Goal: Communication & Community: Answer question/provide support

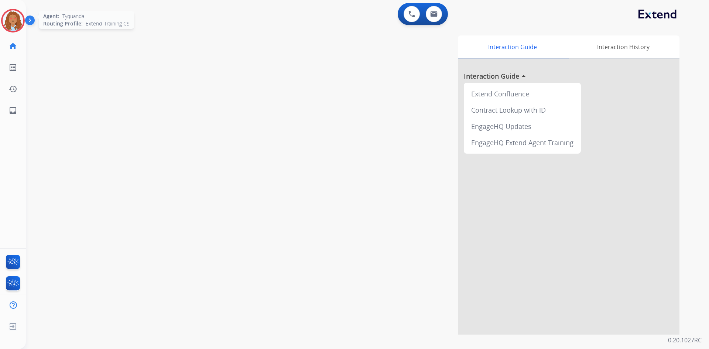
click at [19, 21] on img at bounding box center [13, 20] width 21 height 21
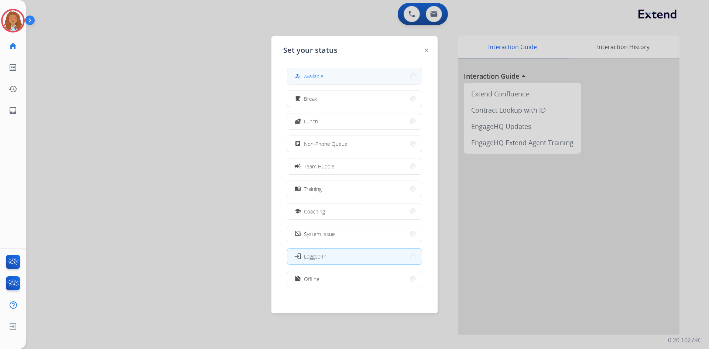
click at [363, 78] on button "how_to_reg Available" at bounding box center [354, 76] width 134 height 16
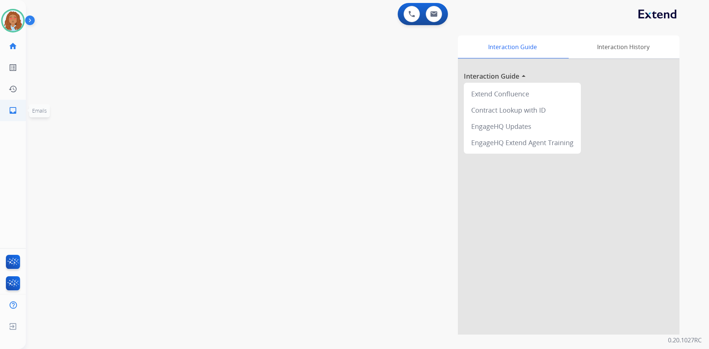
click at [9, 114] on mat-icon "inbox" at bounding box center [12, 110] width 9 height 9
select select "**********"
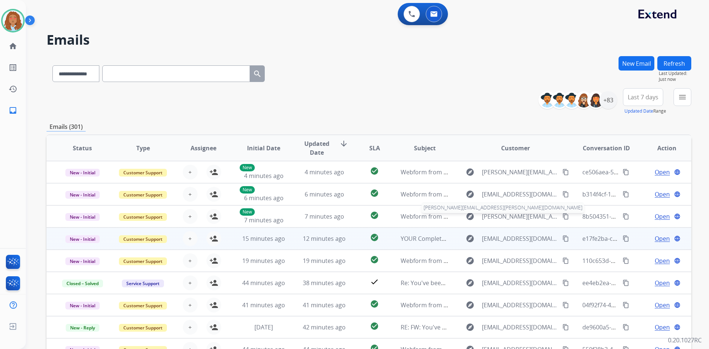
click at [471, 234] on table "Status Type Assignee Initial Date Updated Date arrow_downward SLA Subject Custo…" at bounding box center [369, 259] width 645 height 248
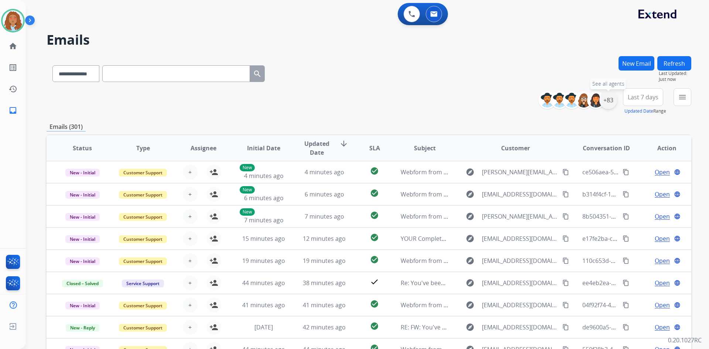
click at [609, 98] on div "+83" at bounding box center [609, 100] width 18 height 18
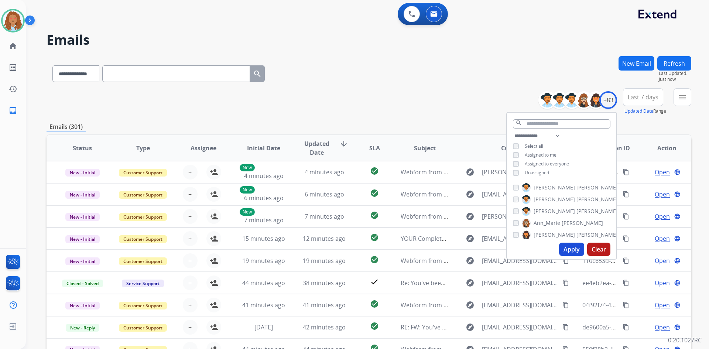
click at [566, 247] on button "Apply" at bounding box center [571, 249] width 25 height 13
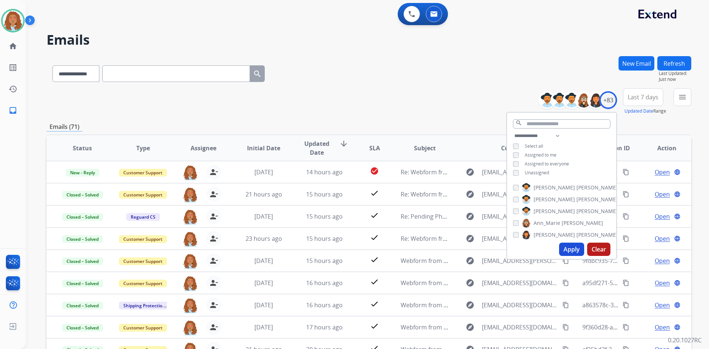
click at [644, 120] on div "**********" at bounding box center [369, 238] width 645 height 364
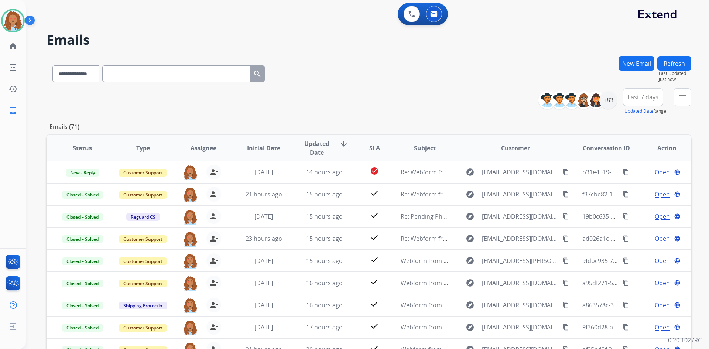
click at [640, 99] on span "Last 7 days" at bounding box center [643, 97] width 31 height 3
click at [644, 183] on div "Last 90 days" at bounding box center [641, 186] width 41 height 11
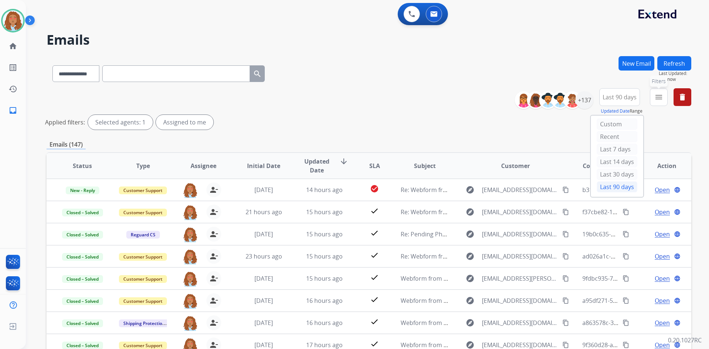
click at [658, 93] on mat-icon "menu" at bounding box center [659, 97] width 9 height 9
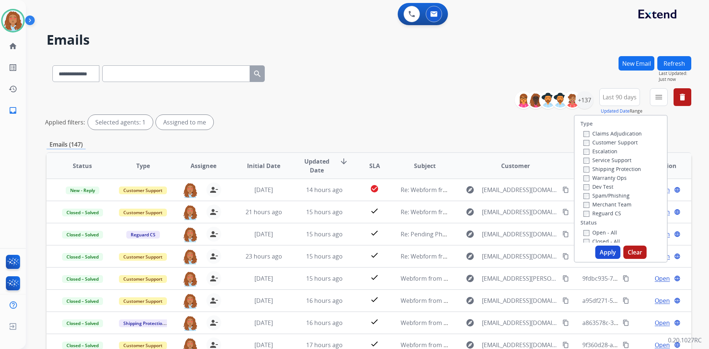
click at [604, 139] on div "Customer Support" at bounding box center [613, 142] width 58 height 9
click at [605, 144] on label "Customer Support" at bounding box center [611, 142] width 54 height 7
click at [613, 169] on label "Shipping Protection" at bounding box center [613, 169] width 58 height 7
click at [610, 250] on button "Apply" at bounding box center [608, 252] width 25 height 13
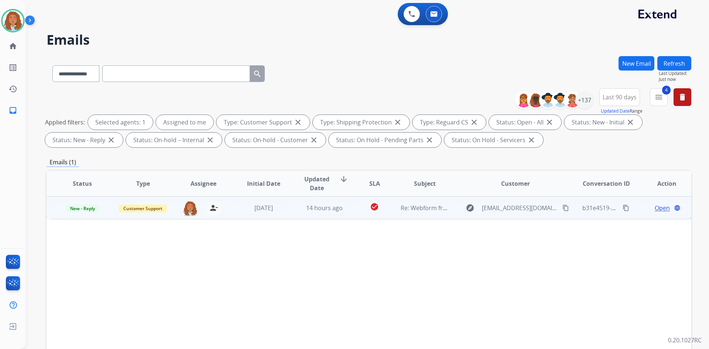
click at [528, 217] on td "explore [EMAIL_ADDRESS][DOMAIN_NAME] content_copy" at bounding box center [510, 208] width 121 height 22
click at [563, 208] on mat-icon "content_copy" at bounding box center [566, 207] width 7 height 7
click at [504, 214] on td "explore [EMAIL_ADDRESS][DOMAIN_NAME] content_copy" at bounding box center [510, 208] width 121 height 22
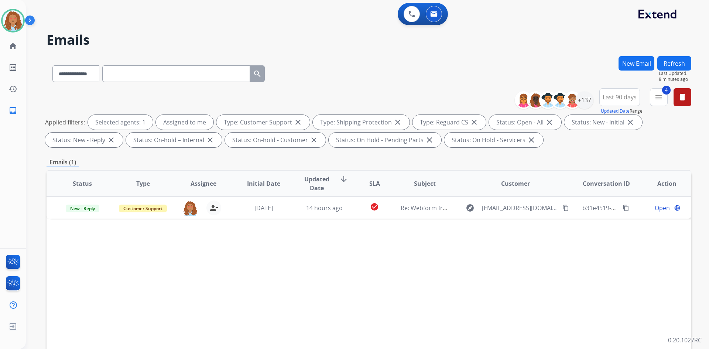
click at [431, 299] on div "Status Type Assignee Initial Date Updated Date arrow_downward SLA Subject Custo…" at bounding box center [369, 294] width 645 height 248
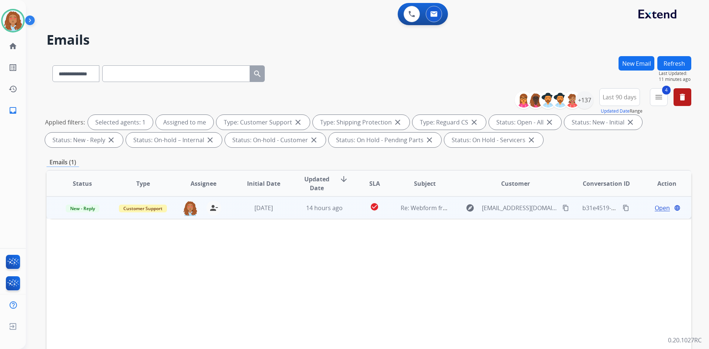
click at [661, 207] on span "Open" at bounding box center [662, 208] width 15 height 9
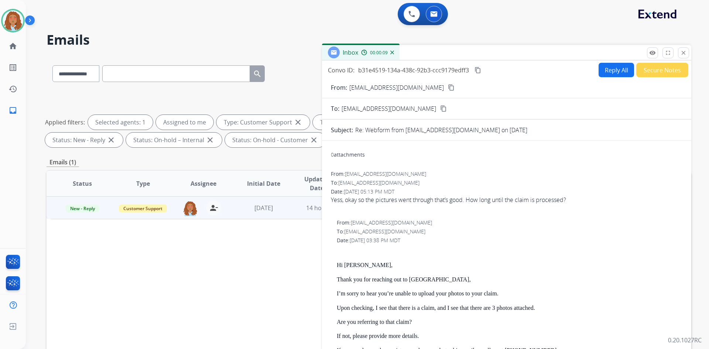
click at [613, 71] on button "Reply All" at bounding box center [616, 70] width 35 height 14
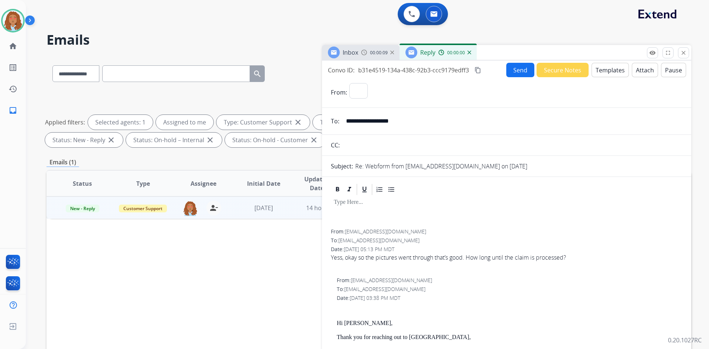
select select "**********"
click at [605, 68] on button "Templates" at bounding box center [610, 70] width 37 height 14
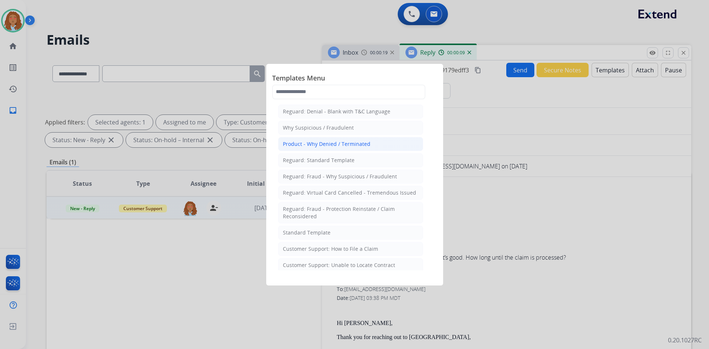
click at [354, 147] on div "Product - Why Denied / Terminated" at bounding box center [327, 143] width 88 height 7
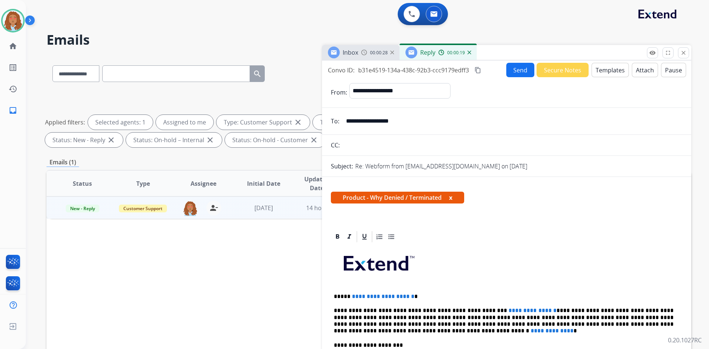
click at [596, 73] on button "Templates" at bounding box center [610, 70] width 37 height 14
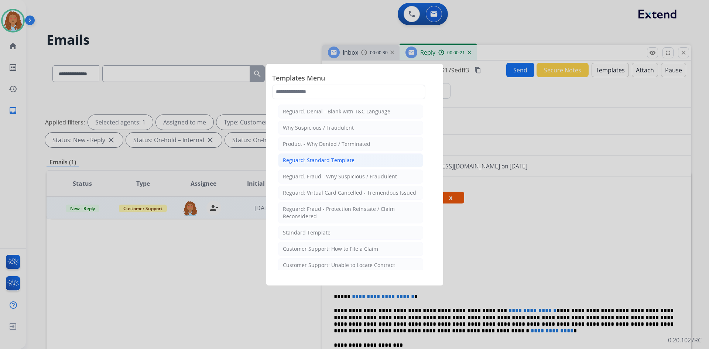
click at [333, 163] on div "Reguard: Standard Template" at bounding box center [319, 160] width 72 height 7
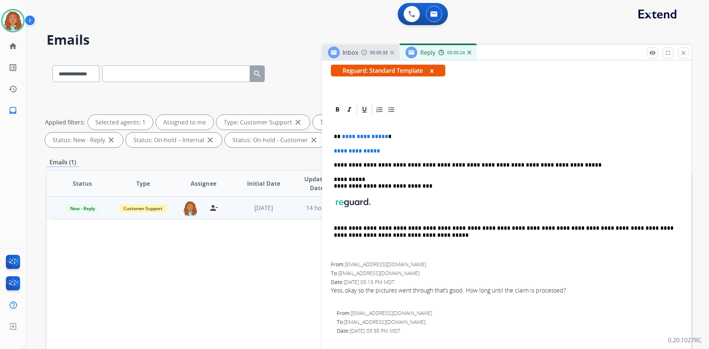
scroll to position [37, 0]
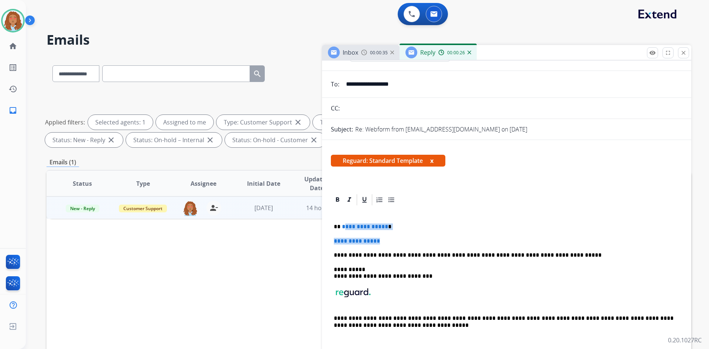
drag, startPoint x: 391, startPoint y: 242, endPoint x: 342, endPoint y: 228, distance: 50.4
click at [342, 228] on div "**********" at bounding box center [507, 280] width 352 height 146
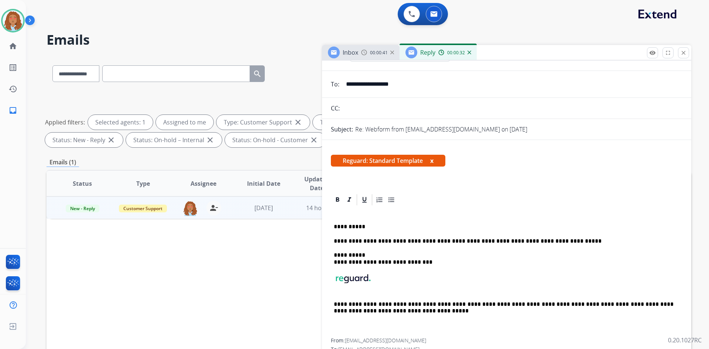
click at [380, 227] on p "**********" at bounding box center [504, 227] width 340 height 7
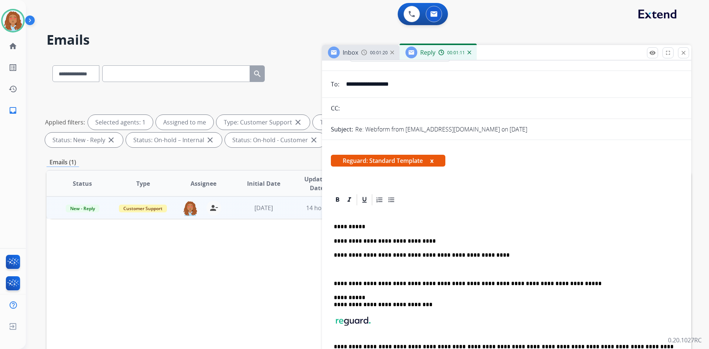
click at [347, 267] on p at bounding box center [507, 269] width 346 height 7
click at [493, 271] on p "**********" at bounding box center [504, 269] width 340 height 7
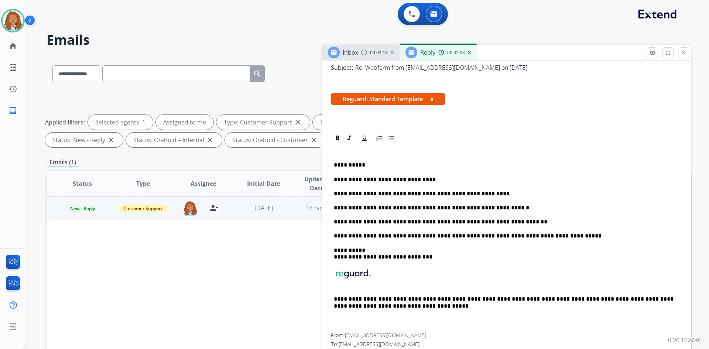
scroll to position [111, 0]
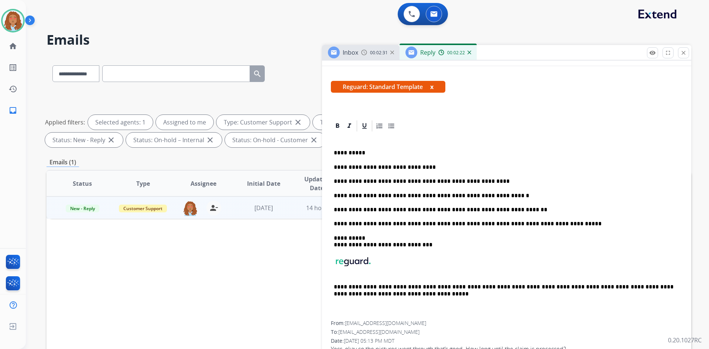
click at [463, 197] on p "**********" at bounding box center [504, 195] width 340 height 7
click at [492, 196] on p "**********" at bounding box center [504, 195] width 340 height 7
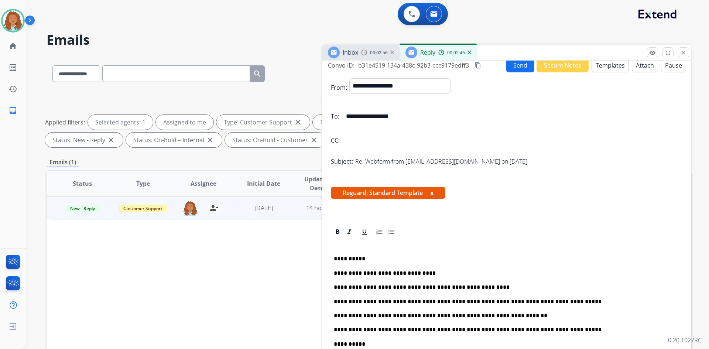
scroll to position [0, 0]
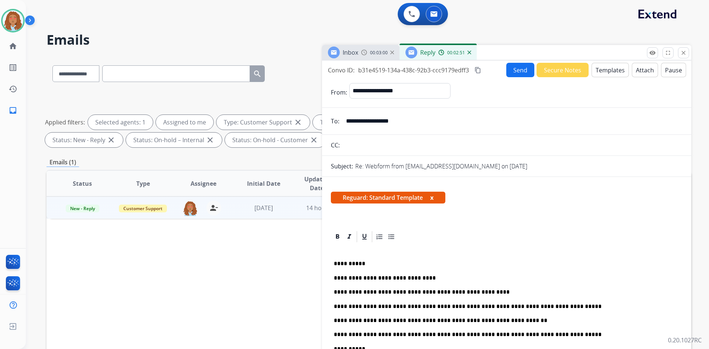
click at [477, 69] on mat-icon "content_copy" at bounding box center [478, 70] width 7 height 7
click at [516, 70] on button "Send" at bounding box center [521, 70] width 28 height 14
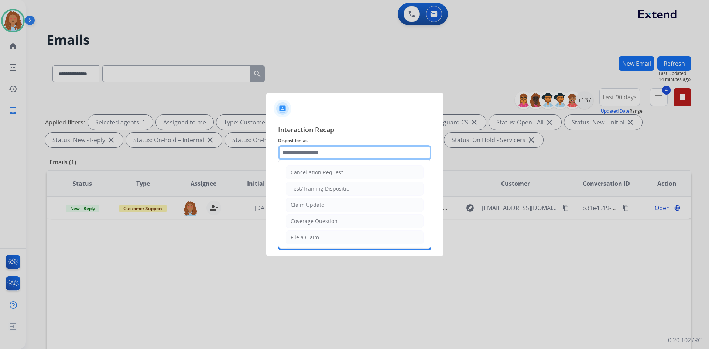
click at [412, 155] on input "text" at bounding box center [354, 152] width 153 height 15
click at [377, 202] on li "Claim Update" at bounding box center [355, 205] width 138 height 14
type input "**********"
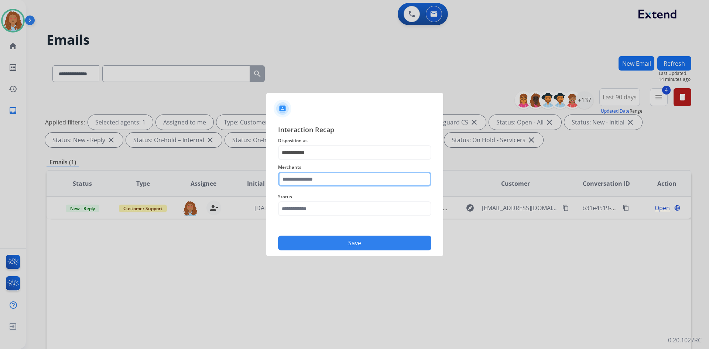
click at [375, 183] on input "text" at bounding box center [354, 179] width 153 height 15
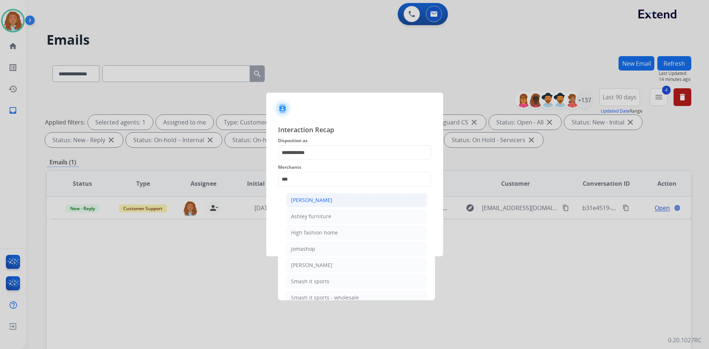
click at [373, 204] on li "[PERSON_NAME]" at bounding box center [356, 200] width 141 height 14
type input "**********"
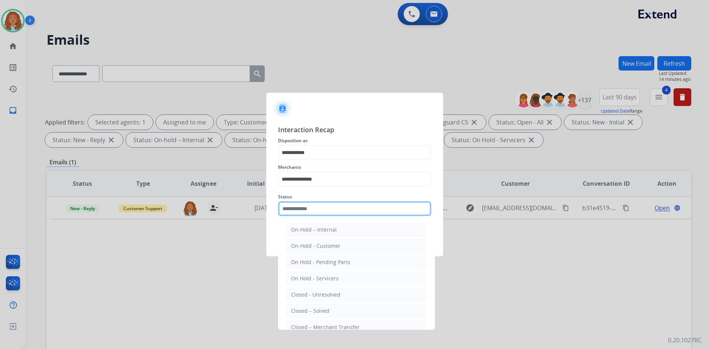
click at [367, 210] on input "text" at bounding box center [354, 208] width 153 height 15
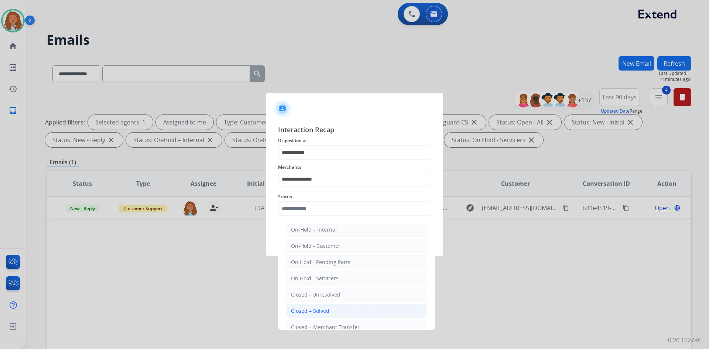
click at [348, 308] on li "Closed – Solved" at bounding box center [356, 311] width 141 height 14
type input "**********"
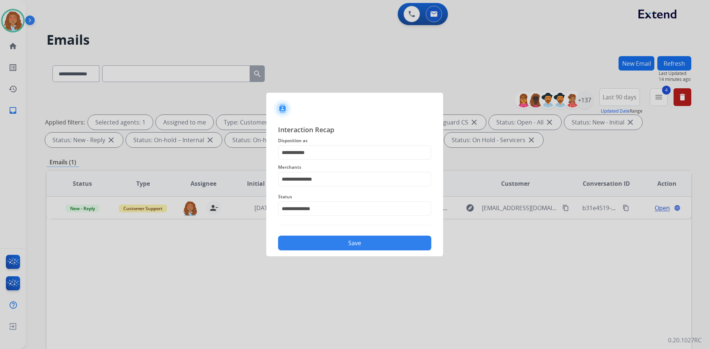
click at [344, 246] on button "Save" at bounding box center [354, 243] width 153 height 15
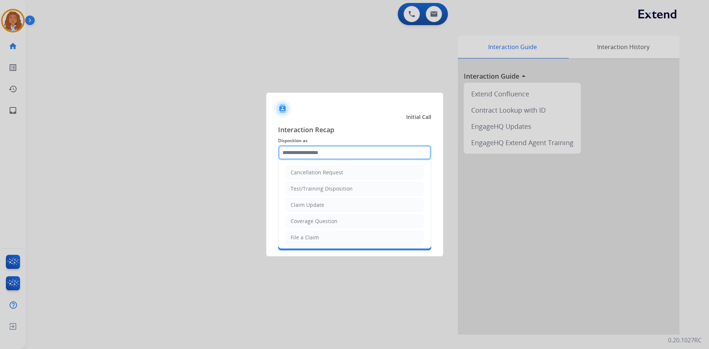
click at [325, 146] on input "text" at bounding box center [354, 152] width 153 height 15
click at [322, 204] on div "Claim Update" at bounding box center [308, 204] width 34 height 7
type input "**********"
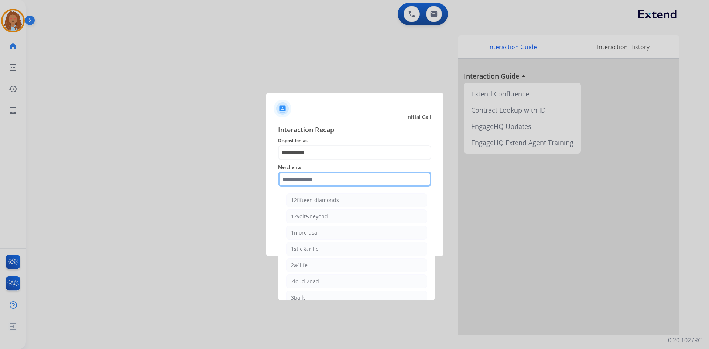
click at [311, 176] on input "text" at bounding box center [354, 179] width 153 height 15
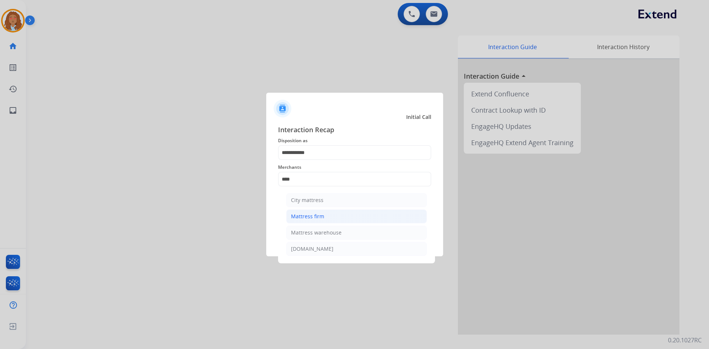
click at [316, 214] on div "Mattress firm" at bounding box center [307, 216] width 33 height 7
type input "**********"
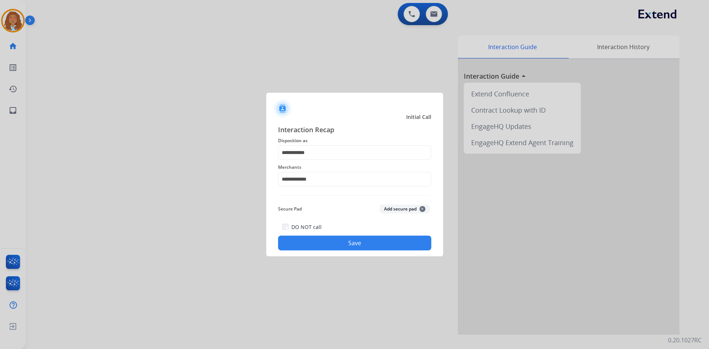
click at [348, 243] on button "Save" at bounding box center [354, 243] width 153 height 15
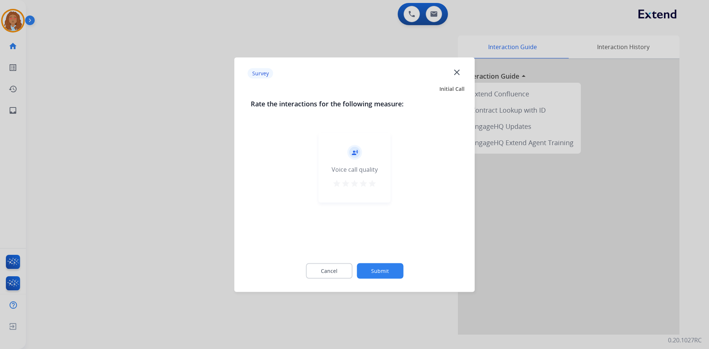
click at [199, 231] on div at bounding box center [354, 174] width 709 height 349
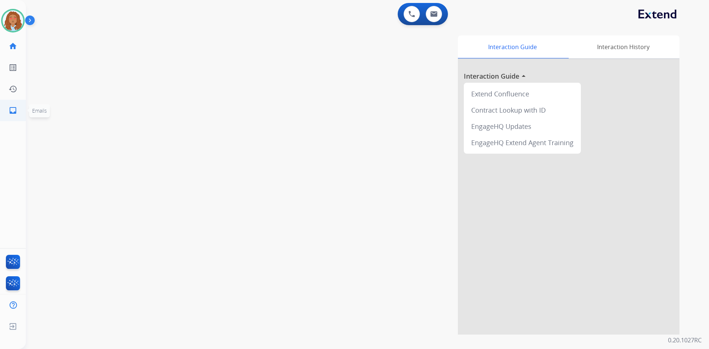
click at [10, 111] on mat-icon "inbox" at bounding box center [12, 110] width 9 height 9
select select "**********"
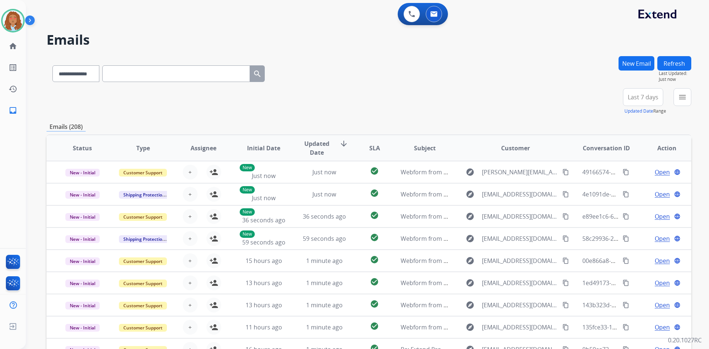
click at [654, 98] on span "Last 7 days" at bounding box center [643, 97] width 31 height 3
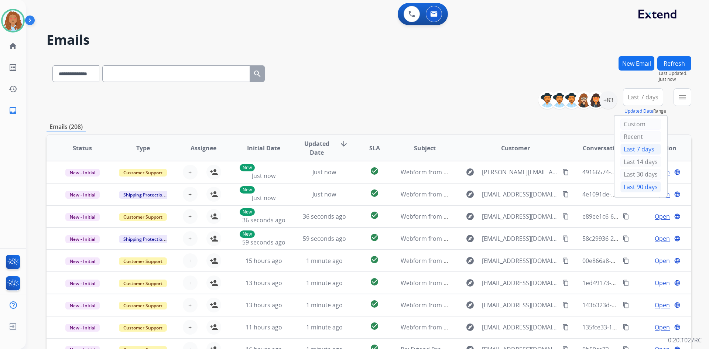
click at [637, 185] on div "Last 90 days" at bounding box center [641, 186] width 41 height 11
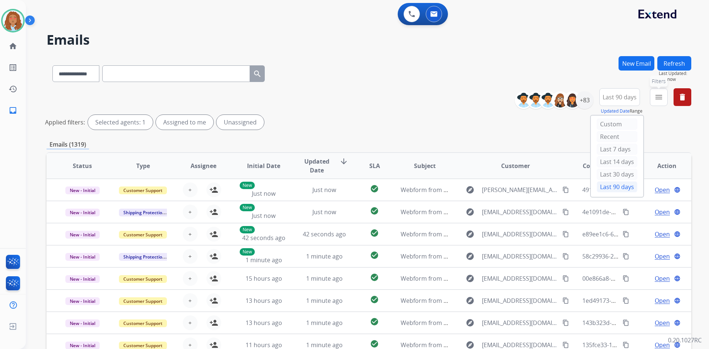
click at [659, 99] on mat-icon "menu" at bounding box center [659, 97] width 9 height 9
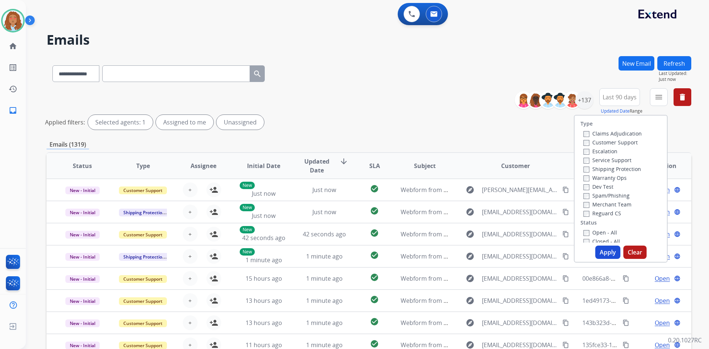
click at [615, 143] on label "Customer Support" at bounding box center [611, 142] width 54 height 7
click at [614, 170] on label "Shipping Protection" at bounding box center [613, 169] width 58 height 7
click at [588, 213] on label "Reguard CS" at bounding box center [603, 213] width 38 height 7
click at [613, 257] on button "Apply" at bounding box center [608, 252] width 25 height 13
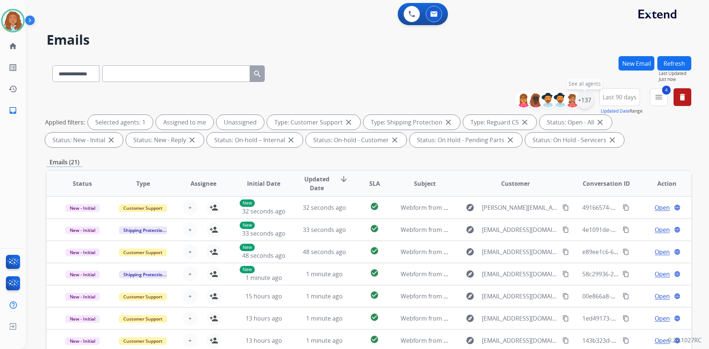
click at [582, 97] on div "+137" at bounding box center [585, 100] width 18 height 18
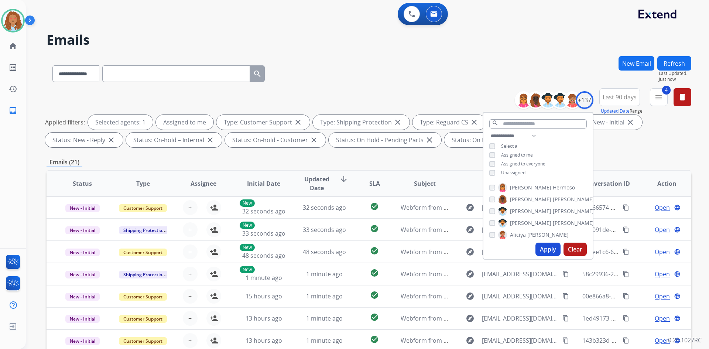
click at [545, 248] on button "Apply" at bounding box center [548, 249] width 25 height 13
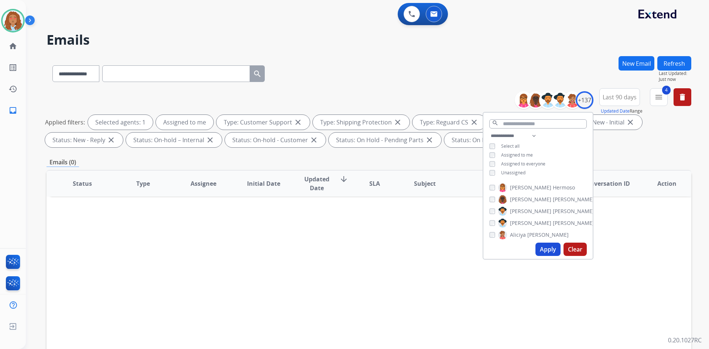
click at [659, 147] on div "Applied filters: Selected agents: 1 Assigned to me Type: Customer Support close…" at bounding box center [367, 131] width 645 height 33
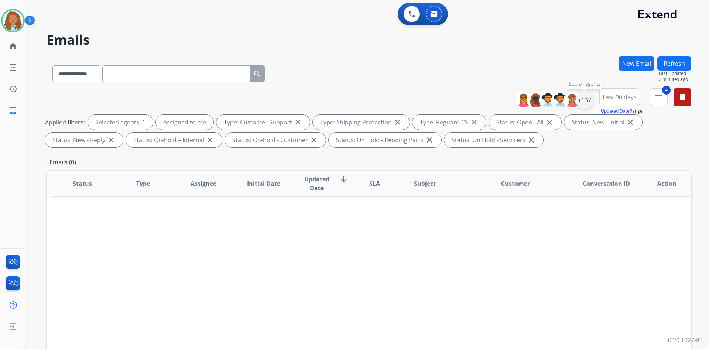
click at [582, 100] on div "+137" at bounding box center [585, 100] width 18 height 18
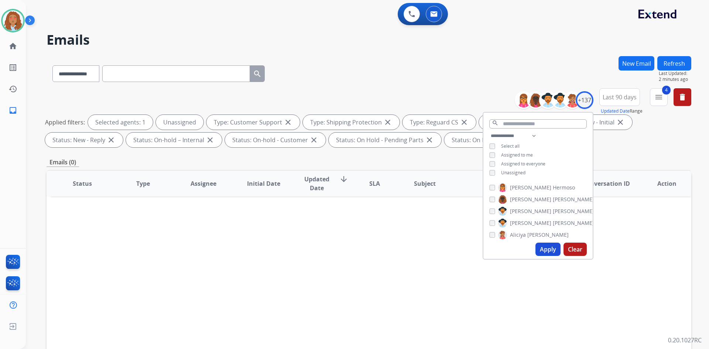
click at [544, 249] on button "Apply" at bounding box center [548, 249] width 25 height 13
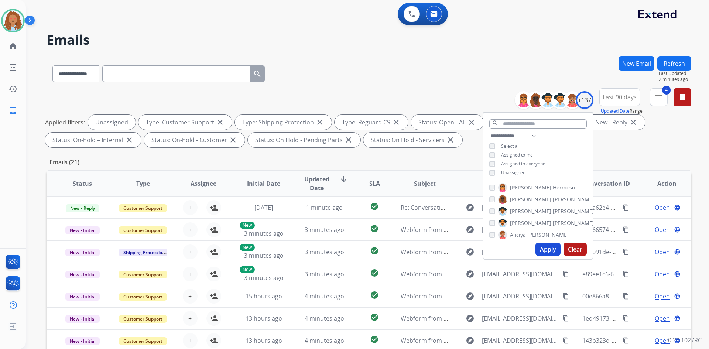
click at [638, 144] on div "Applied filters: Unassigned Type: Customer Support close Type: Shipping Protect…" at bounding box center [367, 131] width 645 height 33
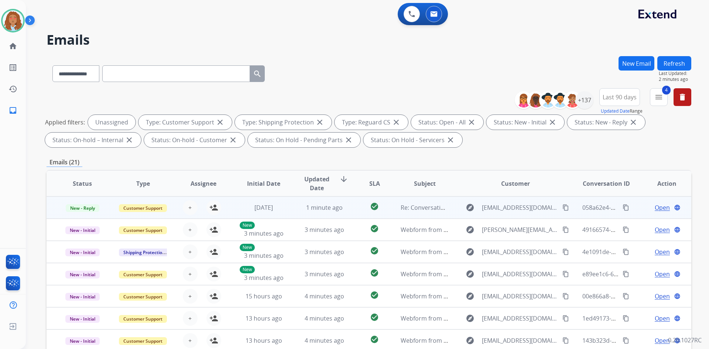
click at [521, 212] on div "explore [EMAIL_ADDRESS][DOMAIN_NAME] content_copy" at bounding box center [515, 208] width 109 height 12
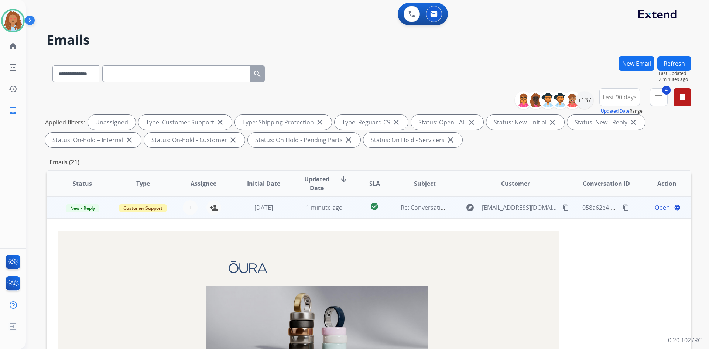
click at [521, 212] on div "explore [EMAIL_ADDRESS][DOMAIN_NAME] content_copy" at bounding box center [515, 208] width 109 height 12
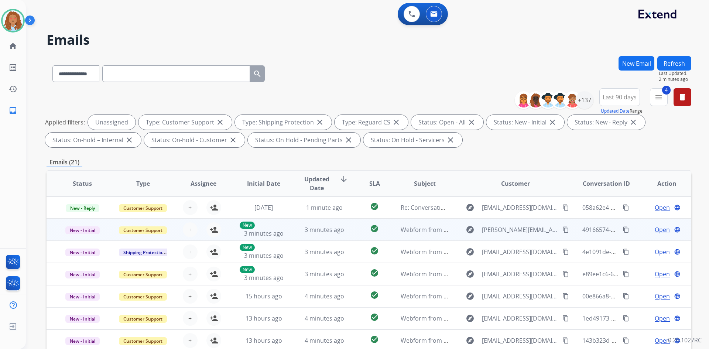
click at [518, 239] on td "explore [PERSON_NAME][EMAIL_ADDRESS][PERSON_NAME][DOMAIN_NAME] content_copy" at bounding box center [510, 230] width 121 height 22
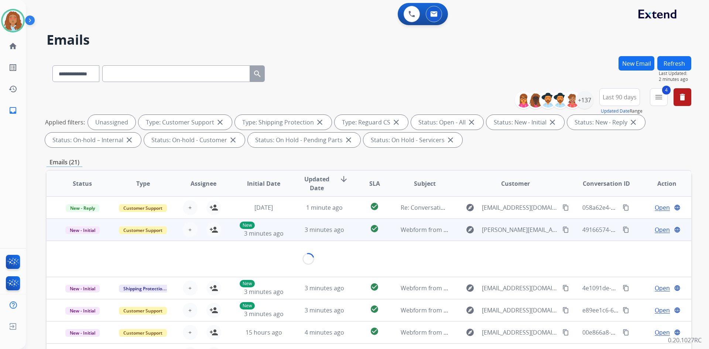
scroll to position [22, 0]
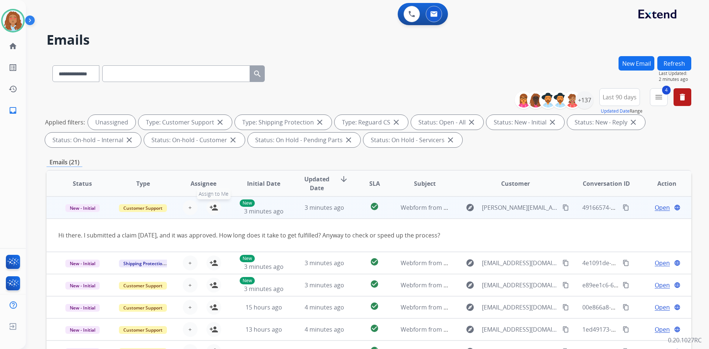
click at [212, 211] on mat-icon "person_add" at bounding box center [213, 207] width 9 height 9
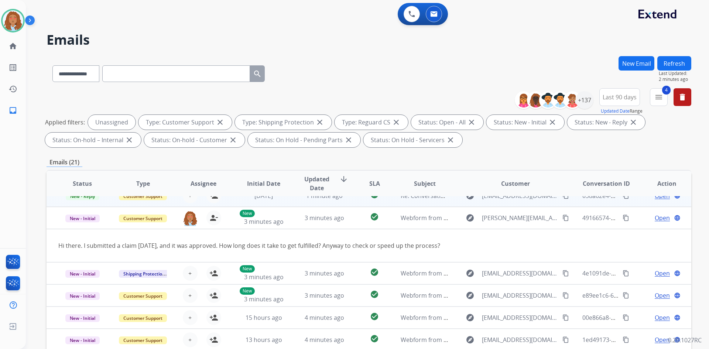
scroll to position [0, 0]
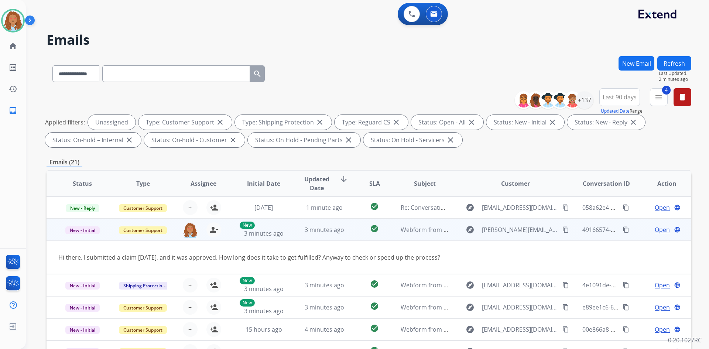
click at [563, 230] on mat-icon "content_copy" at bounding box center [566, 229] width 7 height 7
click at [659, 231] on span "Open" at bounding box center [662, 229] width 15 height 9
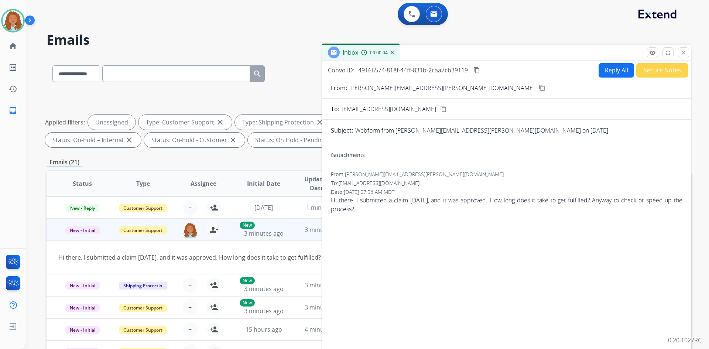
click at [539, 88] on mat-icon "content_copy" at bounding box center [542, 88] width 7 height 7
click at [683, 52] on mat-icon "close" at bounding box center [684, 53] width 7 height 7
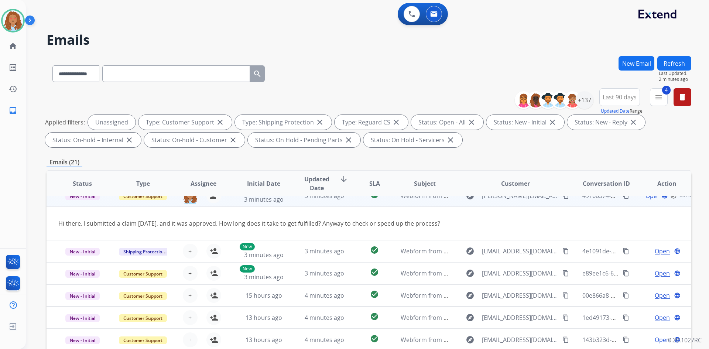
click at [505, 204] on td "explore [PERSON_NAME][EMAIL_ADDRESS][PERSON_NAME][DOMAIN_NAME] content_copy" at bounding box center [510, 196] width 121 height 22
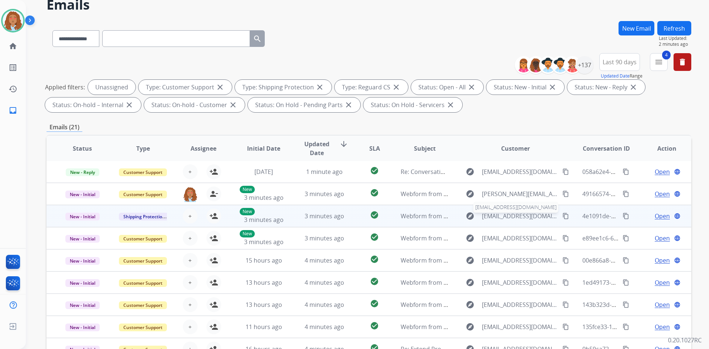
scroll to position [37, 0]
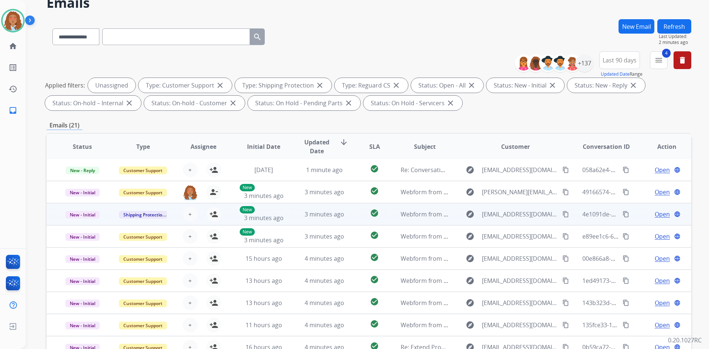
click at [514, 220] on td "explore [EMAIL_ADDRESS][DOMAIN_NAME] content_copy" at bounding box center [510, 214] width 121 height 22
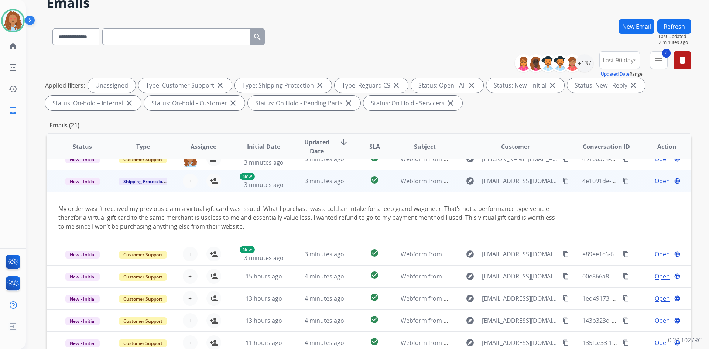
scroll to position [44, 0]
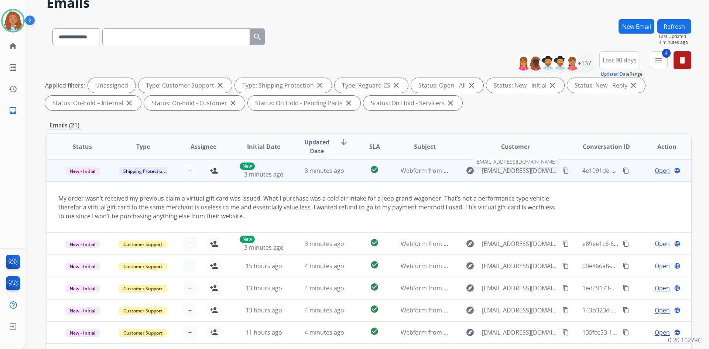
click at [531, 174] on span "[EMAIL_ADDRESS][DOMAIN_NAME]" at bounding box center [520, 170] width 76 height 9
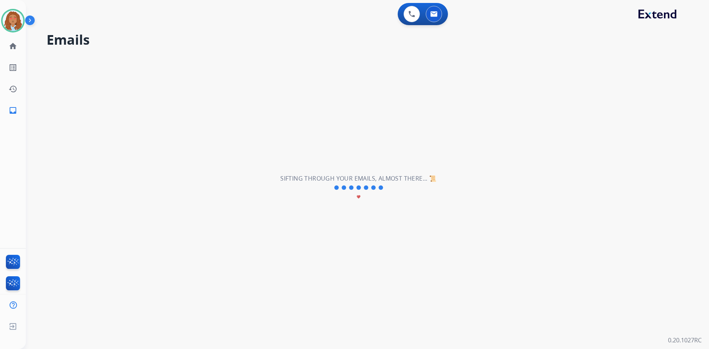
scroll to position [1, 0]
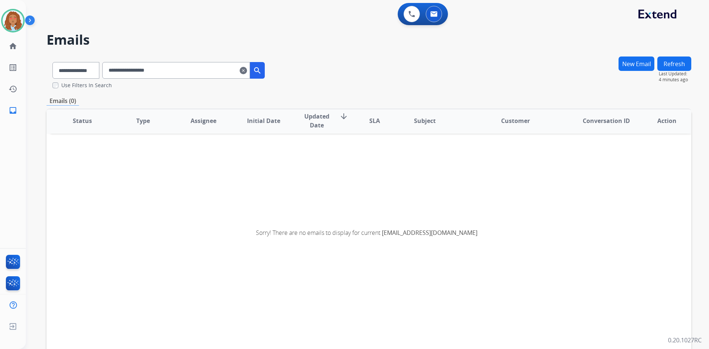
click at [247, 71] on mat-icon "clear" at bounding box center [243, 70] width 7 height 9
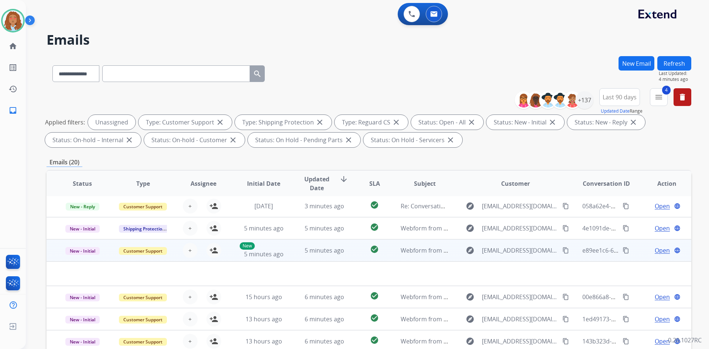
click at [526, 260] on td "explore [EMAIL_ADDRESS][DOMAIN_NAME] content_copy" at bounding box center [510, 250] width 121 height 22
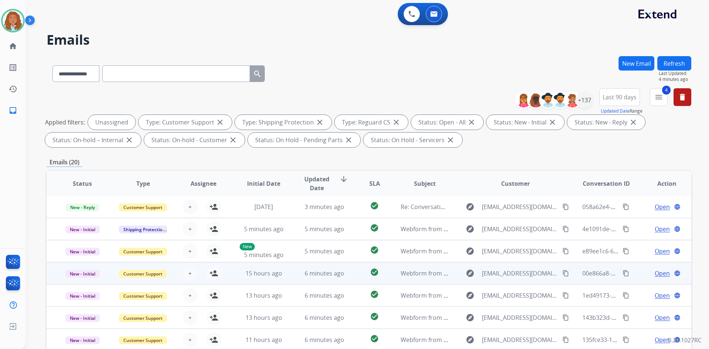
click at [529, 281] on td "explore [EMAIL_ADDRESS][DOMAIN_NAME] content_copy" at bounding box center [510, 273] width 121 height 22
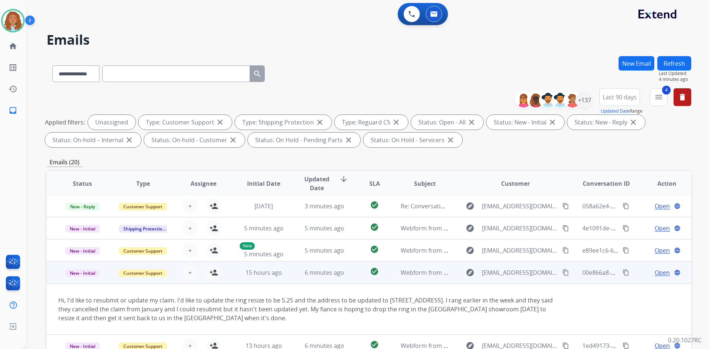
scroll to position [52, 0]
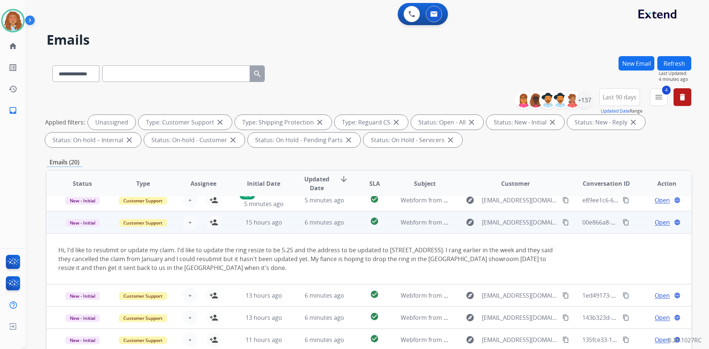
click at [563, 222] on mat-icon "content_copy" at bounding box center [566, 222] width 7 height 7
click at [215, 224] on mat-icon "person_add" at bounding box center [213, 222] width 9 height 9
click at [526, 231] on td "explore [EMAIL_ADDRESS][DOMAIN_NAME] content_copy" at bounding box center [510, 222] width 121 height 22
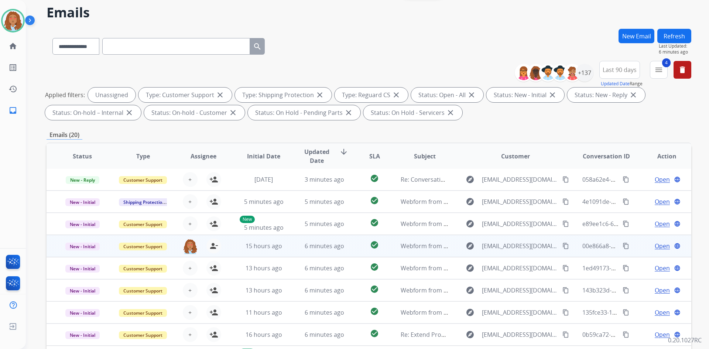
scroll to position [74, 0]
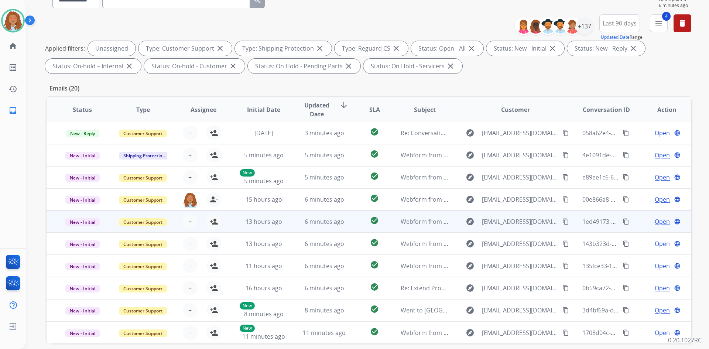
click at [508, 227] on div "explore [EMAIL_ADDRESS][DOMAIN_NAME] content_copy" at bounding box center [515, 222] width 109 height 12
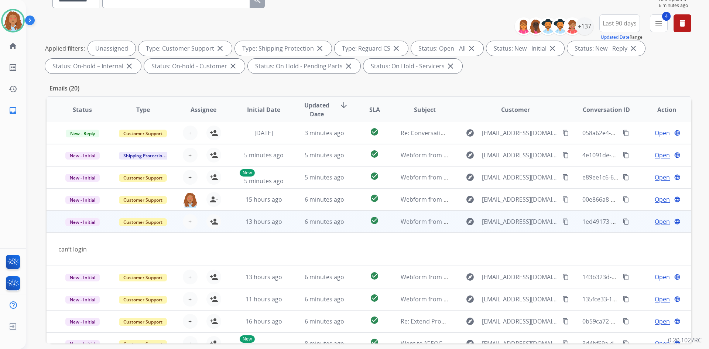
scroll to position [34, 0]
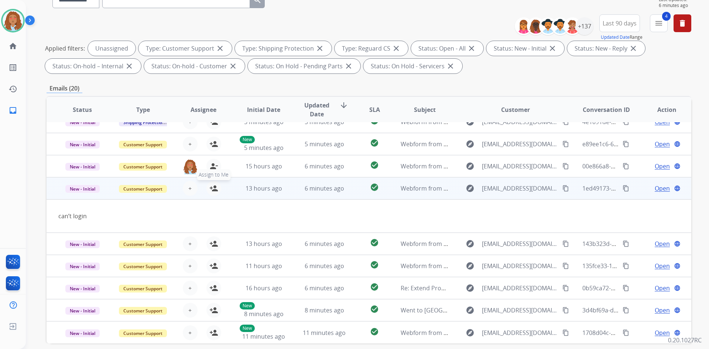
click at [212, 188] on mat-icon "person_add" at bounding box center [213, 188] width 9 height 9
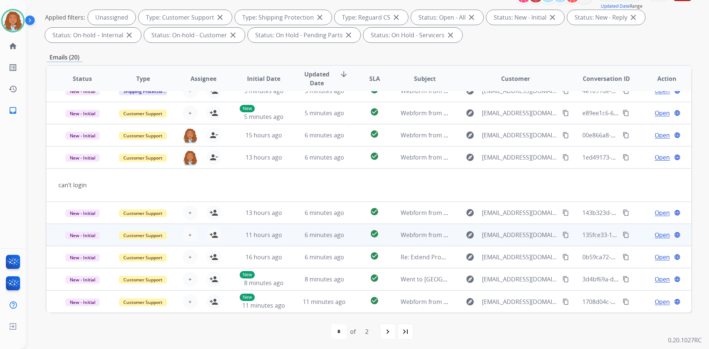
scroll to position [107, 0]
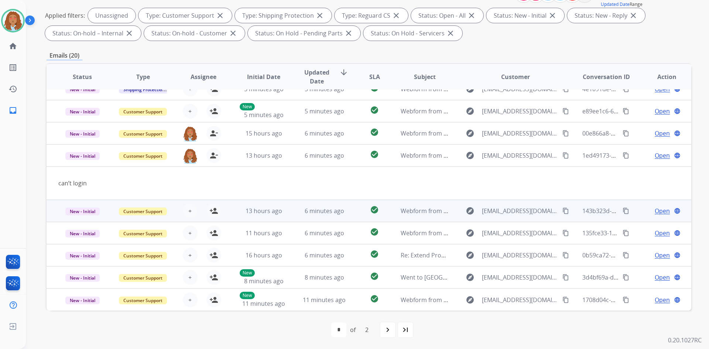
click at [522, 216] on div "explore [EMAIL_ADDRESS][DOMAIN_NAME] content_copy" at bounding box center [515, 211] width 109 height 12
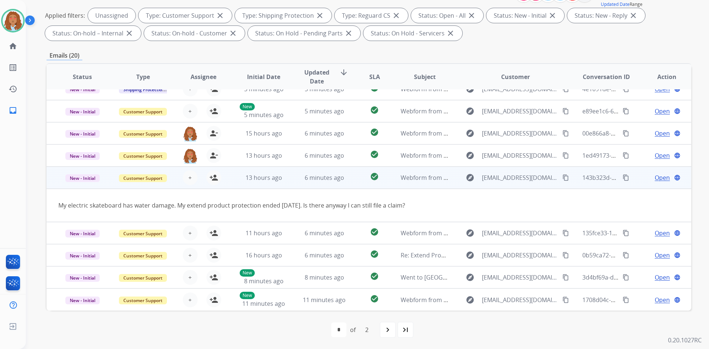
click at [530, 185] on td "explore [EMAIL_ADDRESS][DOMAIN_NAME] content_copy" at bounding box center [510, 178] width 121 height 22
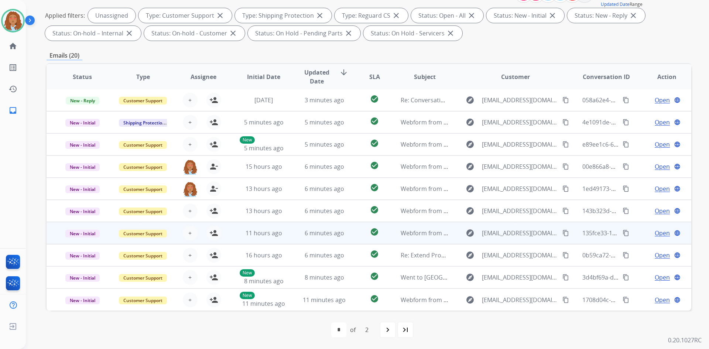
click at [518, 239] on td "explore [EMAIL_ADDRESS][DOMAIN_NAME] content_copy" at bounding box center [510, 233] width 121 height 22
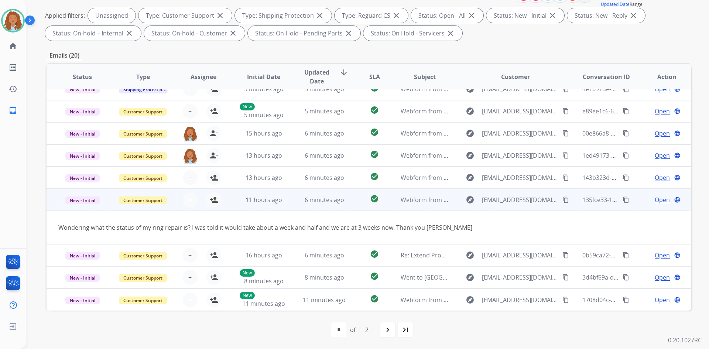
click at [518, 206] on td "explore [EMAIL_ADDRESS][DOMAIN_NAME] content_copy" at bounding box center [510, 200] width 121 height 22
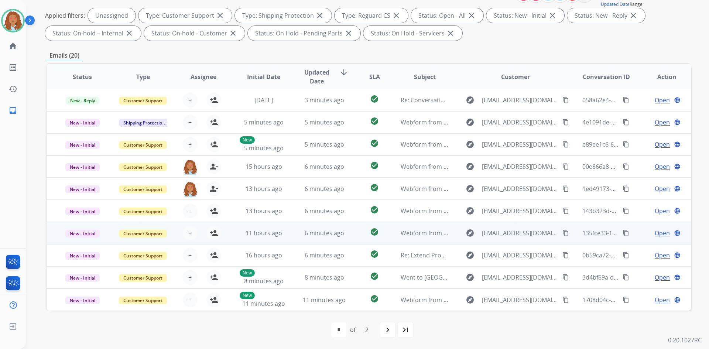
scroll to position [1, 0]
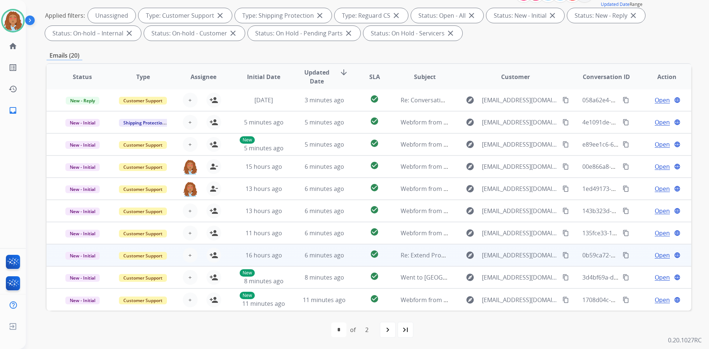
click at [525, 260] on div "explore [EMAIL_ADDRESS][DOMAIN_NAME] content_copy" at bounding box center [515, 255] width 109 height 12
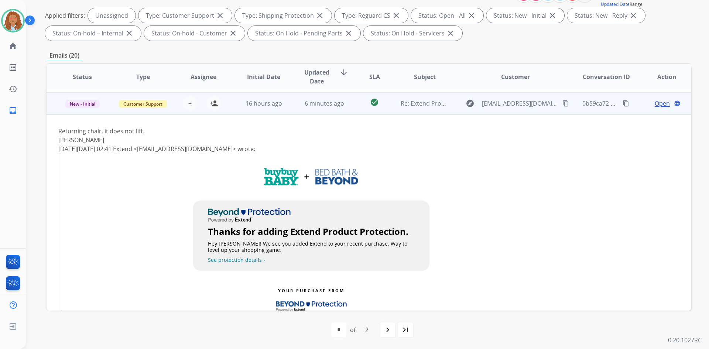
scroll to position [155, 0]
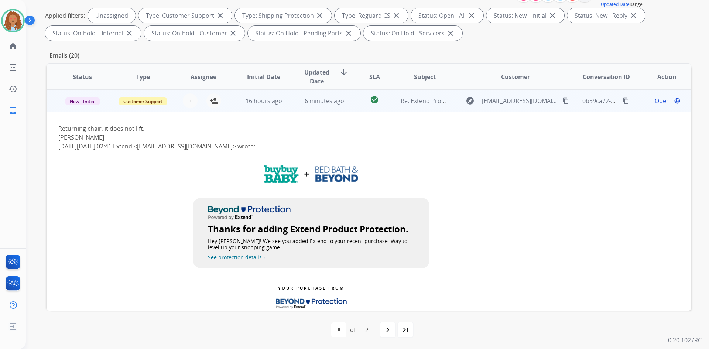
click at [509, 110] on td "explore [EMAIL_ADDRESS][DOMAIN_NAME] content_copy" at bounding box center [510, 101] width 121 height 22
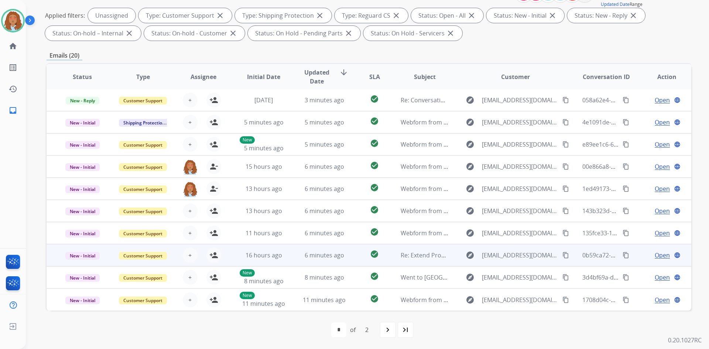
scroll to position [1, 0]
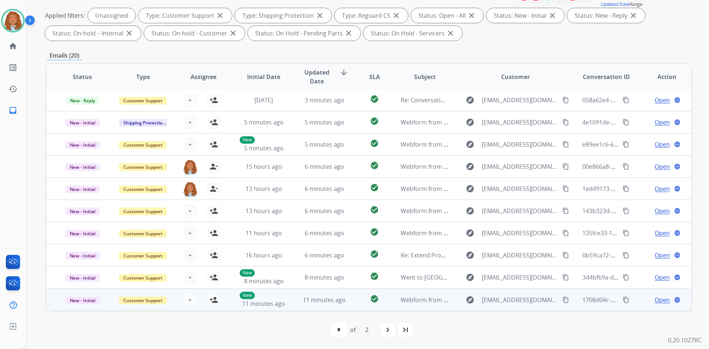
click at [526, 306] on td "explore [EMAIL_ADDRESS][DOMAIN_NAME] content_copy" at bounding box center [510, 300] width 121 height 22
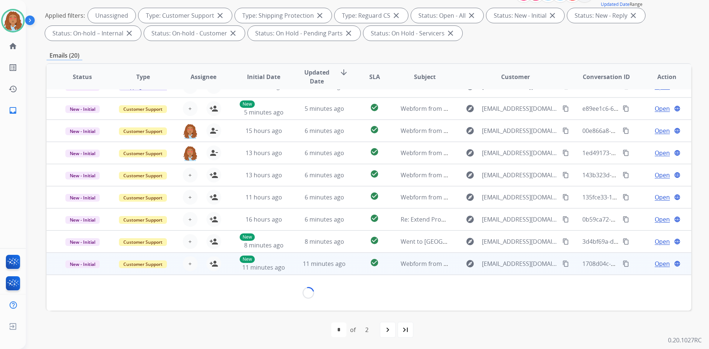
scroll to position [34, 0]
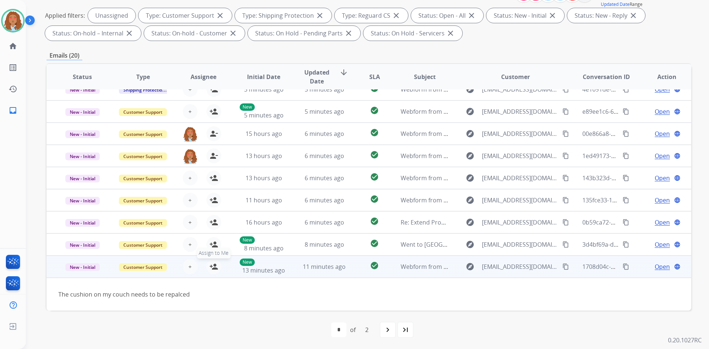
click at [213, 268] on mat-icon "person_add" at bounding box center [213, 266] width 9 height 9
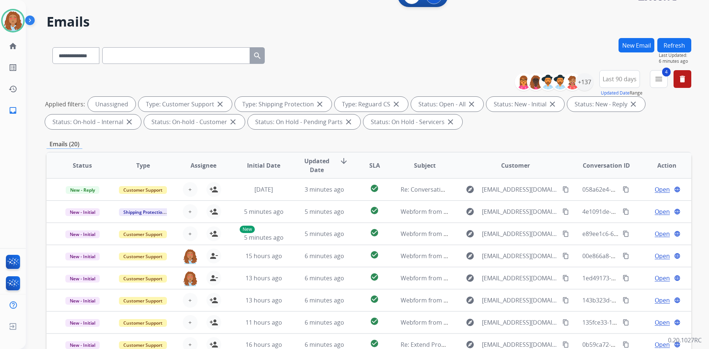
scroll to position [0, 0]
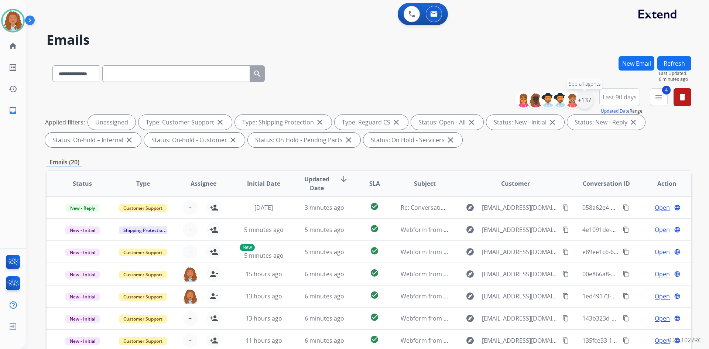
click at [583, 101] on div "+137" at bounding box center [585, 100] width 18 height 18
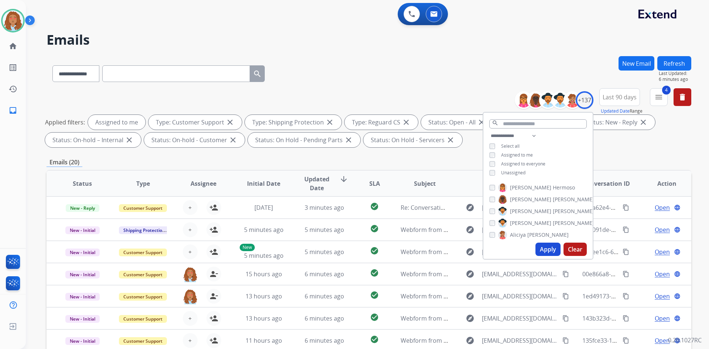
click at [549, 250] on button "Apply" at bounding box center [548, 249] width 25 height 13
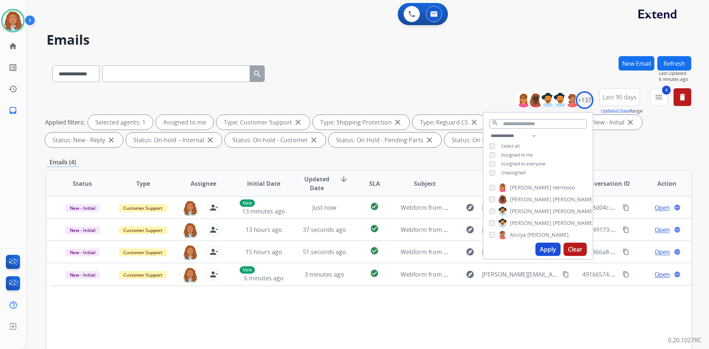
click at [648, 148] on div "**********" at bounding box center [369, 119] width 645 height 62
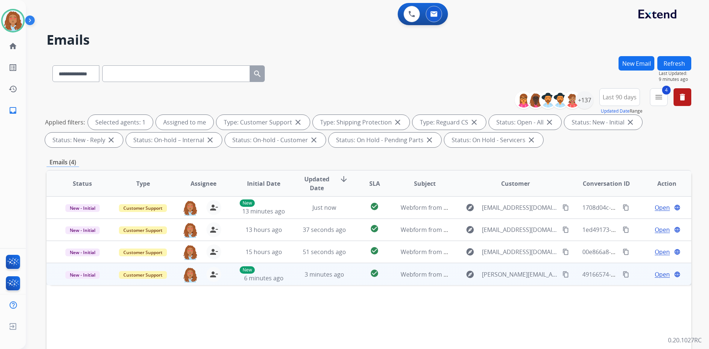
click at [563, 274] on mat-icon "content_copy" at bounding box center [566, 274] width 7 height 7
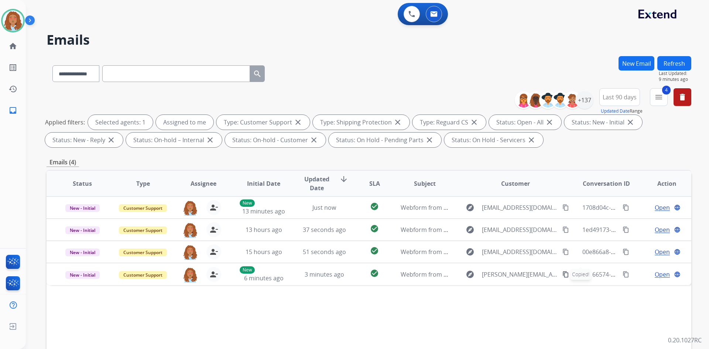
drag, startPoint x: 226, startPoint y: 7, endPoint x: 226, endPoint y: 24, distance: 17.0
click at [226, 14] on div "0 Voice Interactions 0 Email Interactions" at bounding box center [363, 15] width 657 height 24
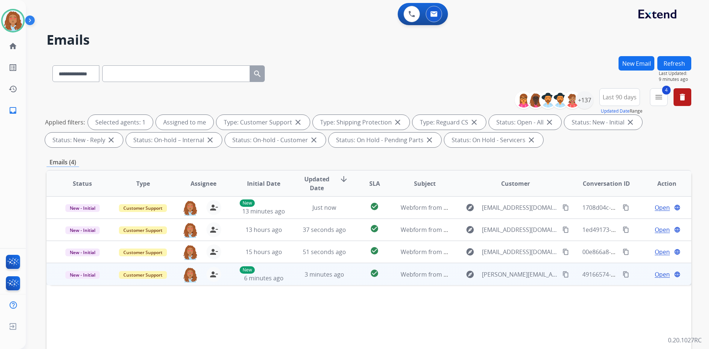
click at [655, 275] on span "Open" at bounding box center [662, 274] width 15 height 9
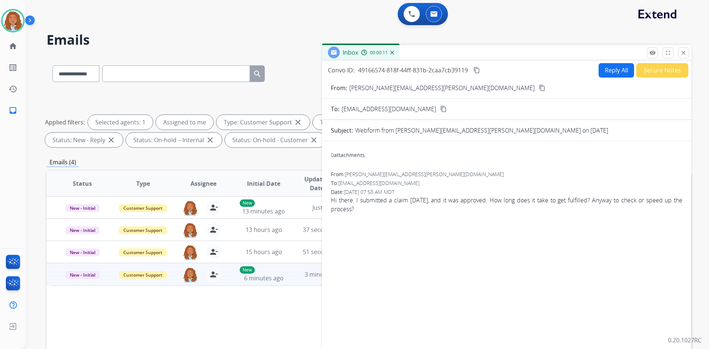
click at [599, 72] on button "Reply All" at bounding box center [616, 70] width 35 height 14
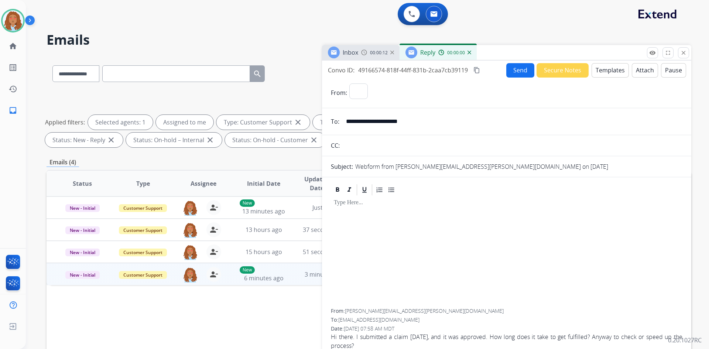
select select "**********"
click at [610, 70] on button "Templates" at bounding box center [610, 70] width 37 height 14
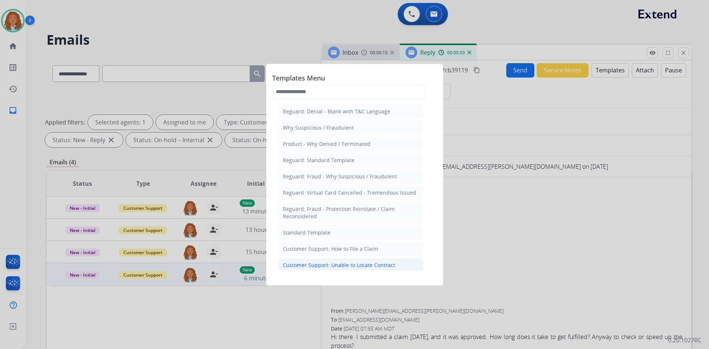
click at [354, 267] on div "Customer Support: Unable to Locate Contract" at bounding box center [339, 265] width 112 height 7
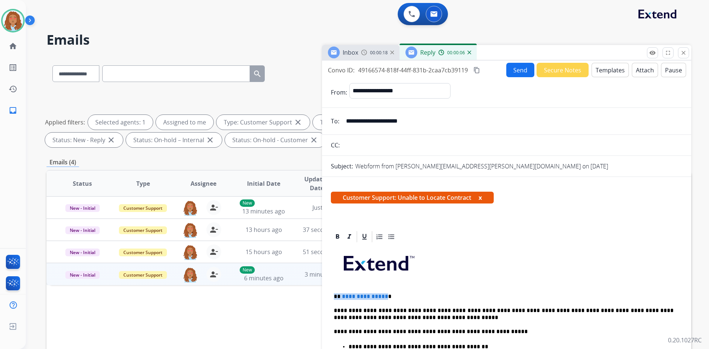
drag, startPoint x: 384, startPoint y: 296, endPoint x: 335, endPoint y: 296, distance: 49.1
click at [335, 296] on p "**********" at bounding box center [504, 296] width 340 height 7
click at [516, 71] on button "Send" at bounding box center [521, 70] width 28 height 14
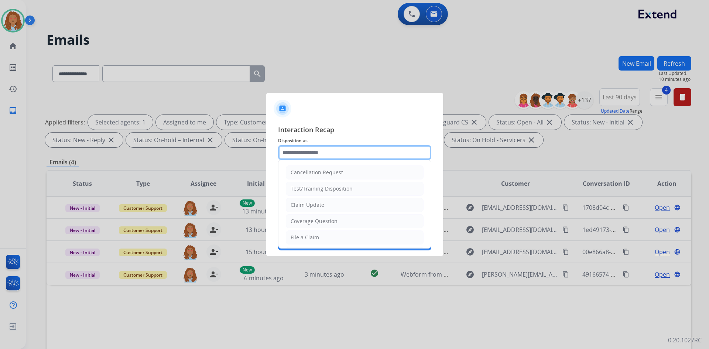
click at [367, 155] on input "text" at bounding box center [354, 152] width 153 height 15
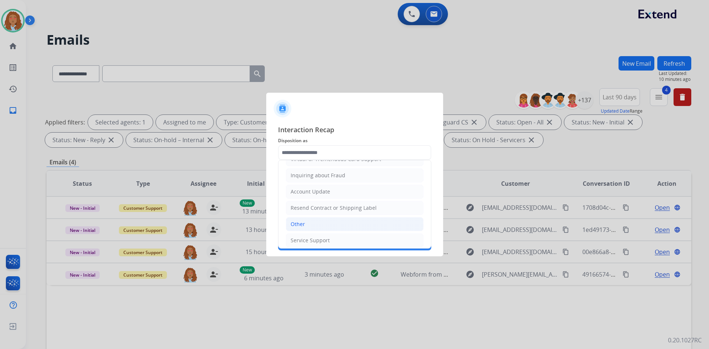
click at [310, 223] on li "Other" at bounding box center [355, 224] width 138 height 14
type input "*****"
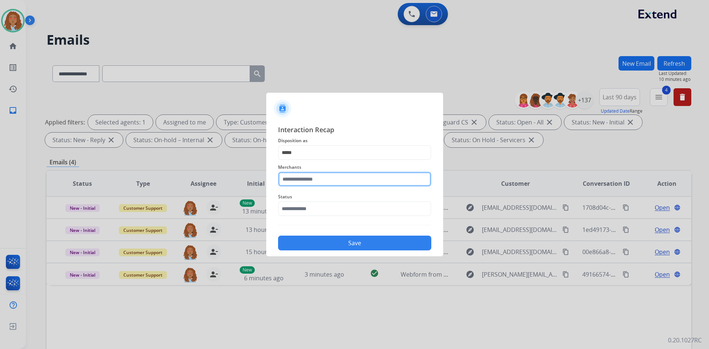
click at [311, 182] on input "text" at bounding box center [354, 179] width 153 height 15
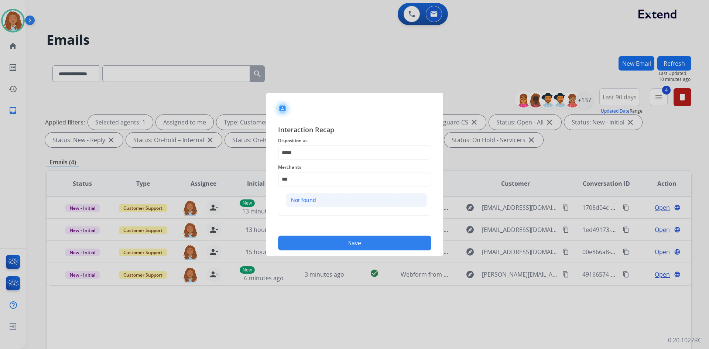
click at [301, 199] on div "Not found" at bounding box center [303, 200] width 25 height 7
type input "*********"
click at [306, 211] on input "text" at bounding box center [354, 208] width 153 height 15
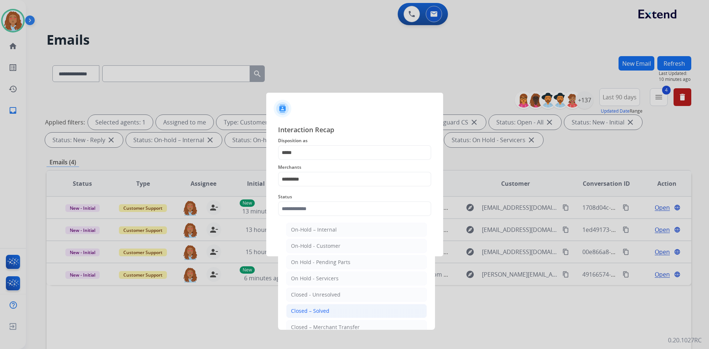
click at [334, 308] on li "Closed – Solved" at bounding box center [356, 311] width 141 height 14
type input "**********"
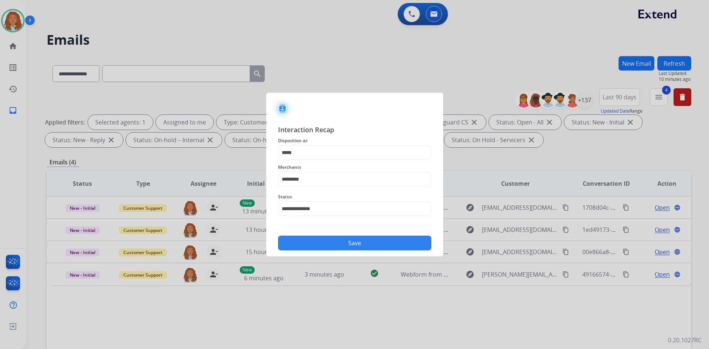
click at [322, 243] on button "Save" at bounding box center [354, 243] width 153 height 15
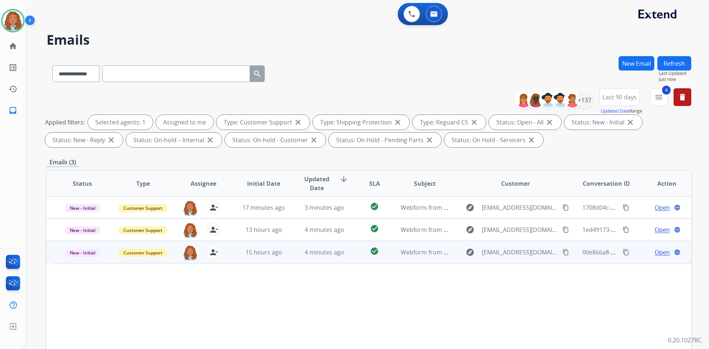
click at [563, 253] on mat-icon "content_copy" at bounding box center [566, 252] width 7 height 7
click at [539, 259] on td "explore [EMAIL_ADDRESS][DOMAIN_NAME] content_copy" at bounding box center [510, 252] width 121 height 22
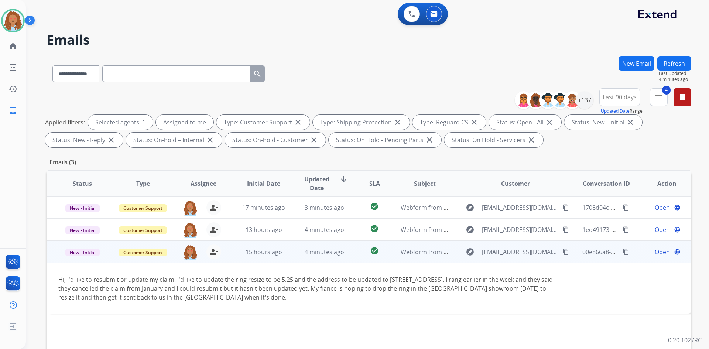
click at [657, 253] on span "Open" at bounding box center [662, 252] width 15 height 9
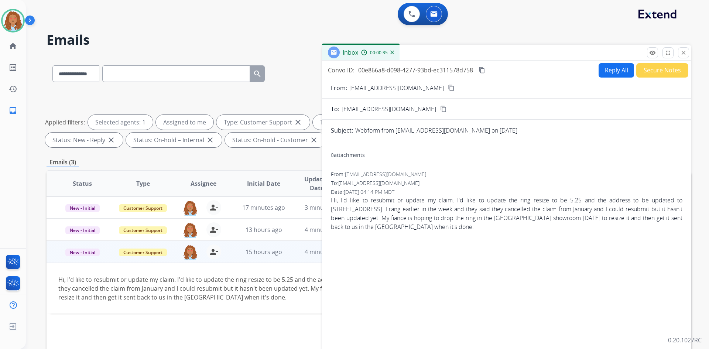
click at [603, 69] on button "Reply All" at bounding box center [616, 70] width 35 height 14
select select "**********"
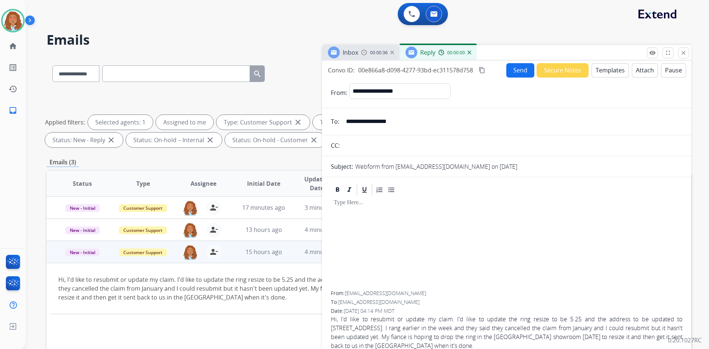
click at [609, 71] on button "Templates" at bounding box center [610, 70] width 37 height 14
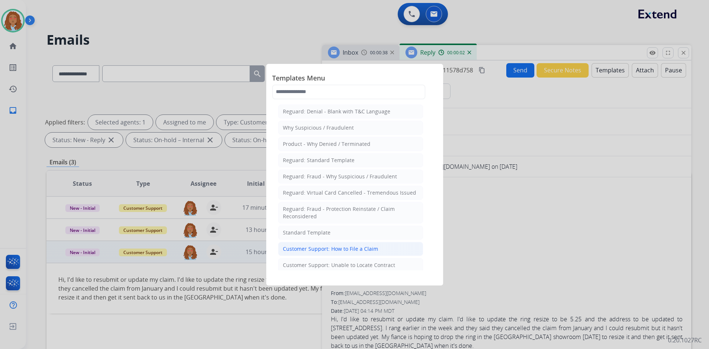
click at [366, 250] on div "Customer Support: How to File a Claim" at bounding box center [330, 248] width 95 height 7
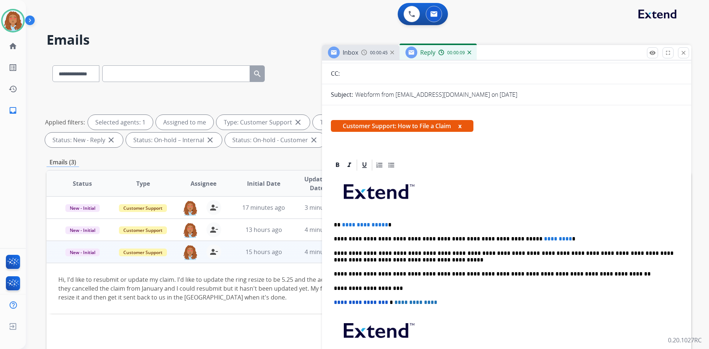
scroll to position [74, 0]
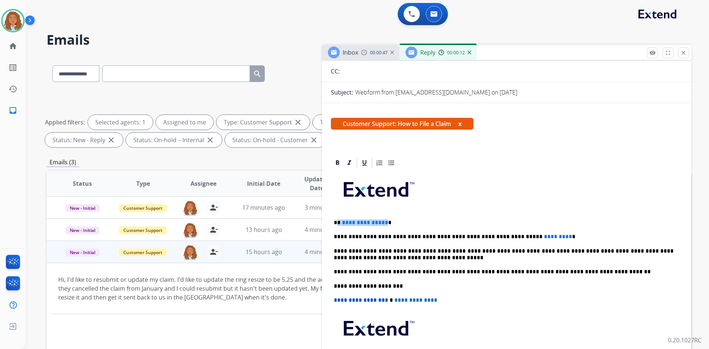
drag, startPoint x: 383, startPoint y: 223, endPoint x: 338, endPoint y: 223, distance: 45.1
click at [338, 223] on p "**********" at bounding box center [504, 222] width 340 height 7
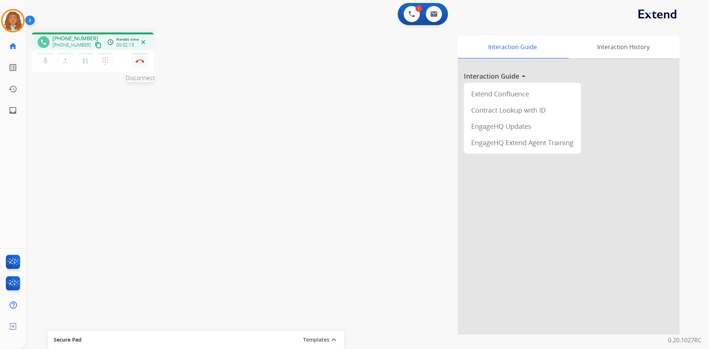
click at [140, 65] on button "Disconnect" at bounding box center [140, 61] width 16 height 16
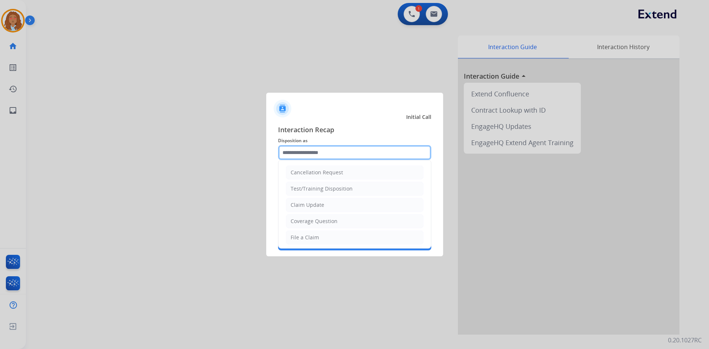
click at [313, 156] on input "text" at bounding box center [354, 152] width 153 height 15
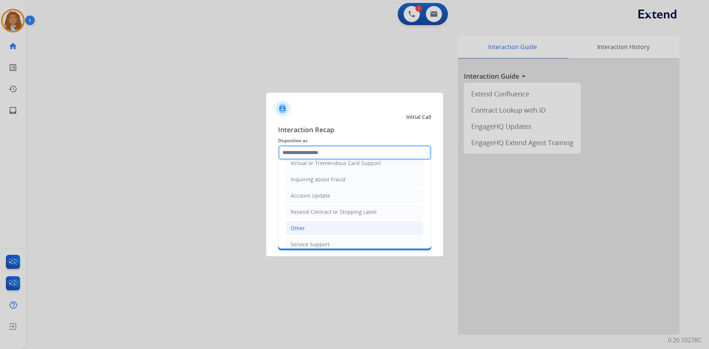
scroll to position [115, 0]
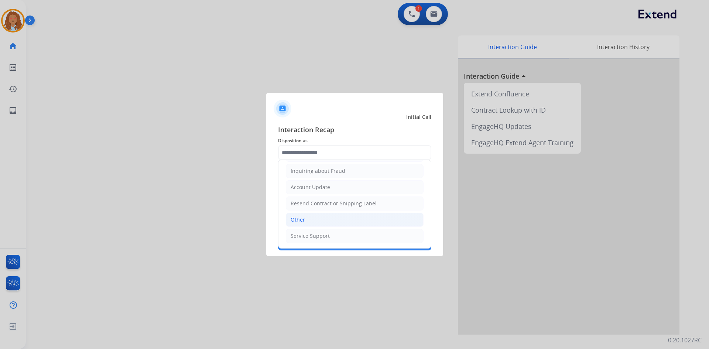
click at [314, 224] on li "Other" at bounding box center [355, 220] width 138 height 14
type input "*****"
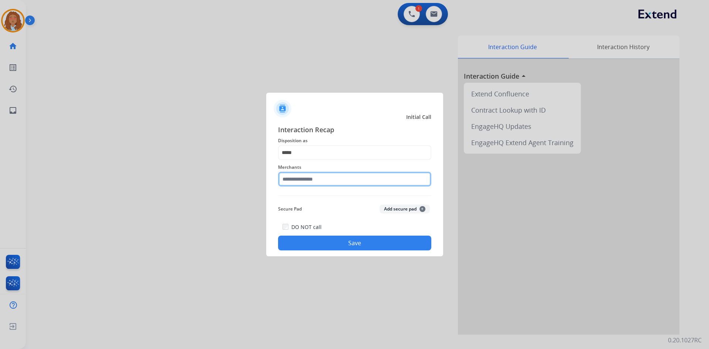
click at [304, 177] on input "text" at bounding box center [354, 179] width 153 height 15
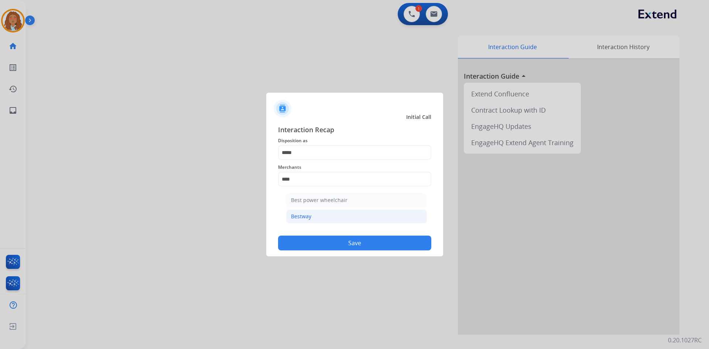
click at [307, 216] on div "Bestway" at bounding box center [301, 216] width 20 height 7
type input "*******"
click at [326, 245] on button "Save" at bounding box center [354, 243] width 153 height 15
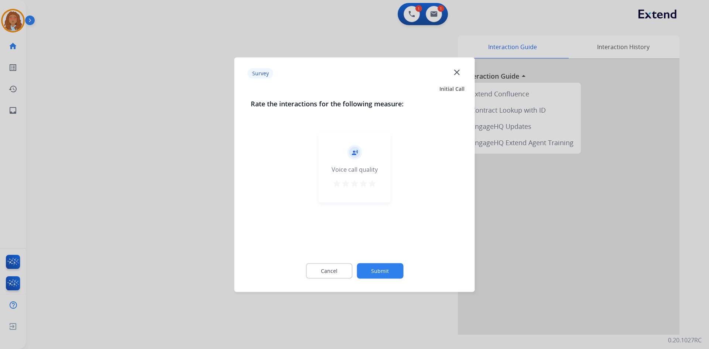
click at [182, 215] on div at bounding box center [354, 174] width 709 height 349
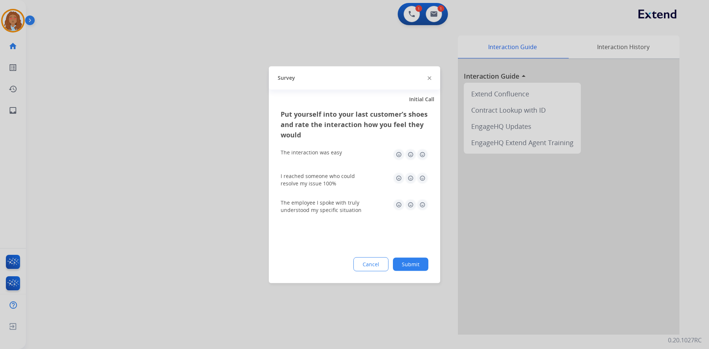
click at [182, 215] on div at bounding box center [354, 174] width 709 height 349
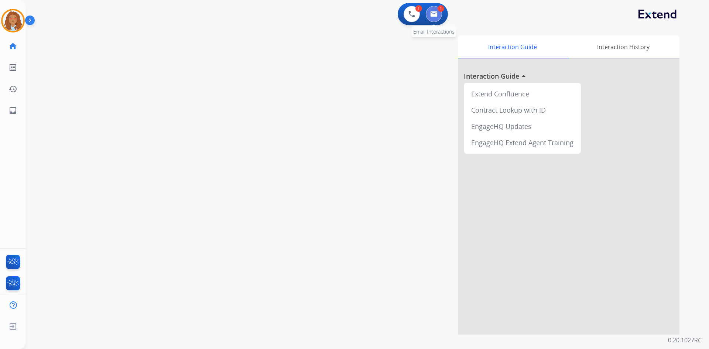
click at [433, 19] on button at bounding box center [434, 14] width 16 height 16
select select "**********"
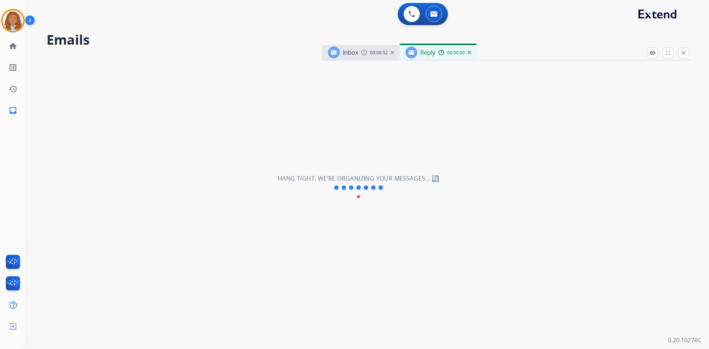
select select "**********"
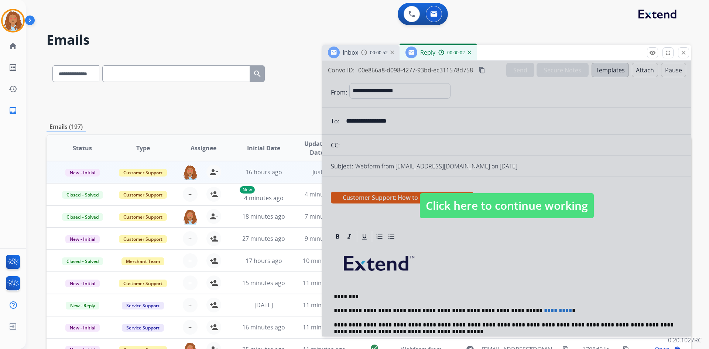
click at [504, 209] on span "Click here to continue working" at bounding box center [507, 205] width 174 height 25
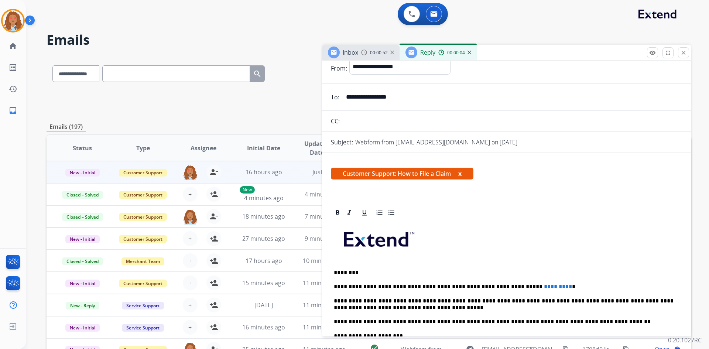
scroll to position [37, 0]
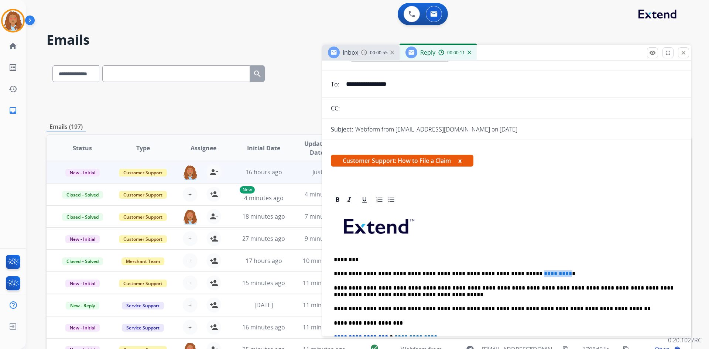
drag, startPoint x: 504, startPoint y: 272, endPoint x: 535, endPoint y: 273, distance: 30.7
click at [544, 273] on span "*********" at bounding box center [558, 274] width 28 height 6
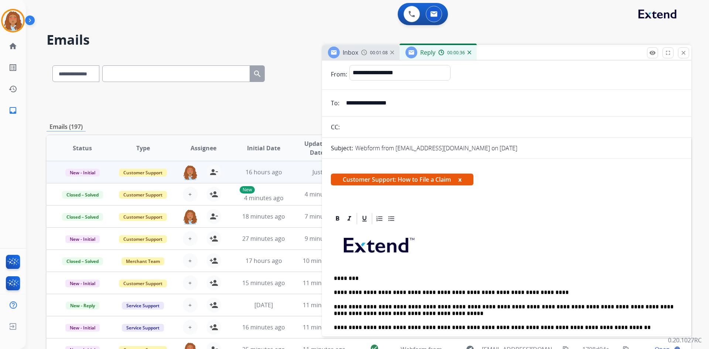
scroll to position [0, 0]
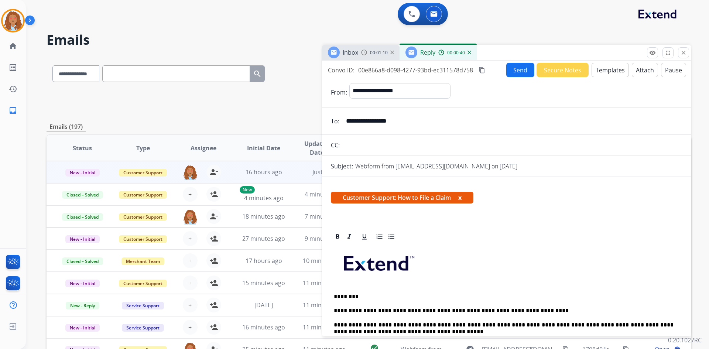
click at [517, 68] on button "Send" at bounding box center [521, 70] width 28 height 14
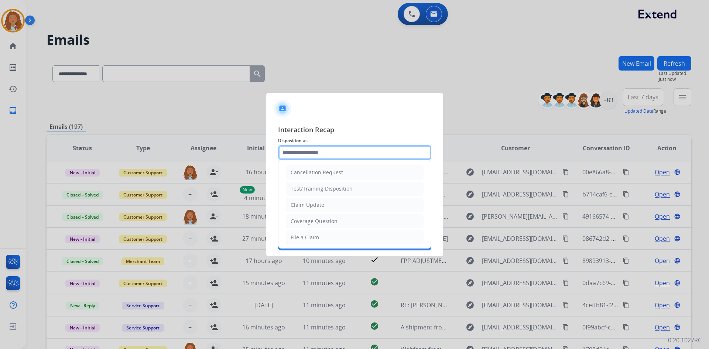
click at [346, 154] on input "text" at bounding box center [354, 152] width 153 height 15
click at [319, 236] on li "File a Claim" at bounding box center [355, 238] width 138 height 14
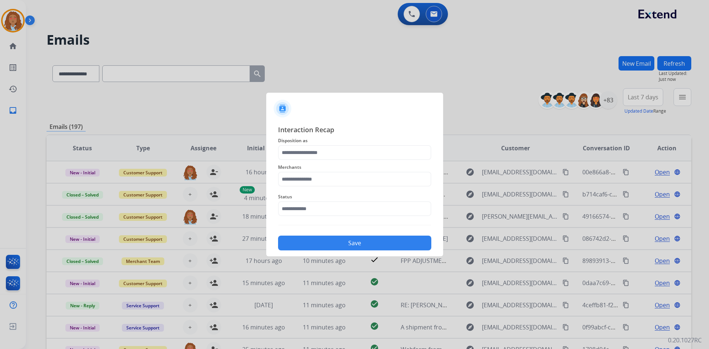
type input "**********"
click at [342, 175] on input "text" at bounding box center [354, 179] width 153 height 15
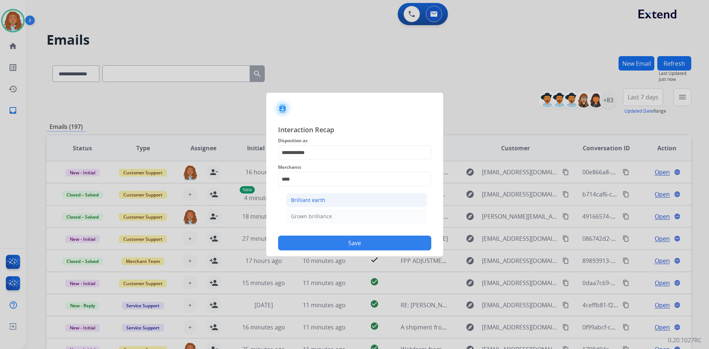
click at [342, 201] on li "Brilliant earth" at bounding box center [356, 200] width 141 height 14
type input "**********"
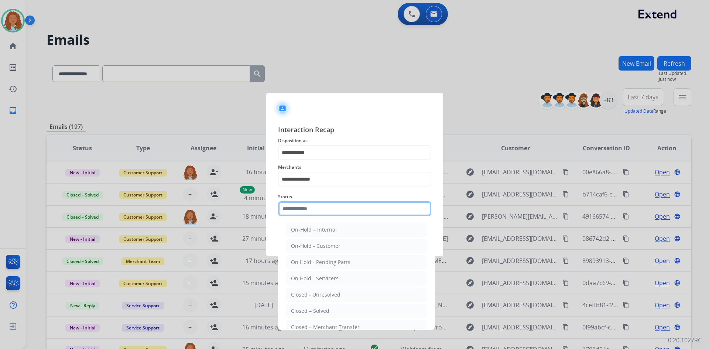
click at [334, 215] on input "text" at bounding box center [354, 208] width 153 height 15
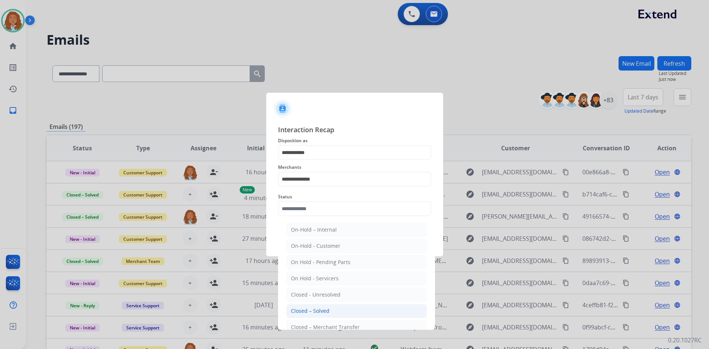
click at [330, 315] on li "Closed – Solved" at bounding box center [356, 311] width 141 height 14
type input "**********"
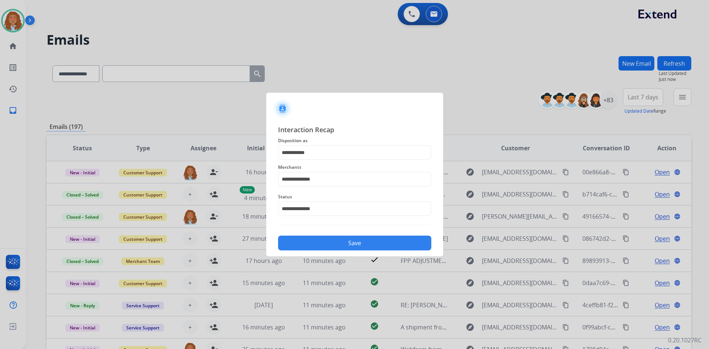
click at [328, 250] on div "**********" at bounding box center [354, 188] width 177 height 138
click at [346, 245] on button "Save" at bounding box center [354, 243] width 153 height 15
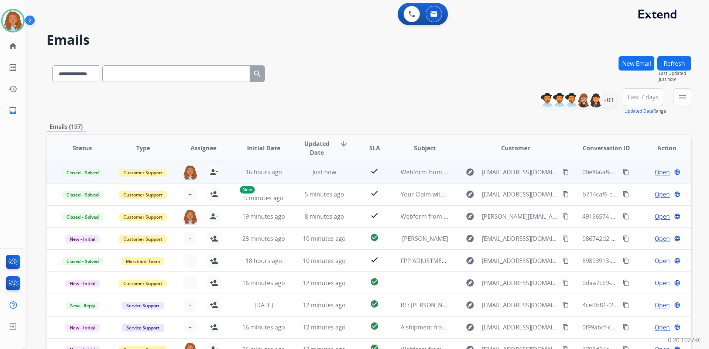
click at [532, 178] on div "explore [EMAIL_ADDRESS][DOMAIN_NAME] content_copy" at bounding box center [515, 172] width 109 height 12
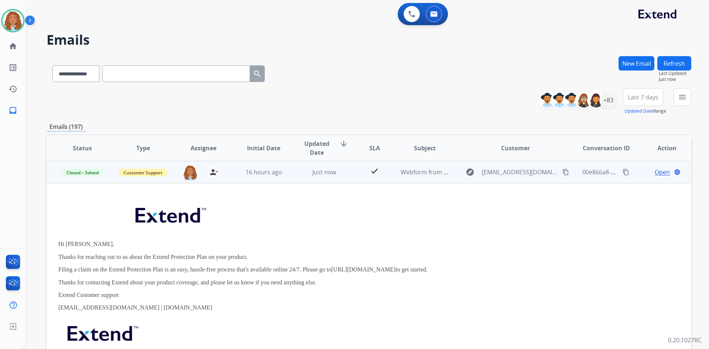
click at [658, 170] on span "Open" at bounding box center [662, 172] width 15 height 9
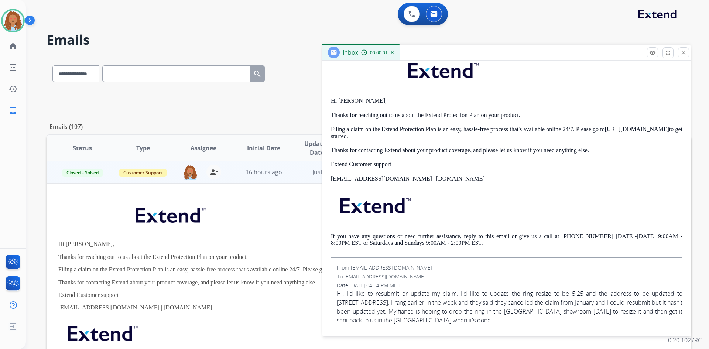
scroll to position [37, 0]
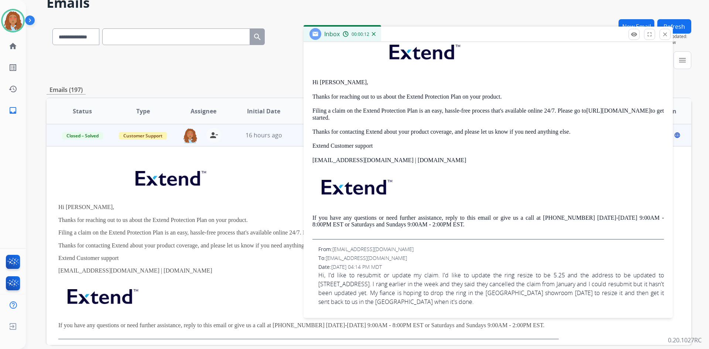
drag, startPoint x: 450, startPoint y: 20, endPoint x: 432, endPoint y: 39, distance: 26.1
click at [432, 39] on div "Inbox 00:00:12" at bounding box center [488, 35] width 369 height 16
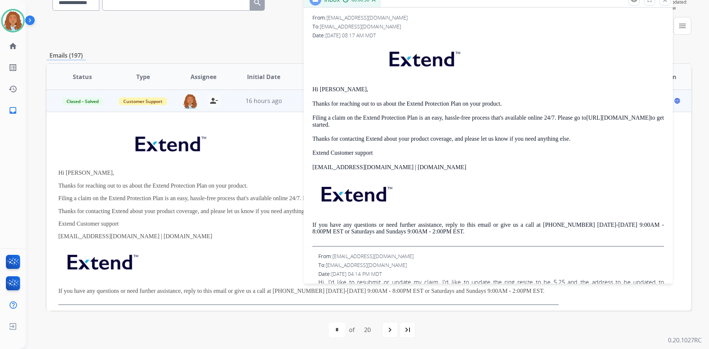
scroll to position [145, 0]
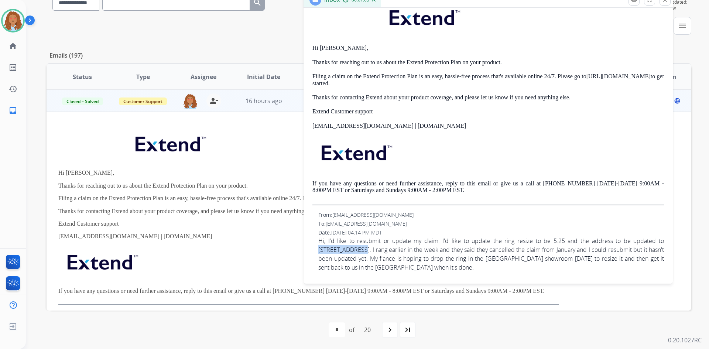
drag, startPoint x: 650, startPoint y: 241, endPoint x: 356, endPoint y: 249, distance: 293.8
click at [356, 249] on span "Hi, I'd like to resubmit or update my claim. I'd like to update the ring resize…" at bounding box center [491, 253] width 346 height 35
copy span "[STREET_ADDRESS]"
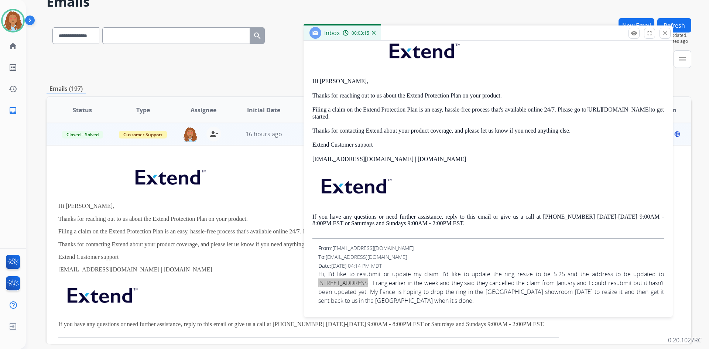
scroll to position [0, 0]
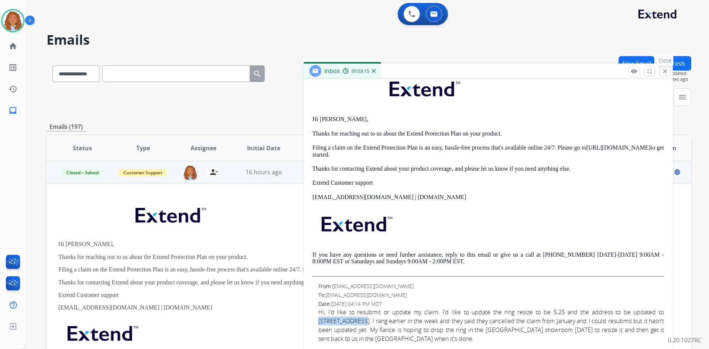
click at [664, 72] on mat-icon "close" at bounding box center [665, 71] width 7 height 7
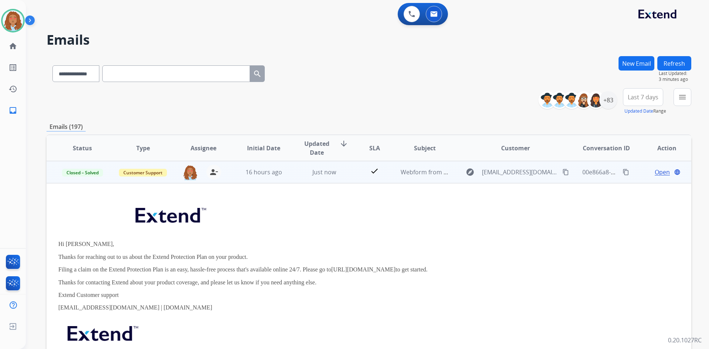
click at [537, 182] on td "explore [EMAIL_ADDRESS][DOMAIN_NAME] content_copy" at bounding box center [510, 172] width 121 height 22
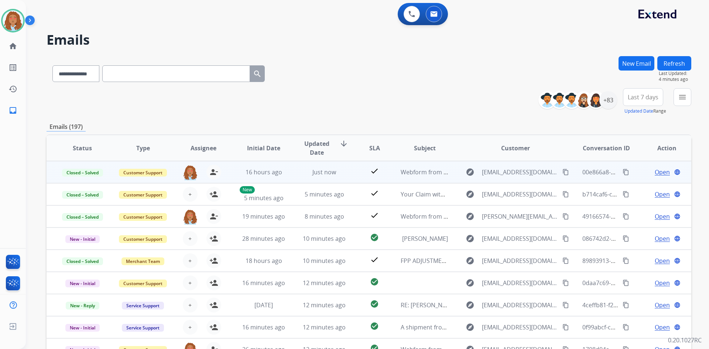
click at [623, 173] on mat-icon "content_copy" at bounding box center [626, 172] width 7 height 7
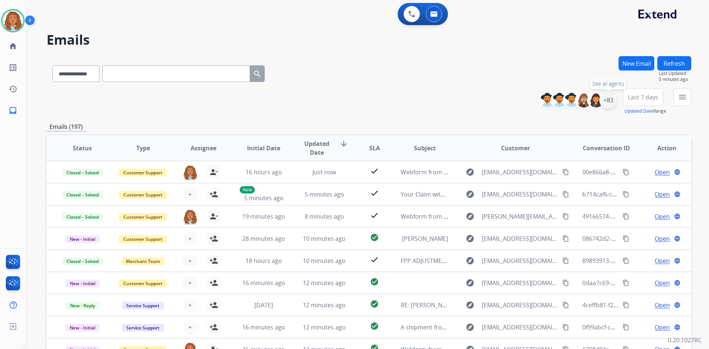
click at [607, 102] on div "+83" at bounding box center [609, 100] width 18 height 18
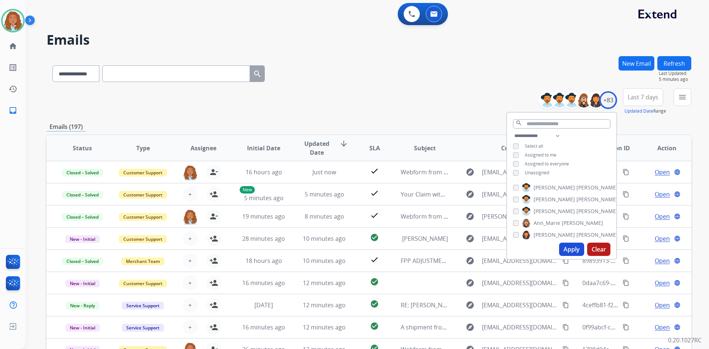
click at [570, 248] on button "Apply" at bounding box center [571, 249] width 25 height 13
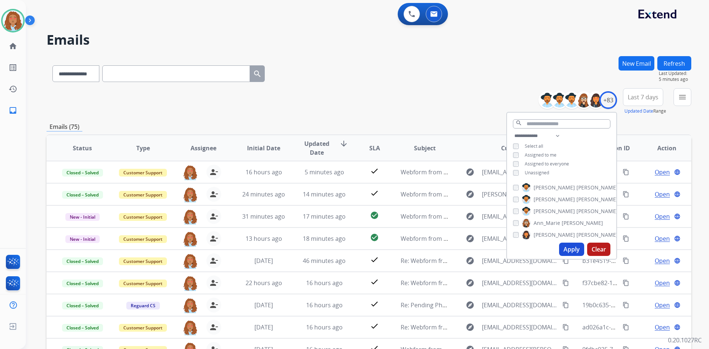
click at [505, 52] on div "**********" at bounding box center [359, 201] width 666 height 349
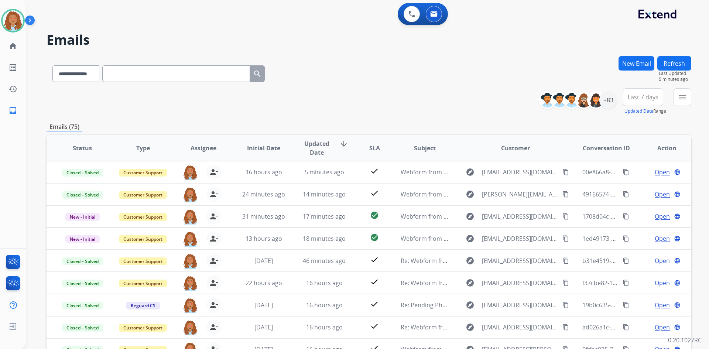
click at [639, 96] on span "Last 7 days" at bounding box center [643, 97] width 31 height 3
click at [640, 189] on div "Last 90 days" at bounding box center [641, 186] width 41 height 11
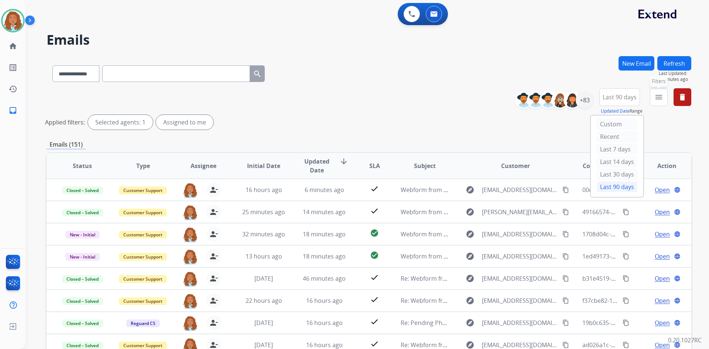
click at [660, 101] on mat-icon "menu" at bounding box center [659, 97] width 9 height 9
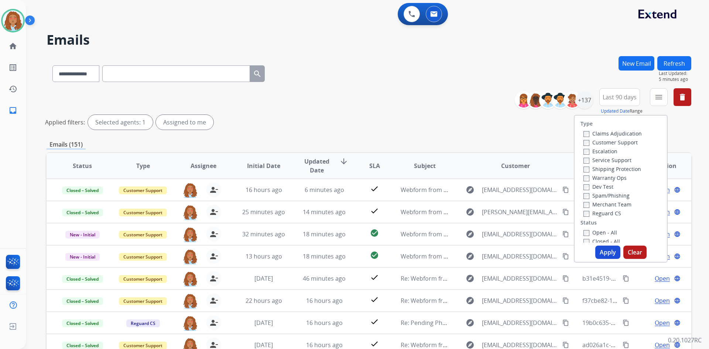
click at [607, 143] on label "Customer Support" at bounding box center [611, 142] width 54 height 7
click at [608, 170] on label "Shipping Protection" at bounding box center [613, 169] width 58 height 7
click at [600, 255] on button "Apply" at bounding box center [608, 252] width 25 height 13
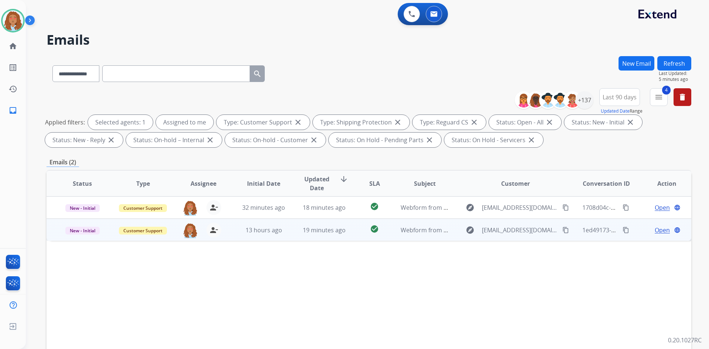
click at [531, 236] on td "explore [EMAIL_ADDRESS][DOMAIN_NAME] content_copy" at bounding box center [510, 230] width 121 height 22
click at [563, 231] on mat-icon "content_copy" at bounding box center [566, 229] width 7 height 7
click at [655, 229] on span "Open" at bounding box center [662, 229] width 15 height 9
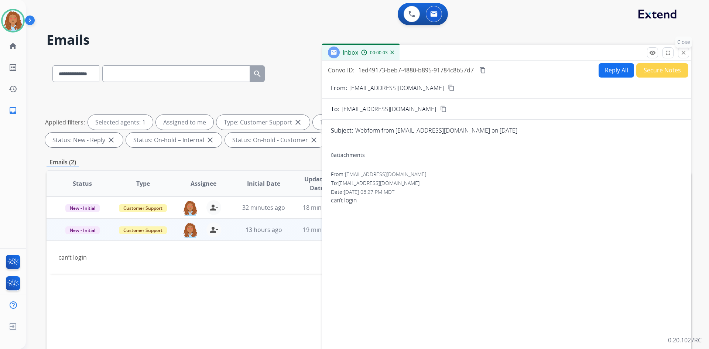
click at [682, 52] on mat-icon "close" at bounding box center [684, 53] width 7 height 7
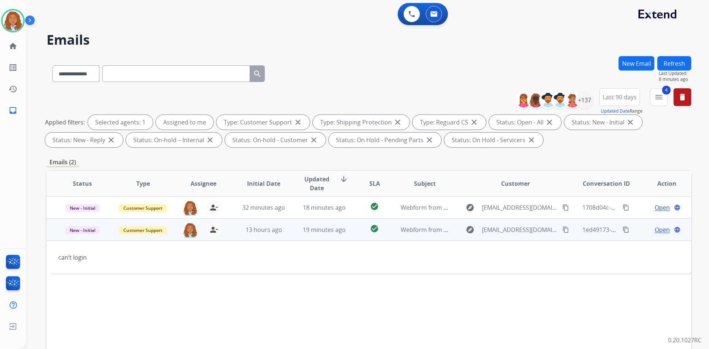
click at [506, 237] on td "explore [EMAIL_ADDRESS][DOMAIN_NAME] content_copy" at bounding box center [510, 230] width 121 height 22
click at [563, 232] on mat-icon "content_copy" at bounding box center [566, 230] width 7 height 7
click at [515, 236] on td "explore [EMAIL_ADDRESS][DOMAIN_NAME] content_copy" at bounding box center [510, 230] width 121 height 22
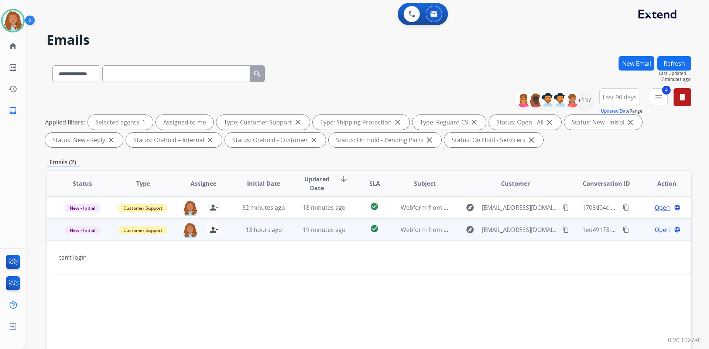
click at [515, 236] on td "explore [EMAIL_ADDRESS][DOMAIN_NAME] content_copy" at bounding box center [510, 230] width 121 height 22
click at [658, 231] on span "Open" at bounding box center [662, 230] width 15 height 9
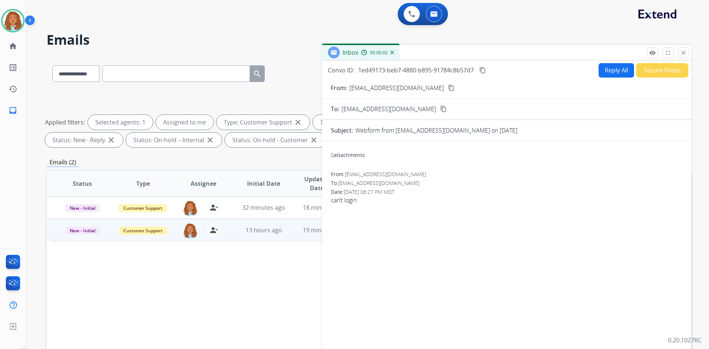
click at [613, 72] on button "Reply All" at bounding box center [616, 70] width 35 height 14
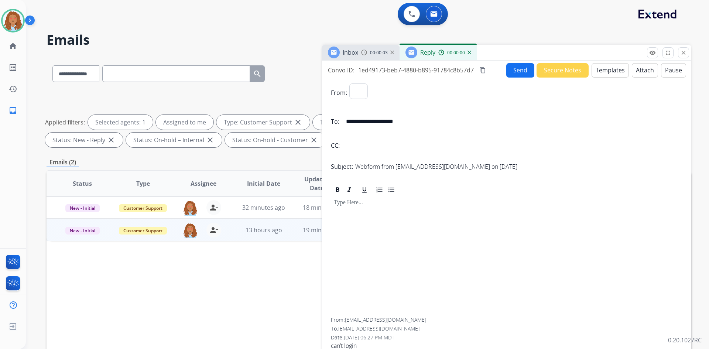
select select "**********"
click at [613, 72] on button "Templates" at bounding box center [610, 70] width 37 height 14
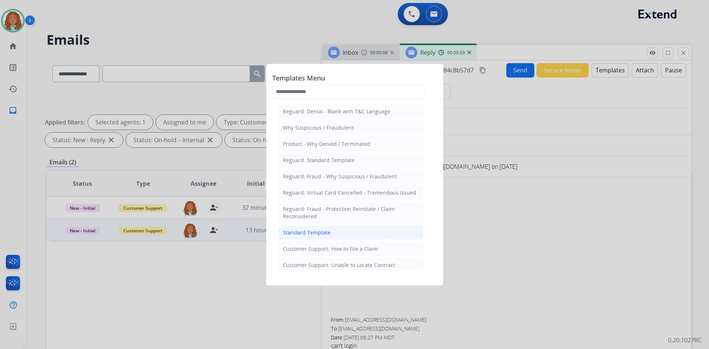
click at [342, 232] on li "Standard Template" at bounding box center [350, 233] width 145 height 14
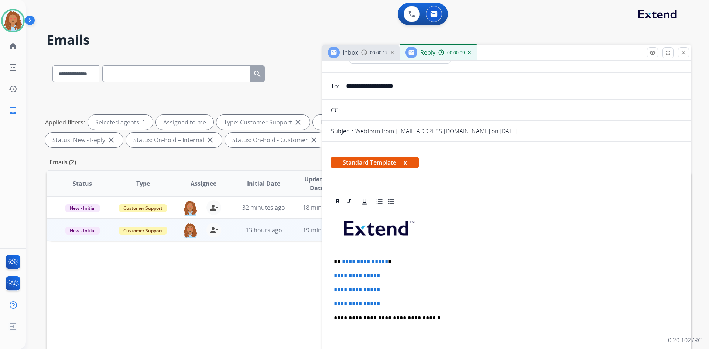
scroll to position [37, 0]
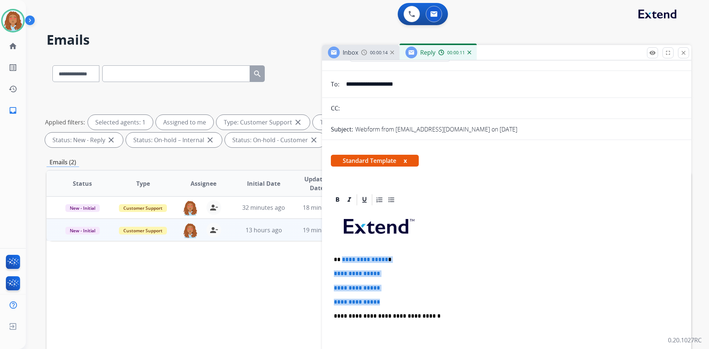
drag, startPoint x: 389, startPoint y: 302, endPoint x: 342, endPoint y: 258, distance: 65.1
click at [342, 258] on div "**********" at bounding box center [507, 334] width 352 height 254
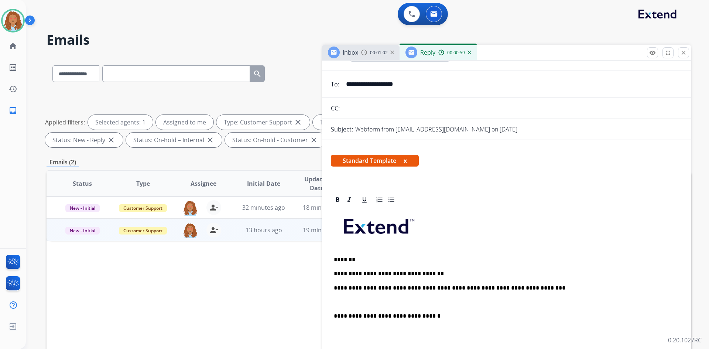
click at [520, 289] on p "**********" at bounding box center [504, 288] width 340 height 7
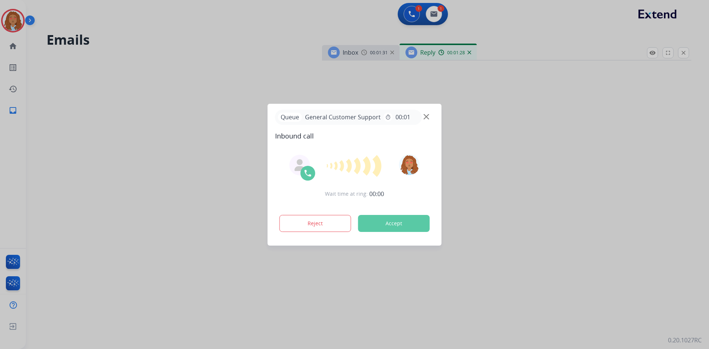
scroll to position [205, 0]
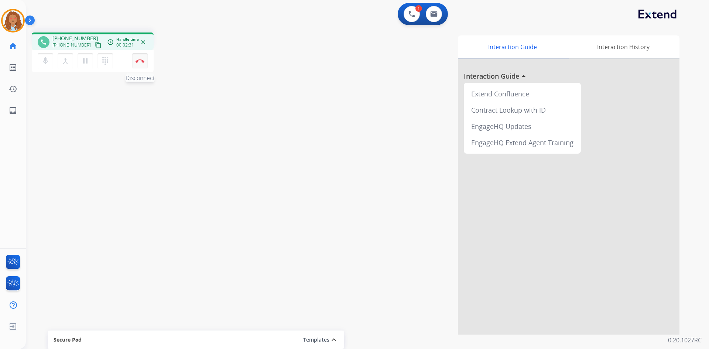
click at [143, 64] on button "Disconnect" at bounding box center [140, 61] width 16 height 16
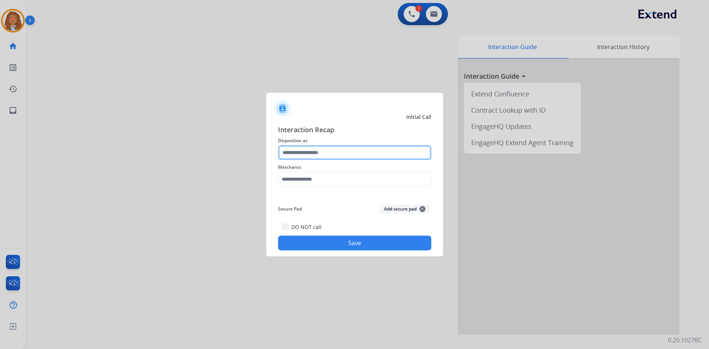
click at [335, 156] on input "text" at bounding box center [354, 152] width 153 height 15
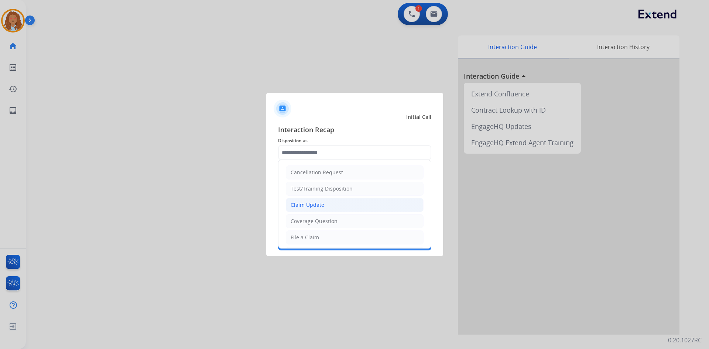
click at [312, 209] on div "Claim Update" at bounding box center [308, 204] width 34 height 7
type input "**********"
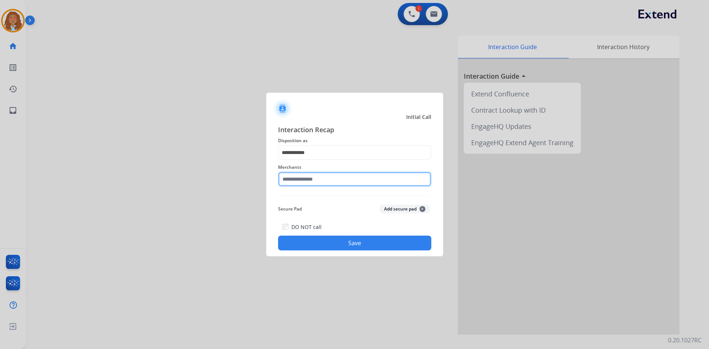
click at [297, 181] on input "text" at bounding box center [354, 179] width 153 height 15
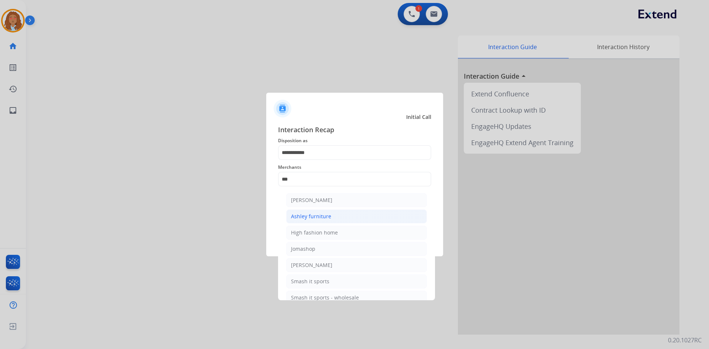
click at [332, 214] on li "Ashley furniture" at bounding box center [356, 216] width 141 height 14
type input "**********"
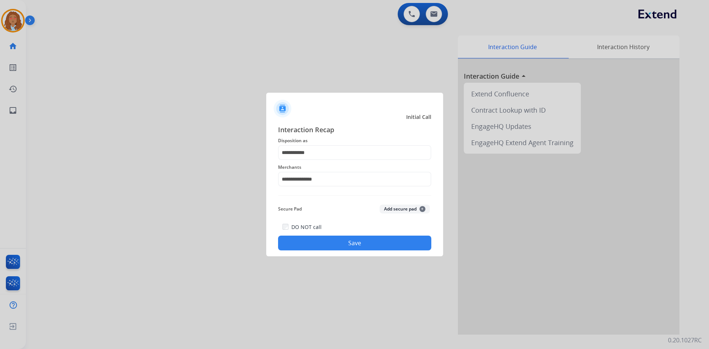
click at [334, 242] on button "Save" at bounding box center [354, 243] width 153 height 15
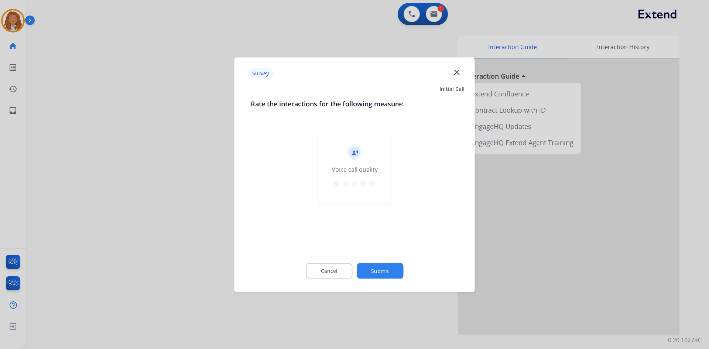
click at [213, 224] on div at bounding box center [354, 174] width 709 height 349
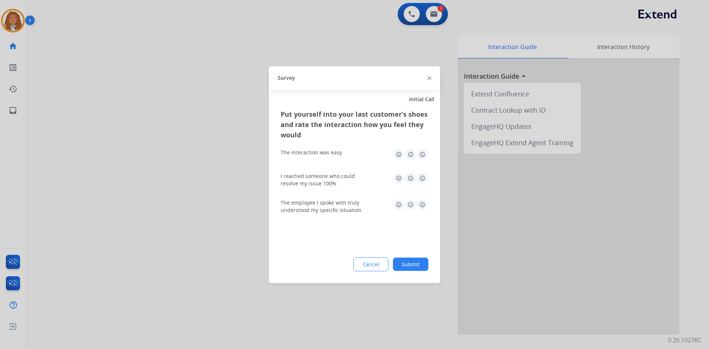
click at [213, 224] on div at bounding box center [354, 174] width 709 height 349
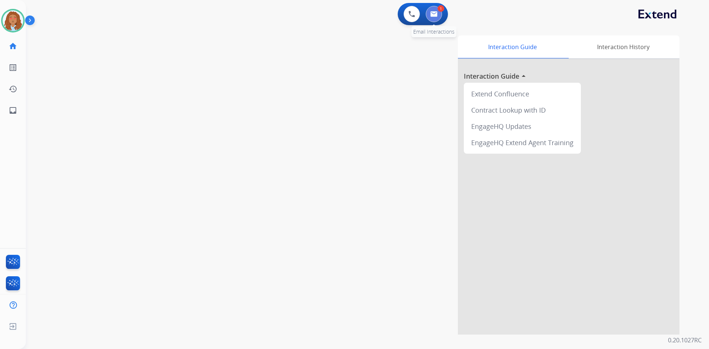
click at [434, 15] on img at bounding box center [433, 14] width 7 height 6
select select "**********"
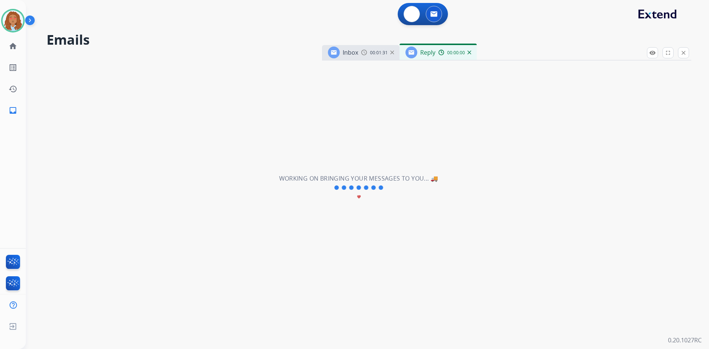
select select "**********"
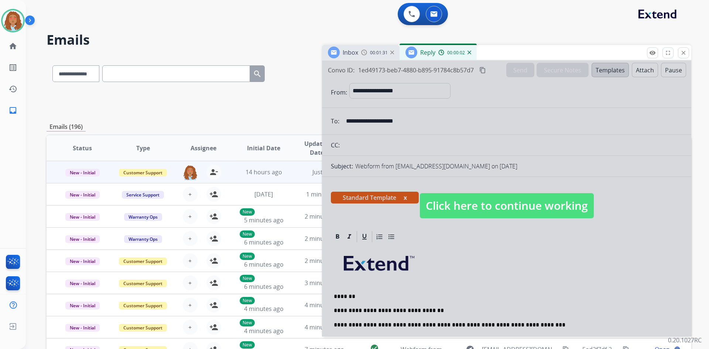
click at [466, 212] on span "Click here to continue working" at bounding box center [507, 205] width 174 height 25
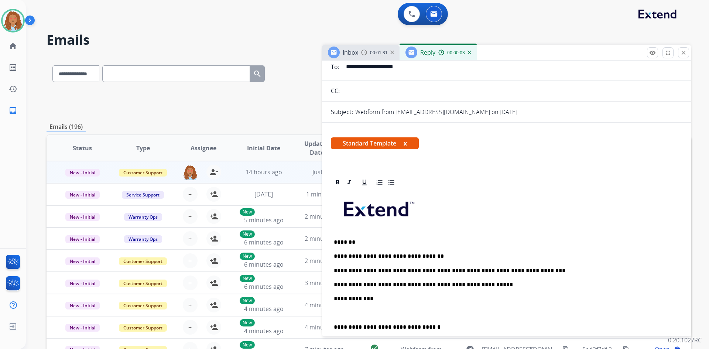
scroll to position [74, 0]
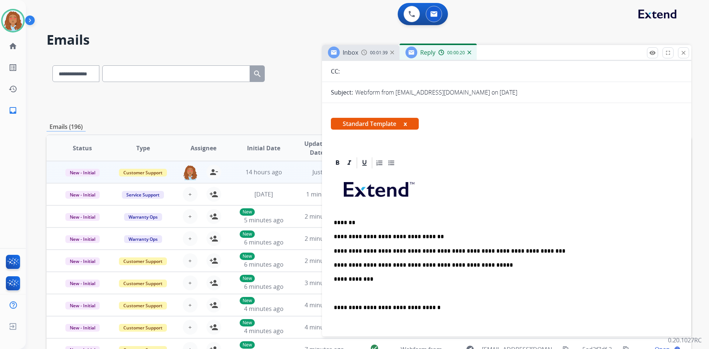
click at [374, 277] on p "**********" at bounding box center [504, 279] width 340 height 7
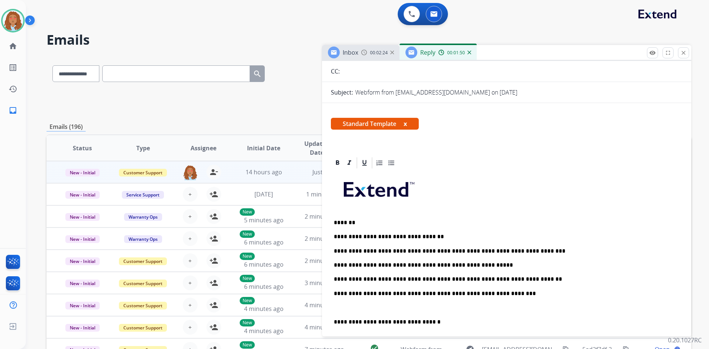
click at [334, 320] on div "**********" at bounding box center [507, 318] width 352 height 297
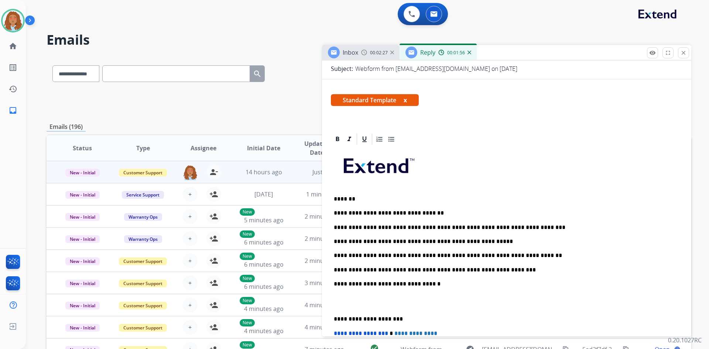
scroll to position [111, 0]
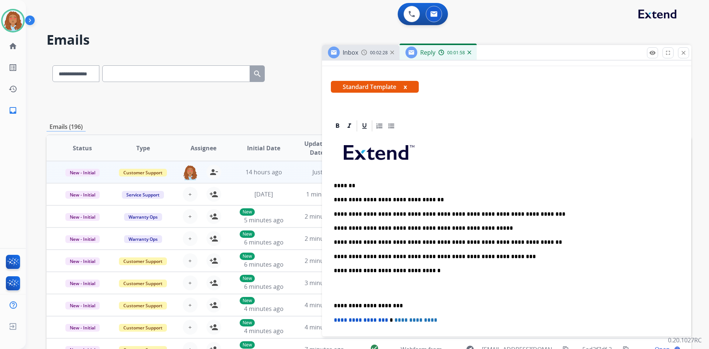
click at [333, 305] on div "**********" at bounding box center [507, 274] width 352 height 283
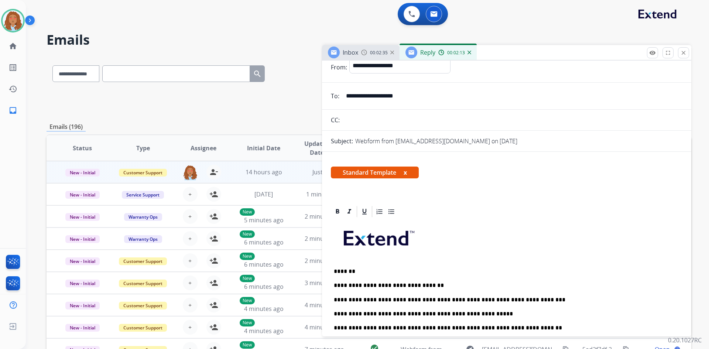
scroll to position [0, 0]
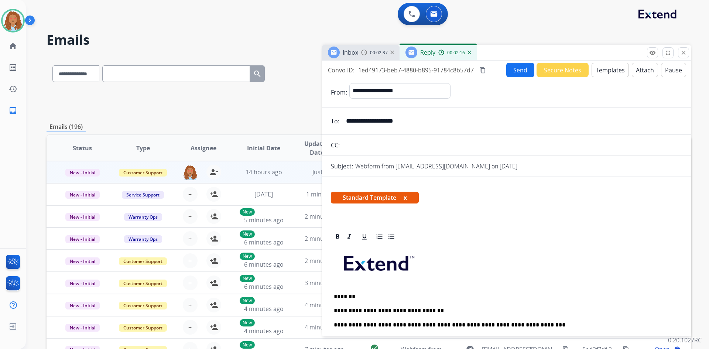
click at [484, 70] on mat-icon "content_copy" at bounding box center [483, 70] width 7 height 7
click at [517, 70] on button "Send" at bounding box center [522, 70] width 28 height 14
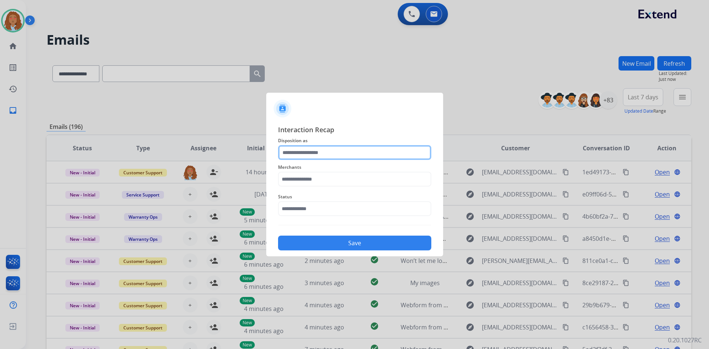
click at [340, 154] on input "text" at bounding box center [354, 152] width 153 height 15
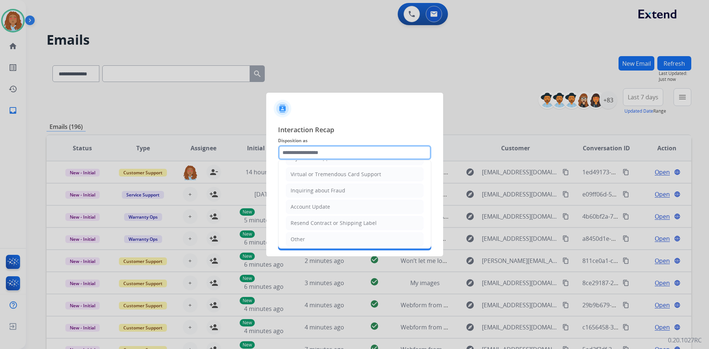
scroll to position [115, 0]
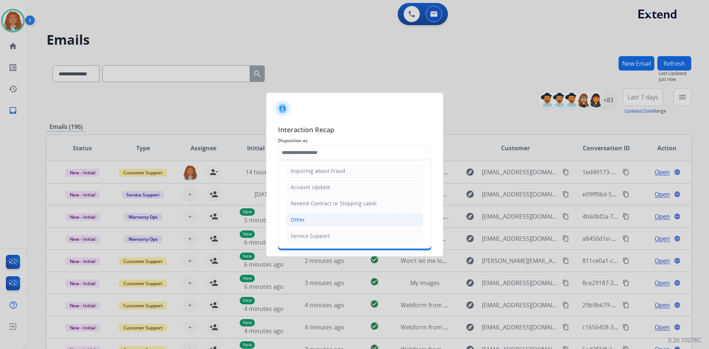
click at [314, 222] on li "Other" at bounding box center [355, 220] width 138 height 14
type input "*****"
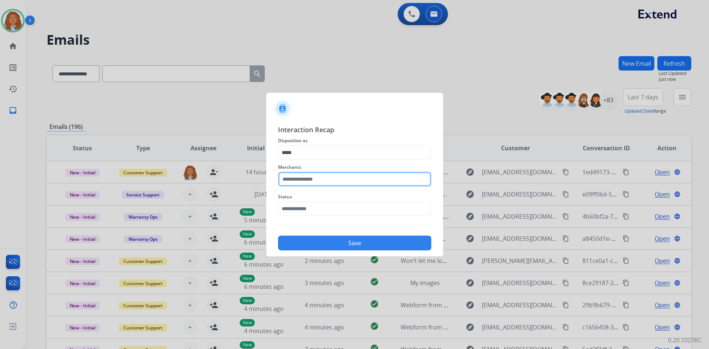
click at [317, 181] on input "text" at bounding box center [354, 179] width 153 height 15
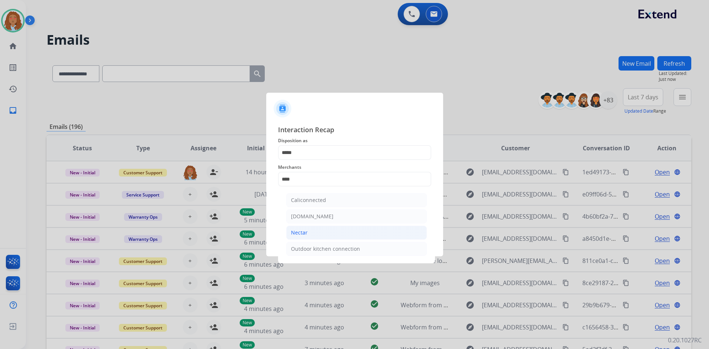
click at [321, 235] on li "Nectar" at bounding box center [356, 233] width 141 height 14
type input "******"
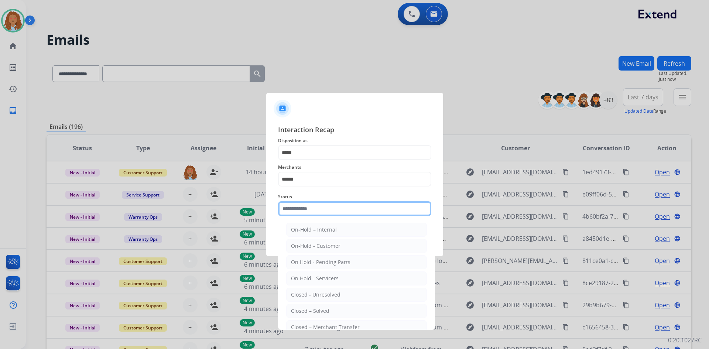
click at [324, 207] on input "text" at bounding box center [354, 208] width 153 height 15
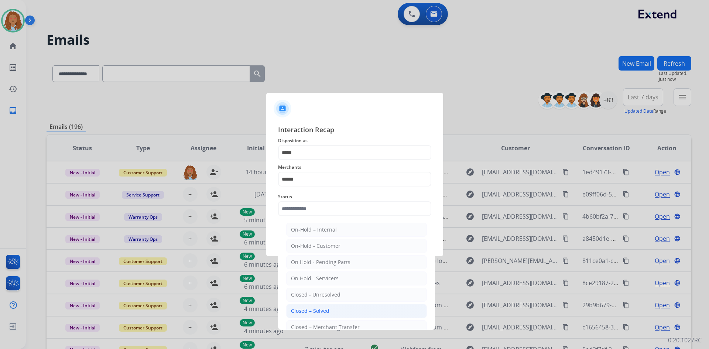
click at [331, 310] on li "Closed – Solved" at bounding box center [356, 311] width 141 height 14
type input "**********"
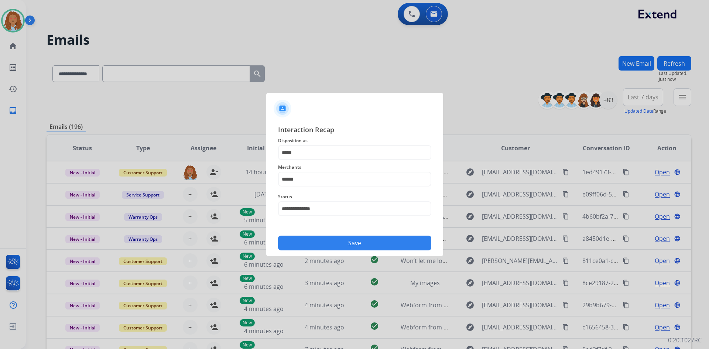
click at [335, 251] on div "**********" at bounding box center [354, 188] width 177 height 138
click at [336, 244] on button "Save" at bounding box center [354, 243] width 153 height 15
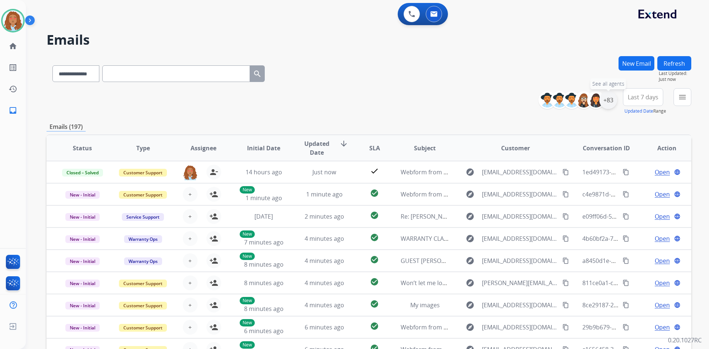
click at [612, 100] on div "+83" at bounding box center [609, 100] width 18 height 18
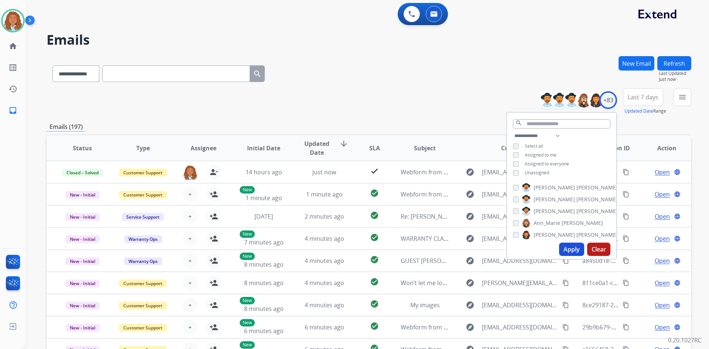
click at [576, 254] on button "Apply" at bounding box center [571, 249] width 25 height 13
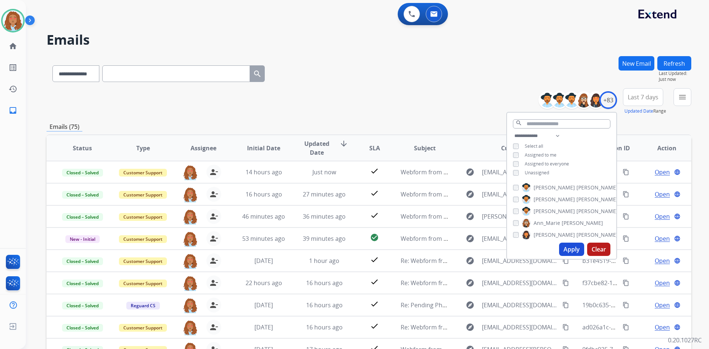
click at [644, 102] on button "Last 7 days" at bounding box center [643, 97] width 40 height 18
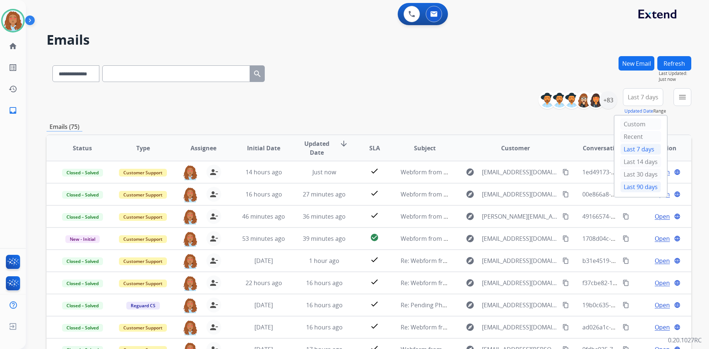
click at [637, 188] on div "Last 90 days" at bounding box center [641, 186] width 41 height 11
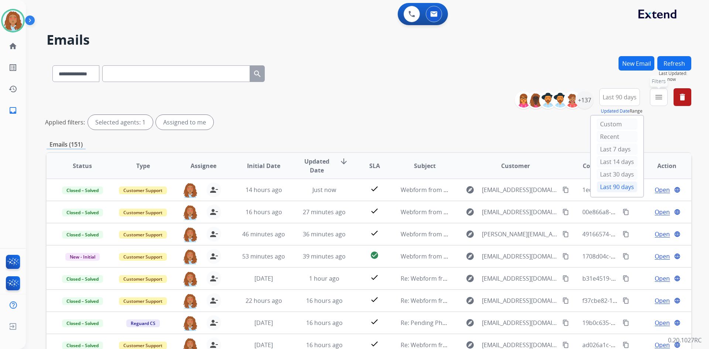
click at [659, 98] on mat-icon "menu" at bounding box center [659, 97] width 9 height 9
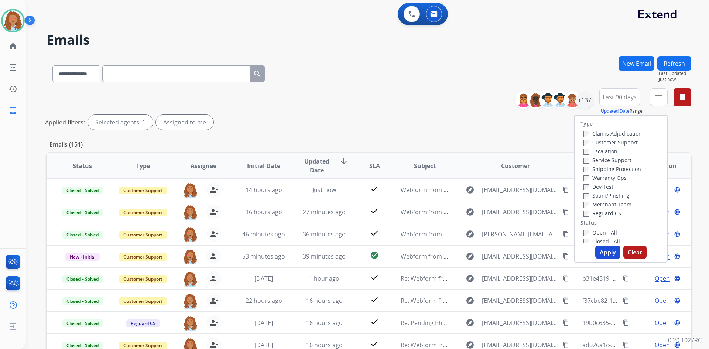
click at [602, 143] on label "Customer Support" at bounding box center [611, 142] width 54 height 7
click at [602, 168] on label "Shipping Protection" at bounding box center [613, 169] width 58 height 7
click at [602, 252] on button "Apply" at bounding box center [608, 252] width 25 height 13
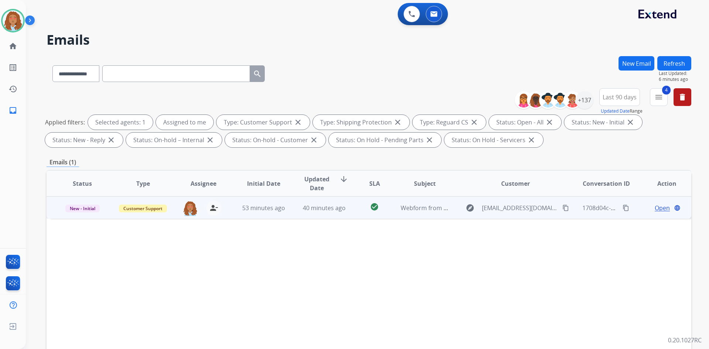
click at [563, 208] on mat-icon "content_copy" at bounding box center [566, 208] width 7 height 7
click at [527, 217] on td "explore [EMAIL_ADDRESS][DOMAIN_NAME] content_copy Copied!" at bounding box center [510, 208] width 121 height 22
click at [527, 217] on td "explore [EMAIL_ADDRESS][DOMAIN_NAME] content_copy" at bounding box center [510, 208] width 121 height 22
click at [563, 210] on mat-icon "content_copy" at bounding box center [566, 208] width 7 height 7
click at [657, 211] on span "Open" at bounding box center [662, 208] width 15 height 9
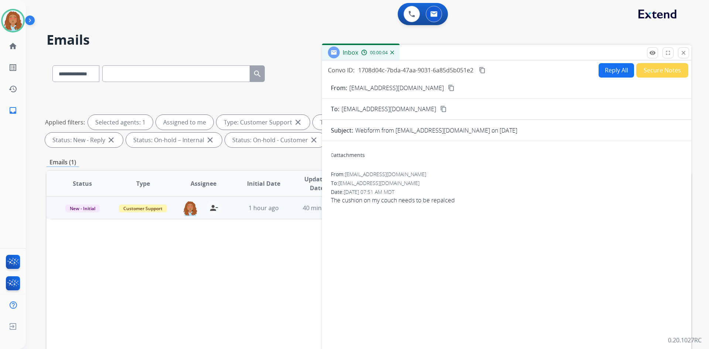
click at [447, 84] on button "content_copy" at bounding box center [451, 87] width 9 height 9
click at [620, 71] on button "Reply All" at bounding box center [616, 70] width 35 height 14
select select "**********"
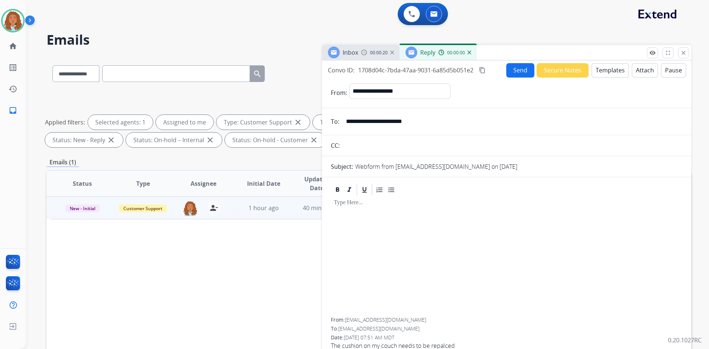
click at [614, 72] on button "Templates" at bounding box center [610, 70] width 37 height 14
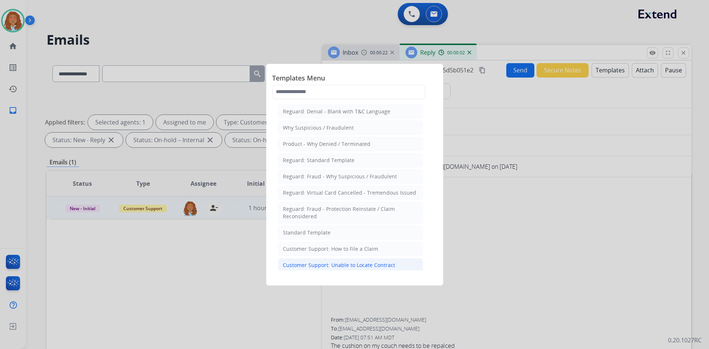
click at [372, 265] on div "Customer Support: Unable to Locate Contract" at bounding box center [339, 265] width 112 height 7
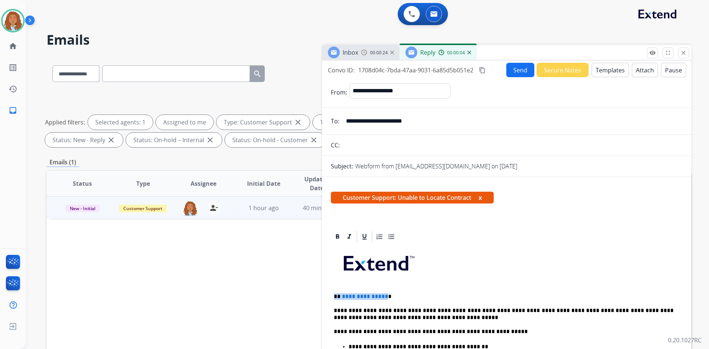
drag, startPoint x: 384, startPoint y: 296, endPoint x: 324, endPoint y: 296, distance: 60.6
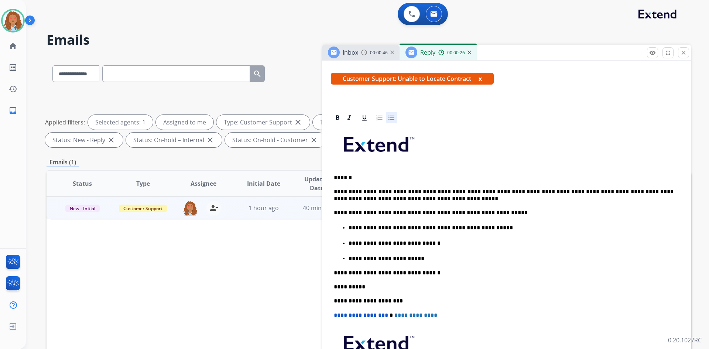
scroll to position [0, 0]
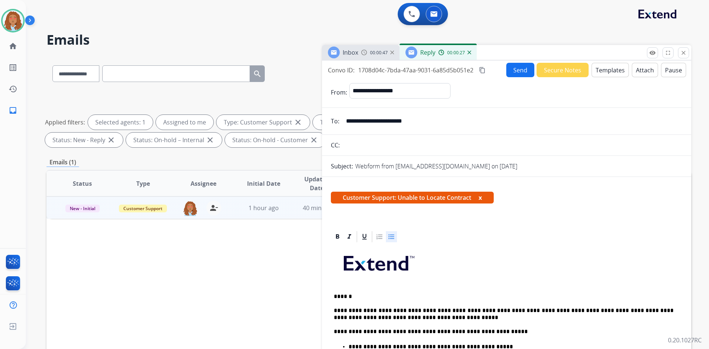
click at [516, 73] on button "Send" at bounding box center [521, 70] width 28 height 14
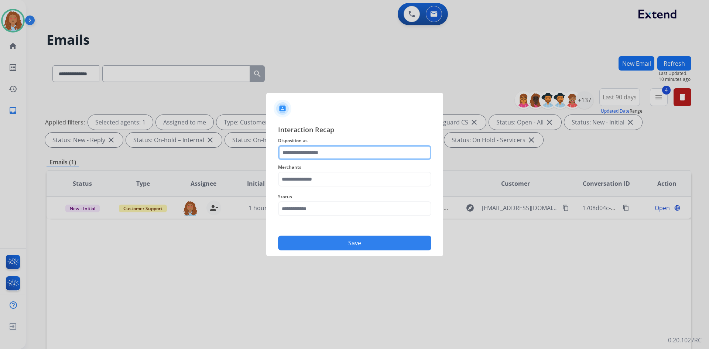
click at [362, 153] on input "text" at bounding box center [354, 152] width 153 height 15
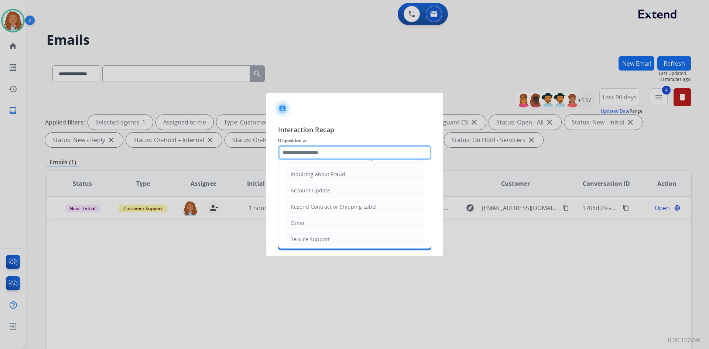
scroll to position [115, 0]
click at [307, 224] on li "Other" at bounding box center [355, 220] width 138 height 14
type input "*****"
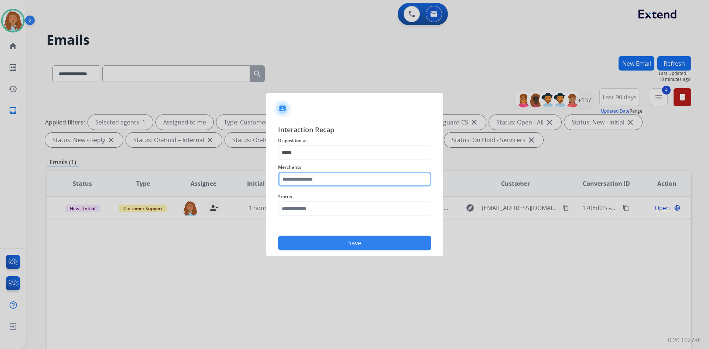
click at [333, 181] on input "text" at bounding box center [354, 179] width 153 height 15
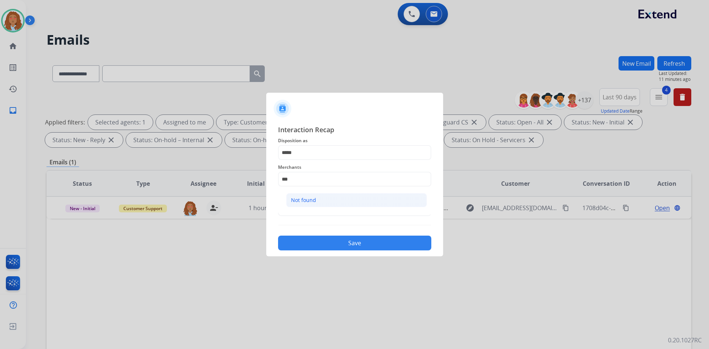
click at [326, 198] on li "Not found" at bounding box center [356, 200] width 141 height 14
type input "*********"
click at [346, 240] on button "Save" at bounding box center [354, 243] width 153 height 15
click at [328, 202] on input "text" at bounding box center [354, 208] width 153 height 15
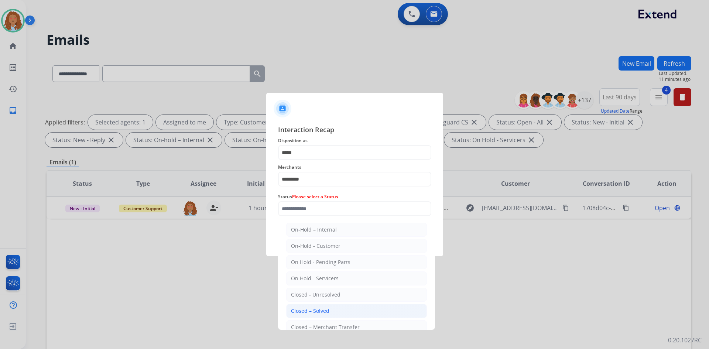
click at [324, 307] on li "Closed – Solved" at bounding box center [356, 311] width 141 height 14
type input "**********"
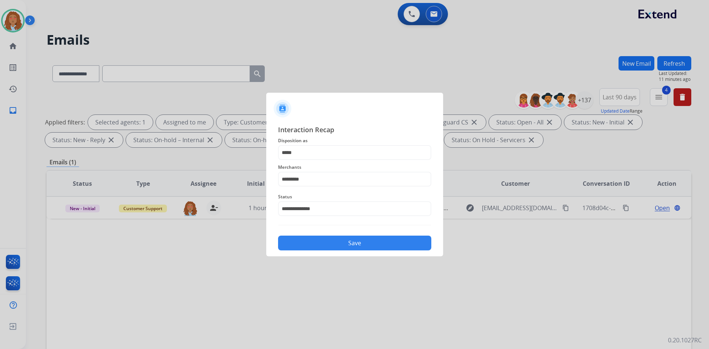
click at [343, 241] on button "Save" at bounding box center [354, 243] width 153 height 15
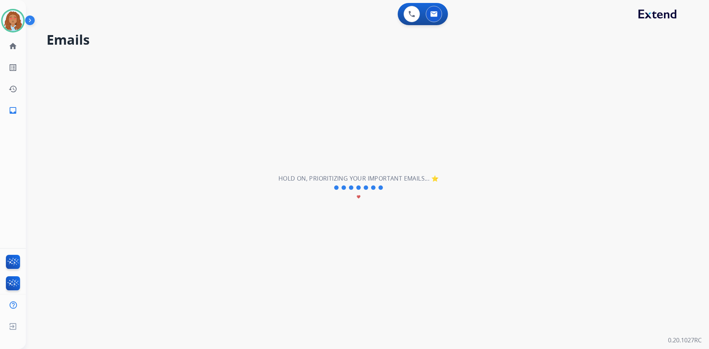
click at [301, 270] on div "**********" at bounding box center [359, 188] width 666 height 323
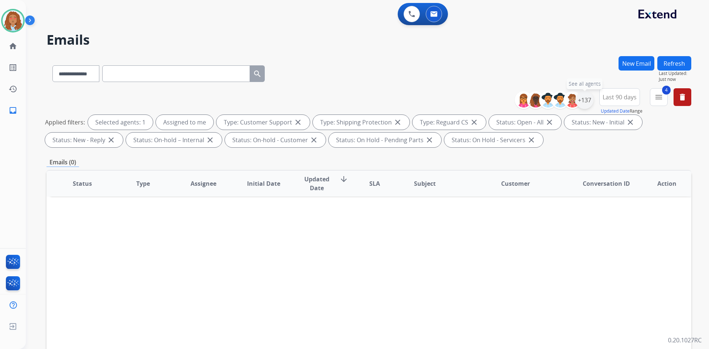
click at [589, 99] on div "+137" at bounding box center [585, 100] width 18 height 18
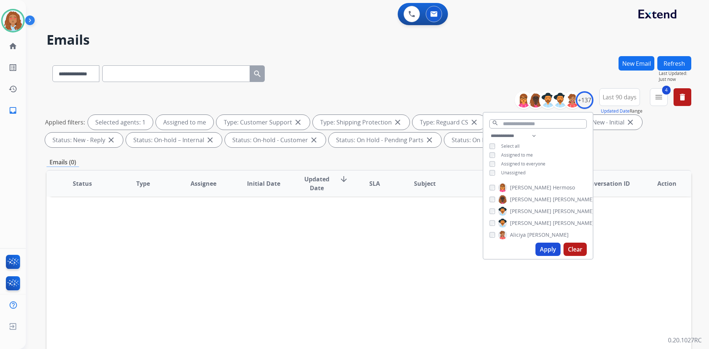
click at [494, 174] on div "**********" at bounding box center [538, 155] width 109 height 47
click at [541, 247] on button "Apply" at bounding box center [548, 249] width 25 height 13
click at [648, 140] on div "Applied filters: Unassigned Type: Customer Support close Type: Shipping Protect…" at bounding box center [367, 131] width 645 height 33
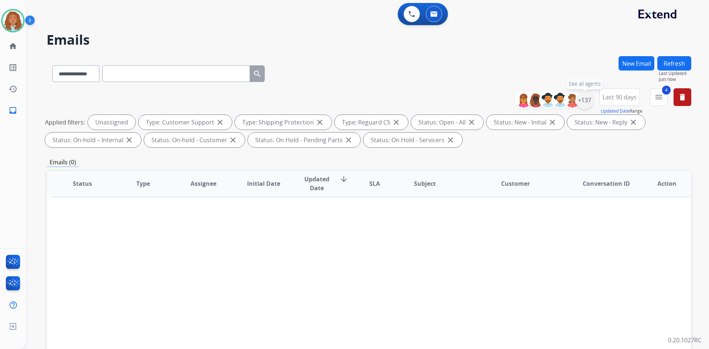
click at [587, 99] on div "+137" at bounding box center [585, 100] width 18 height 18
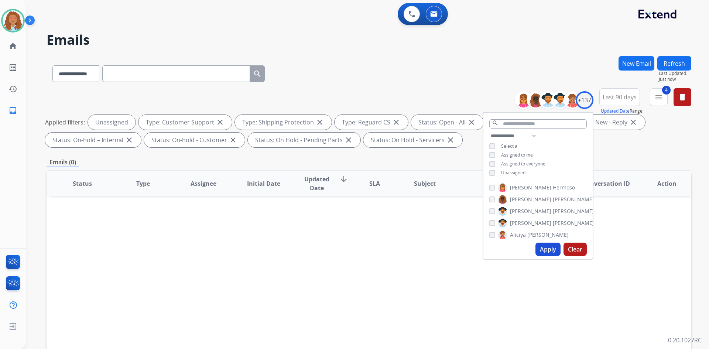
click at [617, 97] on span "Last 90 days" at bounding box center [620, 97] width 34 height 3
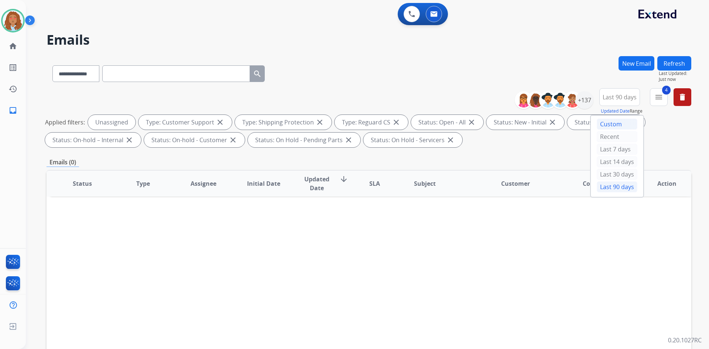
click at [603, 122] on div "Custom" at bounding box center [617, 124] width 41 height 11
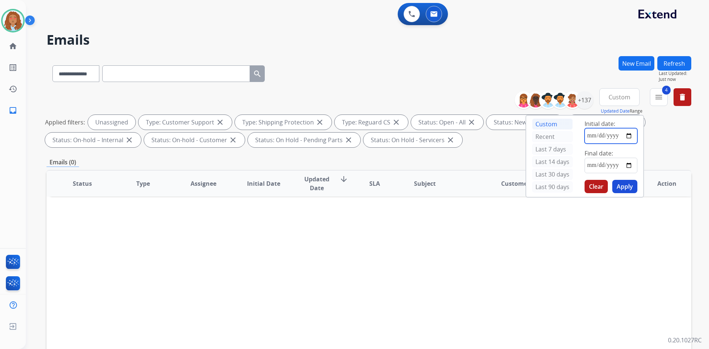
click at [585, 137] on input "date" at bounding box center [611, 136] width 53 height 16
type input "**********"
click at [629, 164] on input "date" at bounding box center [611, 166] width 53 height 16
type input "**********"
click at [618, 185] on button "Apply" at bounding box center [625, 186] width 25 height 13
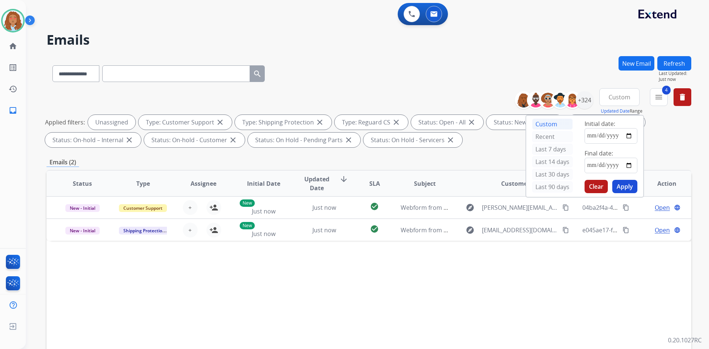
click at [667, 143] on div "Applied filters: Unassigned Type: Customer Support close Type: Shipping Protect…" at bounding box center [367, 131] width 645 height 33
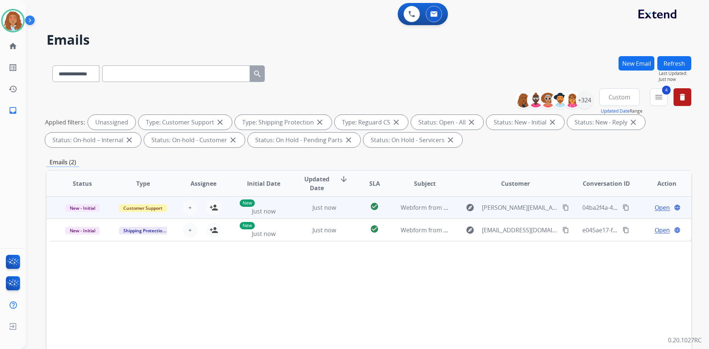
click at [522, 216] on td "explore [PERSON_NAME][EMAIL_ADDRESS][PERSON_NAME][DOMAIN_NAME] content_copy" at bounding box center [510, 208] width 121 height 22
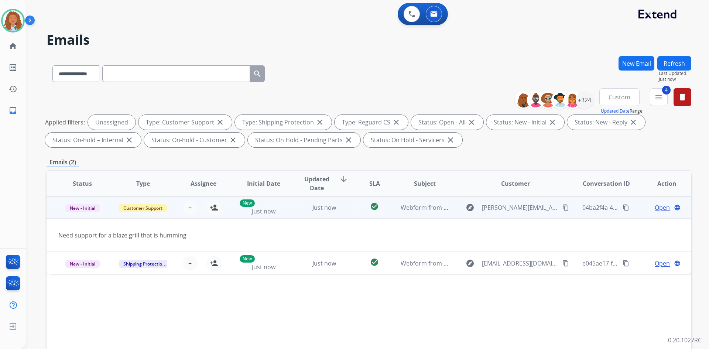
click at [522, 216] on td "explore [PERSON_NAME][EMAIL_ADDRESS][PERSON_NAME][DOMAIN_NAME] content_copy" at bounding box center [510, 208] width 121 height 22
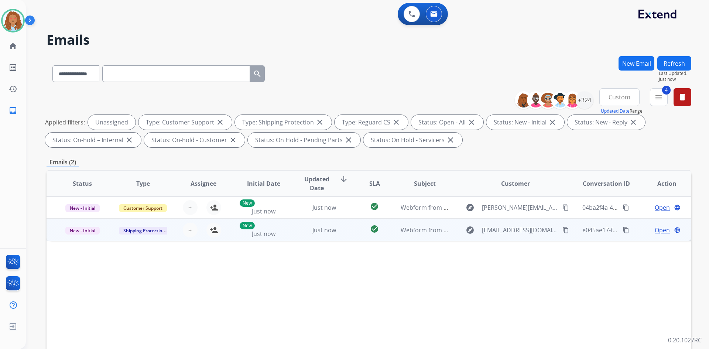
click at [520, 237] on td "explore [EMAIL_ADDRESS][DOMAIN_NAME] content_copy" at bounding box center [510, 230] width 121 height 22
click at [563, 233] on mat-icon "content_copy" at bounding box center [566, 229] width 7 height 7
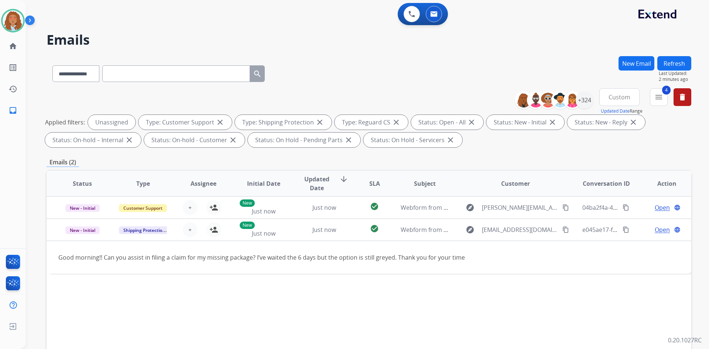
click at [671, 62] on button "Refresh" at bounding box center [675, 63] width 34 height 14
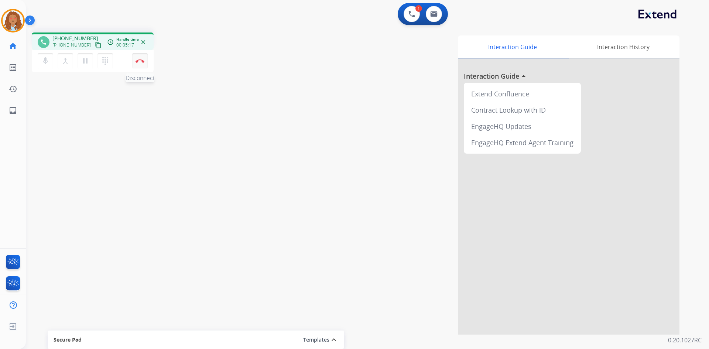
click at [138, 63] on button "Disconnect" at bounding box center [140, 61] width 16 height 16
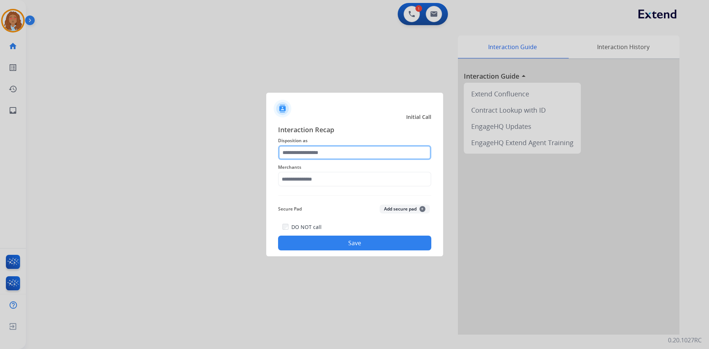
click at [318, 148] on input "text" at bounding box center [354, 152] width 153 height 15
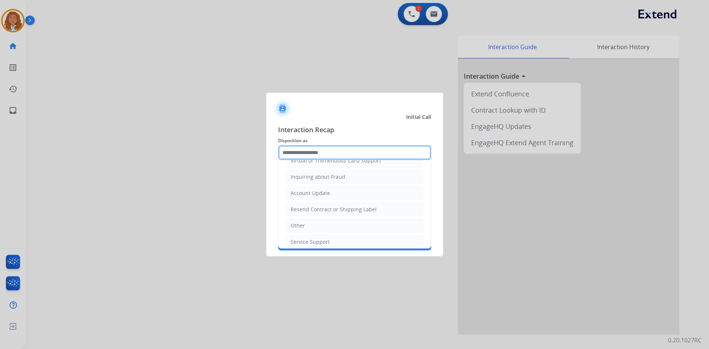
scroll to position [115, 0]
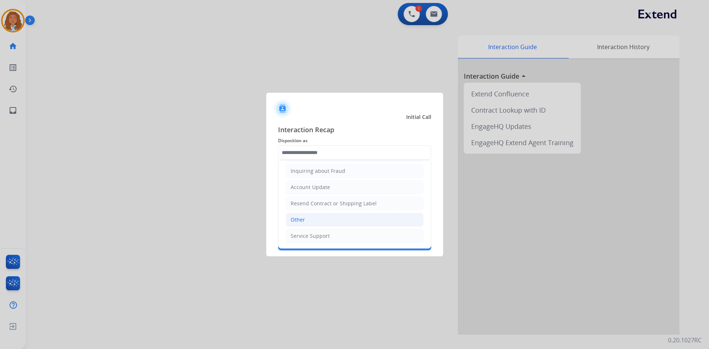
click at [303, 218] on div "Other" at bounding box center [298, 219] width 14 height 7
type input "*****"
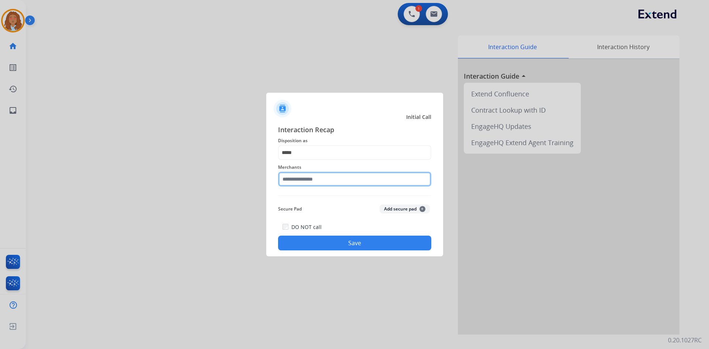
click at [326, 177] on input "text" at bounding box center [354, 179] width 153 height 15
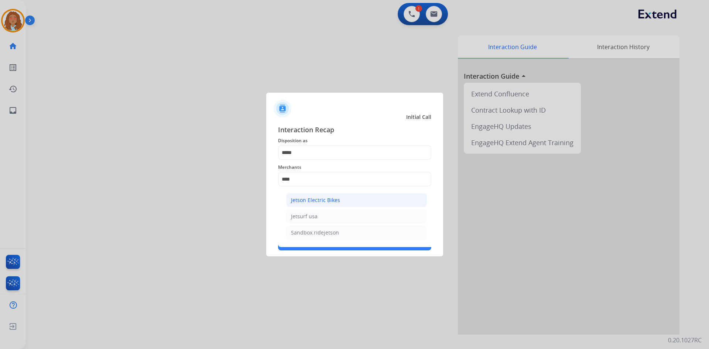
click at [328, 201] on div "Jetson Electric Bikes" at bounding box center [315, 200] width 49 height 7
type input "**********"
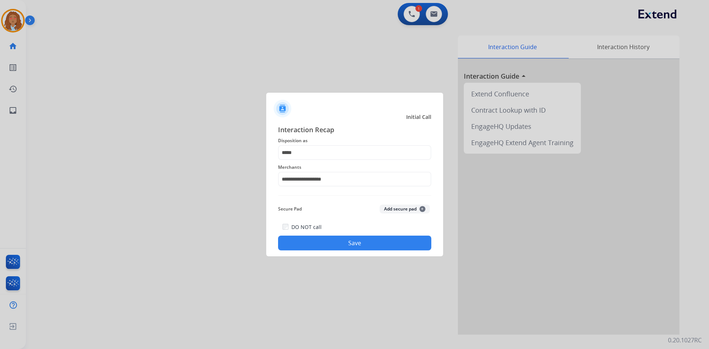
click at [326, 240] on button "Save" at bounding box center [354, 243] width 153 height 15
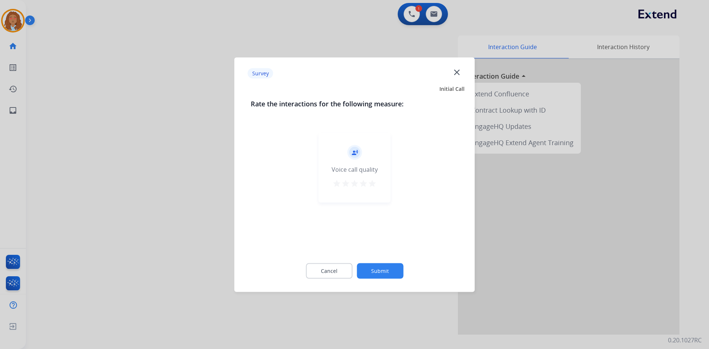
click at [140, 213] on div at bounding box center [354, 174] width 709 height 349
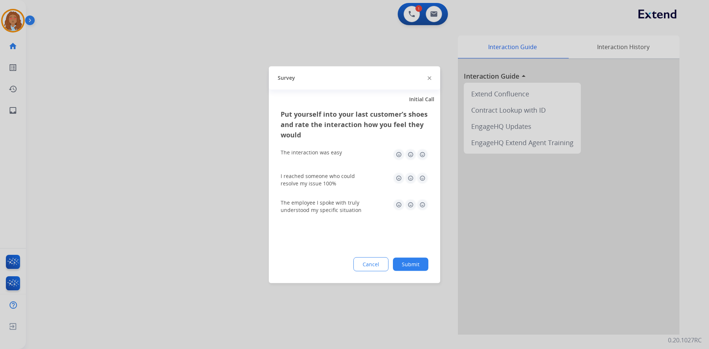
click at [141, 207] on div at bounding box center [354, 174] width 709 height 349
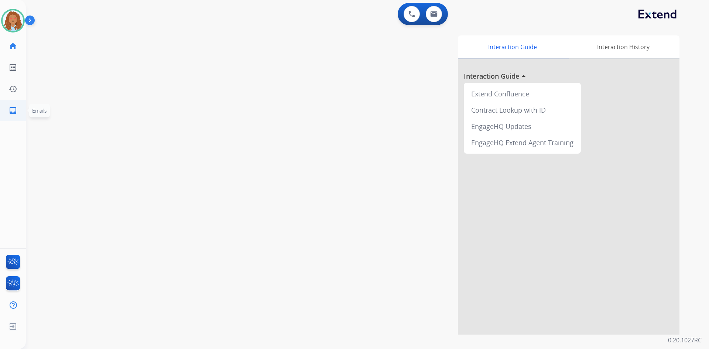
click at [14, 110] on mat-icon "inbox" at bounding box center [12, 110] width 9 height 9
select select "**********"
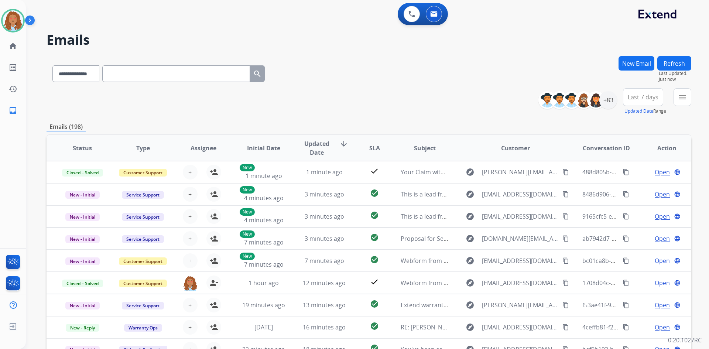
click at [636, 96] on span "Last 7 days" at bounding box center [643, 97] width 31 height 3
click at [638, 186] on div "Last 90 days" at bounding box center [641, 186] width 41 height 11
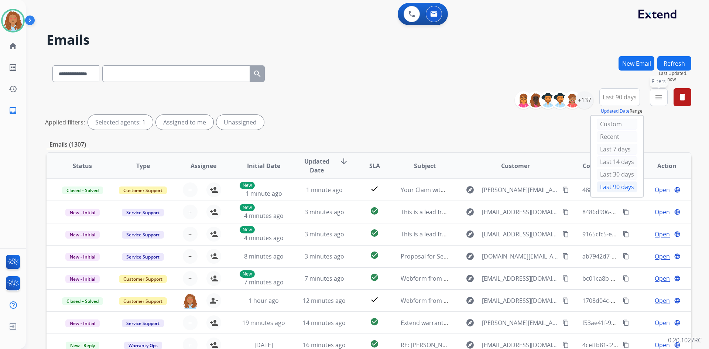
click at [660, 96] on mat-icon "menu" at bounding box center [659, 97] width 9 height 9
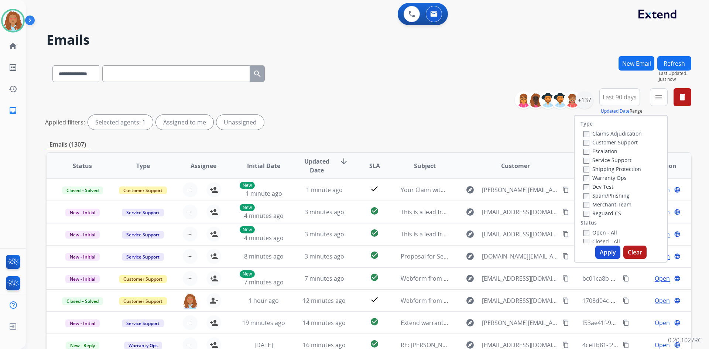
click at [609, 142] on label "Customer Support" at bounding box center [611, 142] width 54 height 7
click at [614, 168] on label "Shipping Protection" at bounding box center [613, 169] width 58 height 7
click at [590, 215] on label "Reguard CS" at bounding box center [603, 213] width 38 height 7
click at [608, 252] on button "Apply" at bounding box center [608, 252] width 25 height 13
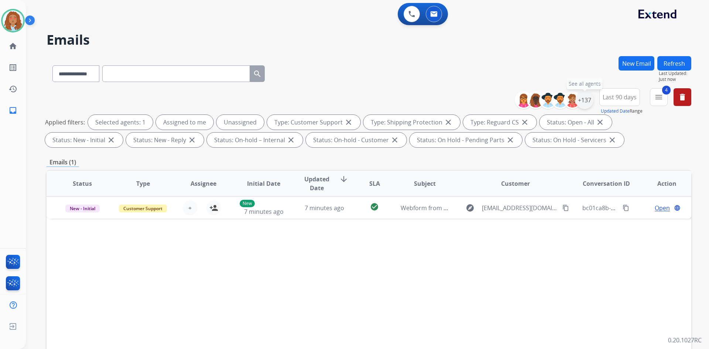
click at [584, 99] on div "+137" at bounding box center [585, 100] width 18 height 18
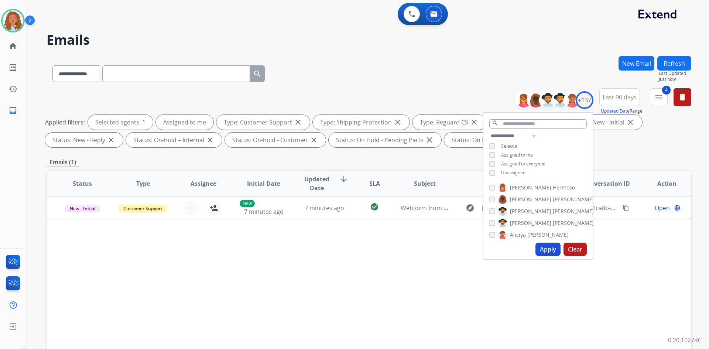
click at [550, 247] on button "Apply" at bounding box center [548, 249] width 25 height 13
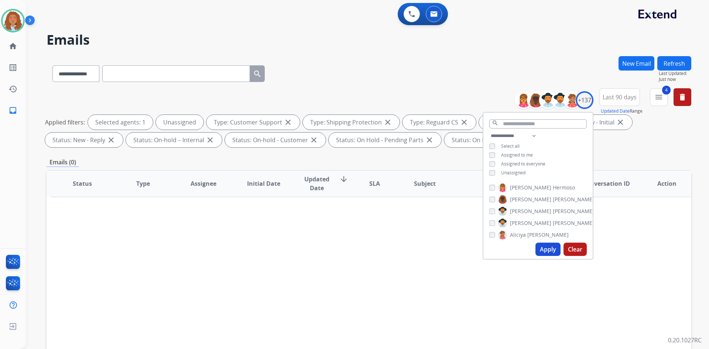
click at [548, 246] on button "Apply" at bounding box center [548, 249] width 25 height 13
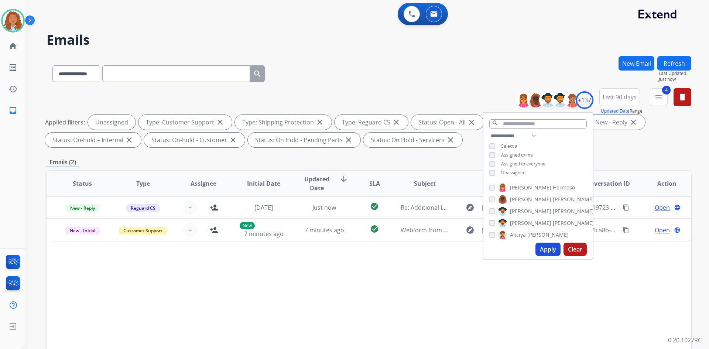
click at [400, 292] on div "Status Type Assignee Initial Date Updated Date arrow_downward SLA Subject Custo…" at bounding box center [369, 294] width 645 height 248
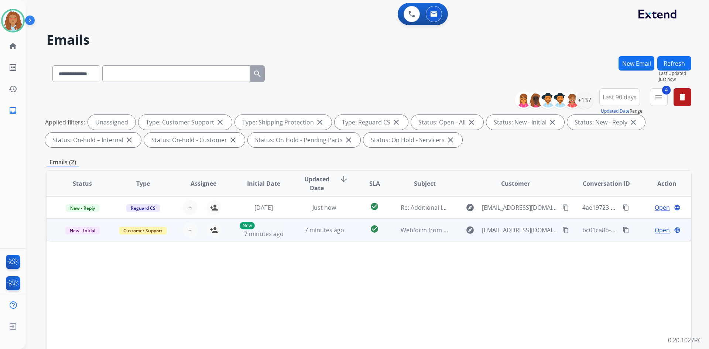
click at [525, 238] on td "explore [EMAIL_ADDRESS][DOMAIN_NAME] content_copy" at bounding box center [510, 230] width 121 height 22
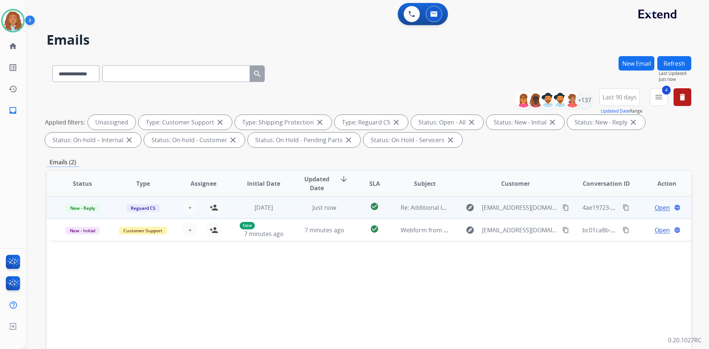
click at [517, 212] on div "explore [EMAIL_ADDRESS][DOMAIN_NAME] content_copy" at bounding box center [515, 208] width 109 height 12
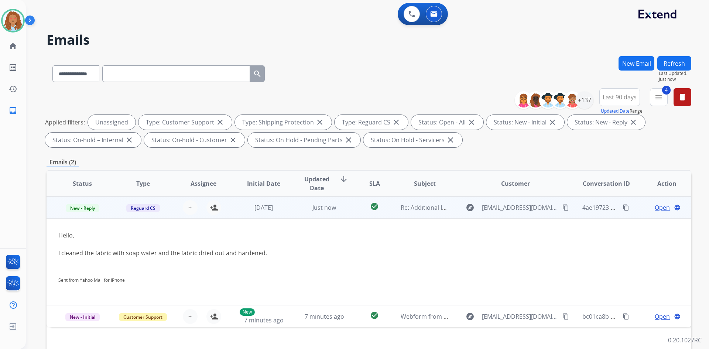
click at [562, 211] on button "content_copy" at bounding box center [566, 207] width 9 height 9
click at [507, 215] on td "explore [EMAIL_ADDRESS][DOMAIN_NAME] content_copy" at bounding box center [510, 208] width 121 height 22
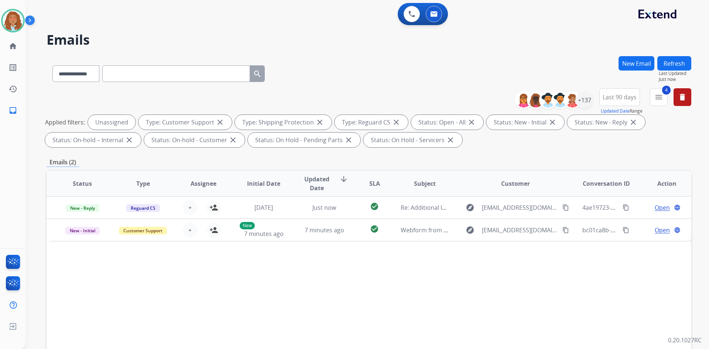
click at [673, 67] on button "Refresh" at bounding box center [675, 63] width 34 height 14
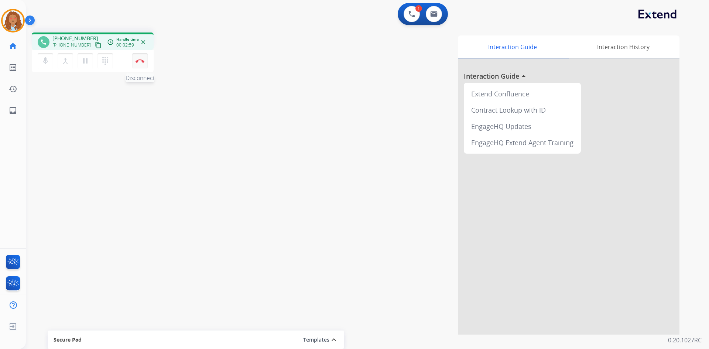
click at [140, 61] on img at bounding box center [140, 61] width 9 height 4
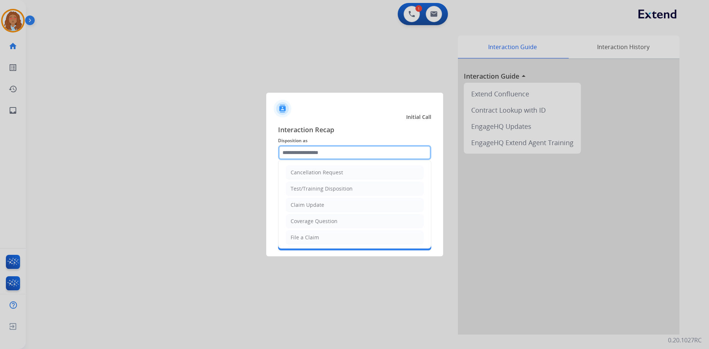
click at [296, 156] on input "text" at bounding box center [354, 152] width 153 height 15
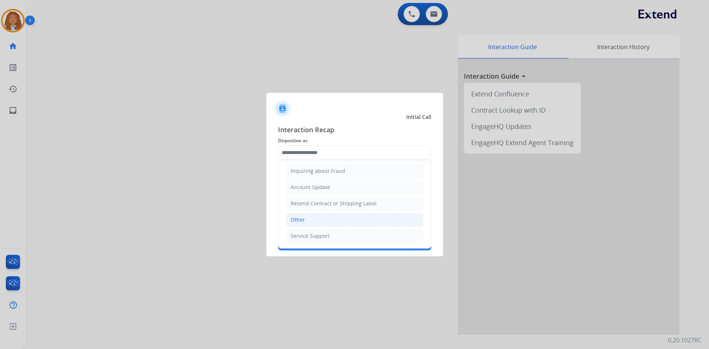
click at [309, 219] on li "Other" at bounding box center [355, 220] width 138 height 14
type input "*****"
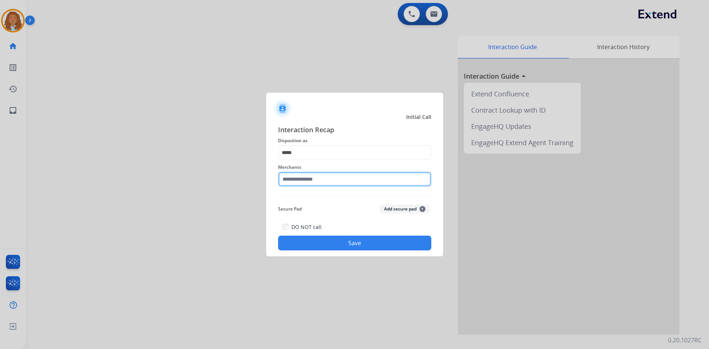
click at [311, 178] on input "text" at bounding box center [354, 179] width 153 height 15
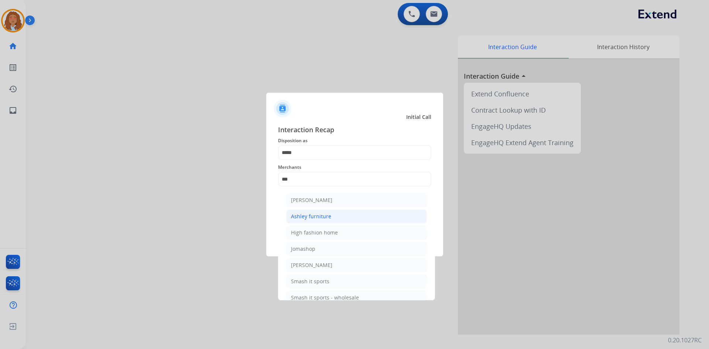
click at [323, 212] on li "Ashley furniture" at bounding box center [356, 216] width 141 height 14
type input "**********"
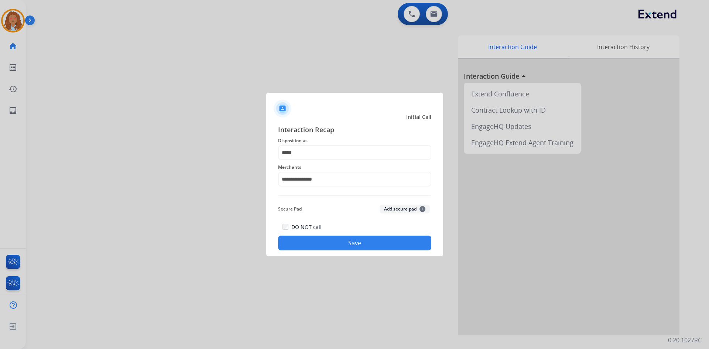
click at [340, 237] on button "Save" at bounding box center [354, 243] width 153 height 15
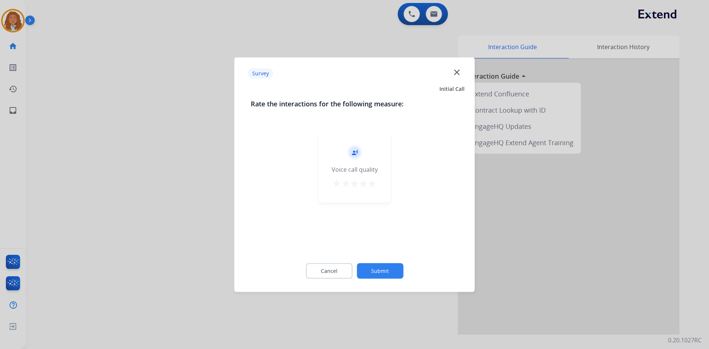
click at [208, 206] on div at bounding box center [354, 174] width 709 height 349
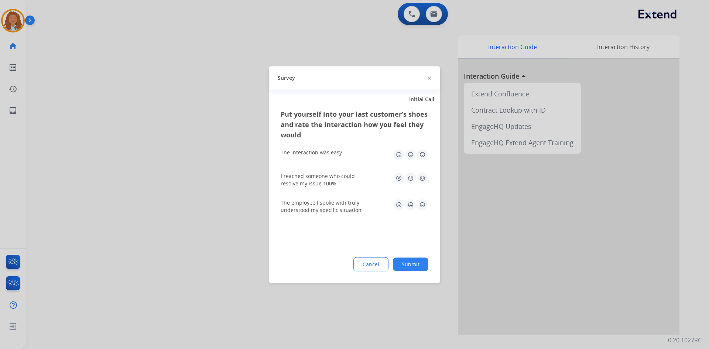
click at [208, 206] on div at bounding box center [354, 174] width 709 height 349
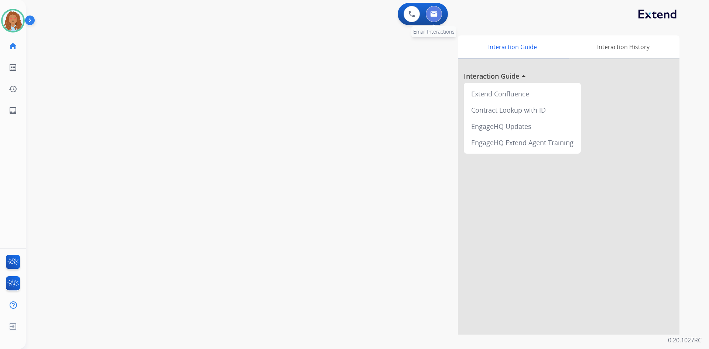
click at [433, 14] on img at bounding box center [433, 14] width 7 height 6
select select "**********"
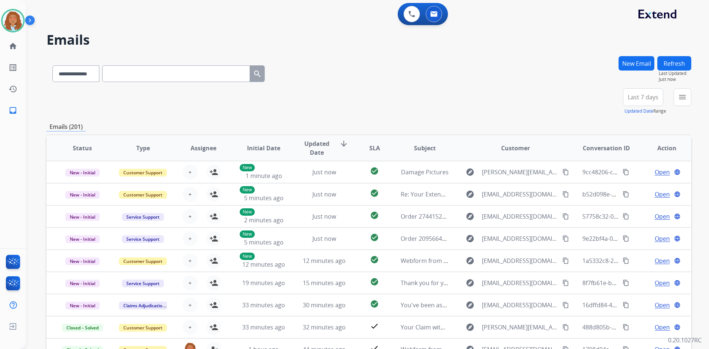
click at [631, 64] on button "New Email" at bounding box center [637, 63] width 36 height 14
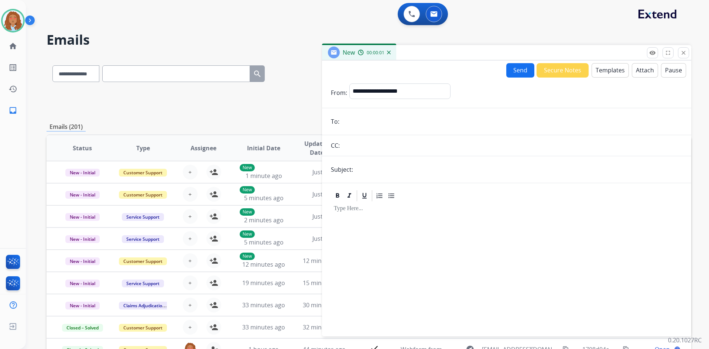
click at [606, 72] on button "Templates" at bounding box center [610, 70] width 37 height 14
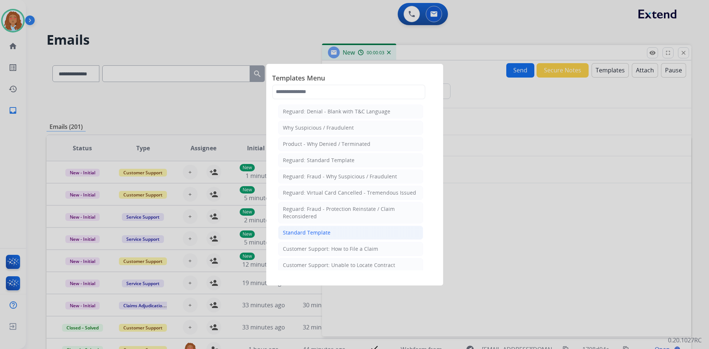
click at [333, 234] on li "Standard Template" at bounding box center [350, 233] width 145 height 14
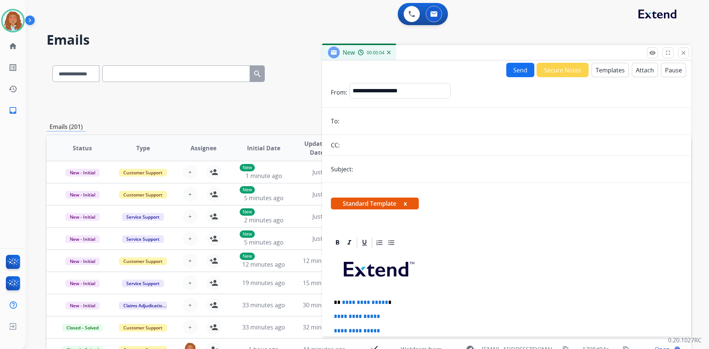
click at [356, 126] on input "email" at bounding box center [512, 121] width 341 height 15
paste input "**********"
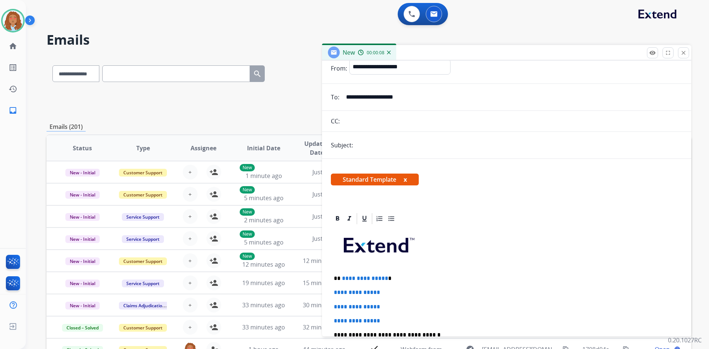
scroll to position [37, 0]
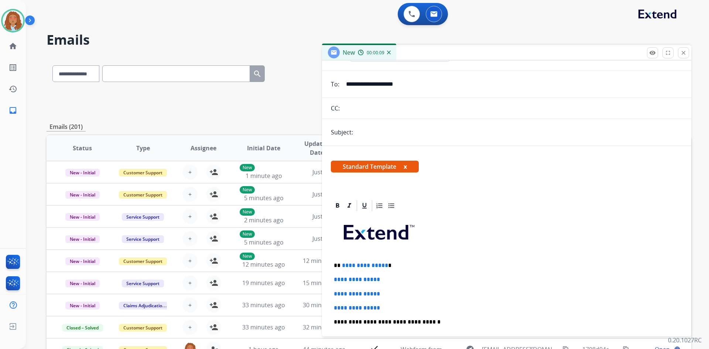
type input "**********"
drag, startPoint x: 385, startPoint y: 311, endPoint x: 342, endPoint y: 266, distance: 62.2
click at [342, 266] on div "**********" at bounding box center [507, 339] width 352 height 254
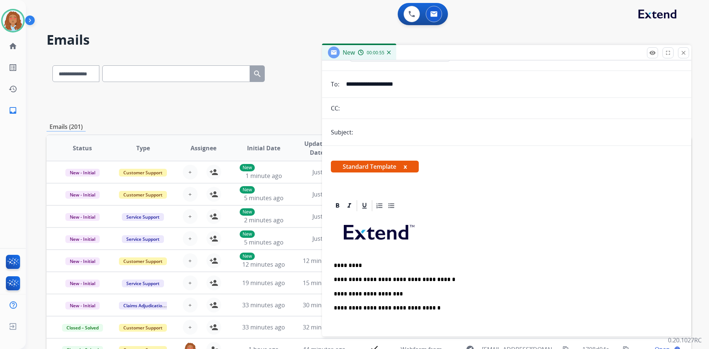
click at [399, 296] on p "**********" at bounding box center [504, 294] width 340 height 7
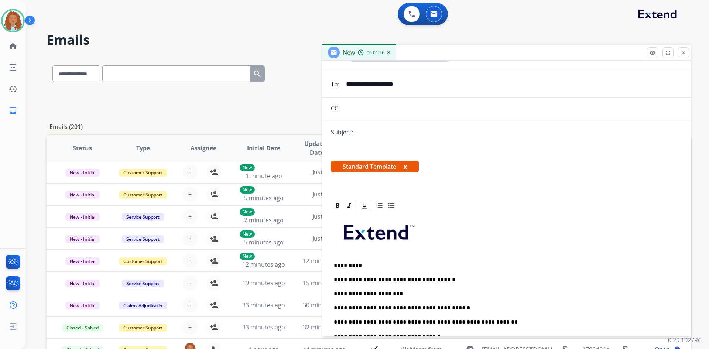
scroll to position [74, 0]
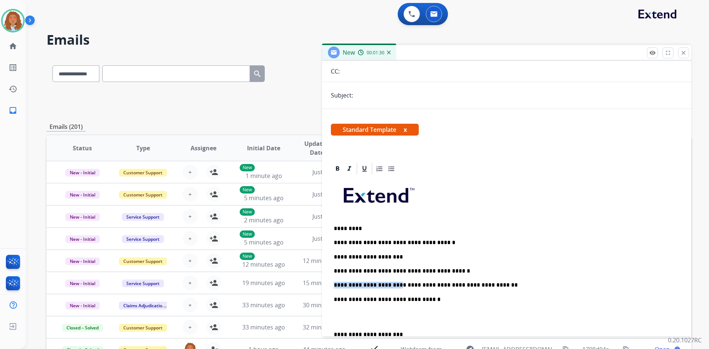
drag, startPoint x: 333, startPoint y: 283, endPoint x: 387, endPoint y: 285, distance: 54.0
click at [387, 285] on div "**********" at bounding box center [507, 309] width 352 height 269
drag, startPoint x: 369, startPoint y: 270, endPoint x: 396, endPoint y: 270, distance: 27.3
click at [396, 270] on p "**********" at bounding box center [504, 271] width 340 height 7
click at [426, 272] on p "**********" at bounding box center [504, 271] width 340 height 7
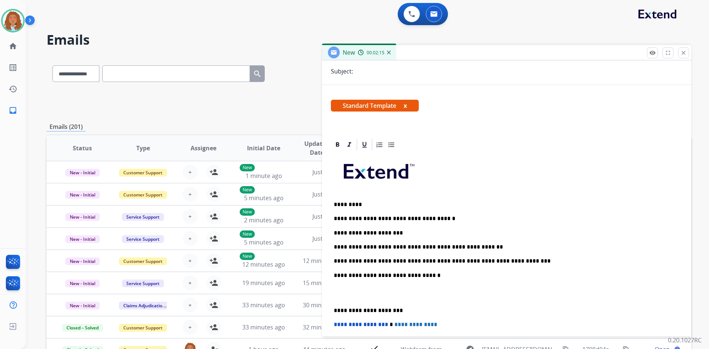
scroll to position [111, 0]
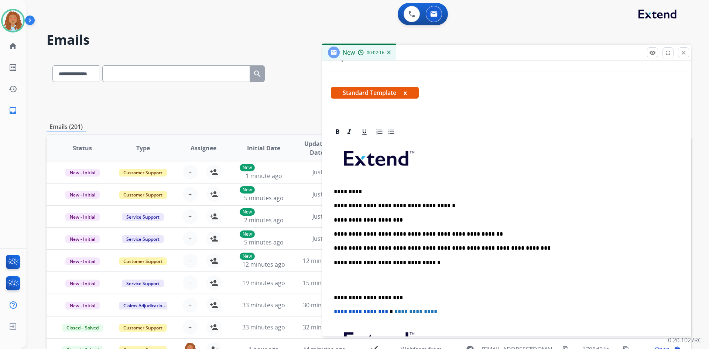
click at [335, 296] on p "**********" at bounding box center [504, 297] width 340 height 7
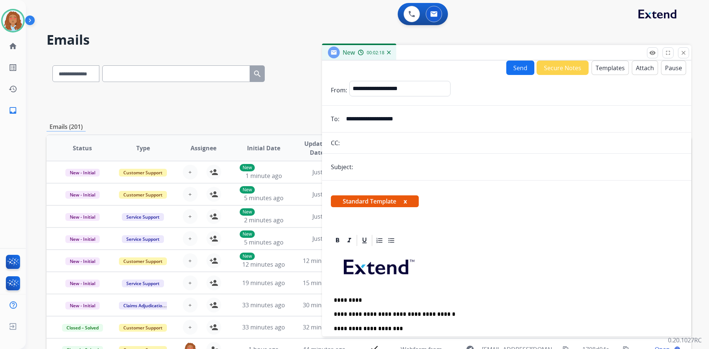
scroll to position [0, 0]
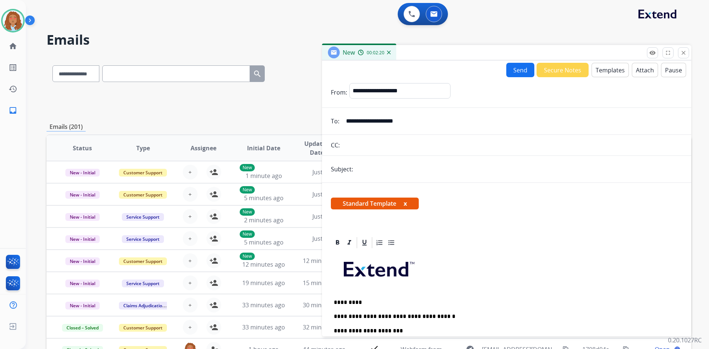
click at [376, 172] on input "text" at bounding box center [518, 169] width 327 height 15
click at [357, 174] on input "text" at bounding box center [518, 169] width 327 height 15
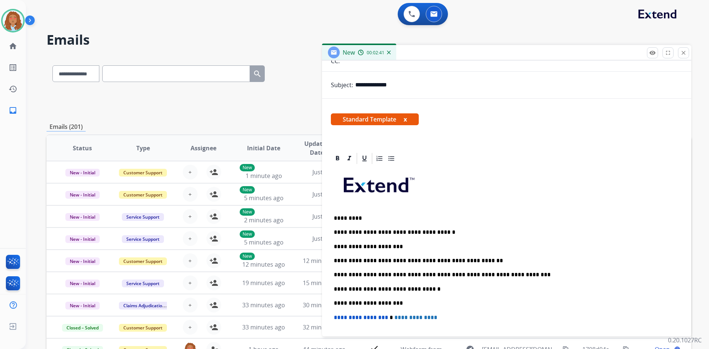
scroll to position [111, 0]
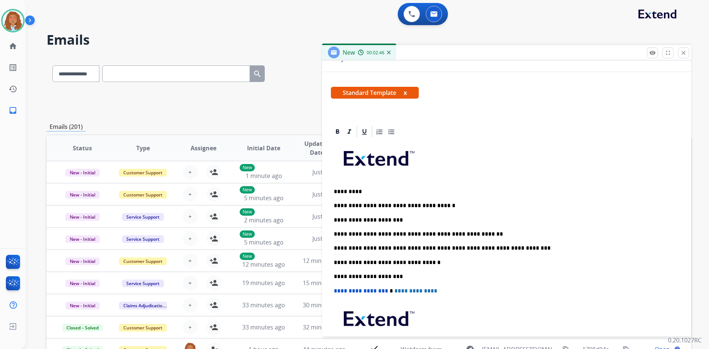
type input "**********"
click at [386, 205] on p "**********" at bounding box center [504, 205] width 340 height 7
click at [527, 250] on p "**********" at bounding box center [504, 248] width 340 height 7
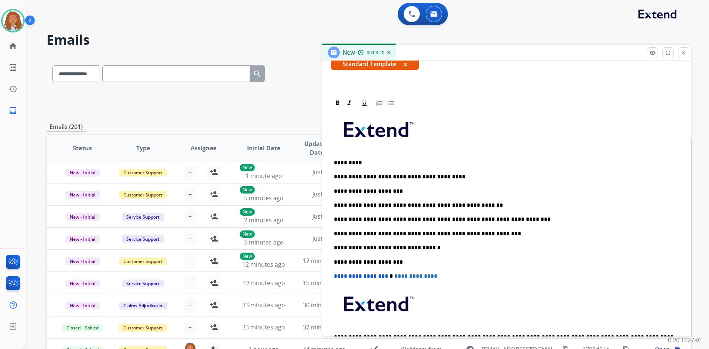
scroll to position [0, 0]
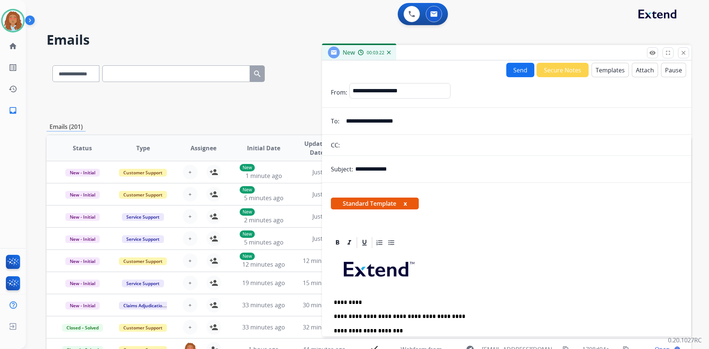
click at [515, 68] on button "Send" at bounding box center [521, 70] width 28 height 14
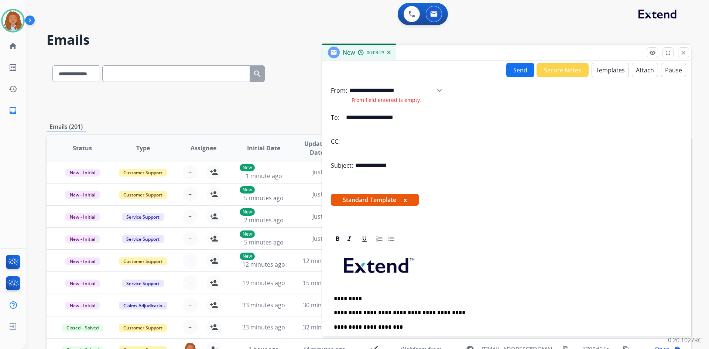
click at [447, 91] on select "**********" at bounding box center [399, 90] width 98 height 15
select select "**********"
click at [350, 83] on select "**********" at bounding box center [399, 90] width 98 height 15
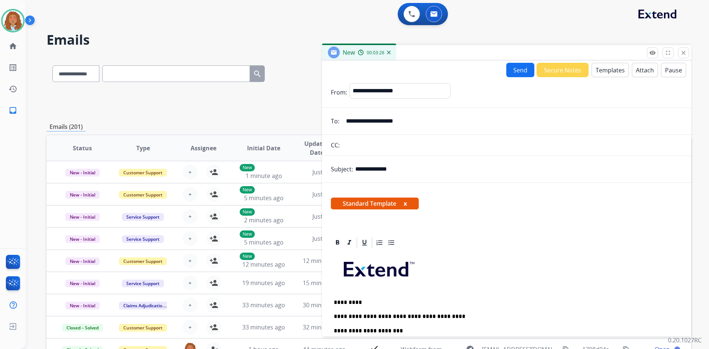
click at [515, 70] on button "Send" at bounding box center [521, 70] width 28 height 14
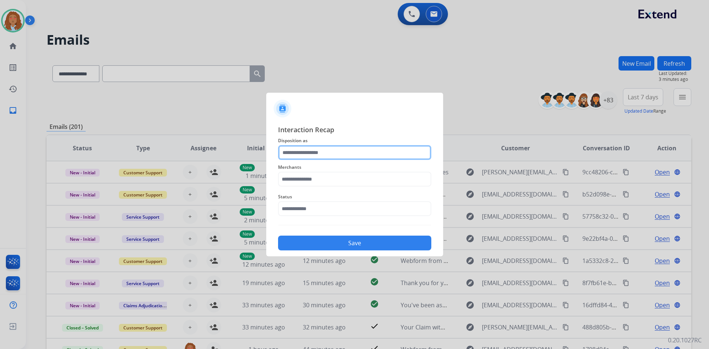
click at [335, 153] on input "text" at bounding box center [354, 152] width 153 height 15
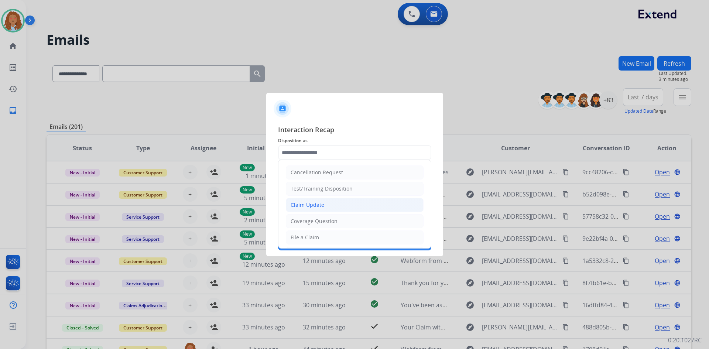
click at [327, 207] on li "Claim Update" at bounding box center [355, 205] width 138 height 14
type input "**********"
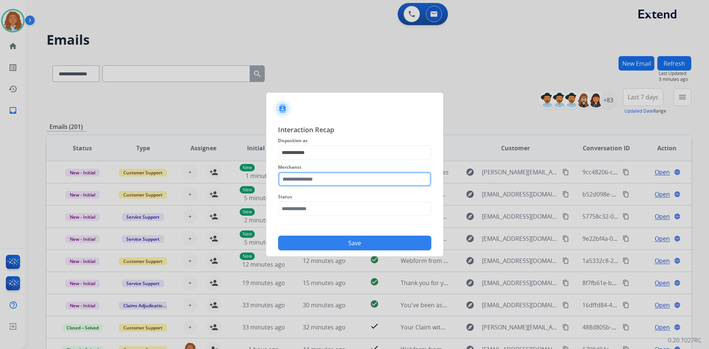
click at [332, 181] on input "text" at bounding box center [354, 179] width 153 height 15
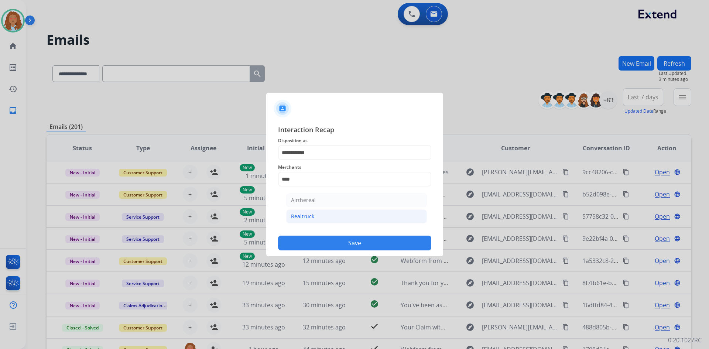
click at [323, 217] on li "Realtruck" at bounding box center [356, 216] width 141 height 14
type input "*********"
click at [318, 203] on input "text" at bounding box center [354, 208] width 153 height 15
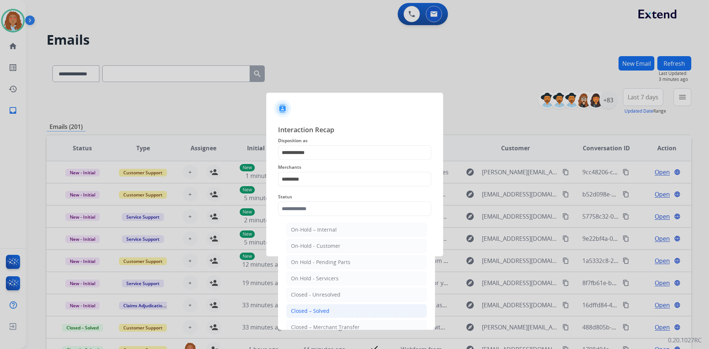
click at [320, 312] on div "Closed – Solved" at bounding box center [310, 310] width 38 height 7
type input "**********"
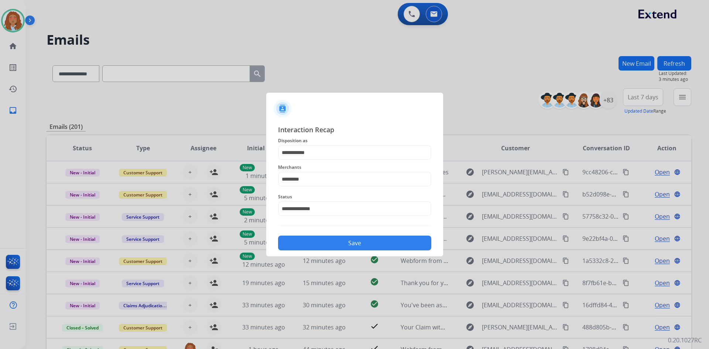
click at [322, 239] on button "Save" at bounding box center [354, 243] width 153 height 15
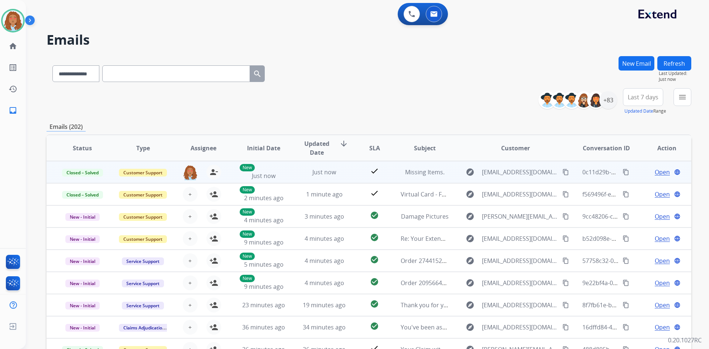
click at [623, 171] on mat-icon "content_copy" at bounding box center [626, 172] width 7 height 7
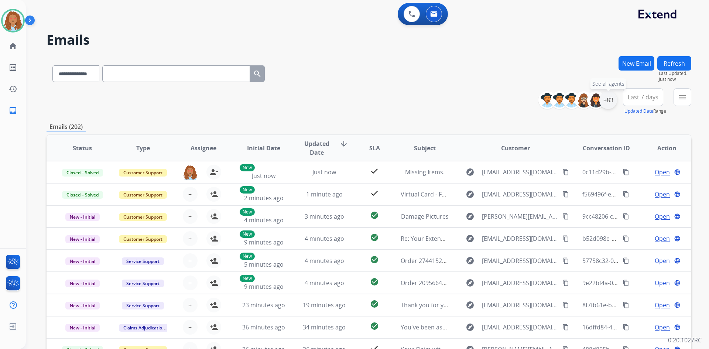
click at [607, 97] on div "+83" at bounding box center [609, 100] width 18 height 18
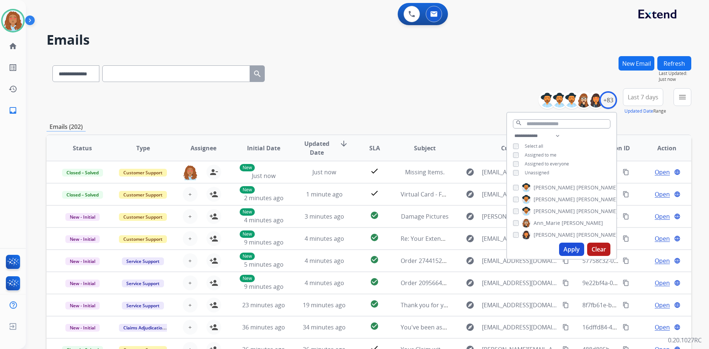
click at [566, 248] on button "Apply" at bounding box center [571, 249] width 25 height 13
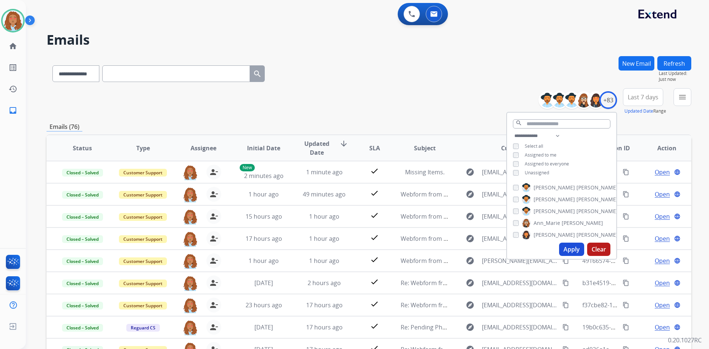
click at [635, 99] on span "Last 7 days" at bounding box center [643, 97] width 31 height 3
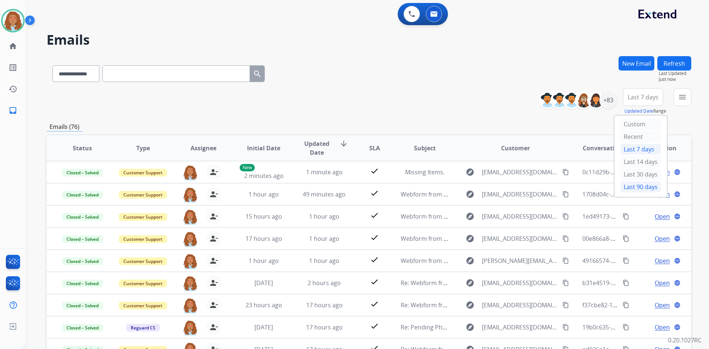
drag, startPoint x: 634, startPoint y: 188, endPoint x: 647, endPoint y: 142, distance: 48.1
click at [634, 187] on div "Last 90 days" at bounding box center [641, 186] width 41 height 11
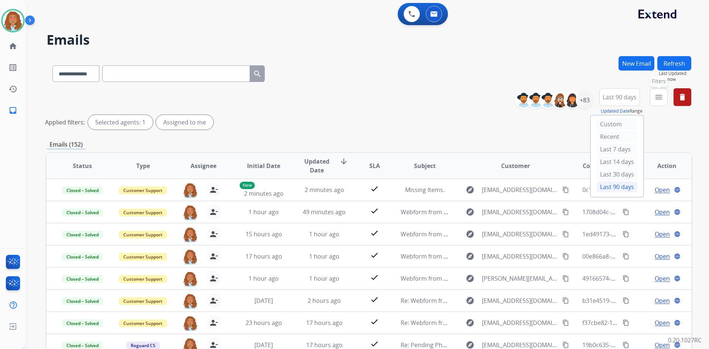
click at [656, 102] on button "menu Filters" at bounding box center [659, 97] width 18 height 18
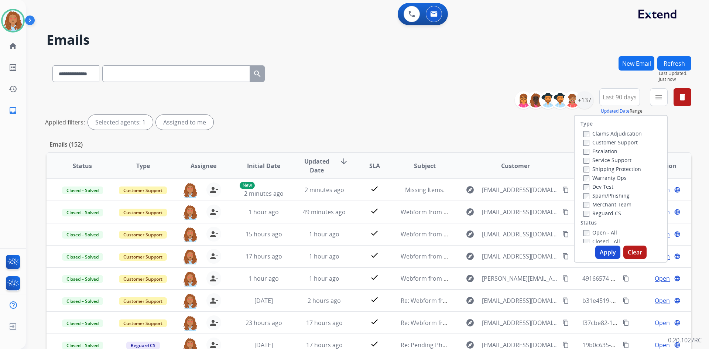
click at [634, 140] on div "Customer Support" at bounding box center [613, 142] width 58 height 9
click at [627, 140] on label "Customer Support" at bounding box center [611, 142] width 54 height 7
click at [613, 169] on label "Shipping Protection" at bounding box center [613, 169] width 58 height 7
click at [605, 255] on button "Apply" at bounding box center [608, 252] width 25 height 13
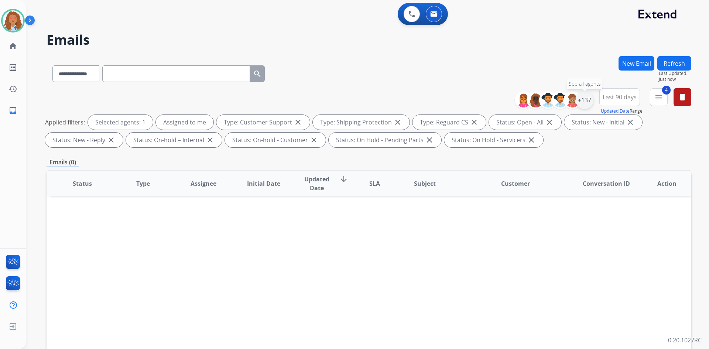
click at [584, 102] on div "+137" at bounding box center [585, 100] width 18 height 18
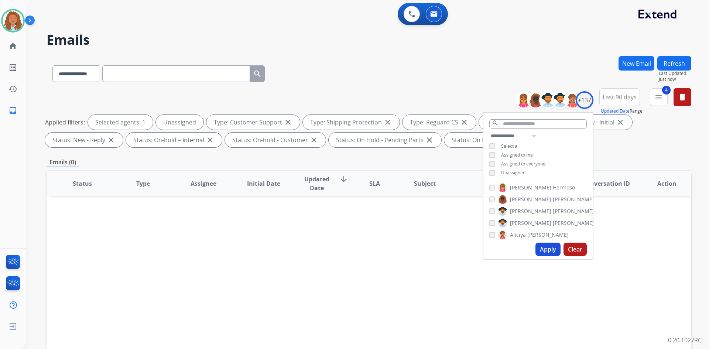
click at [547, 245] on button "Apply" at bounding box center [548, 249] width 25 height 13
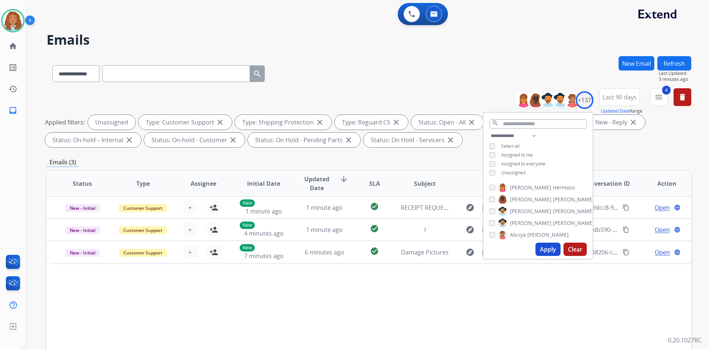
click at [453, 75] on div "**********" at bounding box center [369, 72] width 645 height 32
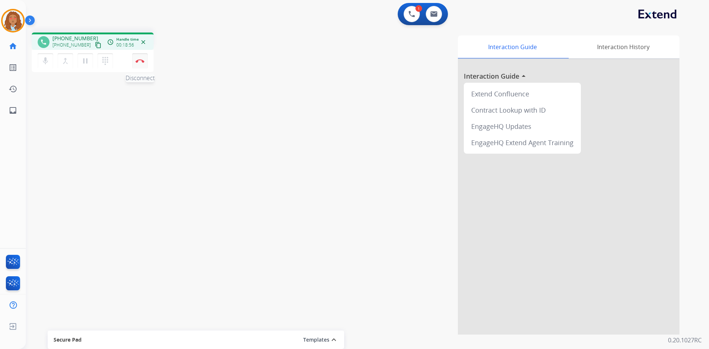
click at [142, 62] on img at bounding box center [140, 61] width 9 height 4
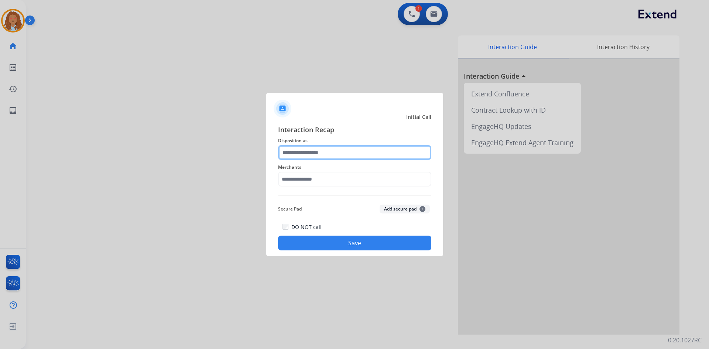
click at [331, 154] on input "text" at bounding box center [354, 152] width 153 height 15
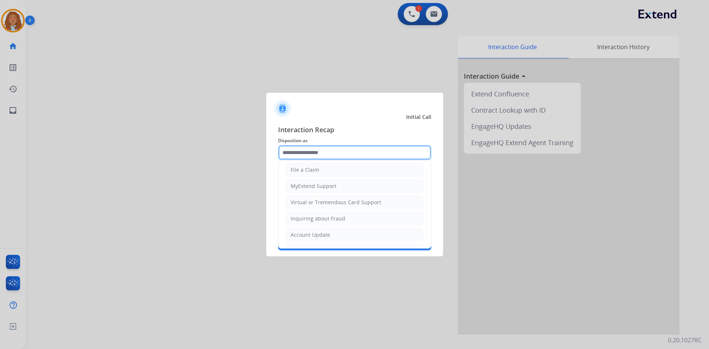
scroll to position [74, 0]
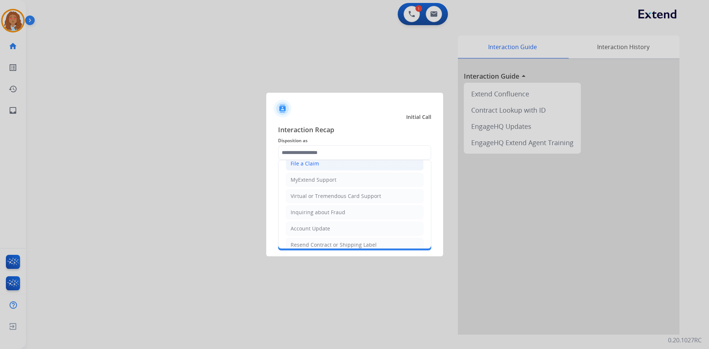
click at [313, 164] on div "File a Claim" at bounding box center [305, 163] width 28 height 7
type input "**********"
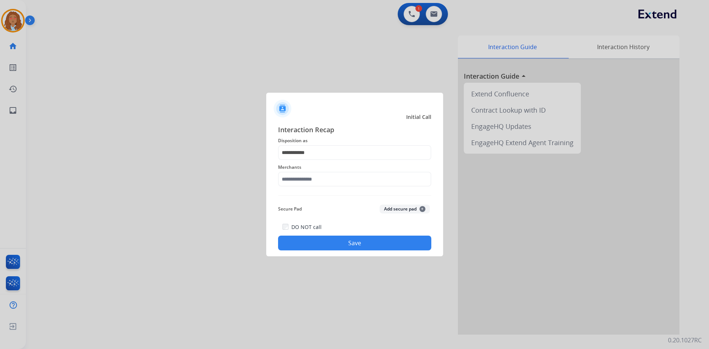
click at [316, 193] on div "**********" at bounding box center [354, 188] width 153 height 126
click at [316, 179] on input "text" at bounding box center [354, 179] width 153 height 15
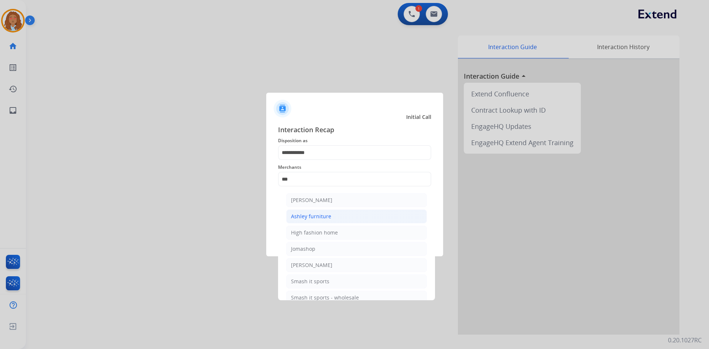
click at [316, 217] on div "Ashley furniture" at bounding box center [311, 216] width 40 height 7
type input "**********"
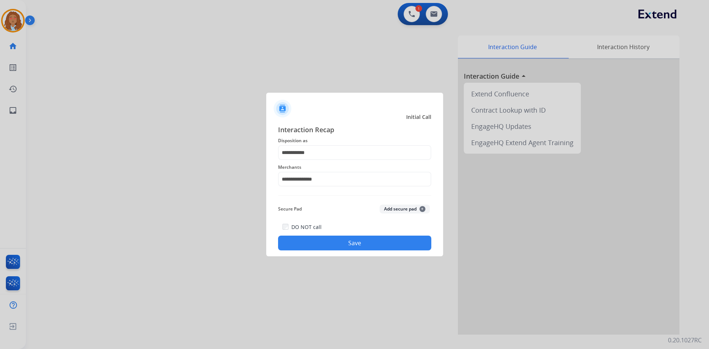
click at [368, 243] on button "Save" at bounding box center [354, 243] width 153 height 15
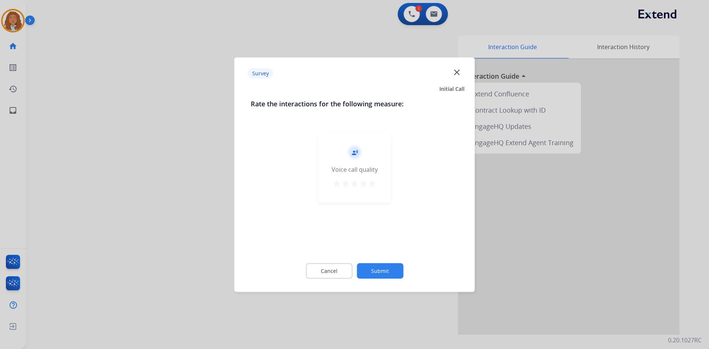
click at [119, 231] on div at bounding box center [354, 174] width 709 height 349
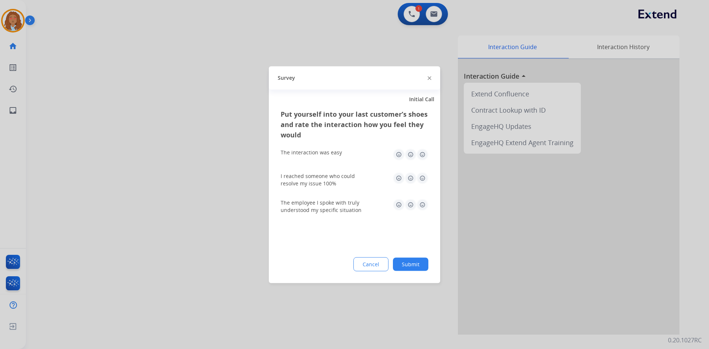
click at [119, 231] on div at bounding box center [354, 174] width 709 height 349
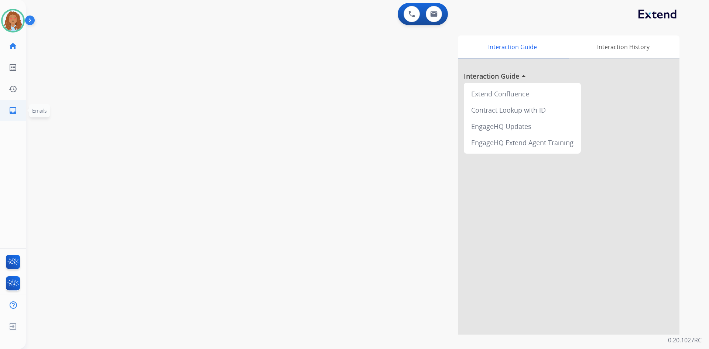
click at [7, 109] on link "inbox Emails" at bounding box center [13, 110] width 21 height 21
select select "**********"
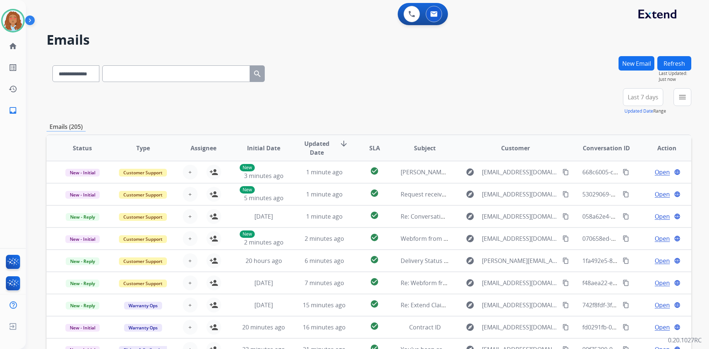
click at [645, 96] on span "Last 7 days" at bounding box center [643, 97] width 31 height 3
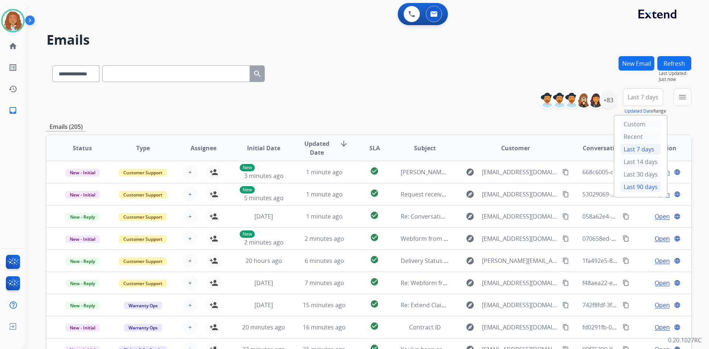
click at [640, 184] on div "Last 90 days" at bounding box center [641, 186] width 41 height 11
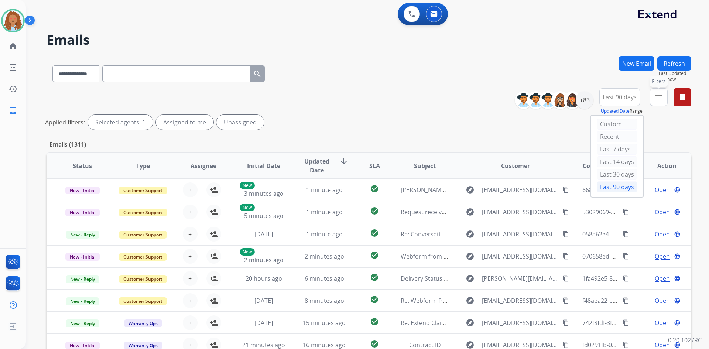
click at [662, 95] on mat-icon "menu" at bounding box center [659, 97] width 9 height 9
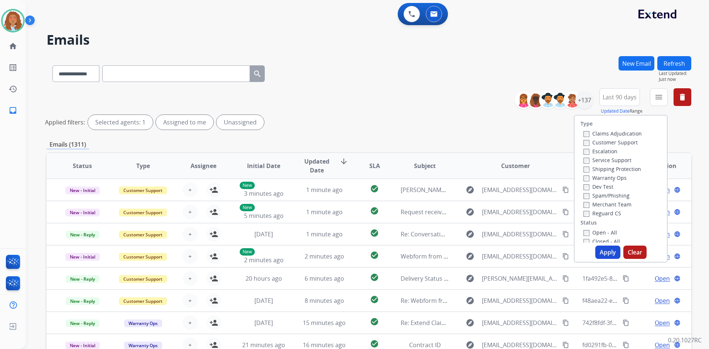
click at [591, 144] on label "Customer Support" at bounding box center [611, 142] width 54 height 7
click at [603, 169] on label "Shipping Protection" at bounding box center [613, 169] width 58 height 7
click at [603, 250] on button "Apply" at bounding box center [608, 252] width 25 height 13
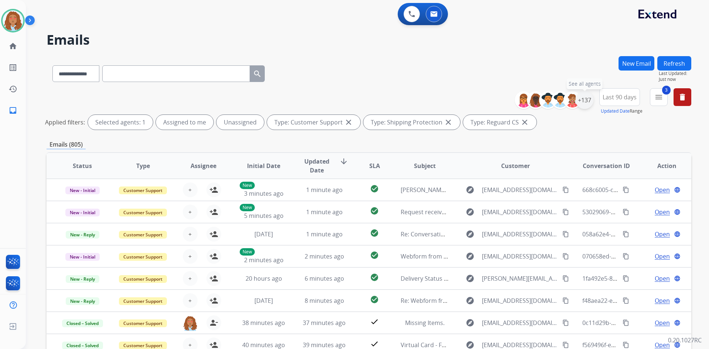
click at [587, 102] on div "+137" at bounding box center [585, 100] width 18 height 18
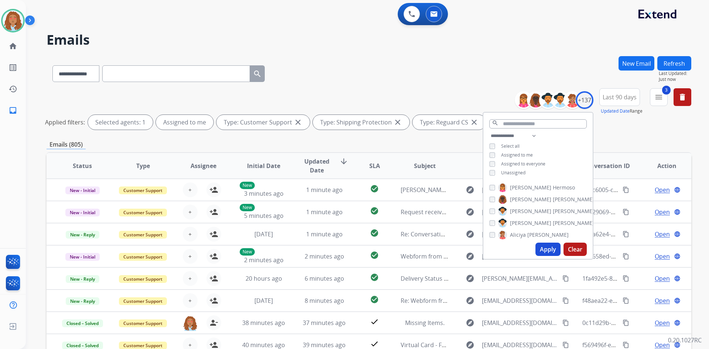
click at [553, 248] on button "Apply" at bounding box center [548, 249] width 25 height 13
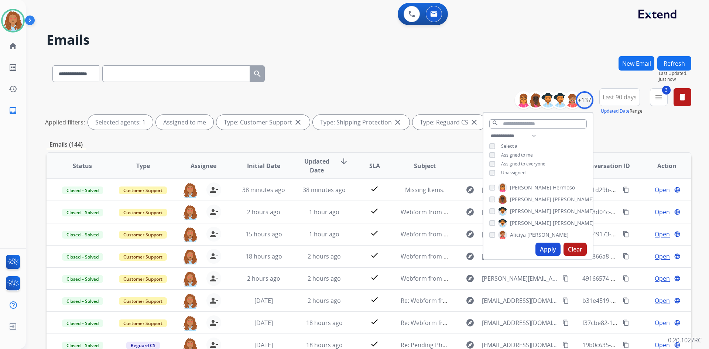
drag, startPoint x: 619, startPoint y: 131, endPoint x: 637, endPoint y: 117, distance: 22.2
click at [620, 131] on div "**********" at bounding box center [369, 110] width 645 height 44
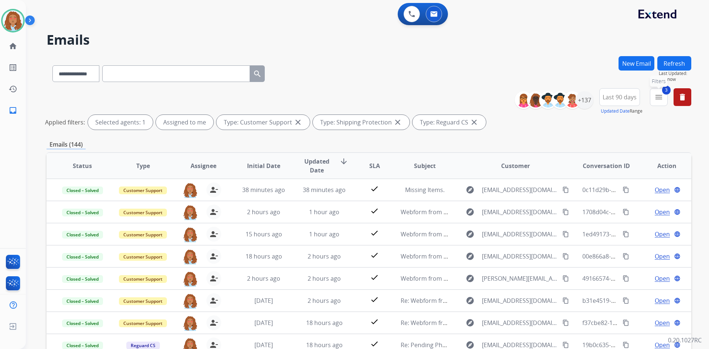
click at [651, 102] on button "3 menu Filters" at bounding box center [659, 97] width 18 height 18
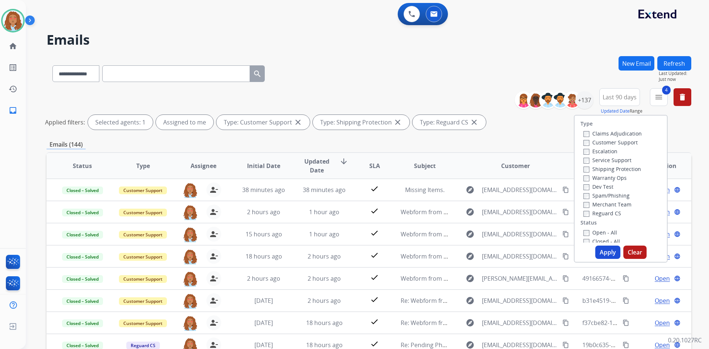
click at [603, 250] on button "Apply" at bounding box center [608, 252] width 25 height 13
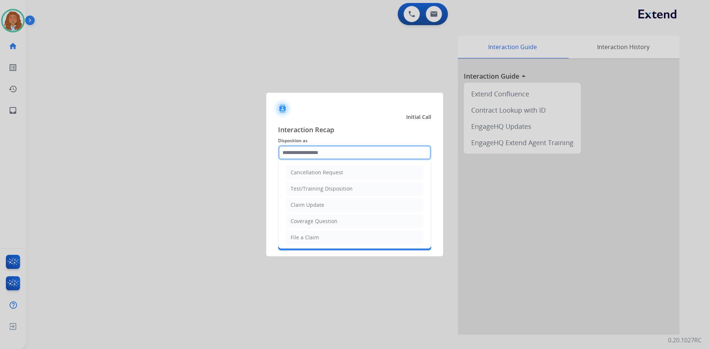
click at [335, 153] on input "text" at bounding box center [354, 152] width 153 height 15
click at [13, 22] on div at bounding box center [354, 174] width 709 height 349
click at [312, 152] on input "text" at bounding box center [354, 152] width 153 height 15
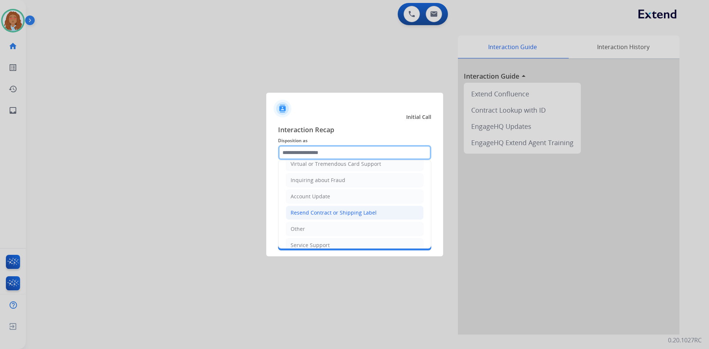
scroll to position [115, 0]
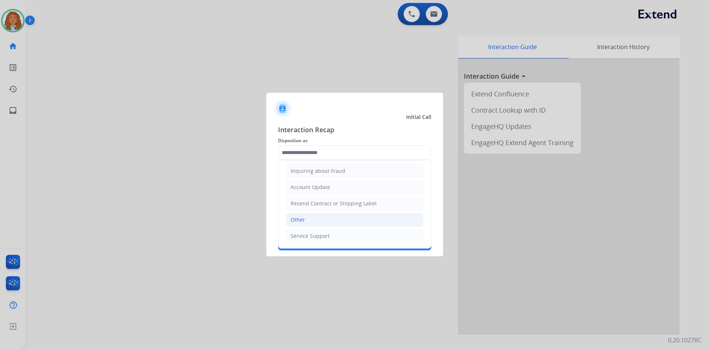
click at [304, 220] on div "Other" at bounding box center [298, 219] width 14 height 7
type input "*****"
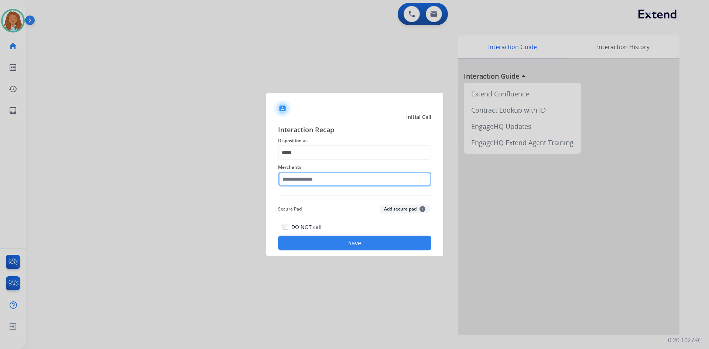
click at [307, 180] on input "text" at bounding box center [354, 179] width 153 height 15
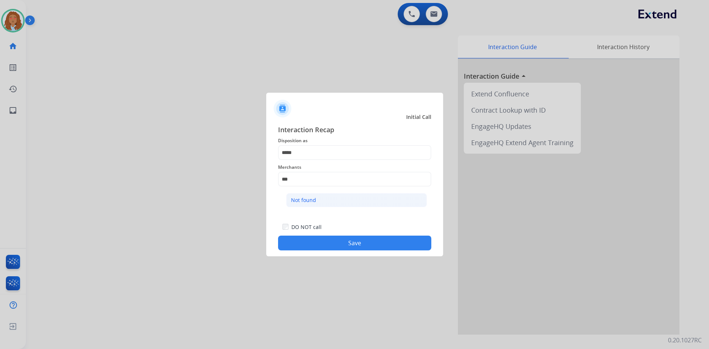
click at [311, 198] on div "Not found" at bounding box center [303, 200] width 25 height 7
type input "*********"
click at [353, 240] on button "Save" at bounding box center [354, 243] width 153 height 15
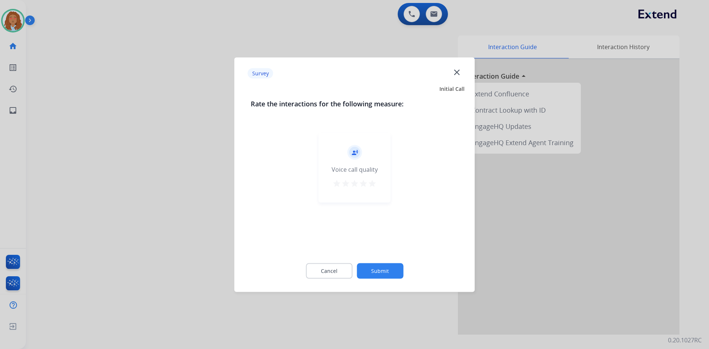
click at [191, 249] on div at bounding box center [354, 174] width 709 height 349
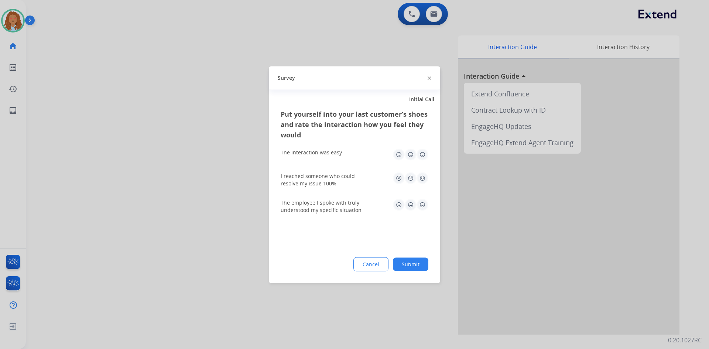
click at [191, 249] on div at bounding box center [354, 174] width 709 height 349
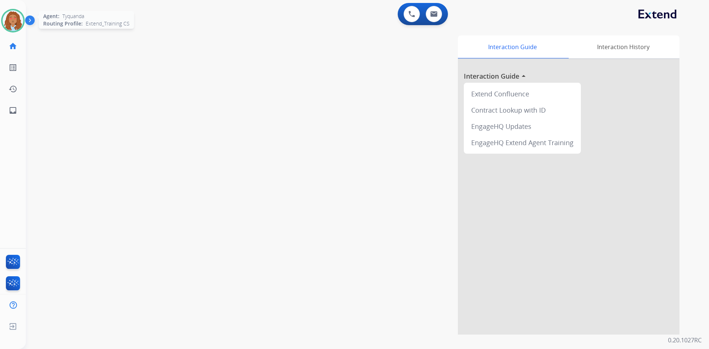
click at [16, 18] on img at bounding box center [13, 20] width 21 height 21
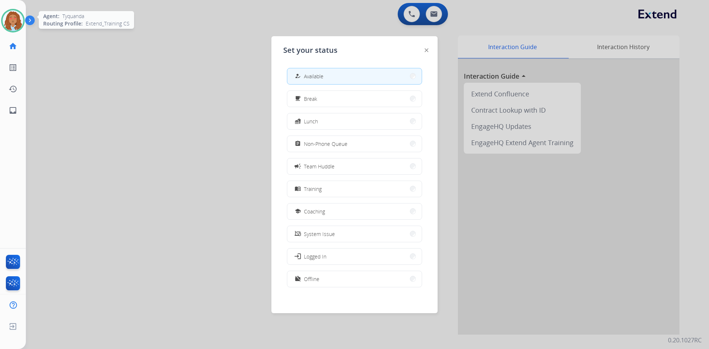
click at [16, 18] on img at bounding box center [13, 20] width 21 height 21
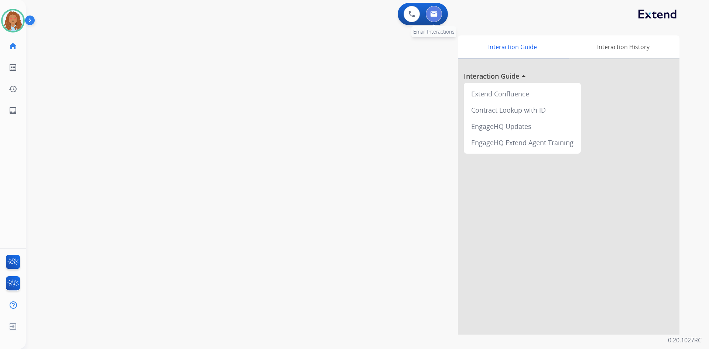
click at [437, 13] on img at bounding box center [433, 14] width 7 height 6
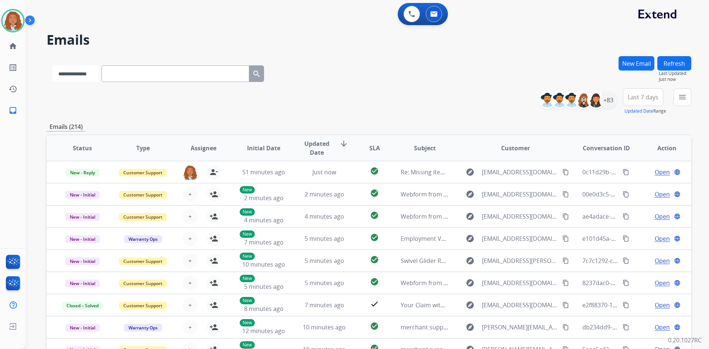
click at [99, 75] on select "**********" at bounding box center [75, 73] width 46 height 17
select select "**********"
click at [52, 65] on select "**********" at bounding box center [75, 73] width 46 height 17
paste input "**********"
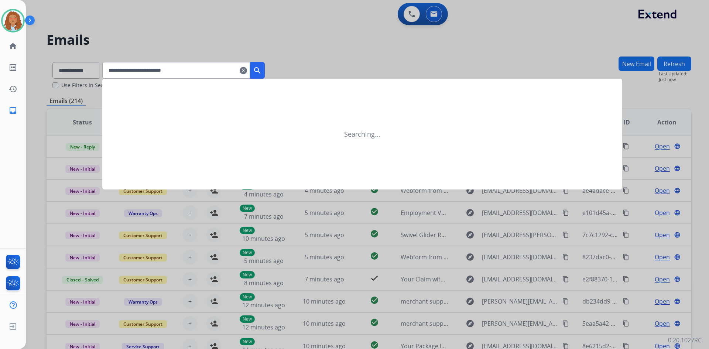
type input "**********"
click at [262, 73] on mat-icon "search" at bounding box center [257, 70] width 9 height 9
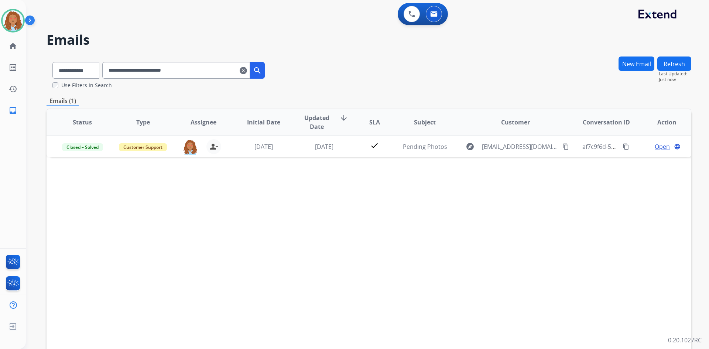
click at [247, 72] on mat-icon "clear" at bounding box center [243, 70] width 7 height 9
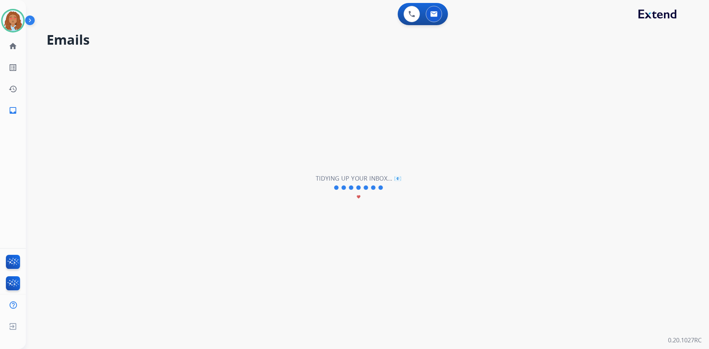
select select "**********"
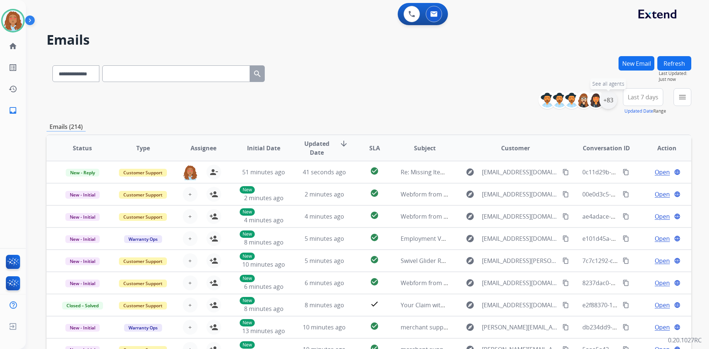
click at [607, 102] on div "+83" at bounding box center [609, 100] width 18 height 18
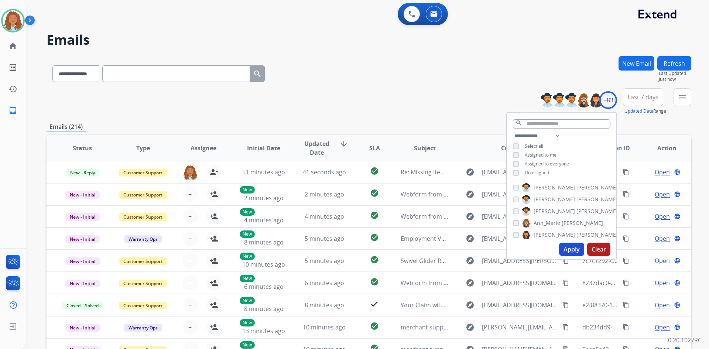
click at [566, 250] on button "Apply" at bounding box center [571, 249] width 25 height 13
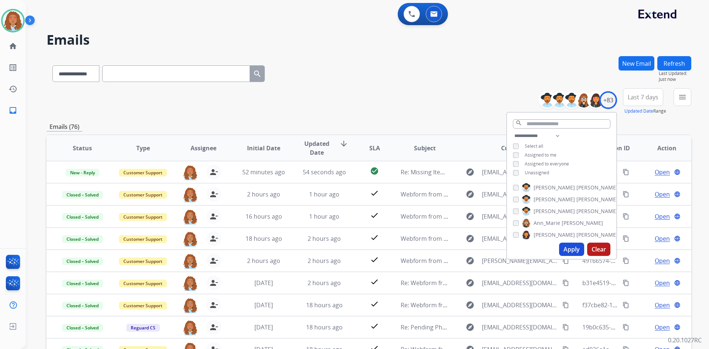
click at [640, 99] on span "Last 7 days" at bounding box center [643, 97] width 31 height 3
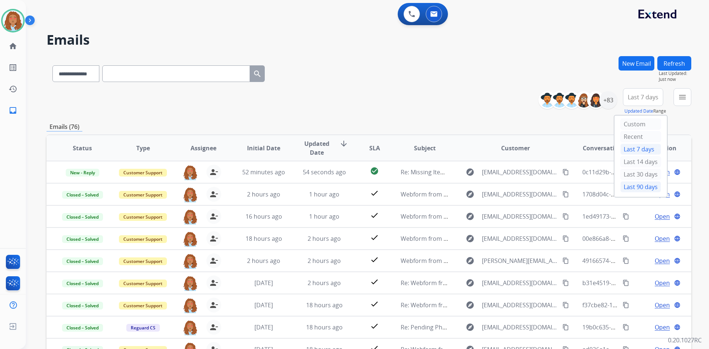
click at [635, 186] on div "Last 90 days" at bounding box center [641, 186] width 41 height 11
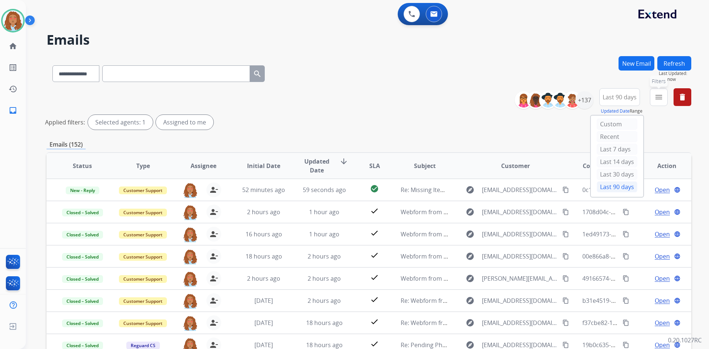
click at [657, 102] on button "menu Filters" at bounding box center [659, 97] width 18 height 18
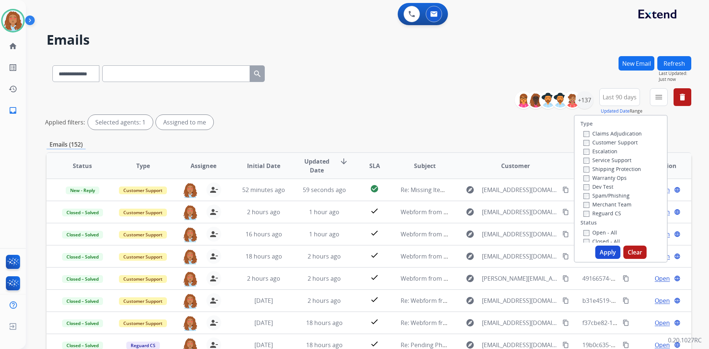
click at [600, 142] on label "Customer Support" at bounding box center [611, 142] width 54 height 7
click at [604, 168] on label "Shipping Protection" at bounding box center [613, 169] width 58 height 7
click at [602, 250] on button "Apply" at bounding box center [608, 252] width 25 height 13
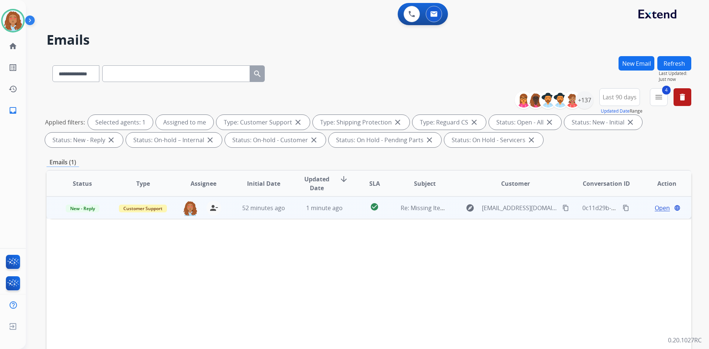
click at [540, 215] on td "explore [EMAIL_ADDRESS][DOMAIN_NAME] content_copy" at bounding box center [510, 208] width 121 height 22
click at [514, 216] on td "explore [EMAIL_ADDRESS][DOMAIN_NAME] content_copy" at bounding box center [510, 208] width 121 height 22
click at [562, 212] on button "content_copy" at bounding box center [566, 208] width 9 height 9
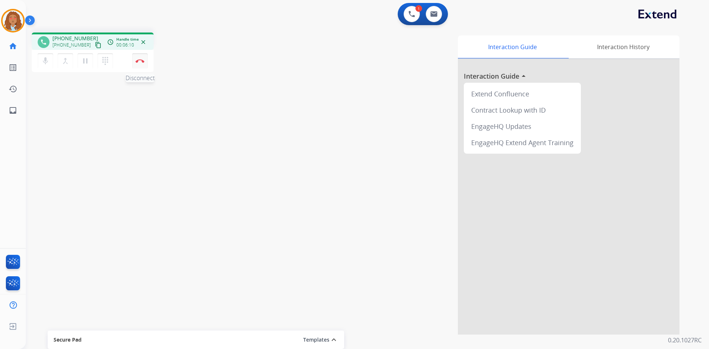
click at [138, 64] on button "Disconnect" at bounding box center [140, 61] width 16 height 16
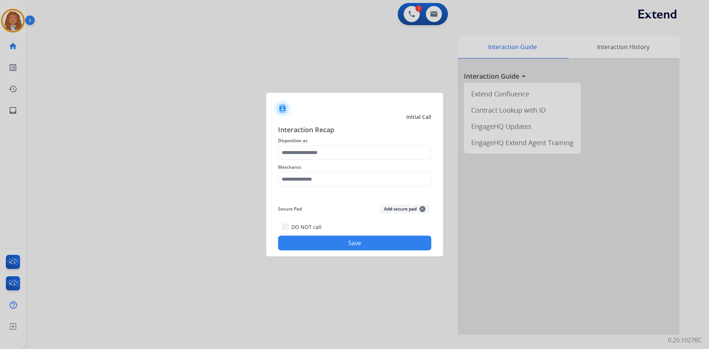
click at [335, 144] on span "Disposition as" at bounding box center [354, 140] width 153 height 9
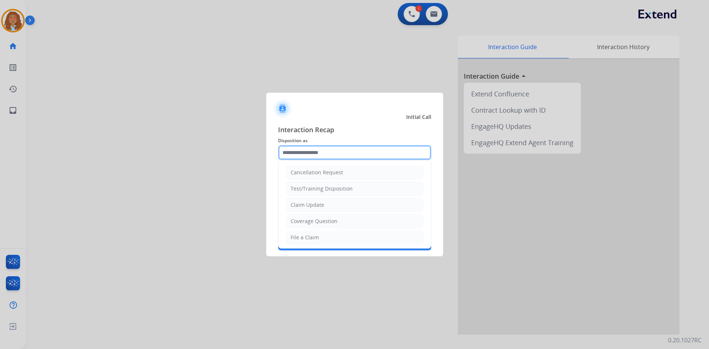
click at [335, 150] on input "text" at bounding box center [354, 152] width 153 height 15
click at [318, 205] on div "Claim Update" at bounding box center [308, 204] width 34 height 7
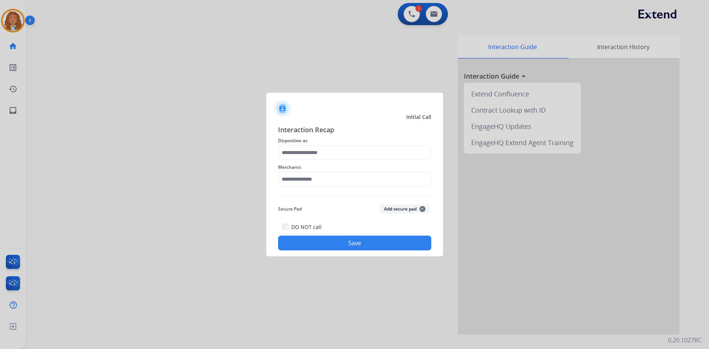
type input "**********"
click at [315, 178] on input "text" at bounding box center [354, 179] width 153 height 15
click at [313, 201] on div "Jomashop" at bounding box center [303, 200] width 24 height 7
type input "********"
click at [340, 250] on div "DO NOT call Save" at bounding box center [354, 236] width 153 height 28
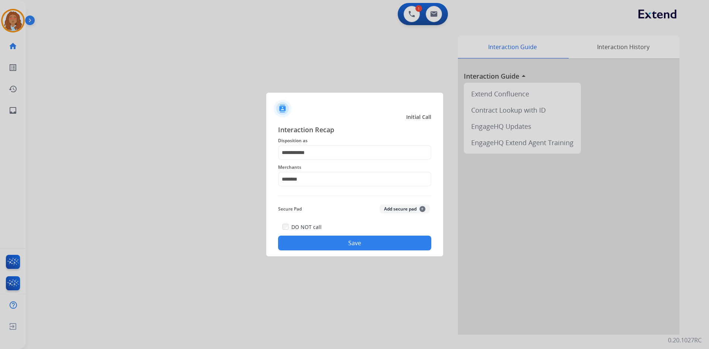
click at [337, 238] on button "Save" at bounding box center [354, 243] width 153 height 15
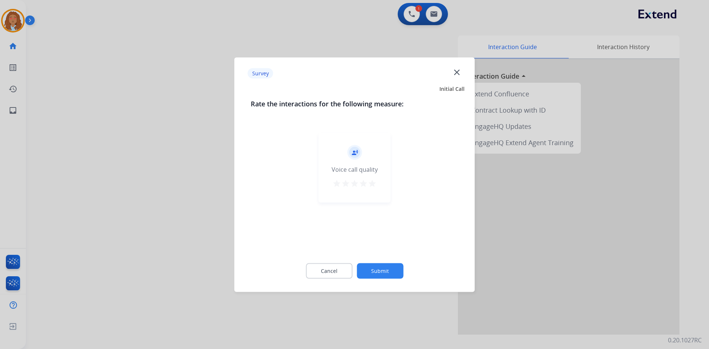
click at [177, 234] on div at bounding box center [354, 174] width 709 height 349
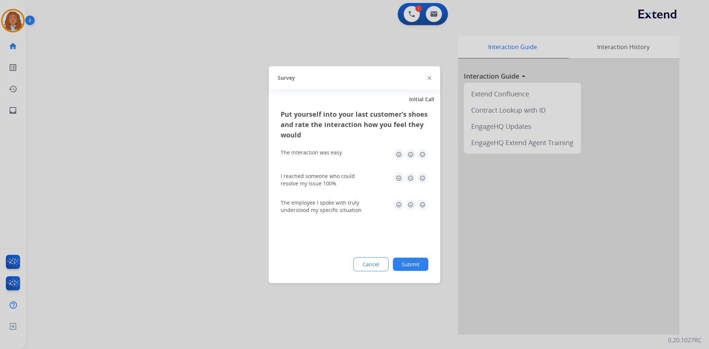
click at [177, 234] on div at bounding box center [354, 174] width 709 height 349
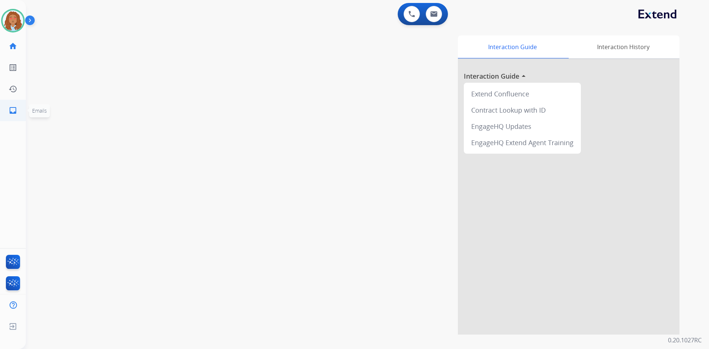
click at [8, 114] on mat-icon "inbox" at bounding box center [12, 110] width 9 height 9
select select "**********"
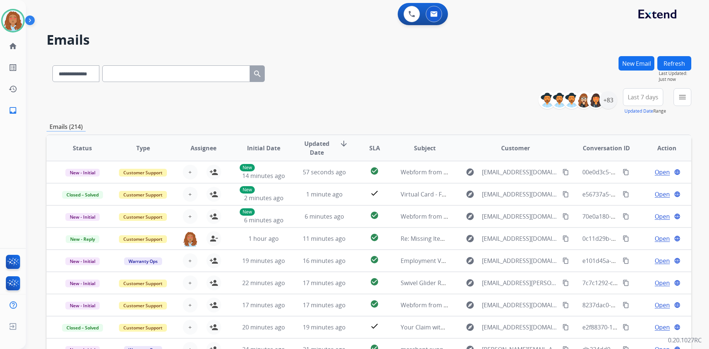
click at [642, 103] on button "Last 7 days" at bounding box center [643, 97] width 40 height 18
click at [636, 190] on div "Last 90 days" at bounding box center [641, 186] width 41 height 11
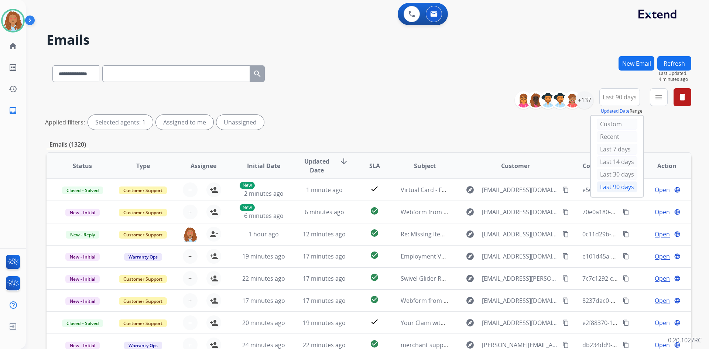
click at [614, 190] on div "Last 90 days" at bounding box center [617, 186] width 41 height 11
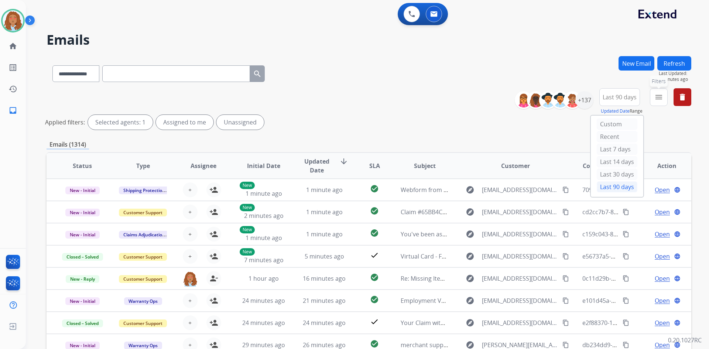
click at [659, 95] on mat-icon "menu" at bounding box center [659, 97] width 9 height 9
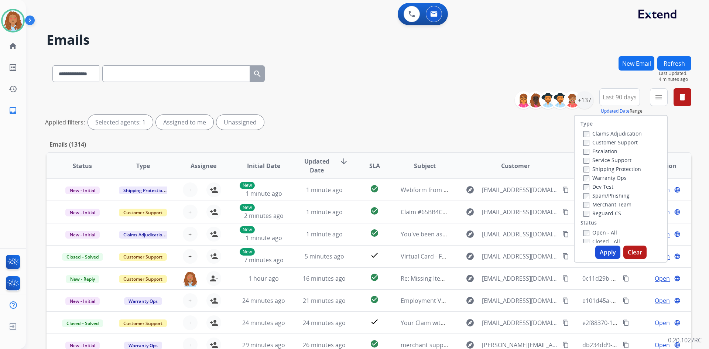
click at [612, 141] on label "Customer Support" at bounding box center [611, 142] width 54 height 7
click at [608, 171] on label "Shipping Protection" at bounding box center [613, 169] width 58 height 7
click at [584, 230] on label "Open - All" at bounding box center [601, 232] width 34 height 7
click at [604, 254] on button "Apply" at bounding box center [608, 252] width 25 height 13
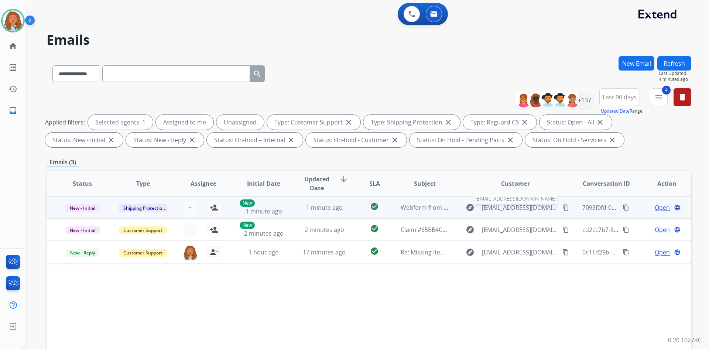
click at [520, 211] on span "[EMAIL_ADDRESS][DOMAIN_NAME]" at bounding box center [520, 207] width 76 height 9
type input "**********"
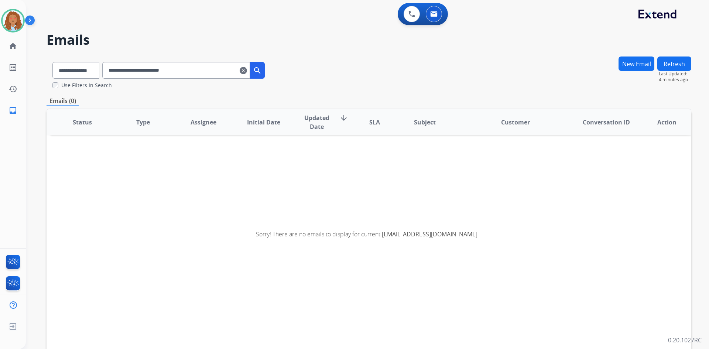
click at [247, 69] on mat-icon "clear" at bounding box center [243, 70] width 7 height 9
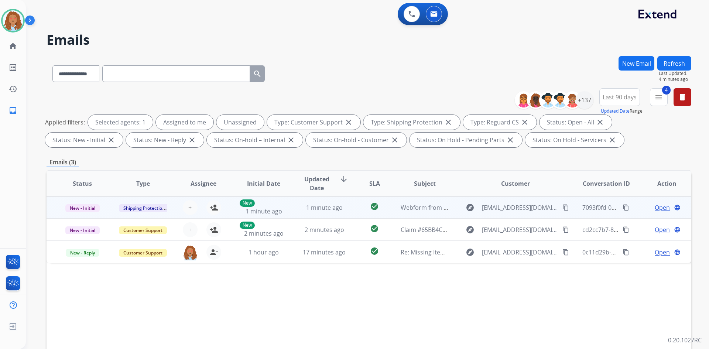
click at [525, 215] on td "explore [EMAIL_ADDRESS][DOMAIN_NAME] content_copy" at bounding box center [510, 208] width 121 height 22
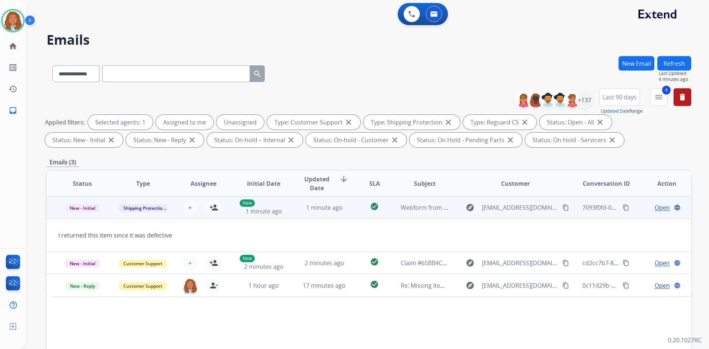
click at [525, 215] on td "explore [EMAIL_ADDRESS][DOMAIN_NAME] content_copy" at bounding box center [510, 208] width 121 height 22
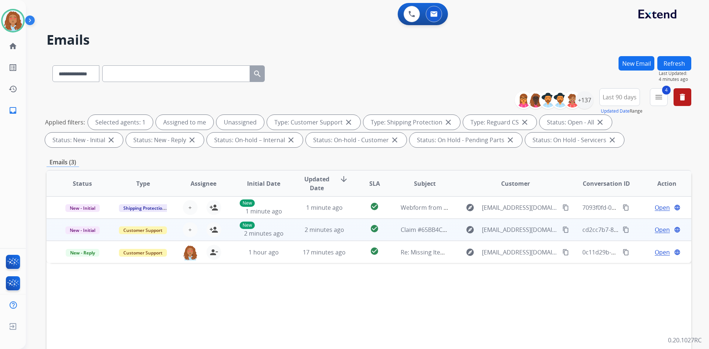
click at [522, 238] on td "explore [EMAIL_ADDRESS][DOMAIN_NAME] content_copy" at bounding box center [510, 230] width 121 height 22
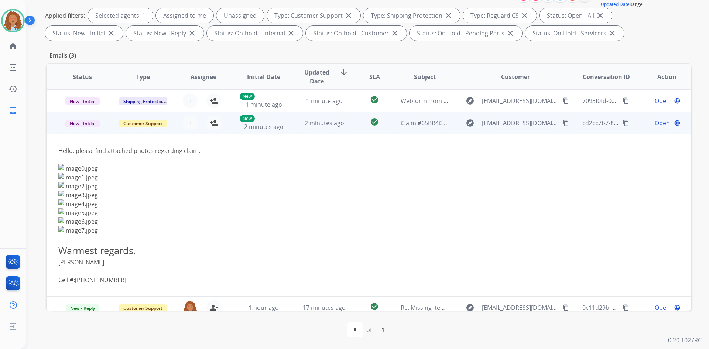
click at [523, 130] on td "explore [EMAIL_ADDRESS][DOMAIN_NAME] content_copy" at bounding box center [510, 123] width 121 height 22
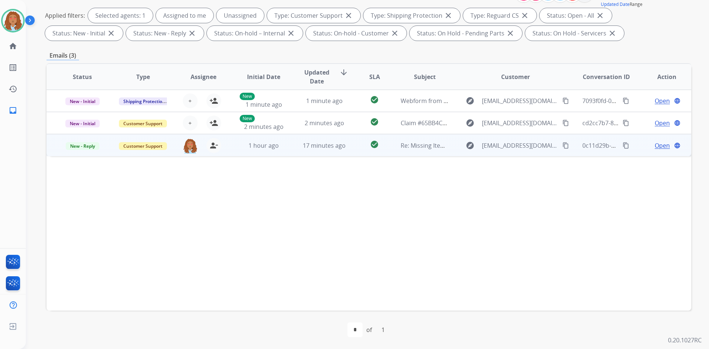
click at [563, 147] on mat-icon "content_copy" at bounding box center [566, 145] width 7 height 7
click at [517, 155] on td "explore [EMAIL_ADDRESS][DOMAIN_NAME] content_copy" at bounding box center [510, 145] width 121 height 22
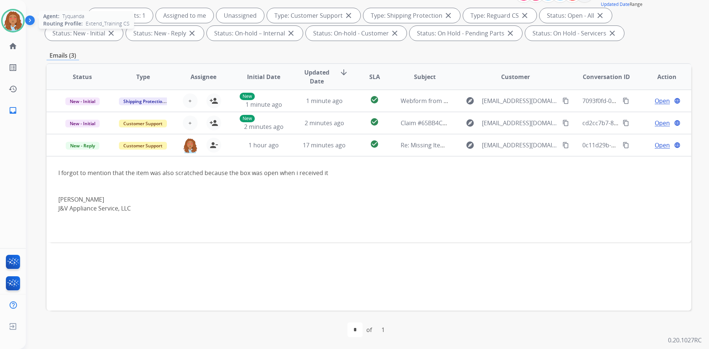
click at [17, 17] on img at bounding box center [13, 20] width 21 height 21
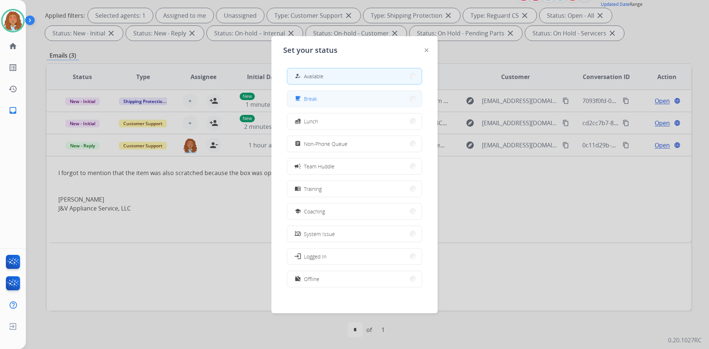
click at [361, 96] on button "free_breakfast Break" at bounding box center [354, 99] width 134 height 16
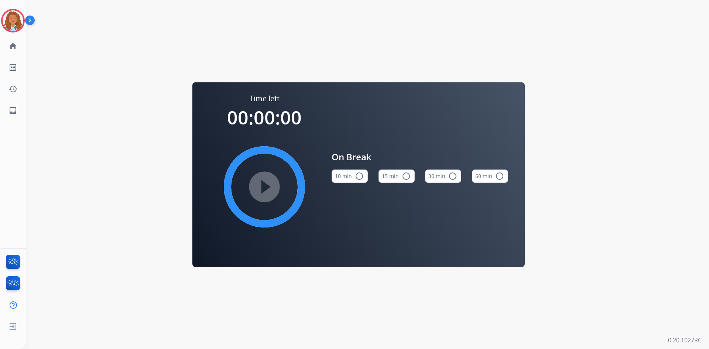
click at [361, 177] on mat-icon "radio_button_unchecked" at bounding box center [359, 176] width 9 height 9
click at [269, 188] on mat-icon "play_circle_filled" at bounding box center [264, 187] width 9 height 9
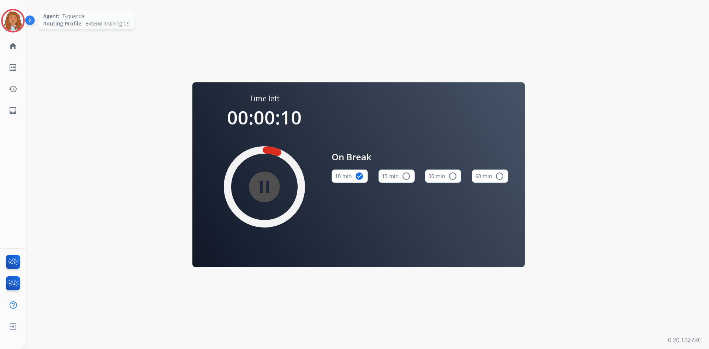
click at [17, 24] on img at bounding box center [13, 20] width 21 height 21
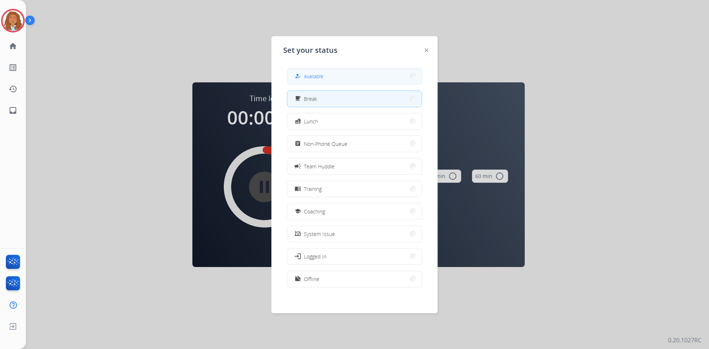
click at [316, 72] on div "how_to_reg Available" at bounding box center [308, 76] width 30 height 9
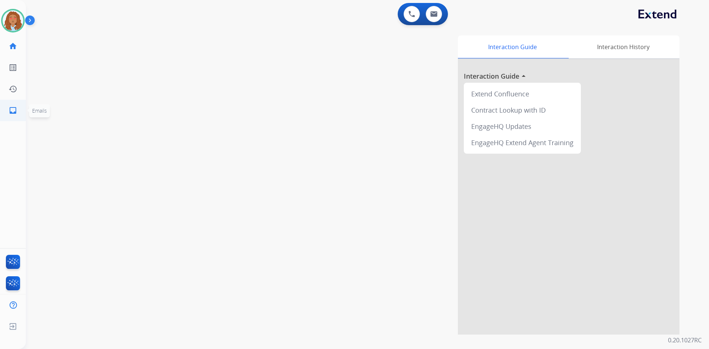
click at [11, 111] on mat-icon "inbox" at bounding box center [12, 110] width 9 height 9
select select "**********"
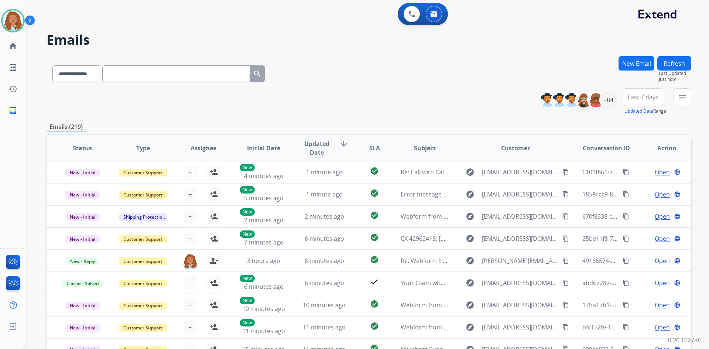
click at [641, 96] on span "Last 7 days" at bounding box center [643, 97] width 31 height 3
click at [630, 189] on div "Last 90 days" at bounding box center [641, 186] width 41 height 11
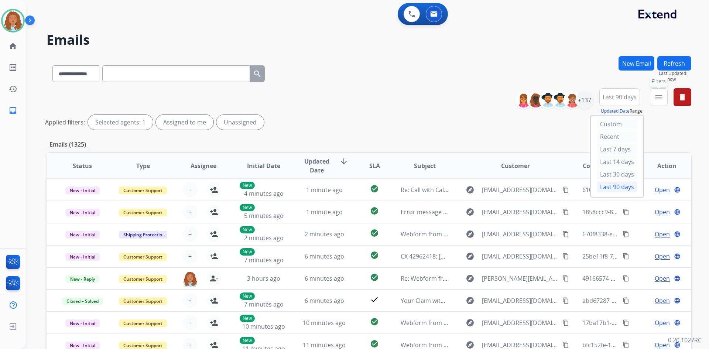
click at [654, 98] on button "menu Filters" at bounding box center [659, 97] width 18 height 18
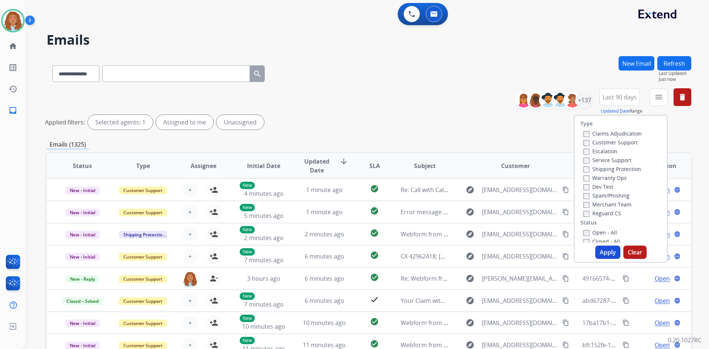
click at [596, 142] on label "Customer Support" at bounding box center [611, 142] width 54 height 7
click at [597, 167] on label "Shipping Protection" at bounding box center [613, 169] width 58 height 7
click at [614, 253] on button "Apply" at bounding box center [608, 252] width 25 height 13
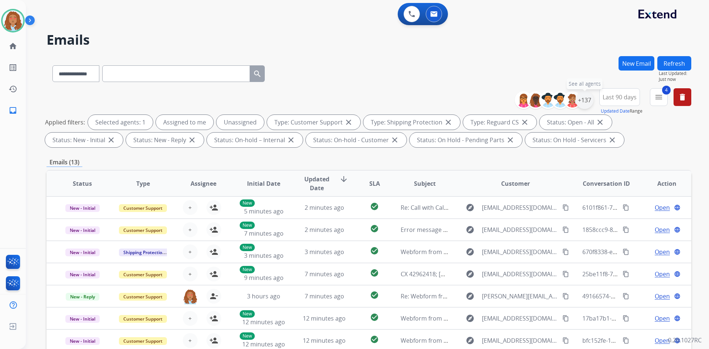
click at [580, 98] on div "+137" at bounding box center [585, 100] width 18 height 18
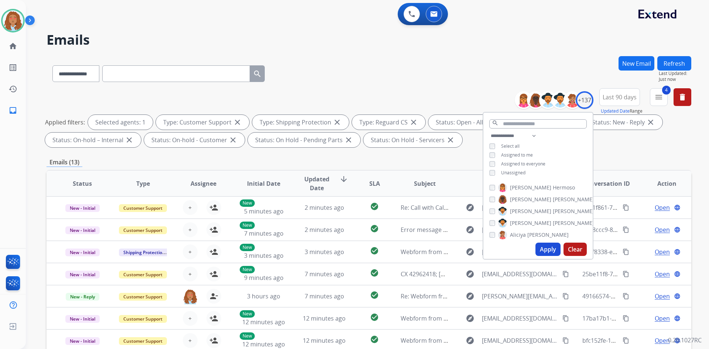
click at [493, 157] on div "**********" at bounding box center [538, 155] width 109 height 47
click at [543, 251] on button "Apply" at bounding box center [548, 249] width 25 height 13
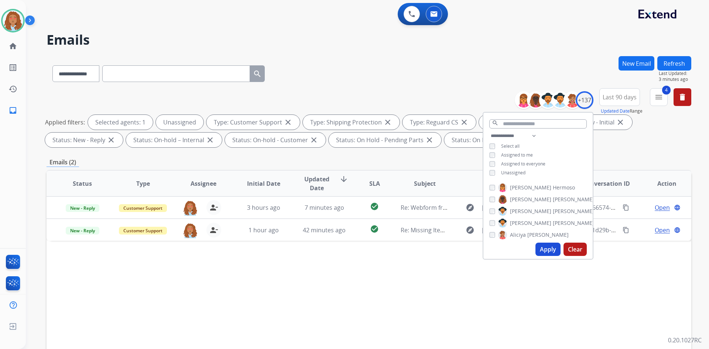
click at [545, 250] on button "Apply" at bounding box center [548, 249] width 25 height 13
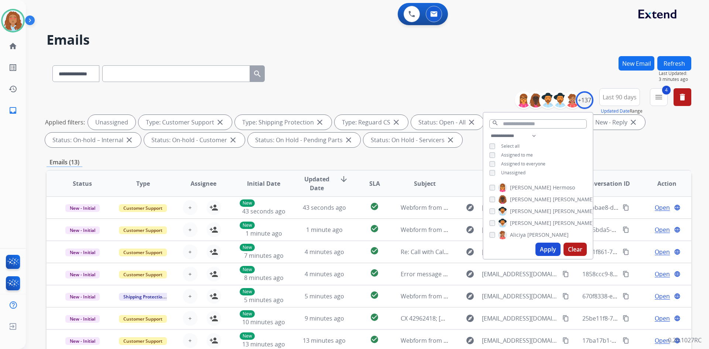
click at [625, 144] on div "Applied filters: Unassigned Type: Customer Support close Type: Shipping Protect…" at bounding box center [367, 131] width 645 height 33
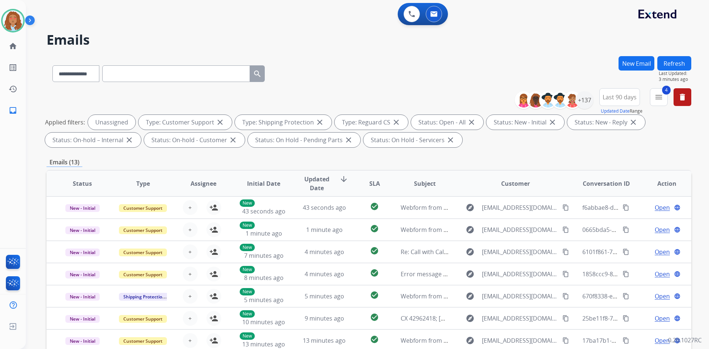
click at [621, 96] on span "Last 90 days" at bounding box center [620, 97] width 34 height 3
click at [586, 100] on div "+137" at bounding box center [585, 100] width 18 height 18
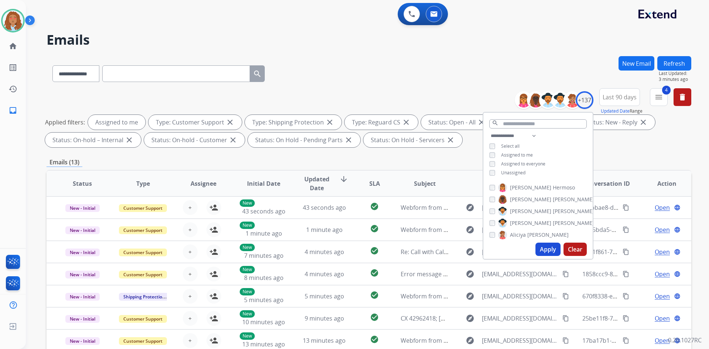
click at [549, 249] on button "Apply" at bounding box center [548, 249] width 25 height 13
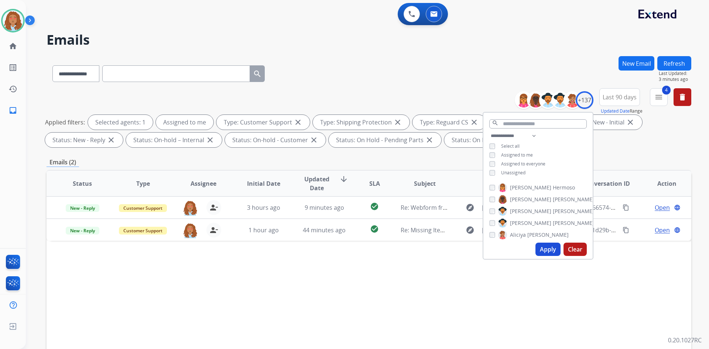
click at [439, 307] on div "Status Type Assignee Initial Date Updated Date arrow_downward SLA Subject Custo…" at bounding box center [369, 294] width 645 height 248
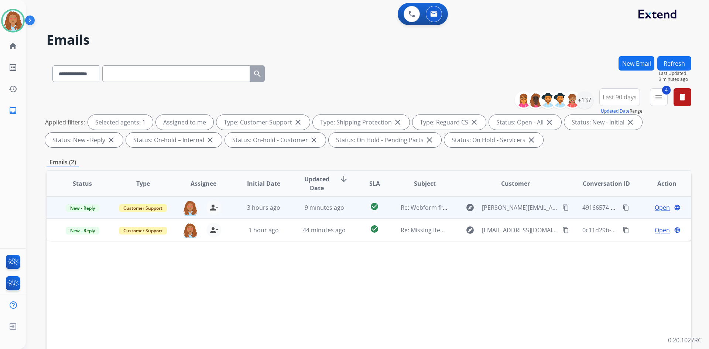
click at [520, 214] on td "explore [PERSON_NAME][EMAIL_ADDRESS][PERSON_NAME][DOMAIN_NAME] content_copy" at bounding box center [510, 208] width 121 height 22
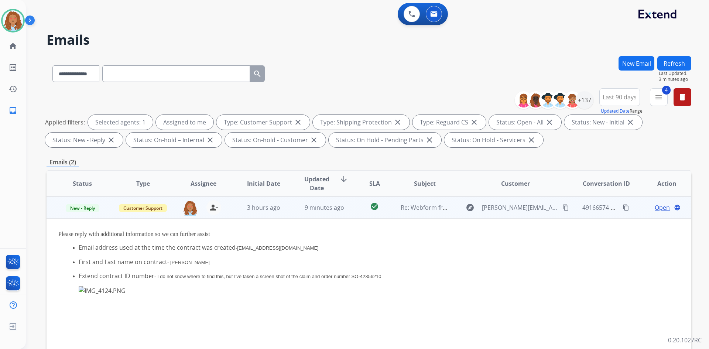
click at [494, 214] on td "explore [PERSON_NAME][EMAIL_ADDRESS][PERSON_NAME][DOMAIN_NAME] content_copy" at bounding box center [510, 208] width 121 height 22
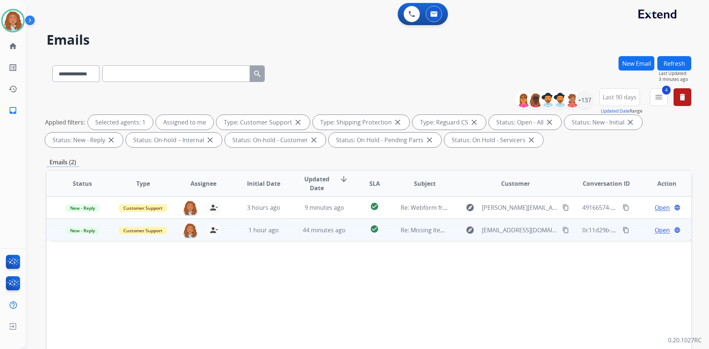
click at [492, 236] on div "explore [EMAIL_ADDRESS][DOMAIN_NAME] content_copy" at bounding box center [515, 230] width 109 height 12
click at [492, 236] on td "explore [EMAIL_ADDRESS][DOMAIN_NAME] content_copy" at bounding box center [510, 230] width 121 height 22
click at [659, 231] on span "Open" at bounding box center [662, 230] width 15 height 9
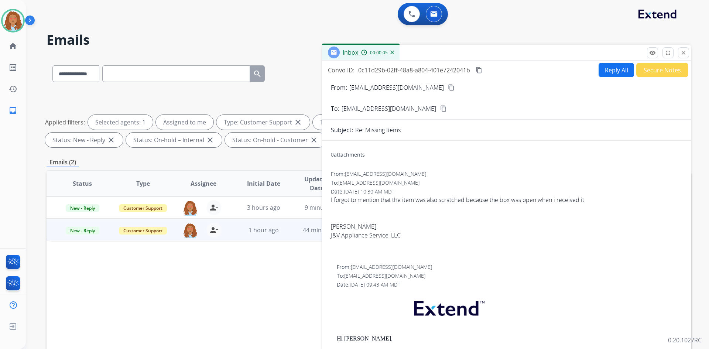
click at [604, 69] on button "Reply All" at bounding box center [616, 70] width 35 height 14
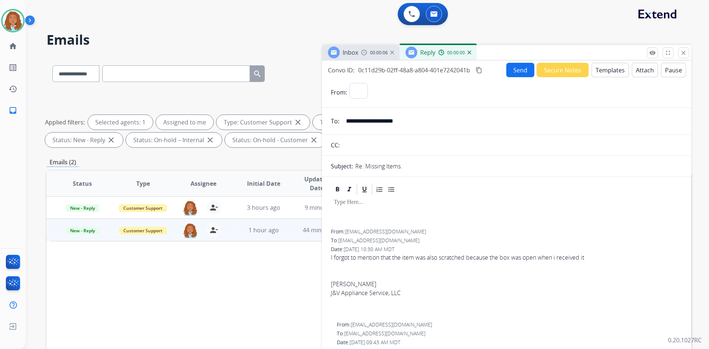
select select "**********"
click at [599, 71] on button "Templates" at bounding box center [610, 70] width 37 height 14
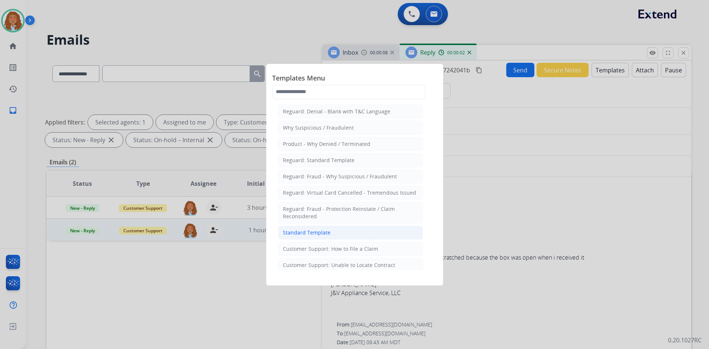
click at [315, 231] on div "Standard Template" at bounding box center [307, 232] width 48 height 7
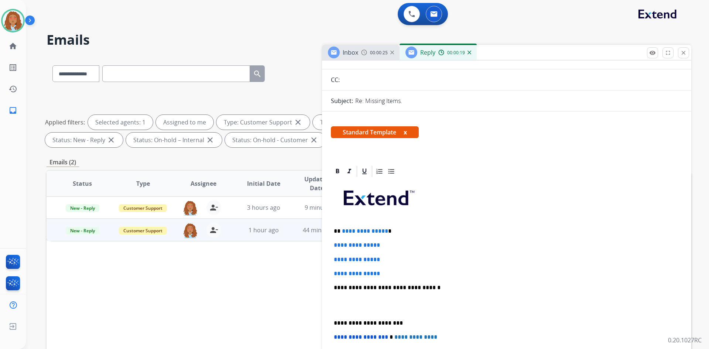
scroll to position [98, 0]
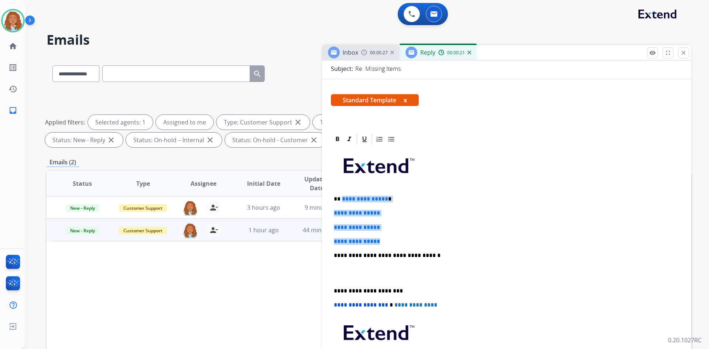
drag, startPoint x: 385, startPoint y: 242, endPoint x: 341, endPoint y: 197, distance: 62.4
click at [341, 197] on div "**********" at bounding box center [507, 273] width 352 height 254
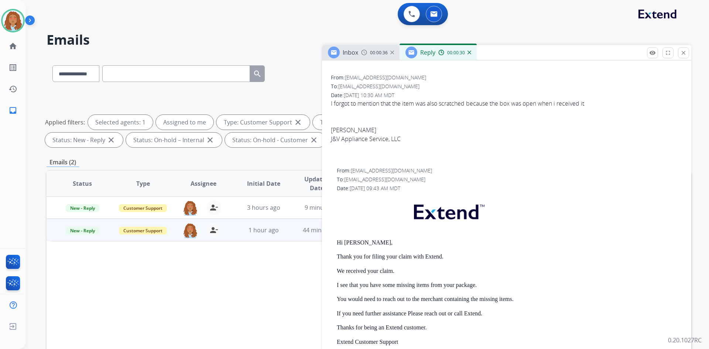
scroll to position [430, 0]
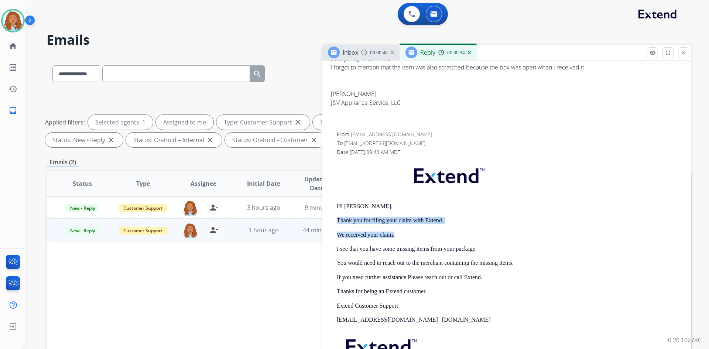
drag, startPoint x: 397, startPoint y: 235, endPoint x: 337, endPoint y: 221, distance: 61.1
click at [337, 221] on div "Hi [PERSON_NAME], Thank you for filing your claim with Extend. We received your…" at bounding box center [510, 280] width 346 height 240
copy div "Thank you for filing your claim with Extend. We received your claim."
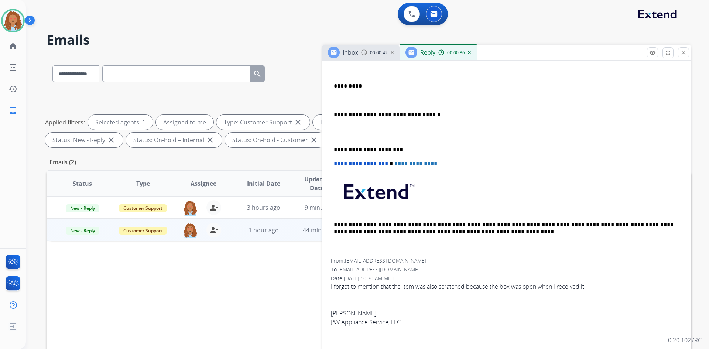
scroll to position [171, 0]
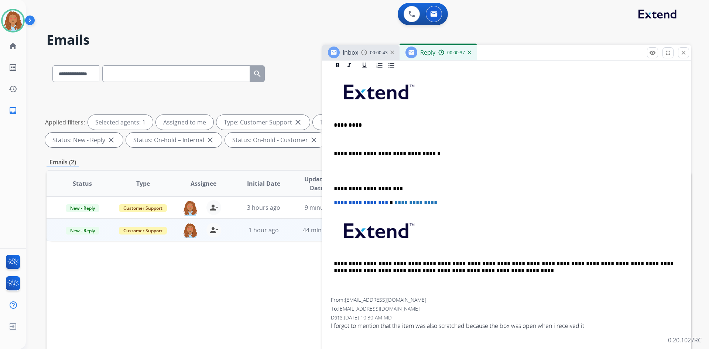
click at [355, 134] on div "**********" at bounding box center [507, 185] width 352 height 226
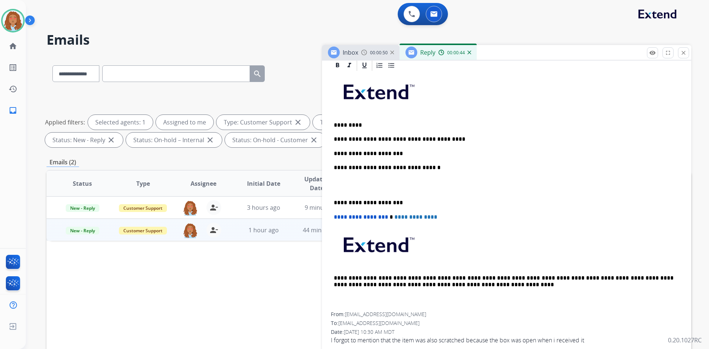
click at [411, 156] on p "**********" at bounding box center [504, 153] width 340 height 7
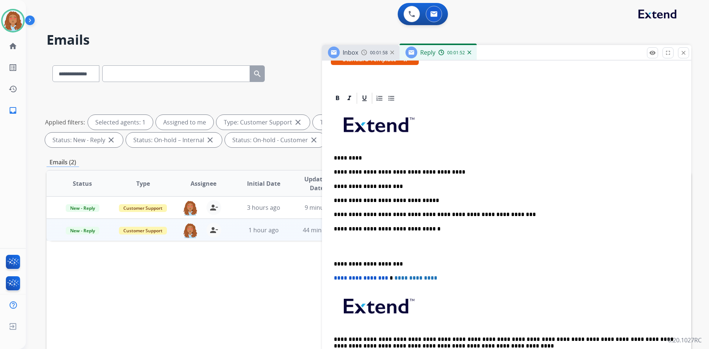
scroll to position [134, 0]
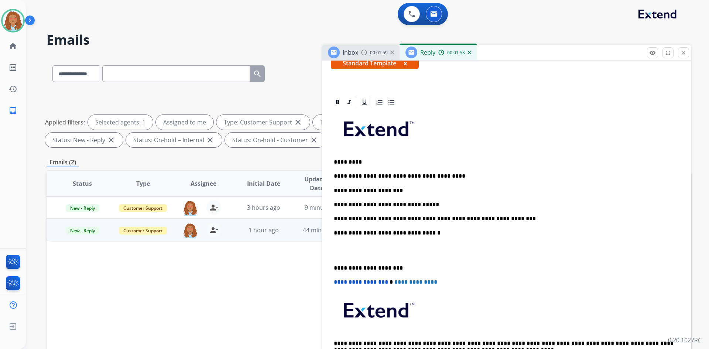
click at [492, 218] on p "**********" at bounding box center [504, 218] width 340 height 7
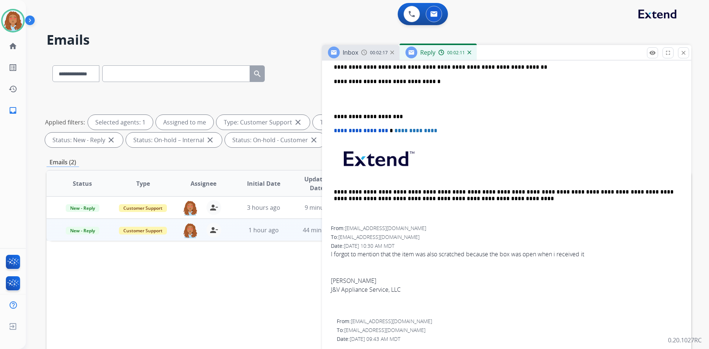
scroll to position [171, 0]
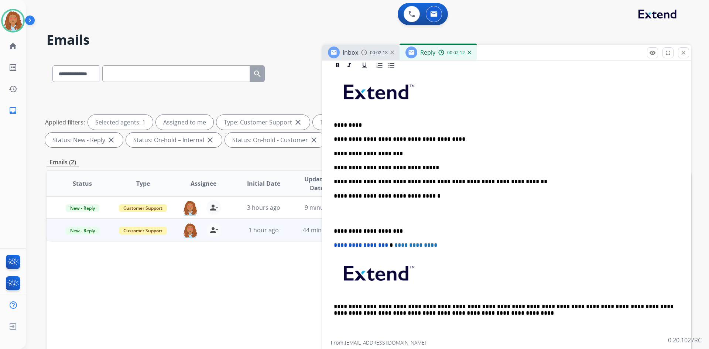
click at [521, 186] on div "**********" at bounding box center [507, 206] width 352 height 269
click at [518, 181] on p "**********" at bounding box center [504, 181] width 340 height 7
click at [590, 182] on p "**********" at bounding box center [504, 181] width 340 height 7
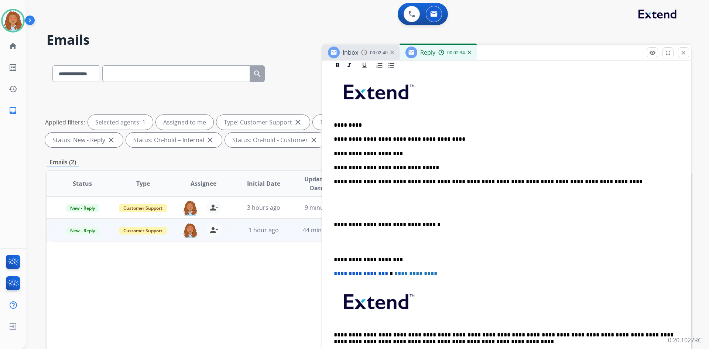
click at [335, 198] on p at bounding box center [507, 196] width 346 height 7
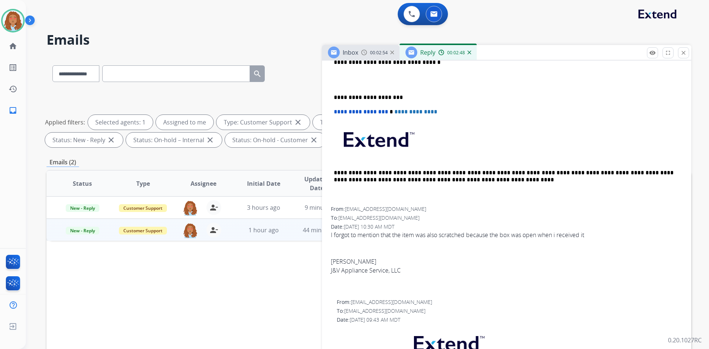
scroll to position [532, 0]
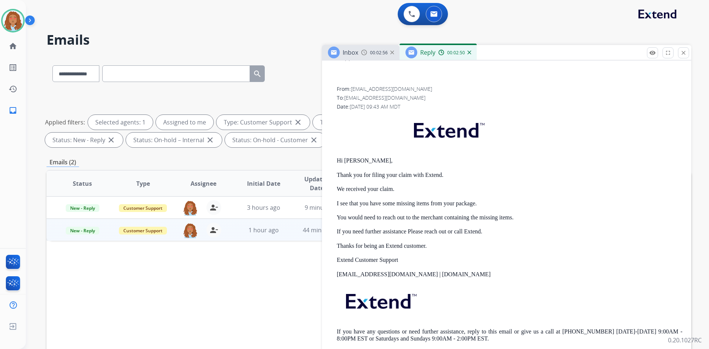
click at [400, 231] on p "If you need further assistance Please reach out or call Extend." at bounding box center [510, 231] width 346 height 7
copy p "If you need further assistance Please reach out or call Extend."
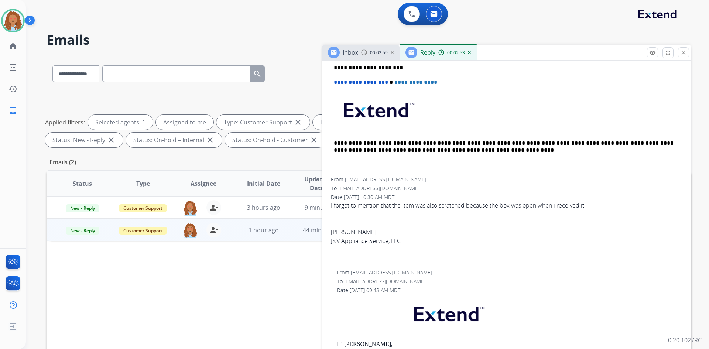
scroll to position [311, 0]
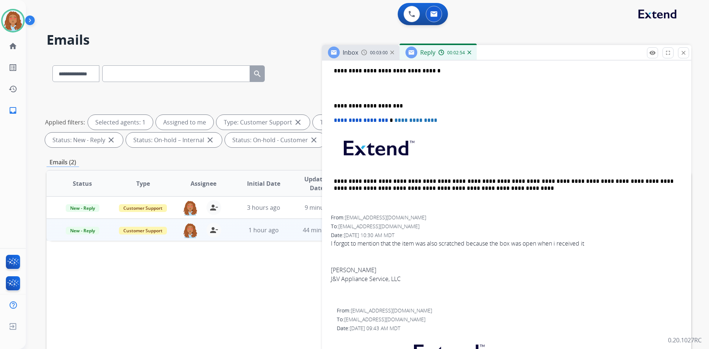
click at [343, 84] on p at bounding box center [507, 89] width 346 height 14
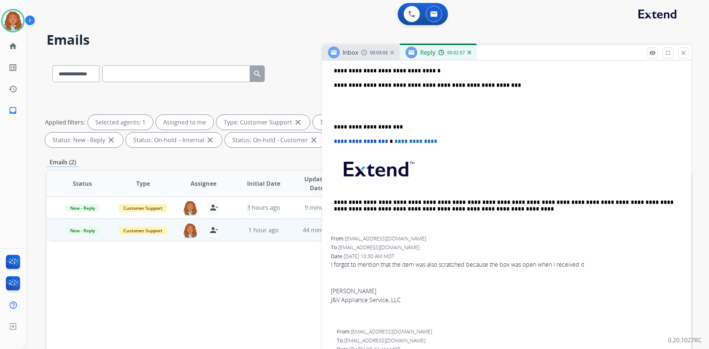
click at [333, 123] on div "**********" at bounding box center [507, 85] width 352 height 304
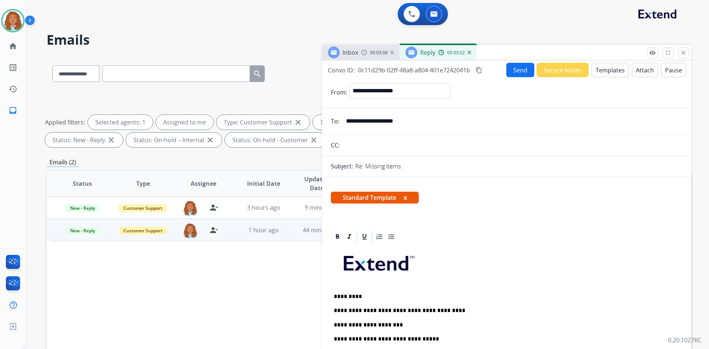
scroll to position [148, 0]
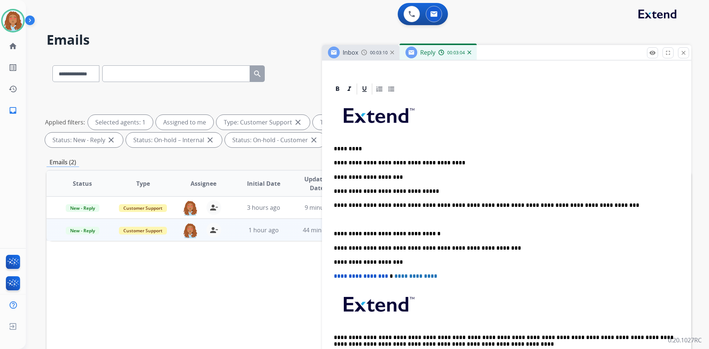
click at [331, 231] on div "**********" at bounding box center [507, 234] width 352 height 276
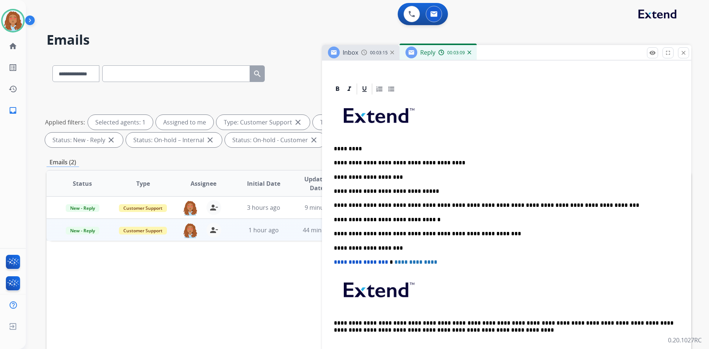
click at [393, 218] on p "**********" at bounding box center [504, 220] width 340 height 7
click at [332, 235] on div "**********" at bounding box center [507, 227] width 352 height 262
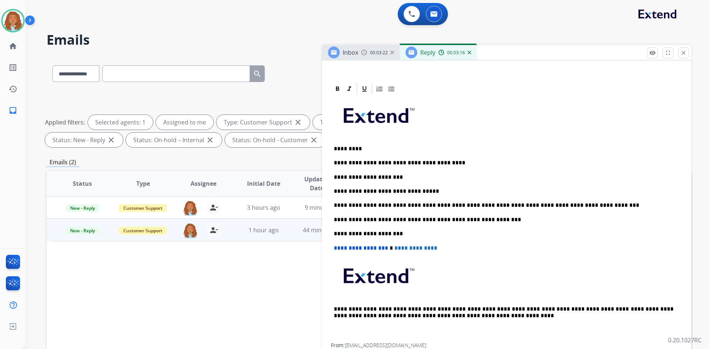
click at [495, 219] on p "**********" at bounding box center [504, 220] width 340 height 7
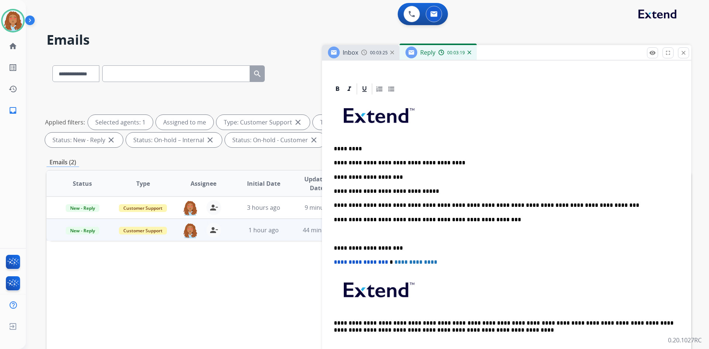
click at [494, 219] on p "**********" at bounding box center [504, 220] width 340 height 7
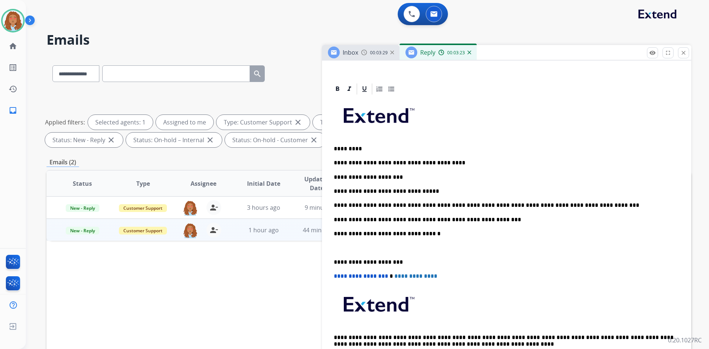
click at [333, 262] on div "**********" at bounding box center [507, 234] width 352 height 276
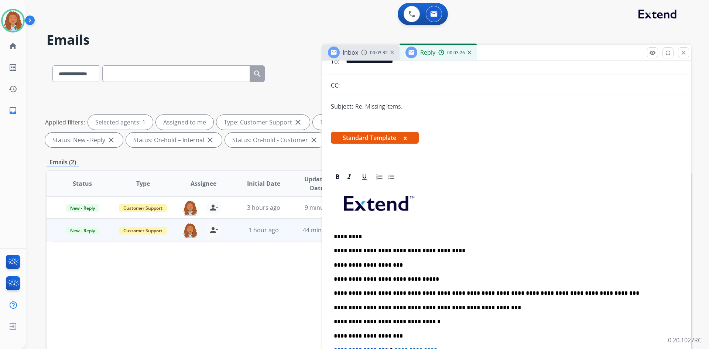
scroll to position [0, 0]
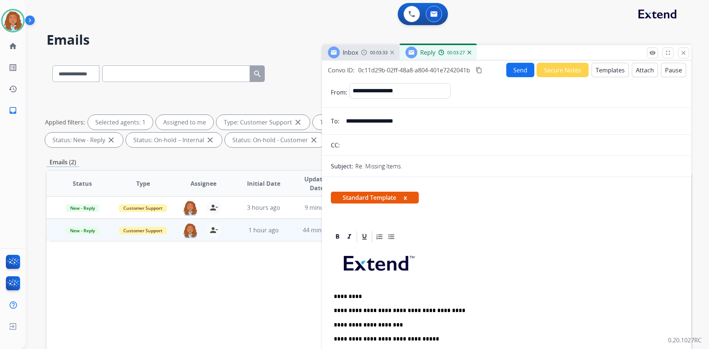
click at [480, 71] on mat-icon "content_copy" at bounding box center [479, 70] width 7 height 7
click at [517, 70] on button "Send" at bounding box center [521, 70] width 28 height 14
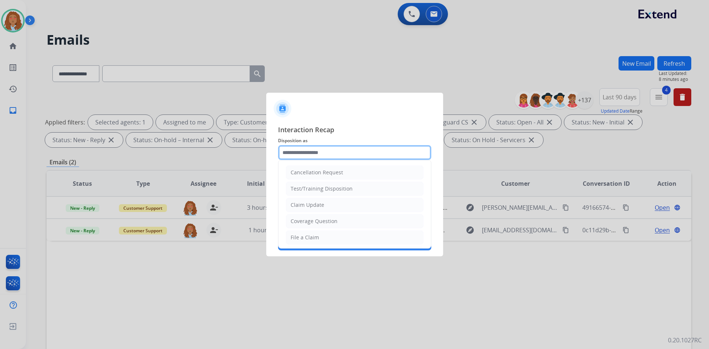
click at [326, 157] on input "text" at bounding box center [354, 152] width 153 height 15
click at [323, 200] on li "Claim Update" at bounding box center [355, 205] width 138 height 14
type input "**********"
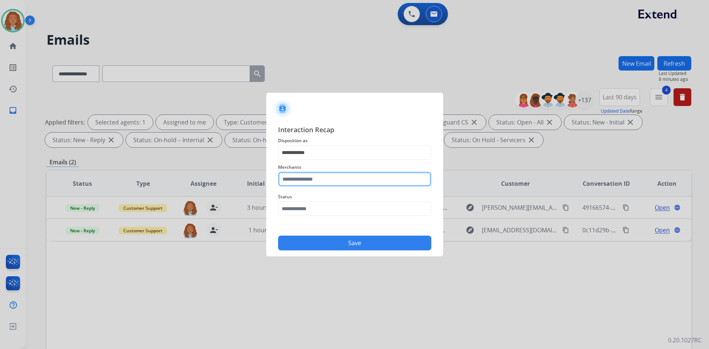
click at [311, 180] on input "text" at bounding box center [354, 179] width 153 height 15
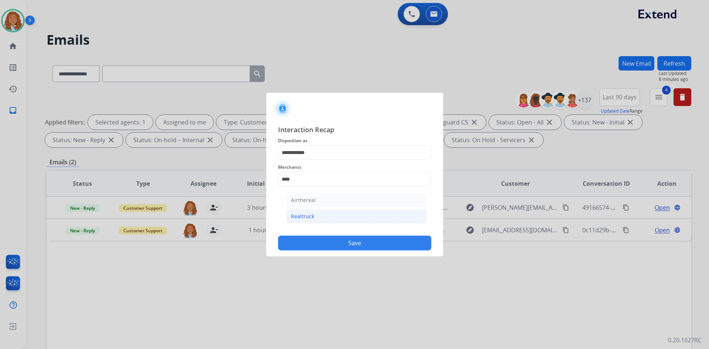
click at [296, 219] on div "Realtruck" at bounding box center [302, 216] width 23 height 7
type input "*********"
click at [310, 210] on input "text" at bounding box center [354, 208] width 153 height 15
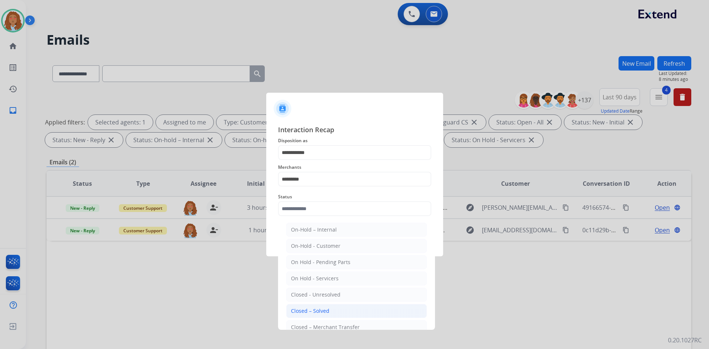
click at [318, 309] on div "Closed – Solved" at bounding box center [310, 310] width 38 height 7
type input "**********"
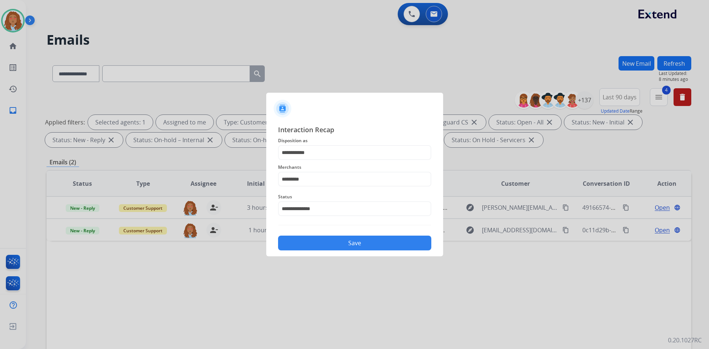
click at [325, 244] on button "Save" at bounding box center [354, 243] width 153 height 15
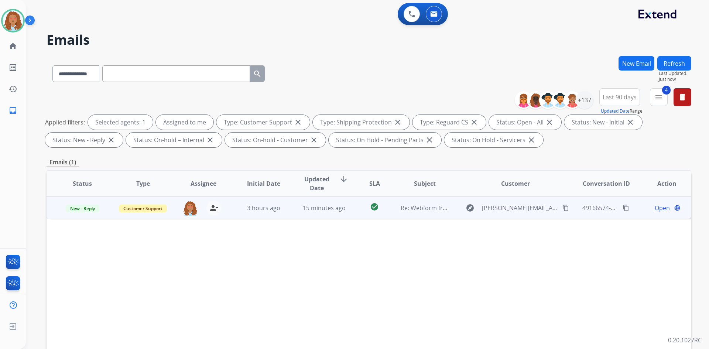
click at [563, 210] on mat-icon "content_copy" at bounding box center [566, 208] width 7 height 7
click at [657, 209] on span "Open" at bounding box center [662, 208] width 15 height 9
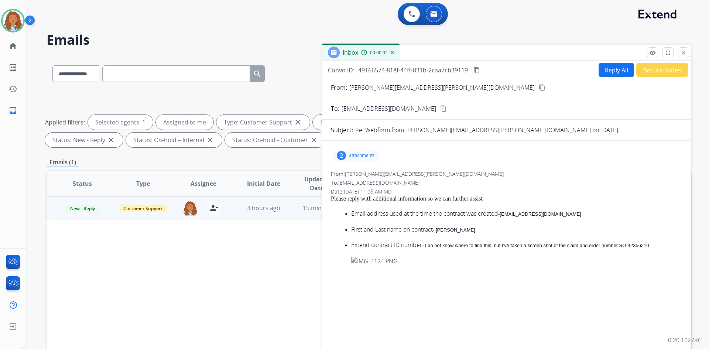
click at [368, 157] on p "attachments" at bounding box center [362, 156] width 26 height 6
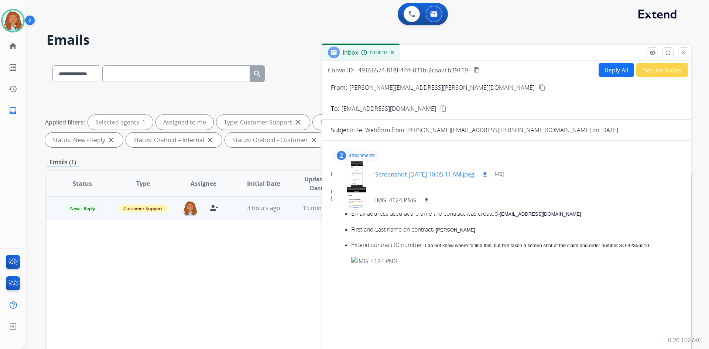
click at [360, 178] on div at bounding box center [356, 174] width 37 height 26
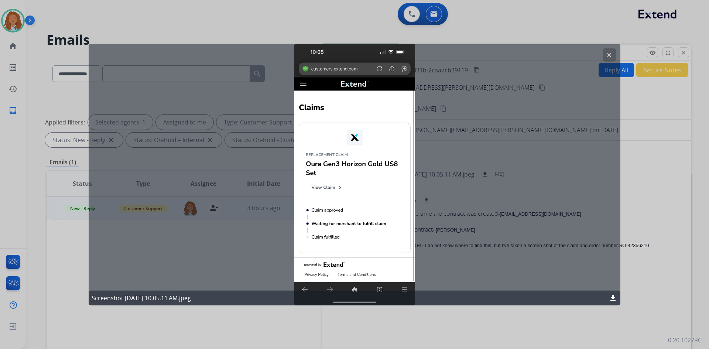
click at [451, 122] on div "clear Screenshot [DATE] 10.05.11 AM.jpeg download" at bounding box center [355, 175] width 532 height 262
click at [610, 53] on mat-icon "clear" at bounding box center [609, 54] width 7 height 7
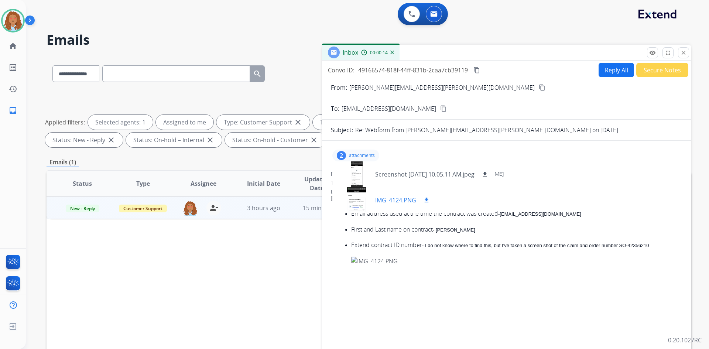
click at [358, 198] on div at bounding box center [356, 200] width 37 height 26
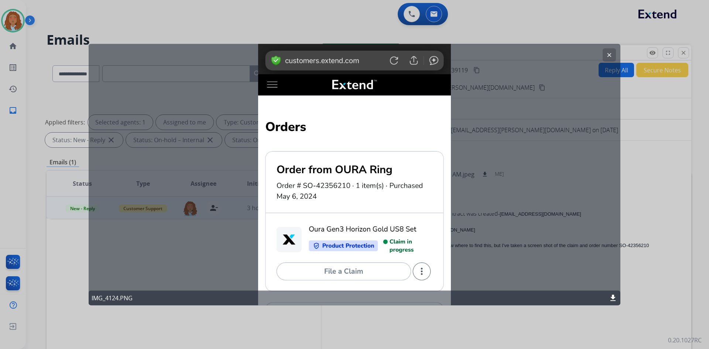
click at [550, 147] on div "clear IMG_4124.PNG download" at bounding box center [355, 175] width 532 height 262
click at [608, 51] on button "clear" at bounding box center [609, 54] width 13 height 13
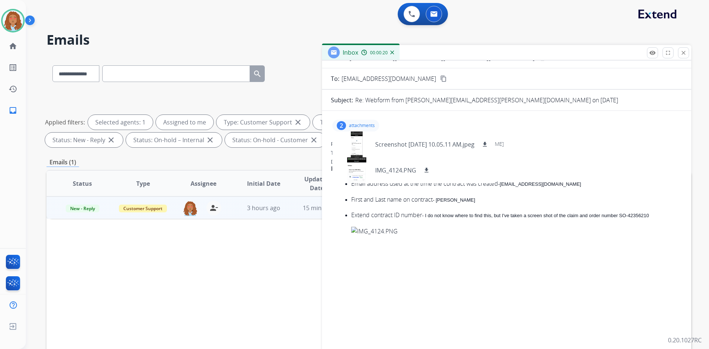
scroll to position [37, 0]
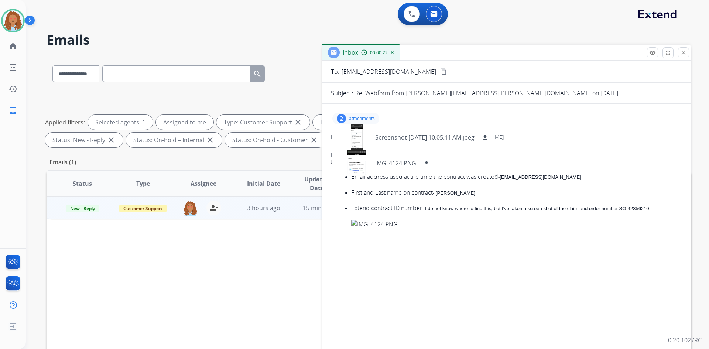
click at [356, 118] on p "attachments" at bounding box center [362, 119] width 26 height 6
click at [516, 176] on link "[EMAIL_ADDRESS][DOMAIN_NAME]" at bounding box center [540, 177] width 81 height 6
drag, startPoint x: 480, startPoint y: 255, endPoint x: 483, endPoint y: 236, distance: 19.8
click at [481, 255] on img at bounding box center [427, 324] width 153 height 208
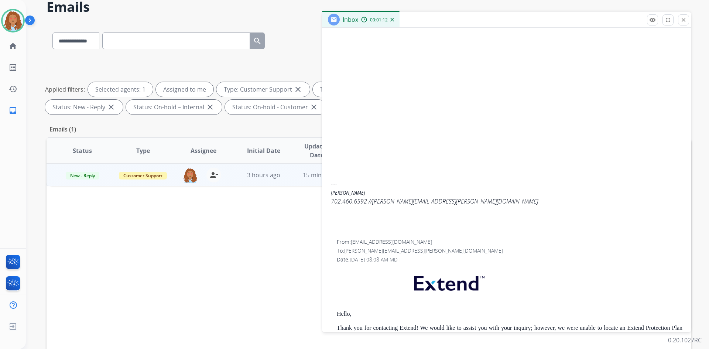
scroll to position [776, 0]
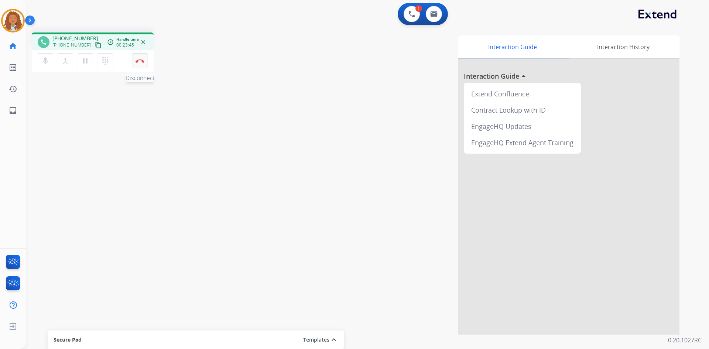
click at [140, 61] on img at bounding box center [140, 61] width 9 height 4
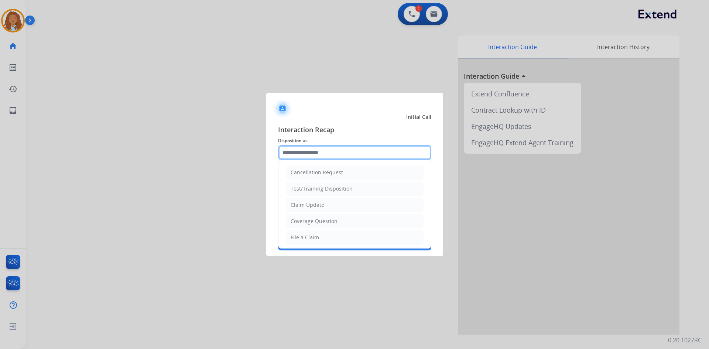
click at [302, 154] on input "text" at bounding box center [354, 152] width 153 height 15
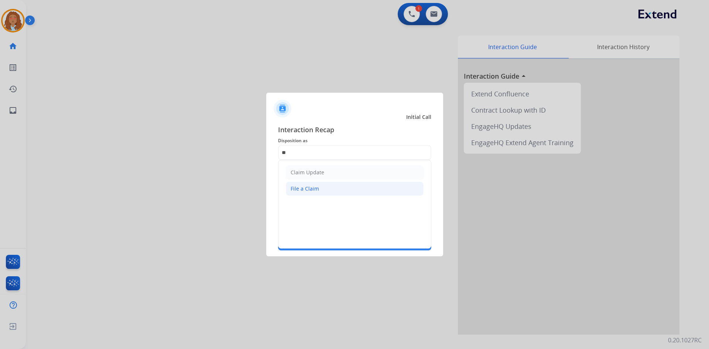
click at [305, 192] on div "File a Claim" at bounding box center [305, 188] width 28 height 7
type input "**********"
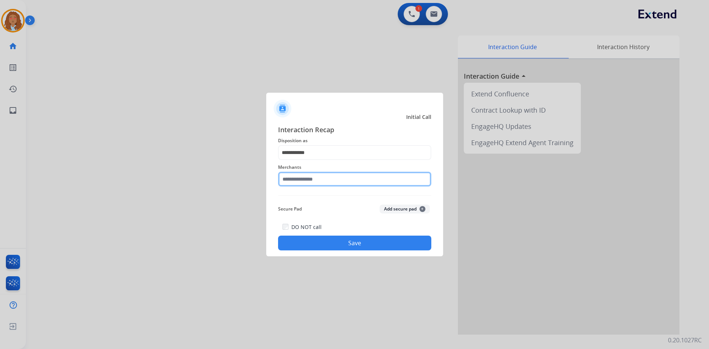
click at [306, 180] on input "text" at bounding box center [354, 179] width 153 height 15
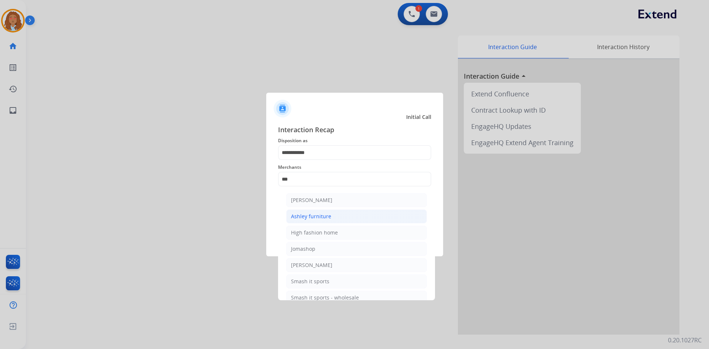
click at [329, 217] on div "Ashley furniture" at bounding box center [311, 216] width 40 height 7
type input "**********"
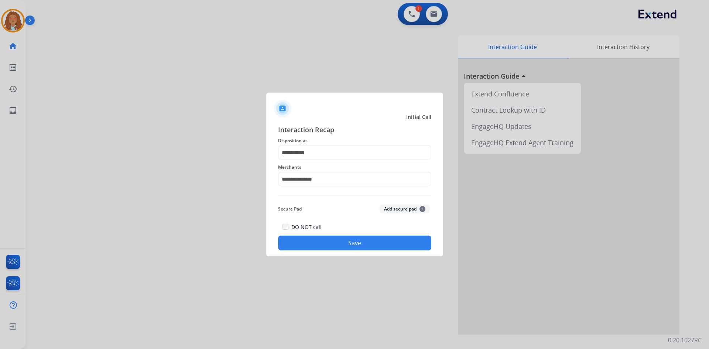
click at [327, 239] on button "Save" at bounding box center [354, 243] width 153 height 15
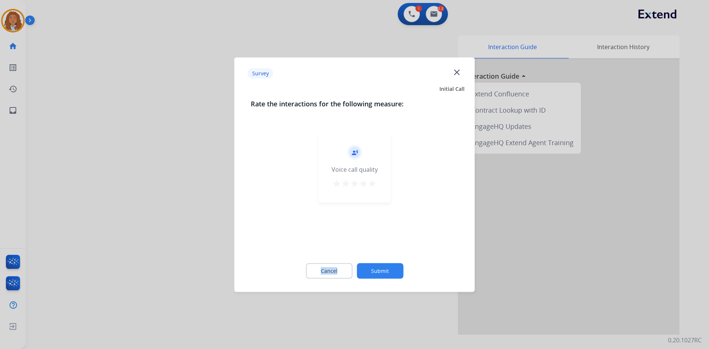
click at [327, 239] on div "record_voice_over Voice call quality star star star star star" at bounding box center [355, 190] width 208 height 128
click at [122, 197] on div at bounding box center [354, 174] width 709 height 349
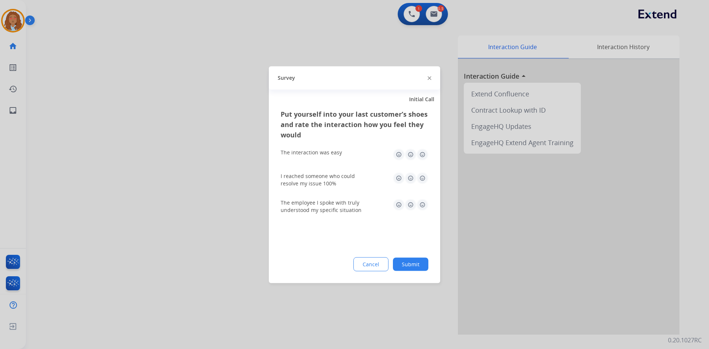
click at [128, 242] on div at bounding box center [354, 174] width 709 height 349
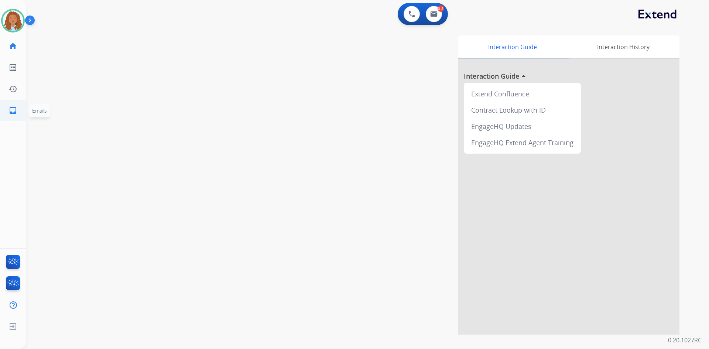
click at [14, 106] on link "inbox Emails" at bounding box center [13, 110] width 21 height 21
select select "**********"
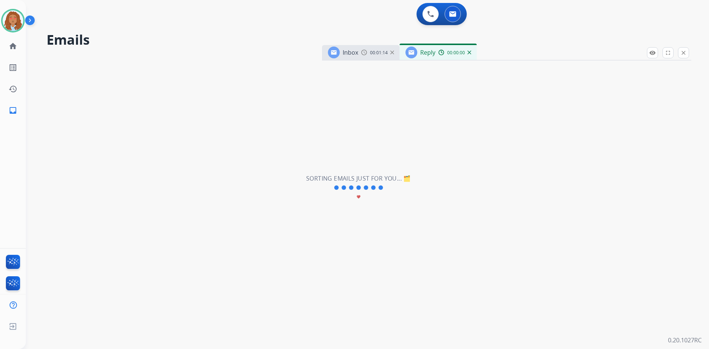
select select "**********"
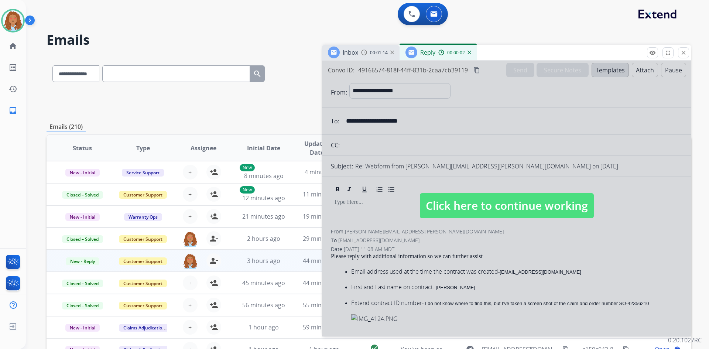
click at [474, 213] on span "Click here to continue working" at bounding box center [507, 205] width 174 height 25
select select
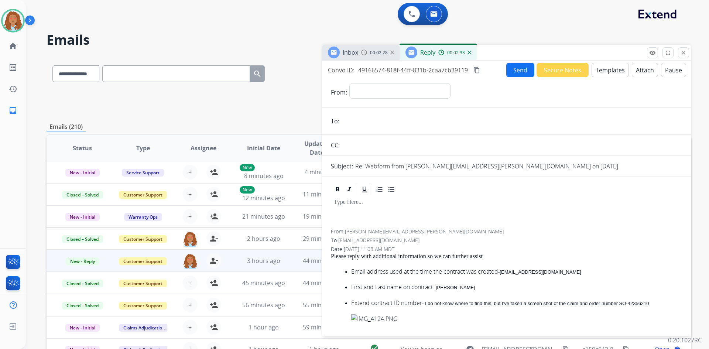
click at [470, 52] on img at bounding box center [470, 53] width 4 height 4
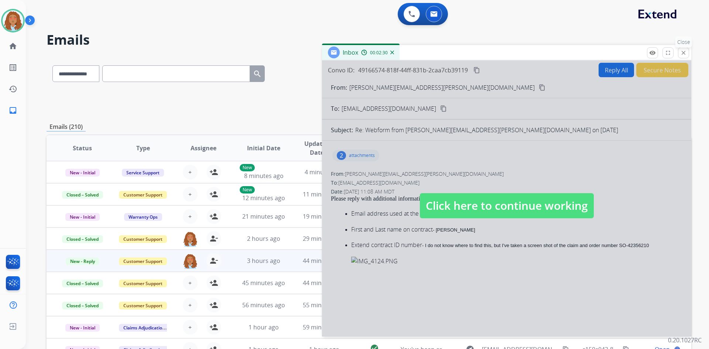
click at [681, 51] on mat-icon "close" at bounding box center [684, 53] width 7 height 7
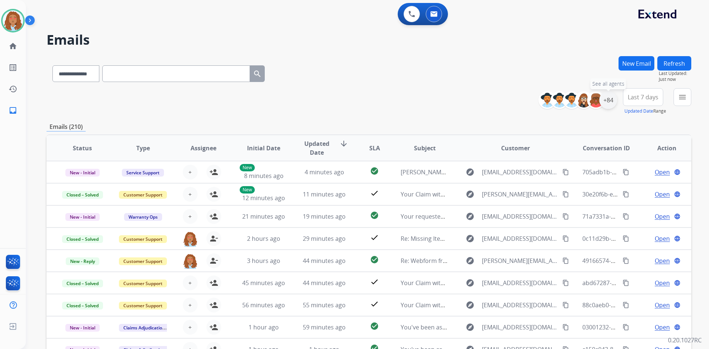
click at [609, 102] on div "+84" at bounding box center [609, 100] width 18 height 18
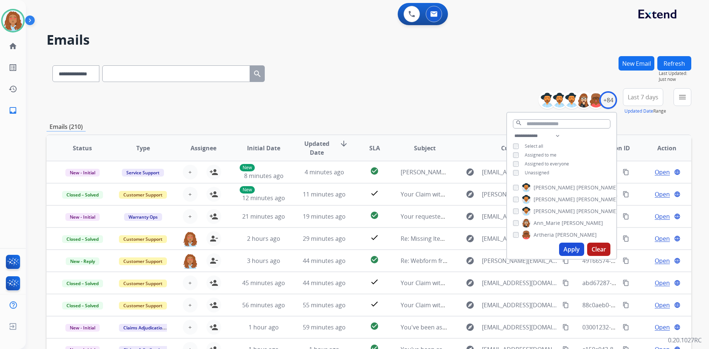
click at [569, 251] on button "Apply" at bounding box center [571, 249] width 25 height 13
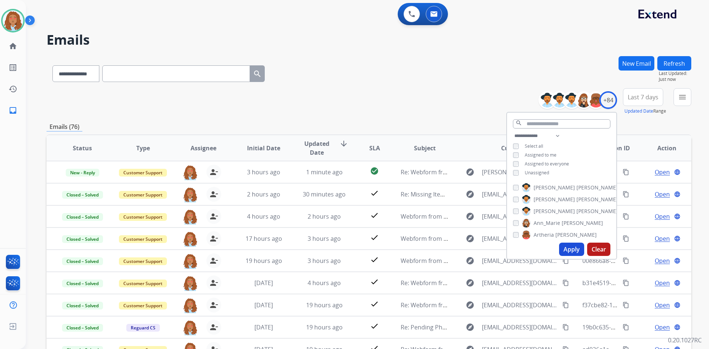
click at [647, 93] on button "Last 7 days" at bounding box center [643, 97] width 40 height 18
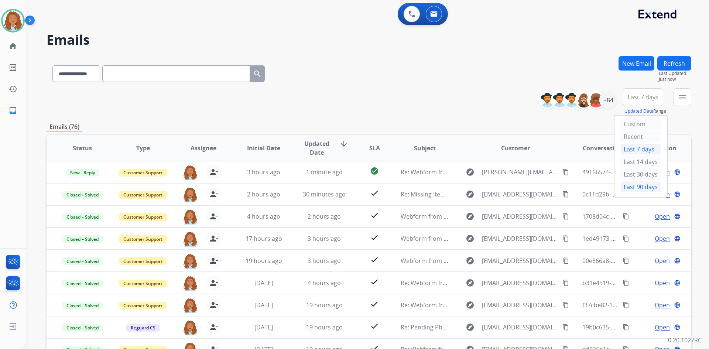
click at [630, 188] on div "Last 90 days" at bounding box center [641, 186] width 41 height 11
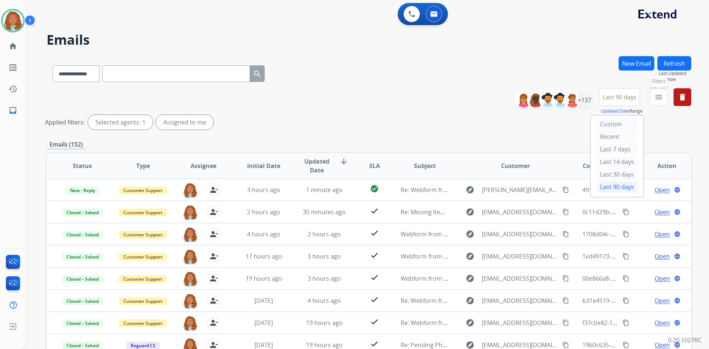
click at [658, 97] on mat-icon "menu" at bounding box center [659, 97] width 9 height 9
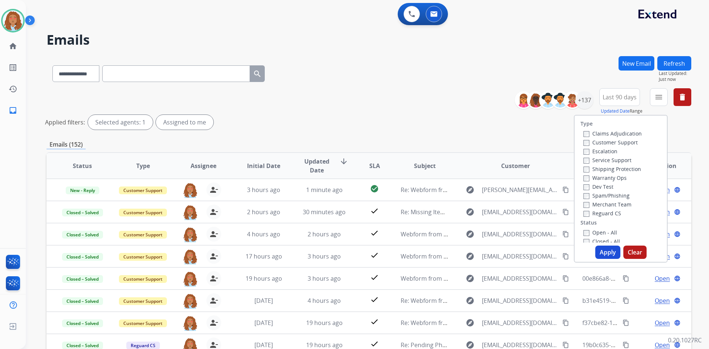
click at [596, 145] on label "Customer Support" at bounding box center [611, 142] width 54 height 7
click at [599, 170] on label "Shipping Protection" at bounding box center [613, 169] width 58 height 7
click at [584, 229] on label "Open - All" at bounding box center [601, 232] width 34 height 7
click at [600, 250] on button "Apply" at bounding box center [608, 252] width 25 height 13
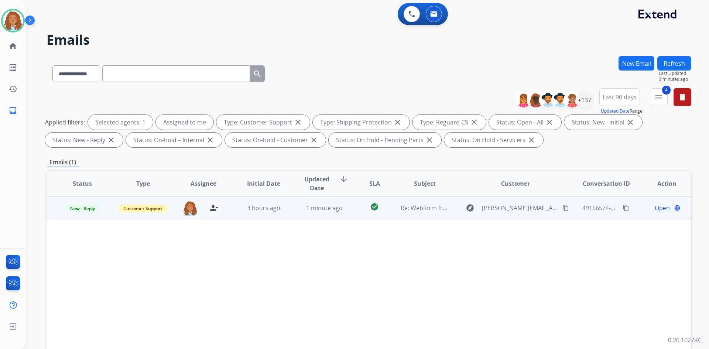
click at [532, 213] on div "explore [PERSON_NAME][EMAIL_ADDRESS][PERSON_NAME][DOMAIN_NAME] content_copy" at bounding box center [515, 208] width 109 height 12
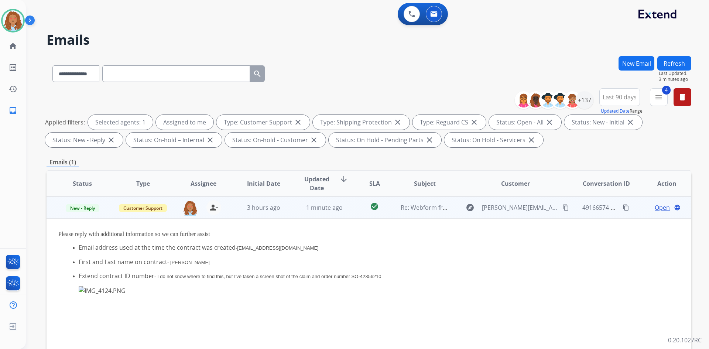
click at [656, 209] on span "Open" at bounding box center [662, 207] width 15 height 9
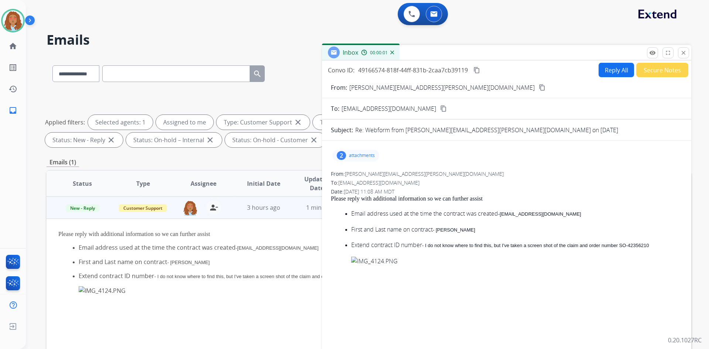
click at [349, 151] on div "2 attachments" at bounding box center [356, 156] width 47 height 12
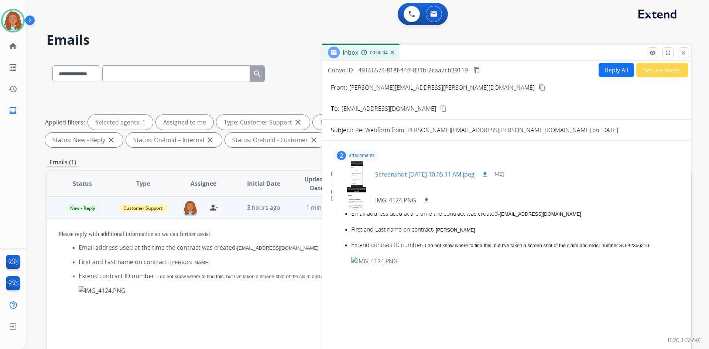
click at [359, 169] on div at bounding box center [356, 174] width 37 height 26
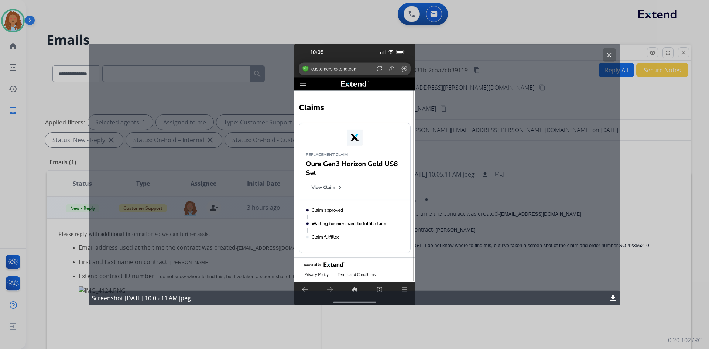
click at [490, 157] on div "clear Screenshot [DATE] 10.05.11 AM.jpeg download" at bounding box center [355, 175] width 532 height 262
click at [609, 58] on mat-icon "clear" at bounding box center [609, 54] width 7 height 7
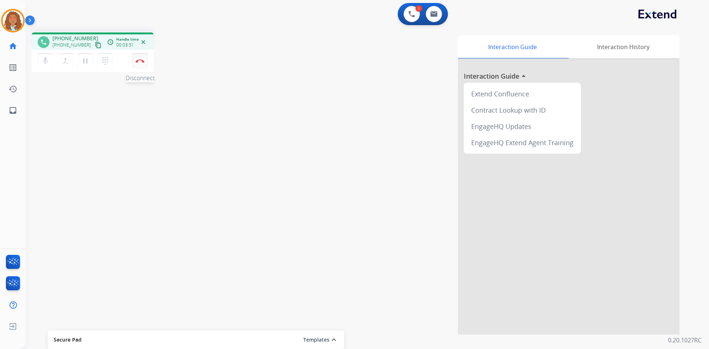
click at [142, 65] on button "Disconnect" at bounding box center [140, 61] width 16 height 16
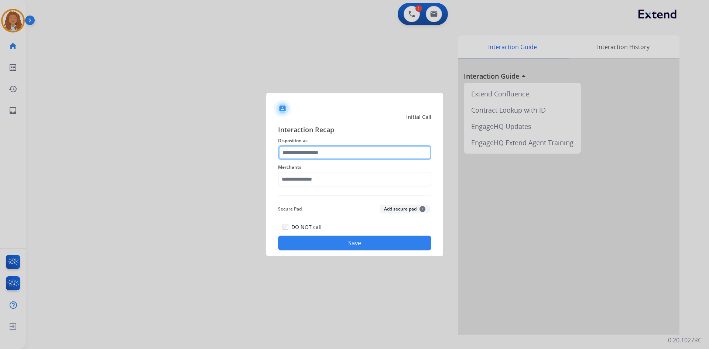
click at [316, 153] on input "text" at bounding box center [354, 152] width 153 height 15
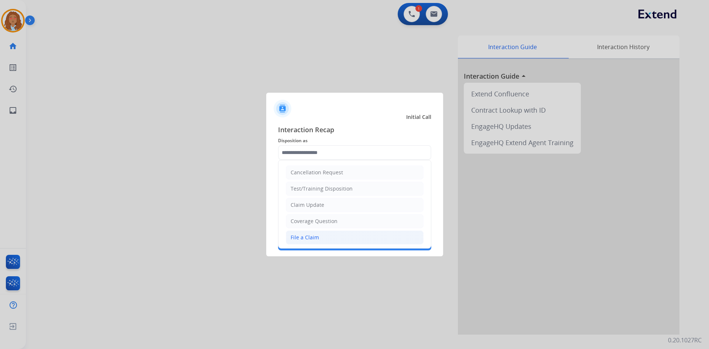
click at [314, 234] on div "File a Claim" at bounding box center [305, 237] width 28 height 7
type input "**********"
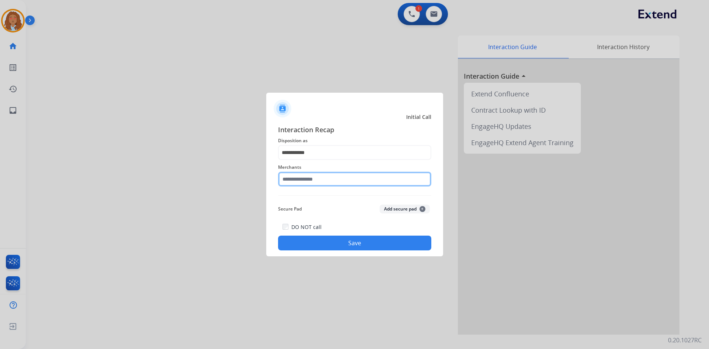
click at [304, 178] on input "text" at bounding box center [354, 179] width 153 height 15
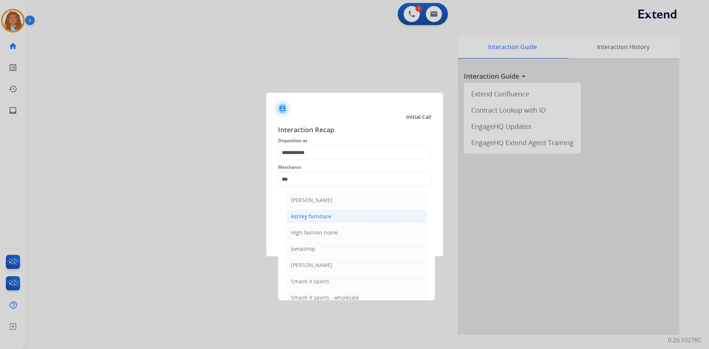
click at [316, 216] on div "Ashley furniture" at bounding box center [311, 216] width 40 height 7
type input "**********"
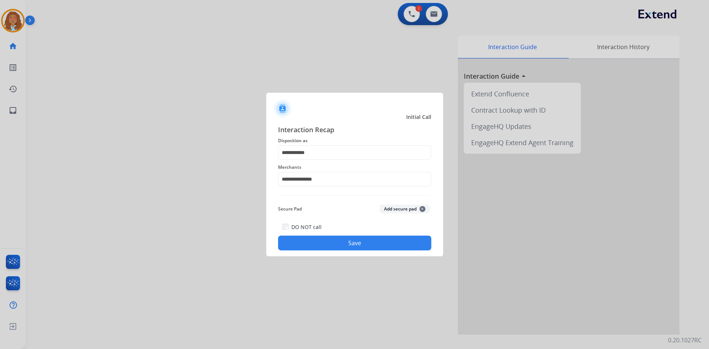
click at [355, 236] on button "Save" at bounding box center [354, 243] width 153 height 15
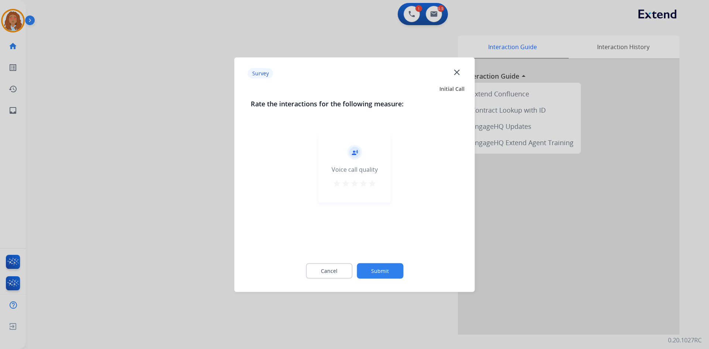
click at [162, 248] on div at bounding box center [354, 174] width 709 height 349
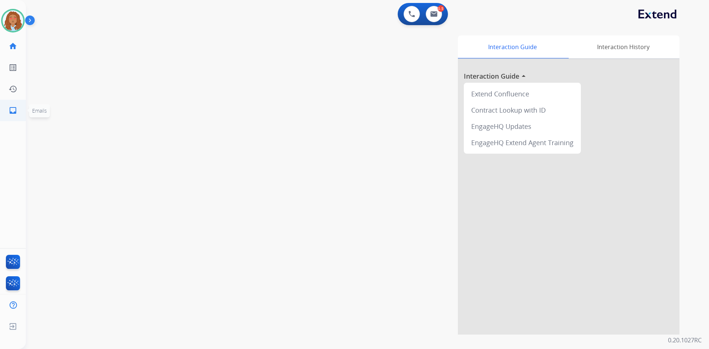
click at [16, 117] on link "inbox Emails" at bounding box center [13, 110] width 21 height 21
select select "**********"
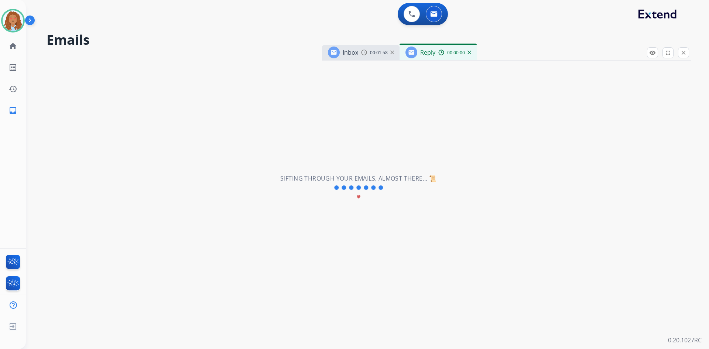
select select "**********"
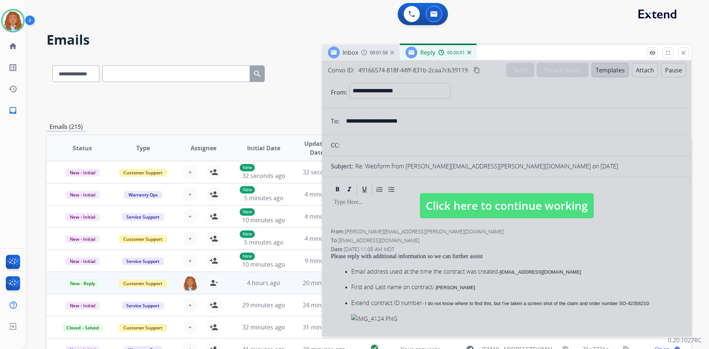
click at [434, 50] on span "Reply" at bounding box center [427, 52] width 15 height 8
click at [445, 198] on span "Click here to continue working" at bounding box center [507, 205] width 174 height 25
select select
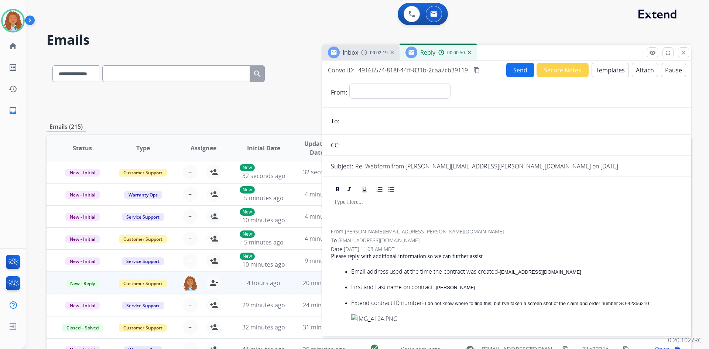
click at [477, 151] on input "text" at bounding box center [512, 145] width 341 height 15
click at [469, 53] on img at bounding box center [470, 53] width 4 height 4
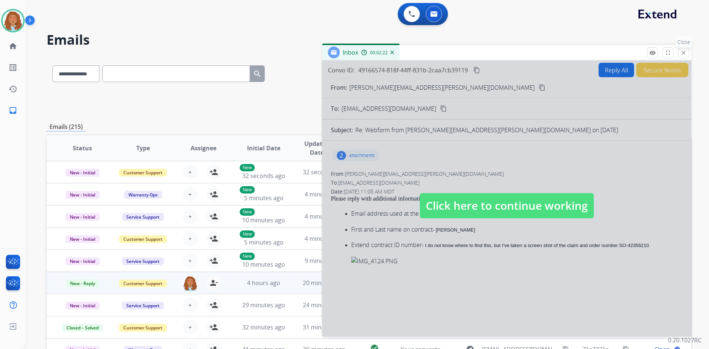
click at [684, 54] on mat-icon "close" at bounding box center [684, 53] width 7 height 7
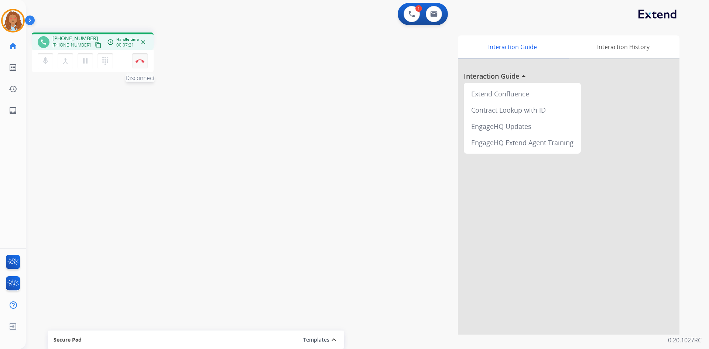
click at [141, 61] on img at bounding box center [140, 61] width 9 height 4
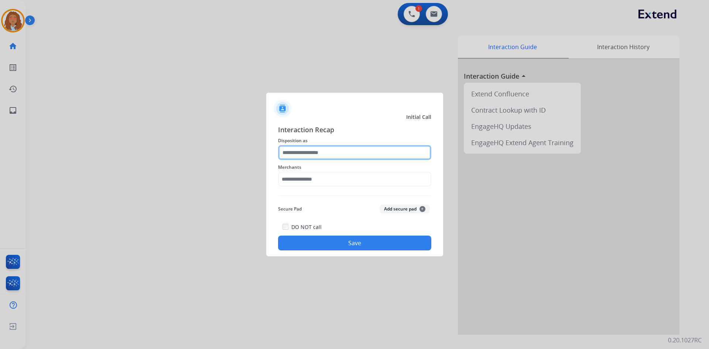
click at [310, 154] on input "text" at bounding box center [354, 152] width 153 height 15
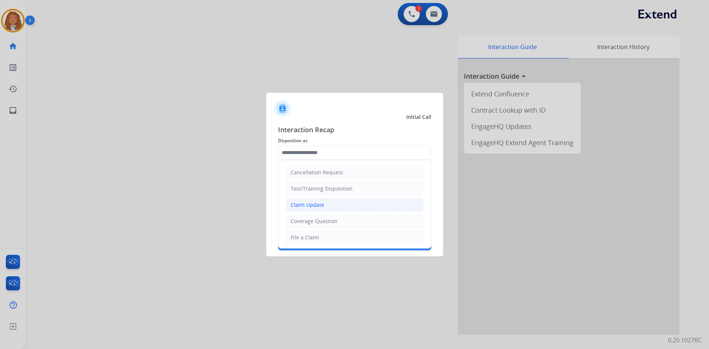
click at [314, 201] on li "Claim Update" at bounding box center [355, 205] width 138 height 14
type input "**********"
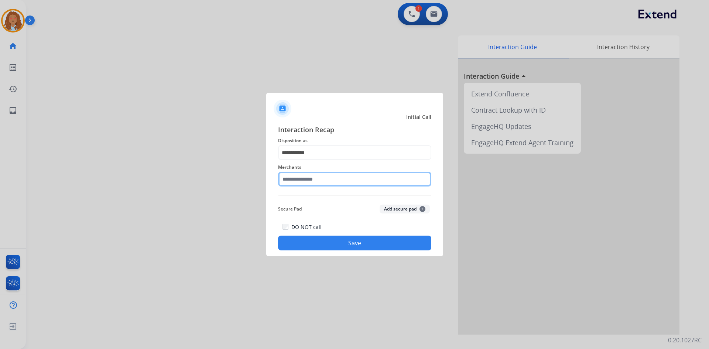
click at [319, 181] on input "text" at bounding box center [354, 179] width 153 height 15
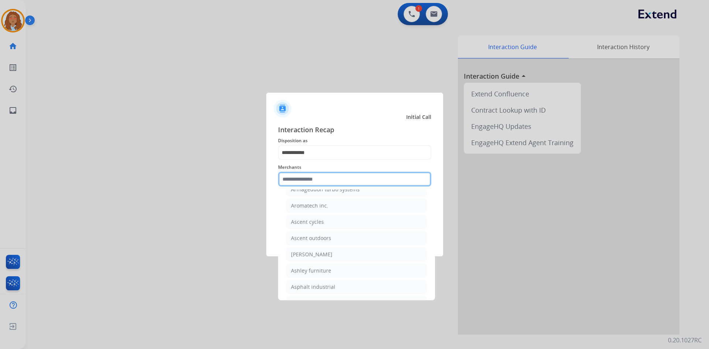
scroll to position [1034, 0]
click at [325, 259] on div "[PERSON_NAME]" at bounding box center [311, 254] width 41 height 7
type input "**********"
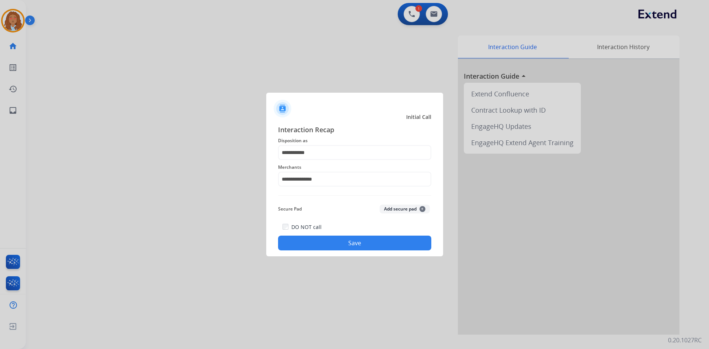
click at [316, 238] on button "Save" at bounding box center [354, 243] width 153 height 15
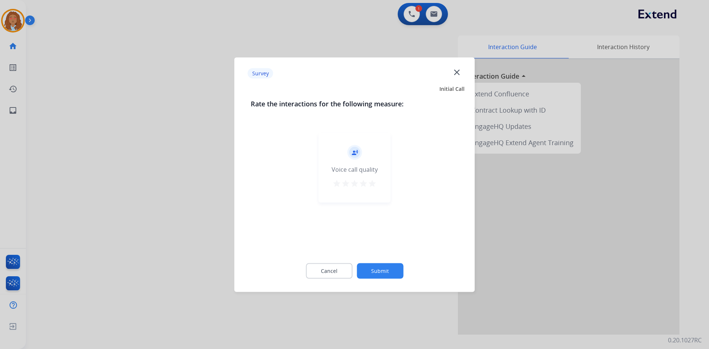
click at [201, 223] on div at bounding box center [354, 174] width 709 height 349
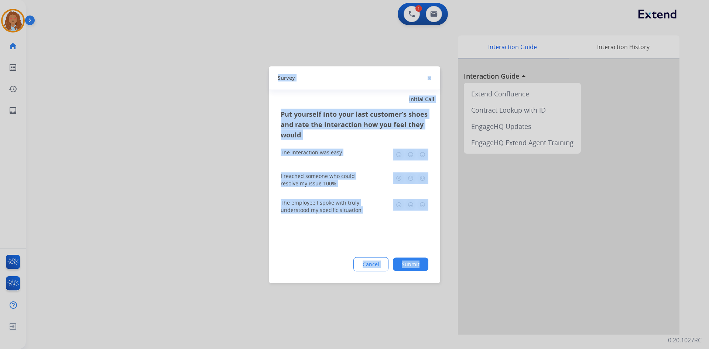
click at [201, 223] on div at bounding box center [354, 174] width 709 height 349
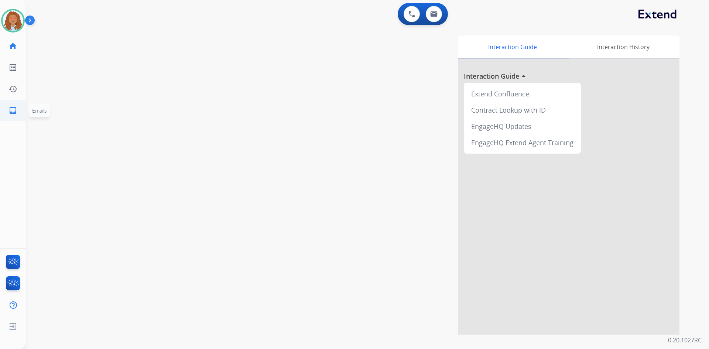
click at [13, 115] on mat-icon "inbox" at bounding box center [12, 110] width 9 height 9
select select "**********"
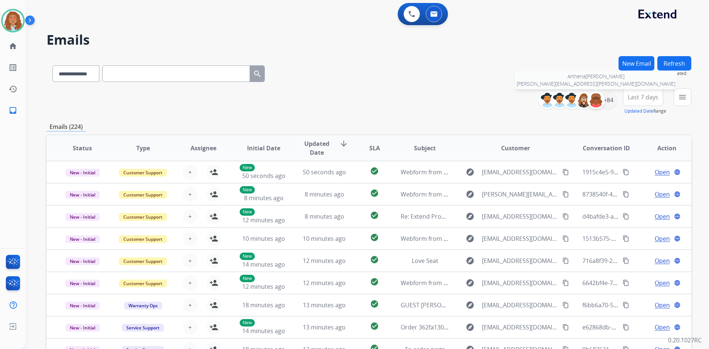
click at [603, 103] on div at bounding box center [596, 100] width 18 height 18
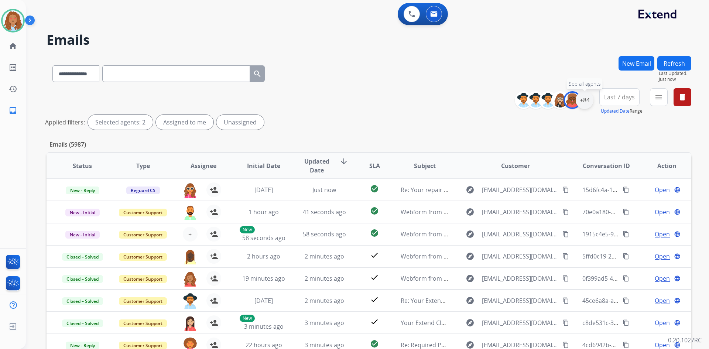
click at [584, 102] on div "+84" at bounding box center [585, 100] width 18 height 18
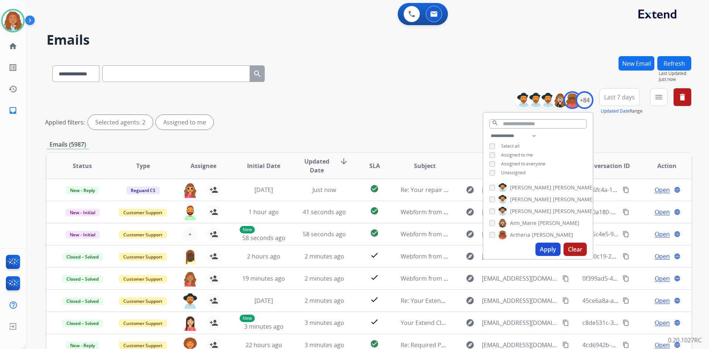
click at [541, 248] on button "Apply" at bounding box center [548, 249] width 25 height 13
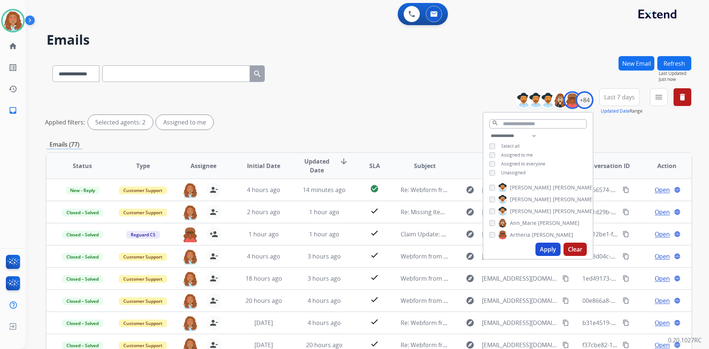
click at [614, 96] on span "Last 7 days" at bounding box center [619, 97] width 31 height 3
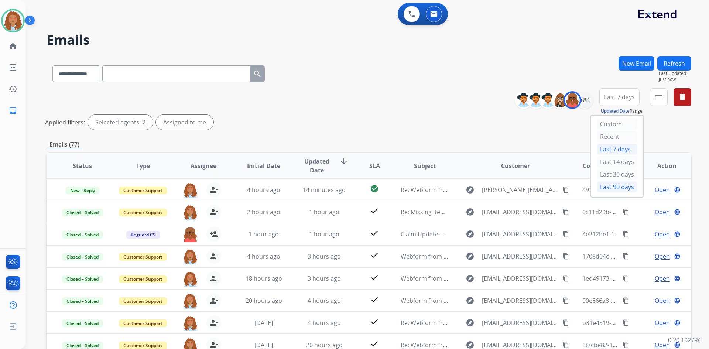
click at [608, 187] on div "Last 90 days" at bounding box center [617, 186] width 41 height 11
click at [661, 99] on mat-icon "menu" at bounding box center [659, 97] width 9 height 9
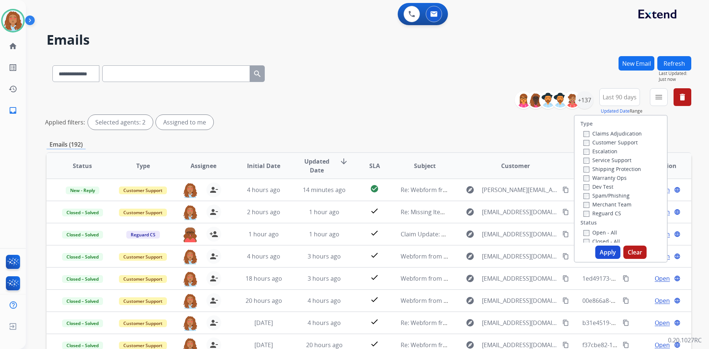
click at [616, 144] on label "Customer Support" at bounding box center [611, 142] width 54 height 7
click at [614, 168] on label "Shipping Protection" at bounding box center [613, 169] width 58 height 7
click at [606, 254] on button "Apply" at bounding box center [608, 252] width 25 height 13
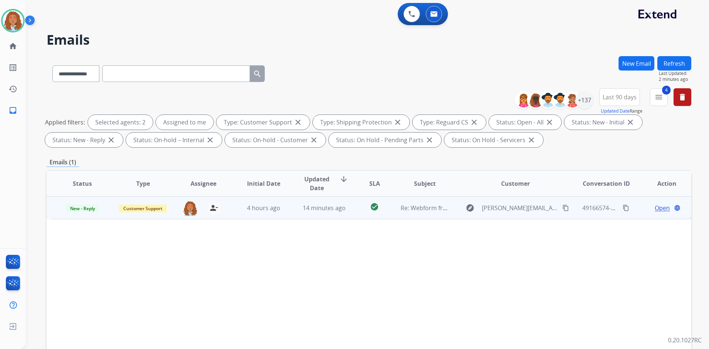
click at [658, 209] on span "Open" at bounding box center [662, 208] width 15 height 9
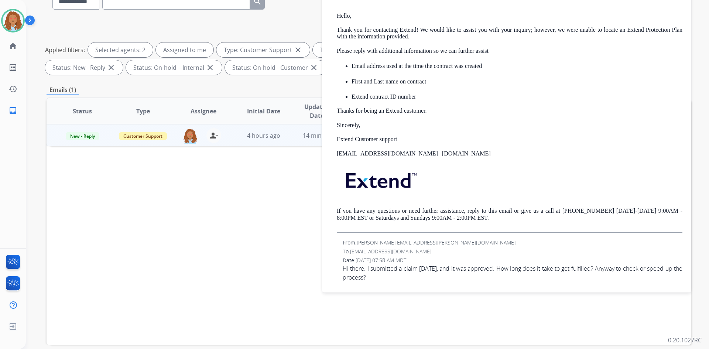
scroll to position [107, 0]
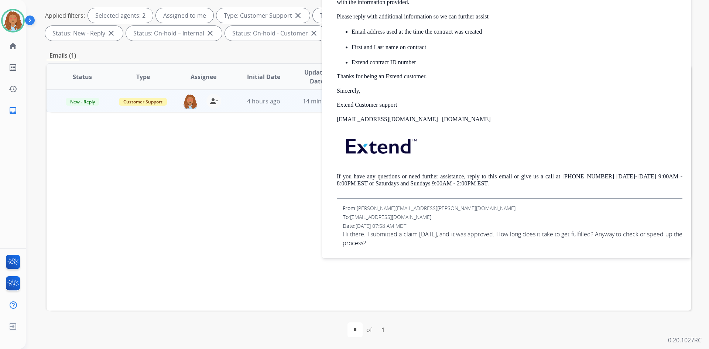
drag, startPoint x: 290, startPoint y: 275, endPoint x: 311, endPoint y: 237, distance: 43.5
click at [290, 275] on div "Status Type Assignee Initial Date Updated Date arrow_downward SLA Subject Custo…" at bounding box center [369, 187] width 645 height 248
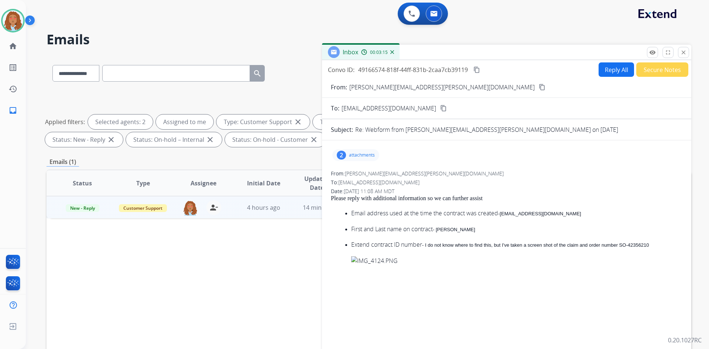
scroll to position [0, 0]
click at [683, 56] on button "close Close" at bounding box center [683, 52] width 11 height 11
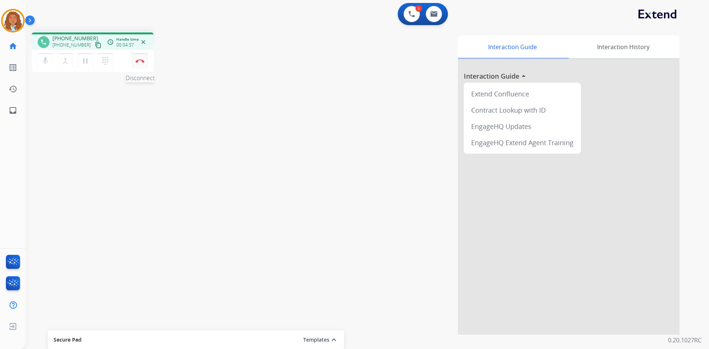
click at [134, 65] on button "Disconnect" at bounding box center [140, 61] width 16 height 16
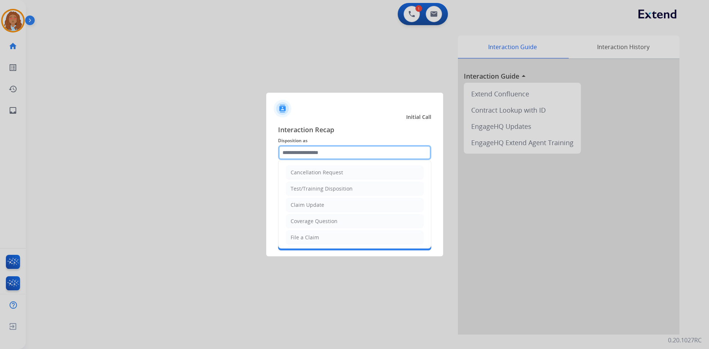
click at [289, 157] on input "text" at bounding box center [354, 152] width 153 height 15
click at [296, 240] on div "File a Claim" at bounding box center [305, 237] width 28 height 7
type input "**********"
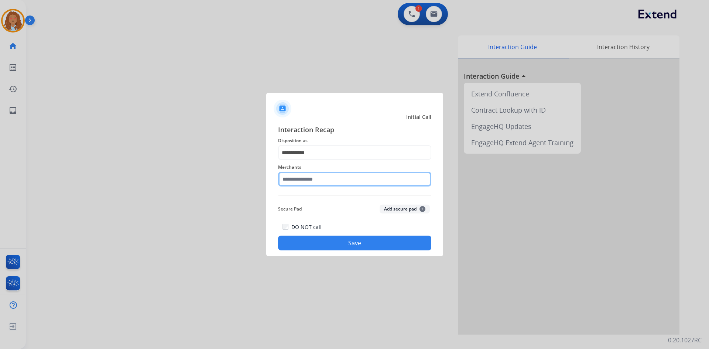
click at [293, 182] on input "text" at bounding box center [354, 179] width 153 height 15
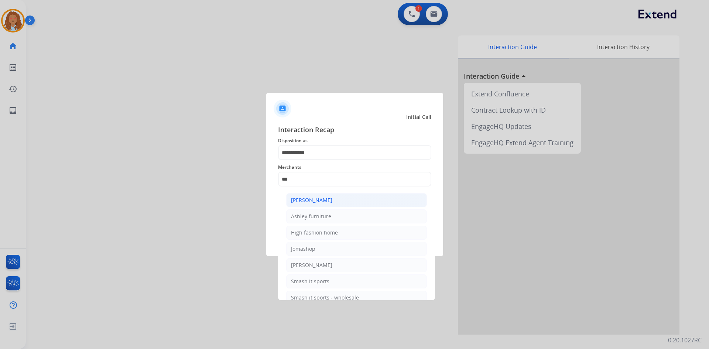
click at [328, 199] on div "[PERSON_NAME]" at bounding box center [311, 200] width 41 height 7
type input "**********"
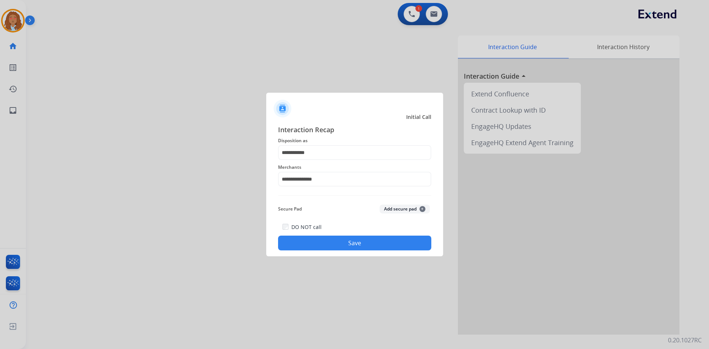
click at [345, 246] on button "Save" at bounding box center [354, 243] width 153 height 15
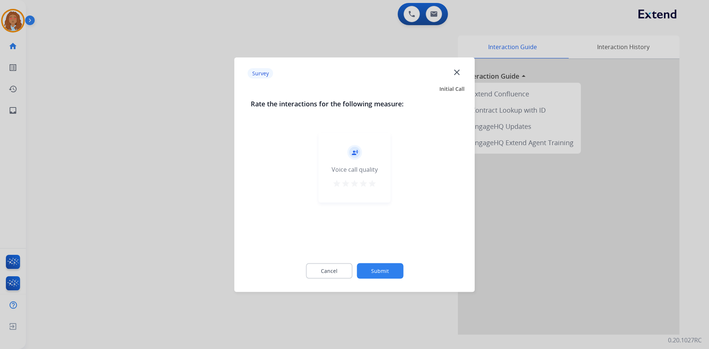
click at [177, 226] on div at bounding box center [354, 174] width 709 height 349
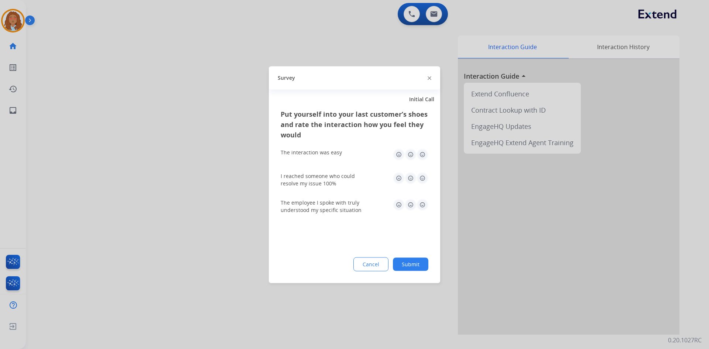
click at [177, 225] on div at bounding box center [354, 174] width 709 height 349
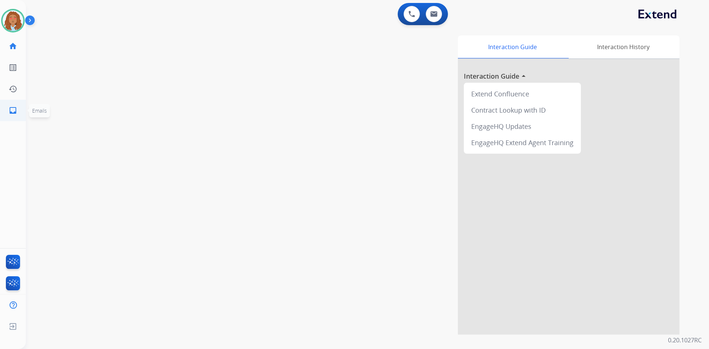
click at [10, 109] on mat-icon "inbox" at bounding box center [12, 110] width 9 height 9
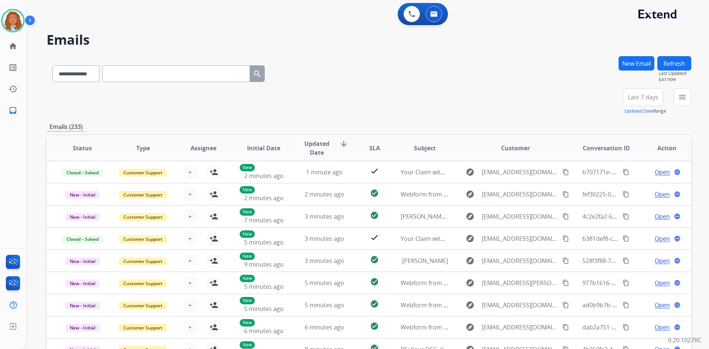
click at [642, 96] on span "Last 7 days" at bounding box center [643, 97] width 31 height 3
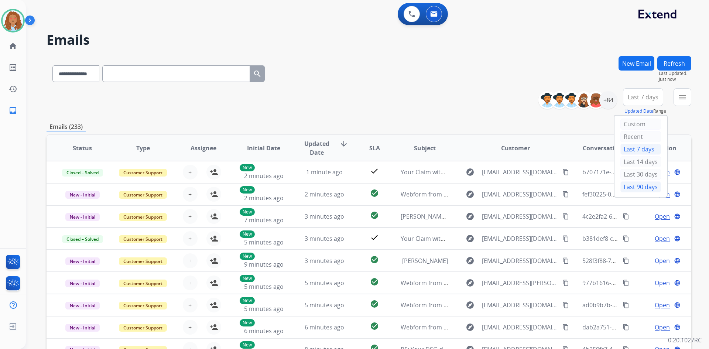
click at [647, 186] on div "Last 90 days" at bounding box center [641, 186] width 41 height 11
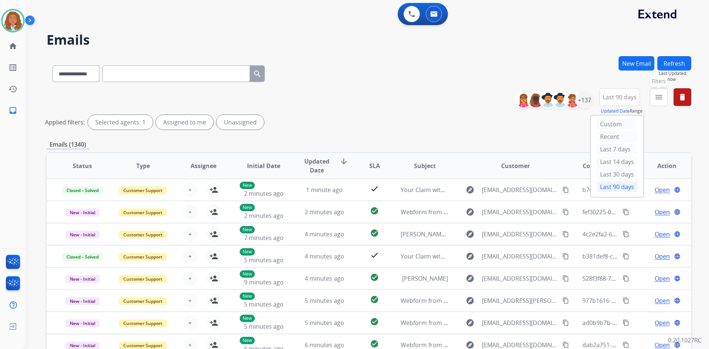
click at [661, 97] on mat-icon "menu" at bounding box center [659, 97] width 9 height 9
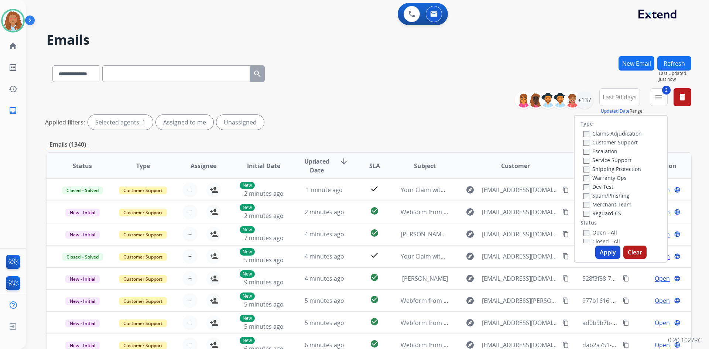
click at [587, 214] on label "Reguard CS" at bounding box center [603, 213] width 38 height 7
click at [601, 250] on button "Apply" at bounding box center [608, 252] width 25 height 13
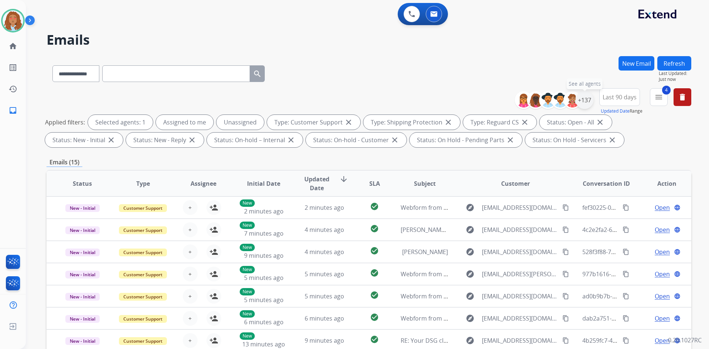
click at [581, 104] on div "+137" at bounding box center [585, 100] width 18 height 18
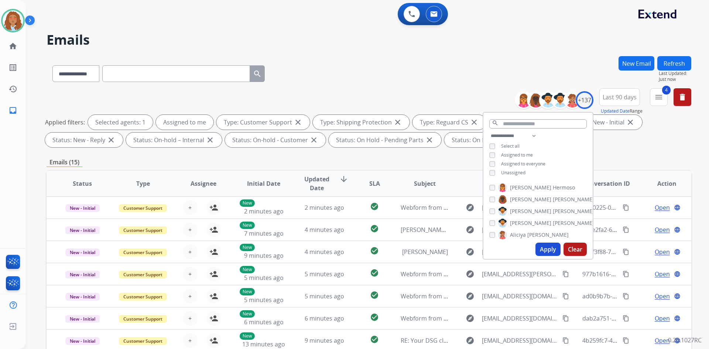
click at [543, 247] on button "Apply" at bounding box center [548, 249] width 25 height 13
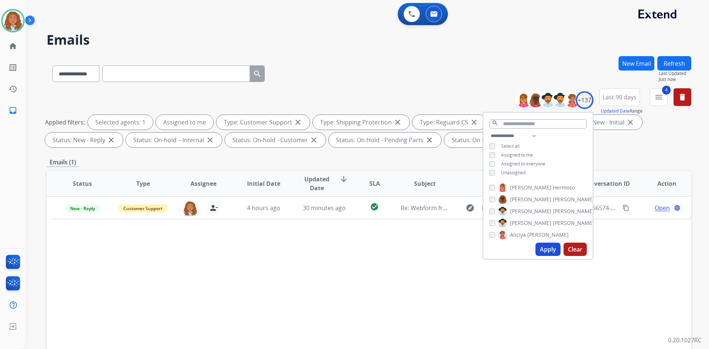
click at [426, 260] on div "Status Type Assignee Initial Date Updated Date arrow_downward SLA Subject Custo…" at bounding box center [369, 294] width 645 height 248
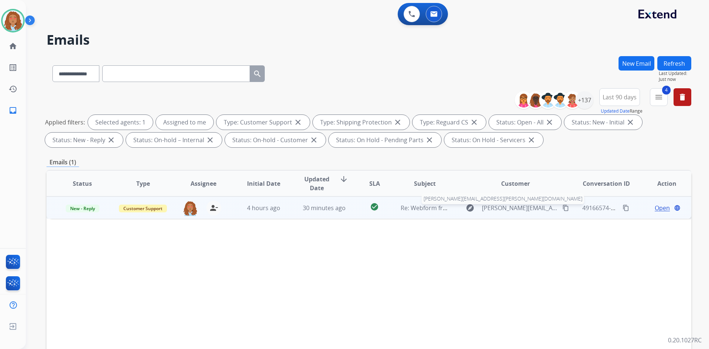
click at [508, 207] on span "[PERSON_NAME][EMAIL_ADDRESS][PERSON_NAME][DOMAIN_NAME]" at bounding box center [520, 208] width 76 height 9
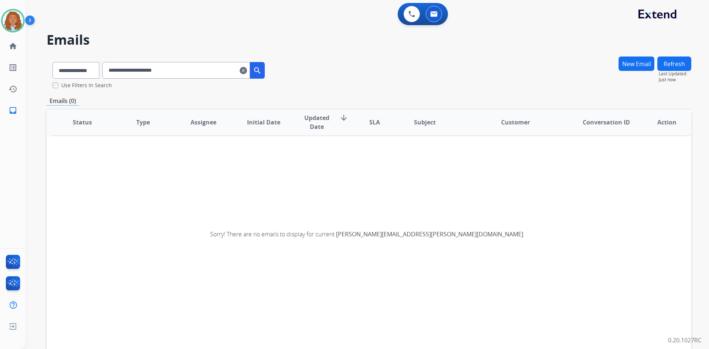
click at [247, 68] on mat-icon "clear" at bounding box center [243, 70] width 7 height 9
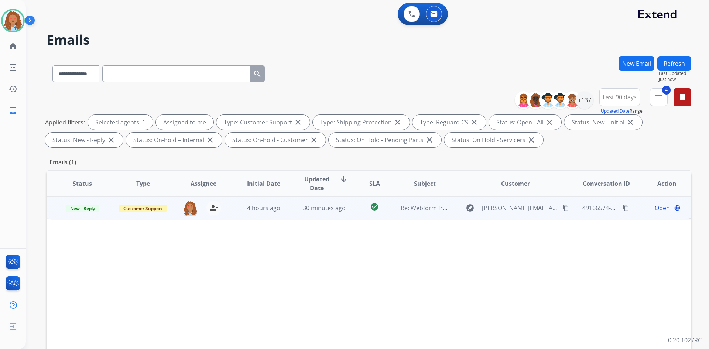
click at [500, 215] on td "explore [PERSON_NAME][EMAIL_ADDRESS][PERSON_NAME][DOMAIN_NAME] content_copy" at bounding box center [510, 208] width 121 height 22
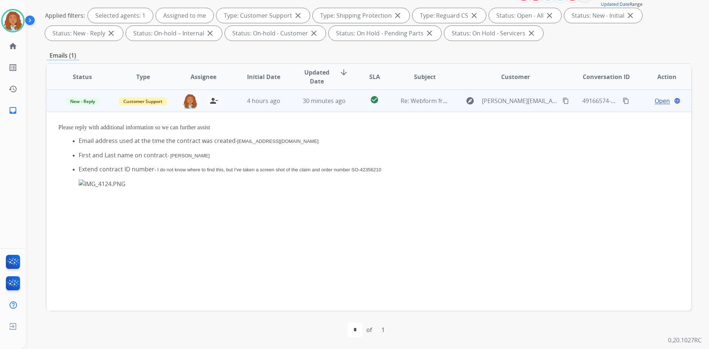
click at [655, 102] on span "Open" at bounding box center [662, 100] width 15 height 9
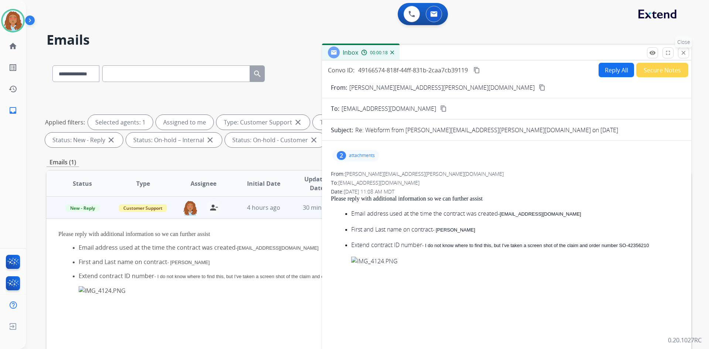
click at [687, 54] on button "close Close" at bounding box center [683, 52] width 11 height 11
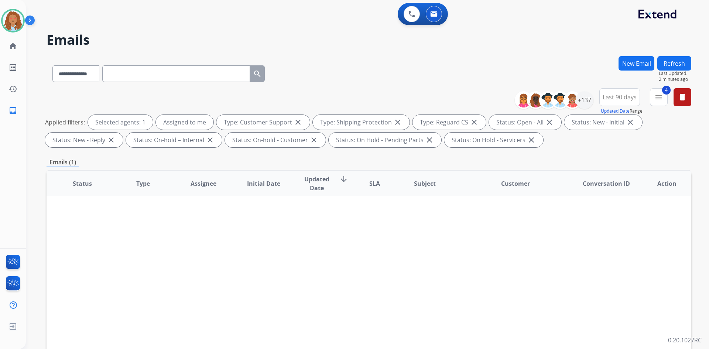
scroll to position [111, 0]
click at [672, 64] on button "Refresh" at bounding box center [675, 63] width 34 height 14
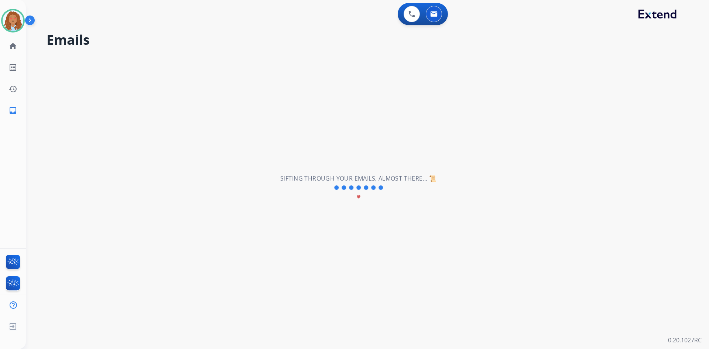
scroll to position [0, 0]
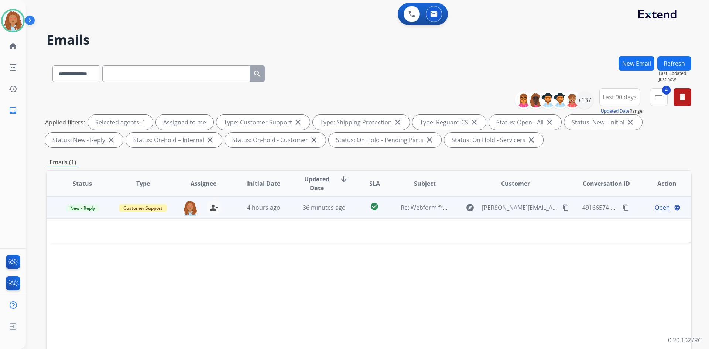
click at [623, 207] on mat-icon "content_copy" at bounding box center [626, 207] width 7 height 7
click at [655, 207] on span "Open" at bounding box center [662, 207] width 15 height 9
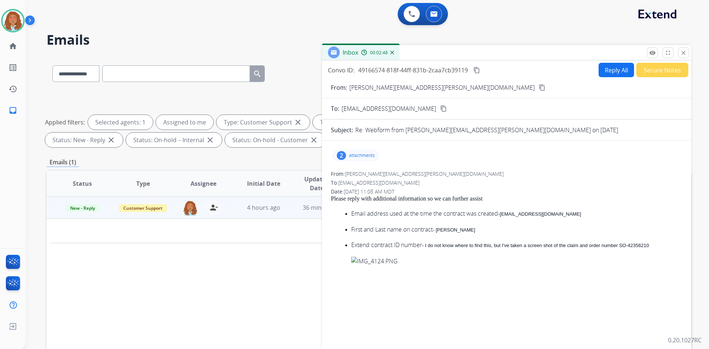
click at [358, 153] on p "attachments" at bounding box center [362, 156] width 26 height 6
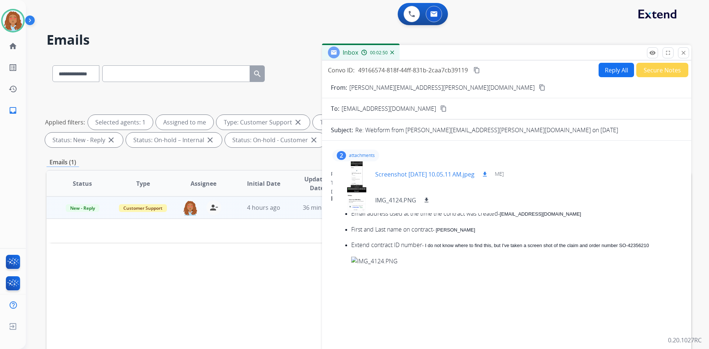
click at [354, 173] on div at bounding box center [356, 174] width 37 height 26
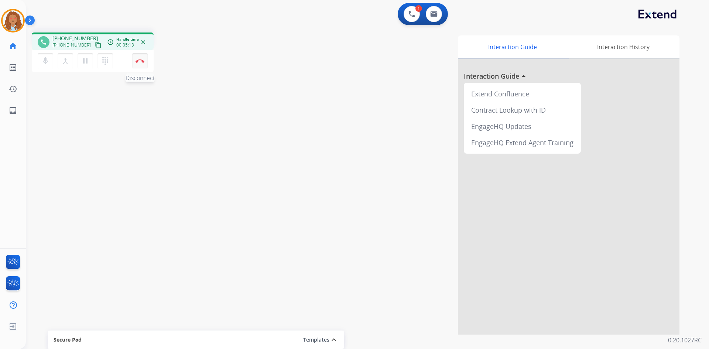
click at [142, 62] on img at bounding box center [140, 61] width 9 height 4
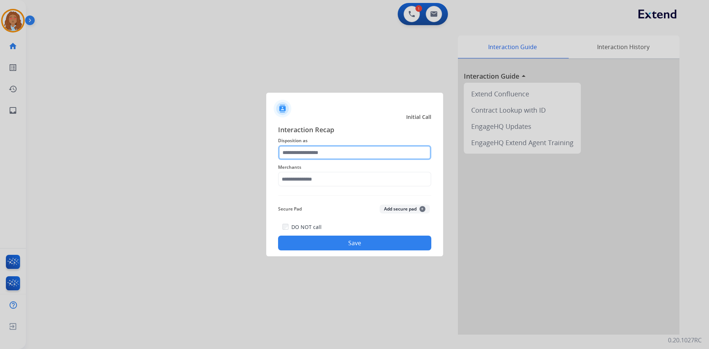
click at [307, 149] on input "text" at bounding box center [354, 152] width 153 height 15
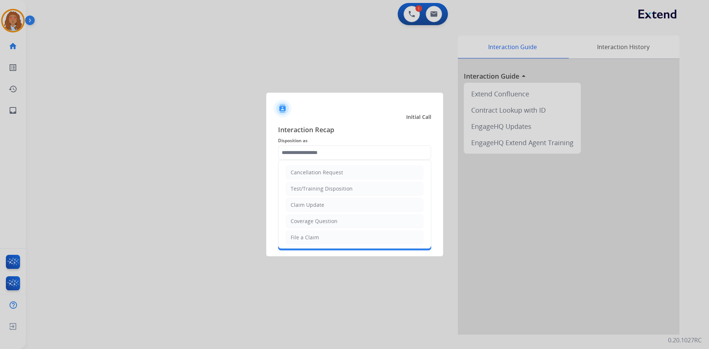
click at [308, 229] on ul "Cancellation Request Test/Training Disposition Claim Update Coverage Question F…" at bounding box center [355, 261] width 153 height 203
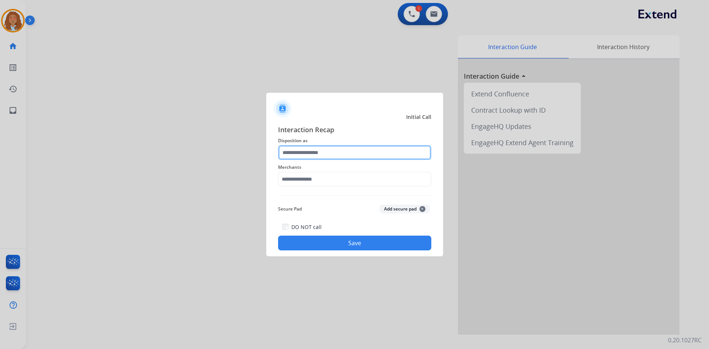
click at [307, 155] on input "text" at bounding box center [354, 152] width 153 height 15
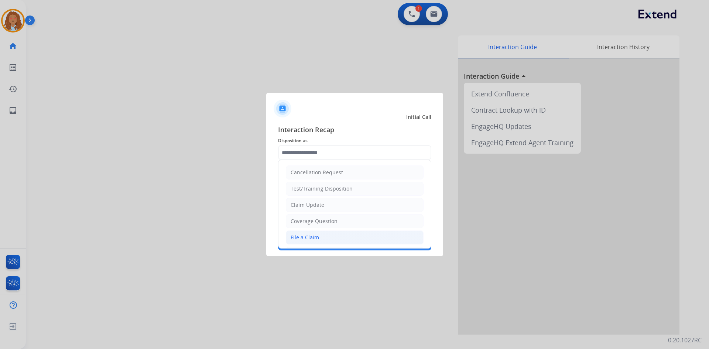
click at [310, 238] on div "File a Claim" at bounding box center [305, 237] width 28 height 7
type input "**********"
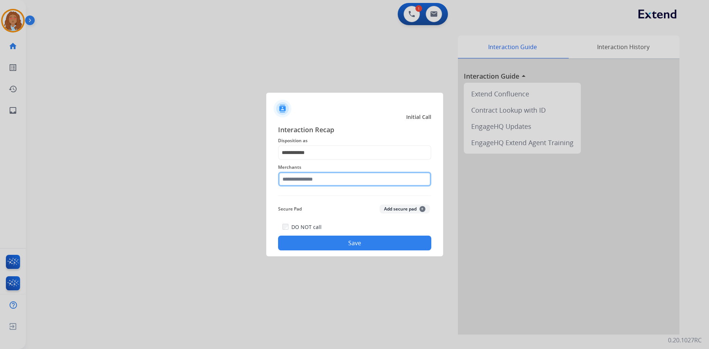
click at [317, 178] on input "text" at bounding box center [354, 179] width 153 height 15
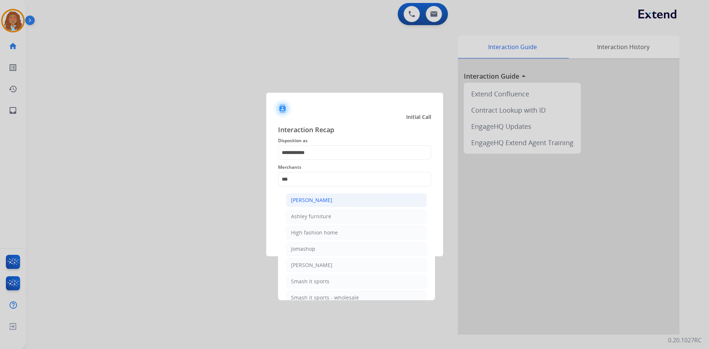
click at [317, 198] on div "[PERSON_NAME]" at bounding box center [311, 200] width 41 height 7
type input "**********"
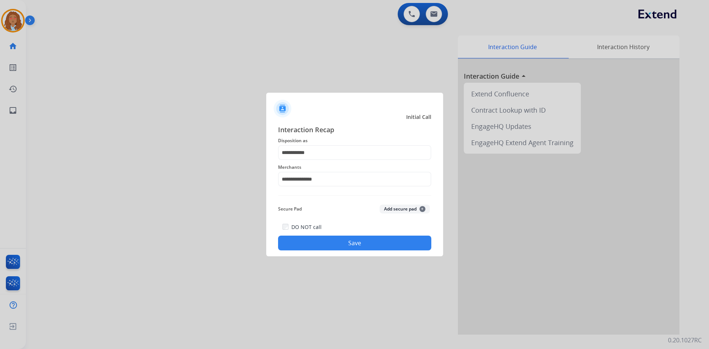
click at [379, 251] on div "**********" at bounding box center [354, 188] width 177 height 138
click at [358, 241] on button "Save" at bounding box center [354, 243] width 153 height 15
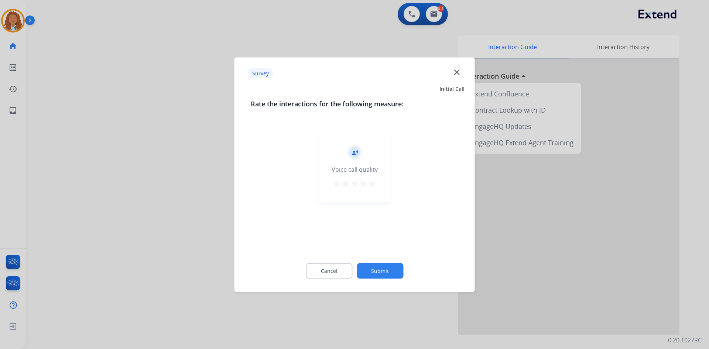
click at [186, 219] on div at bounding box center [354, 174] width 709 height 349
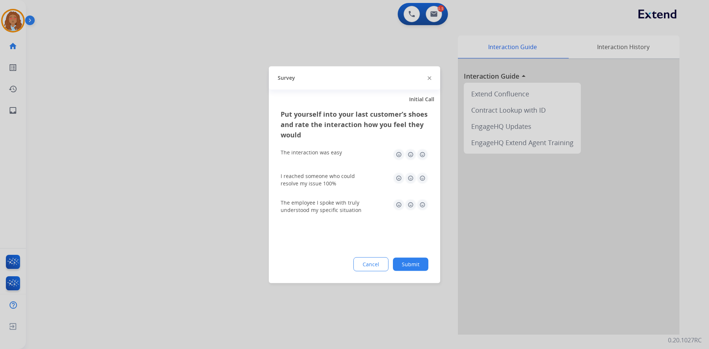
click at [186, 219] on div at bounding box center [354, 174] width 709 height 349
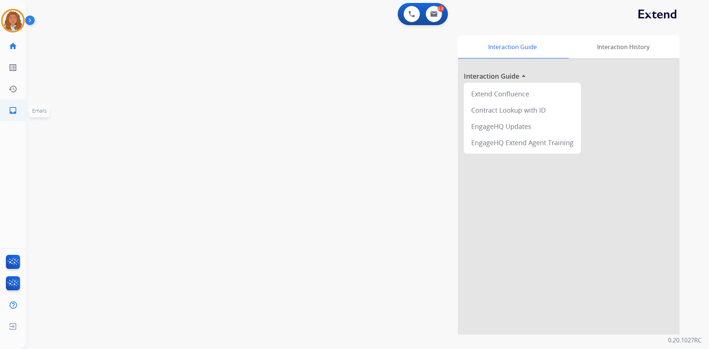
click at [11, 108] on mat-icon "inbox" at bounding box center [12, 110] width 9 height 9
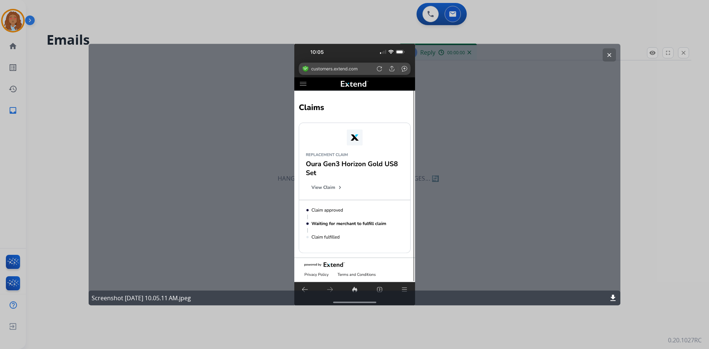
select select "**********"
click at [607, 56] on mat-icon "clear" at bounding box center [609, 54] width 7 height 7
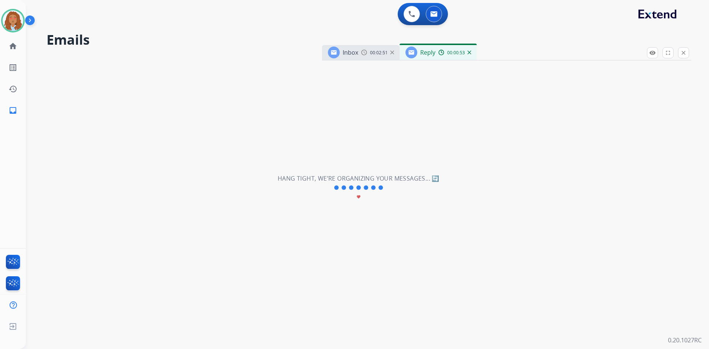
click at [447, 56] on div "Reply 00:00:53" at bounding box center [438, 52] width 77 height 15
click at [470, 56] on div "Reply 00:00:53" at bounding box center [438, 52] width 77 height 15
click at [469, 53] on img at bounding box center [470, 53] width 4 height 4
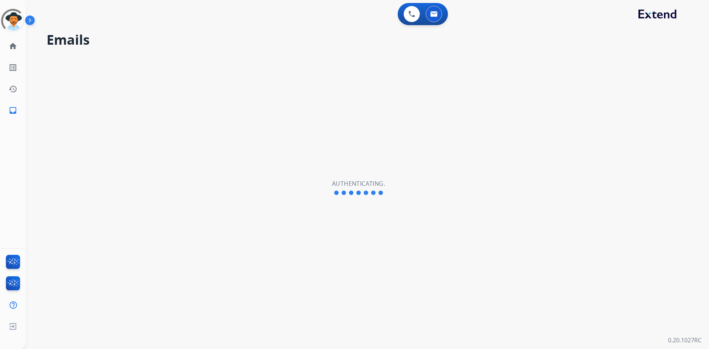
select select "**********"
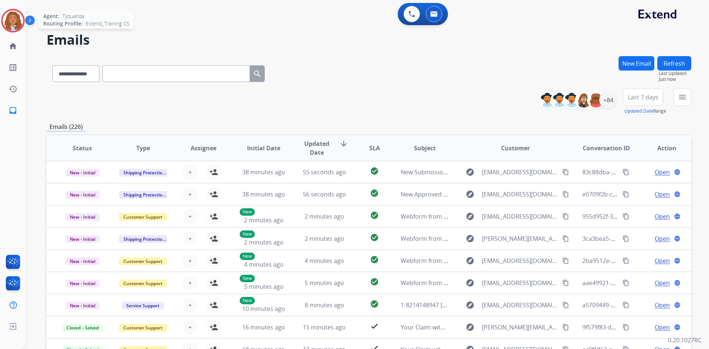
click at [15, 24] on img at bounding box center [13, 20] width 21 height 21
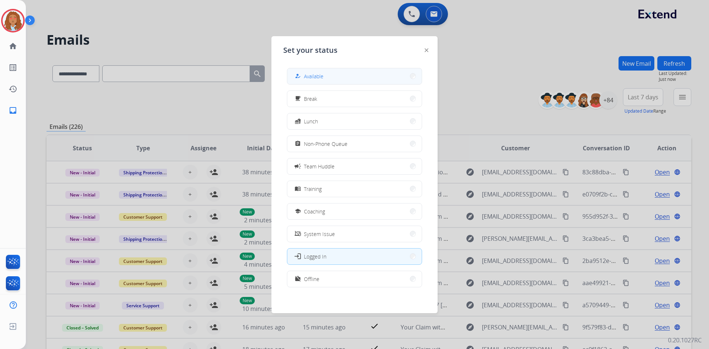
click at [323, 83] on button "how_to_reg Available" at bounding box center [354, 76] width 134 height 16
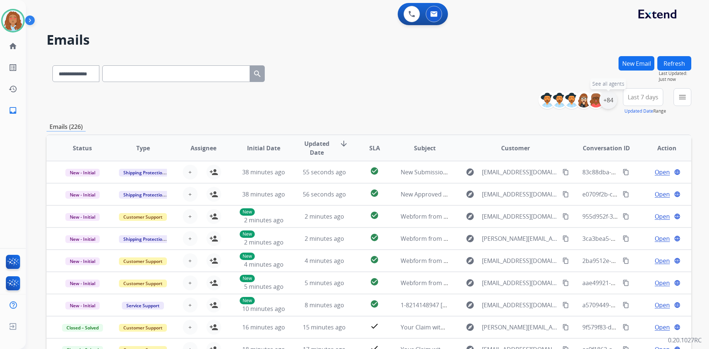
click at [605, 102] on div "+84" at bounding box center [609, 100] width 18 height 18
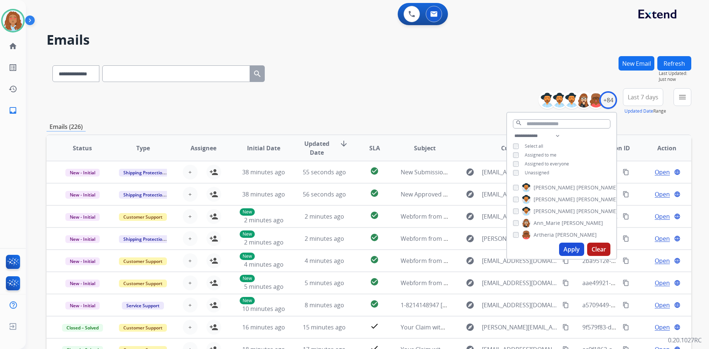
drag, startPoint x: 569, startPoint y: 252, endPoint x: 568, endPoint y: 227, distance: 24.4
click at [569, 252] on button "Apply" at bounding box center [571, 249] width 25 height 13
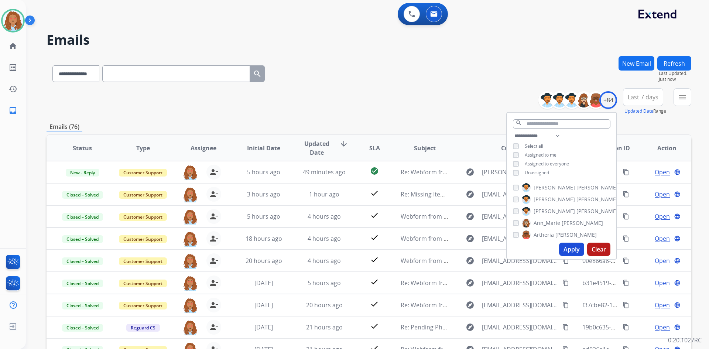
click at [641, 98] on span "Last 7 days" at bounding box center [643, 97] width 31 height 3
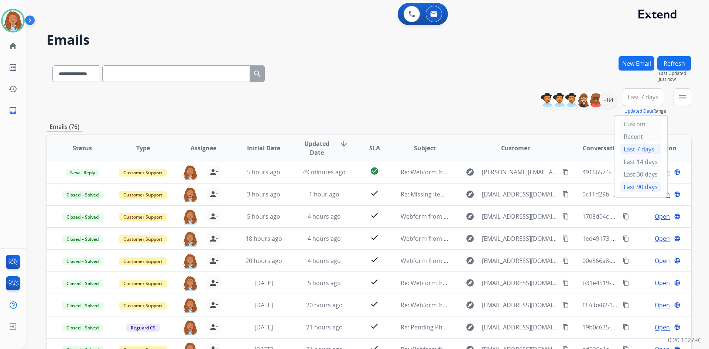
click at [635, 190] on div "Last 90 days" at bounding box center [641, 186] width 41 height 11
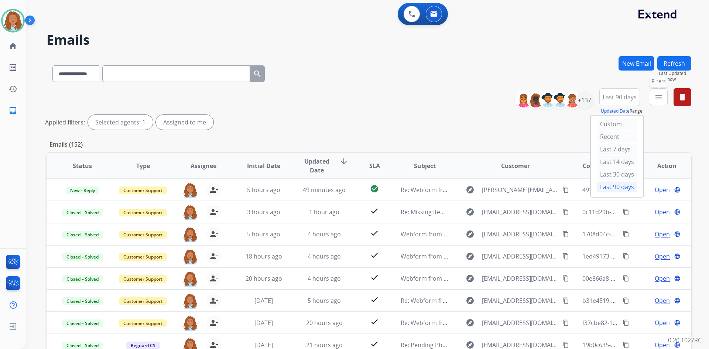
click at [663, 100] on mat-icon "menu" at bounding box center [659, 97] width 9 height 9
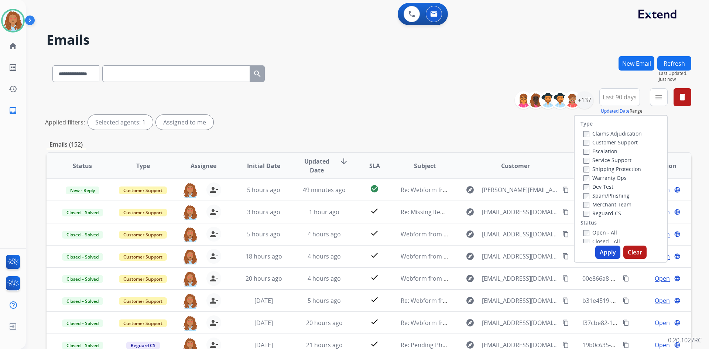
click at [611, 145] on label "Customer Support" at bounding box center [611, 142] width 54 height 7
click at [610, 168] on label "Shipping Protection" at bounding box center [613, 169] width 58 height 7
click at [587, 215] on label "Reguard CS" at bounding box center [603, 213] width 38 height 7
click at [604, 252] on button "Apply" at bounding box center [608, 252] width 25 height 13
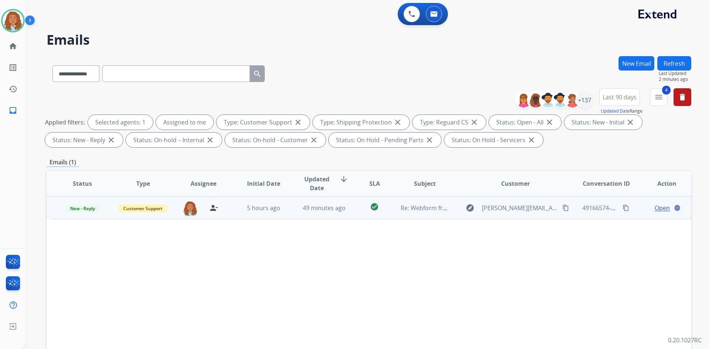
drag, startPoint x: 541, startPoint y: 148, endPoint x: 654, endPoint y: 211, distance: 129.7
click at [655, 211] on span "Open" at bounding box center [662, 208] width 15 height 9
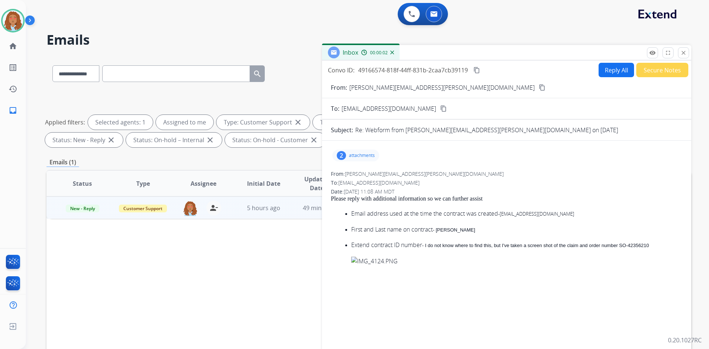
click at [610, 71] on button "Reply All" at bounding box center [616, 70] width 35 height 14
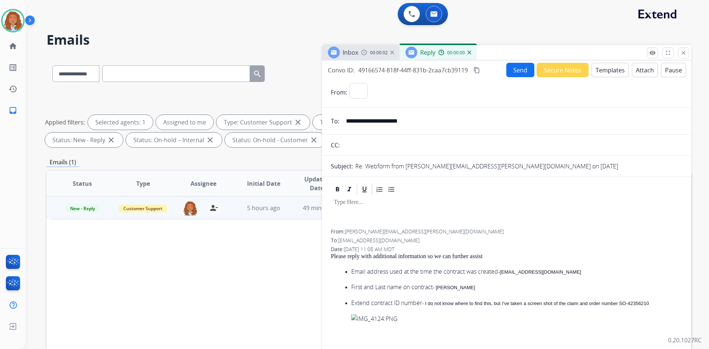
select select "**********"
click at [609, 71] on button "Templates" at bounding box center [610, 70] width 37 height 14
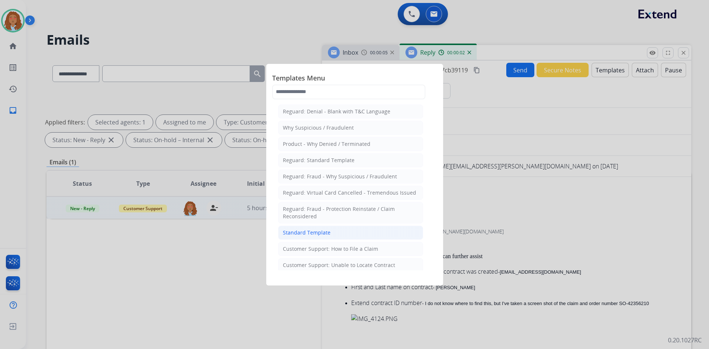
click at [329, 232] on li "Standard Template" at bounding box center [350, 233] width 145 height 14
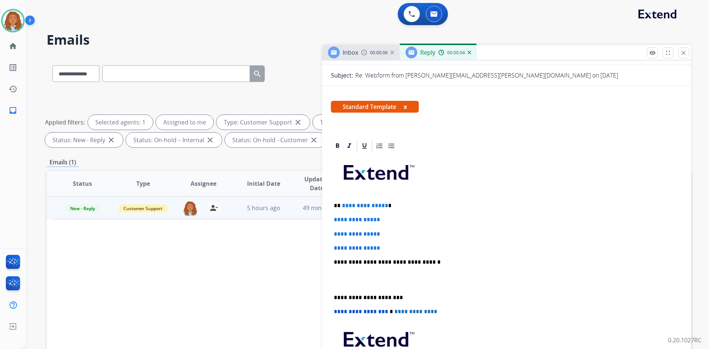
scroll to position [111, 0]
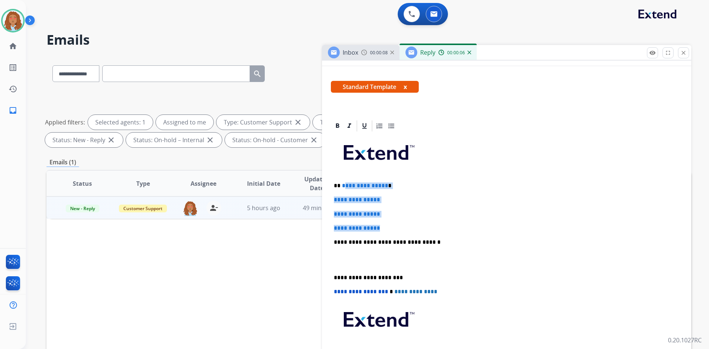
drag, startPoint x: 388, startPoint y: 229, endPoint x: 343, endPoint y: 183, distance: 64.5
click at [343, 183] on div "**********" at bounding box center [507, 260] width 352 height 254
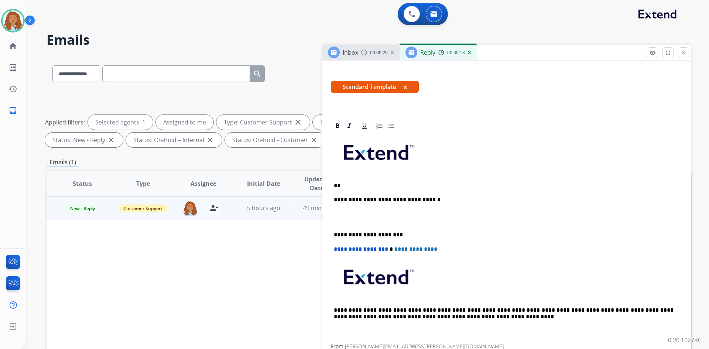
click at [360, 188] on p "**" at bounding box center [504, 186] width 340 height 7
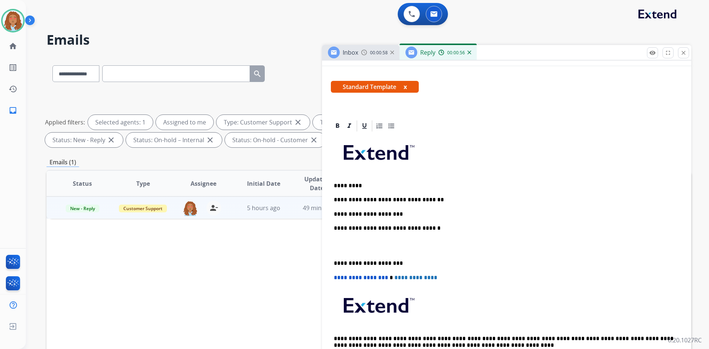
click at [397, 218] on div "**********" at bounding box center [507, 253] width 352 height 240
click at [400, 213] on p "**********" at bounding box center [504, 214] width 340 height 7
click at [482, 217] on p "**********" at bounding box center [504, 214] width 340 height 7
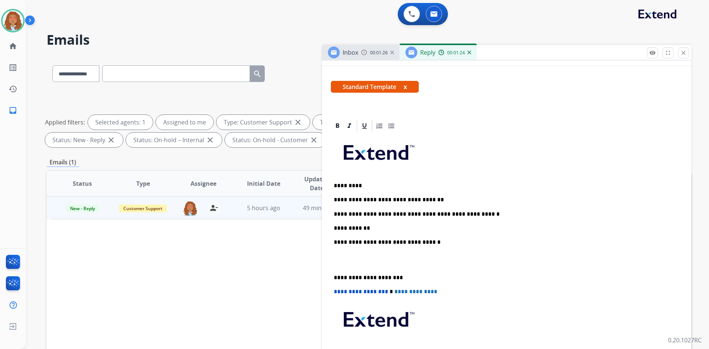
click at [396, 225] on p "**********" at bounding box center [504, 228] width 340 height 7
click at [481, 228] on p "**********" at bounding box center [504, 228] width 340 height 7
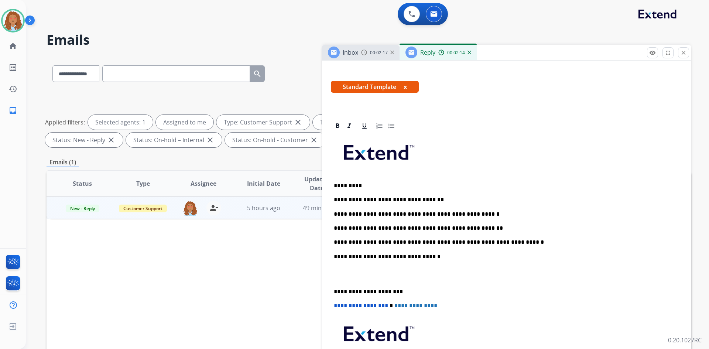
click at [333, 292] on div "**********" at bounding box center [507, 267] width 352 height 269
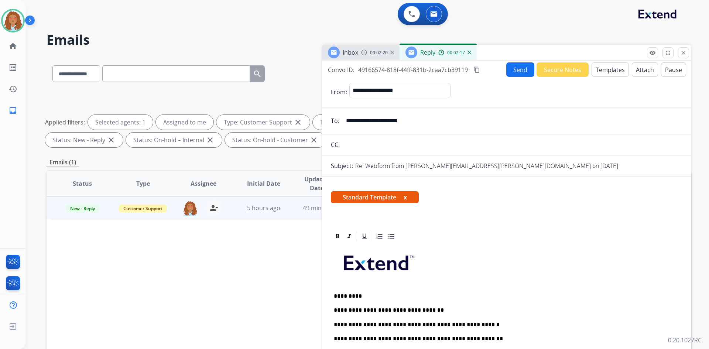
scroll to position [0, 0]
click at [479, 71] on mat-icon "content_copy" at bounding box center [477, 70] width 7 height 7
click at [518, 71] on button "Send" at bounding box center [521, 70] width 28 height 14
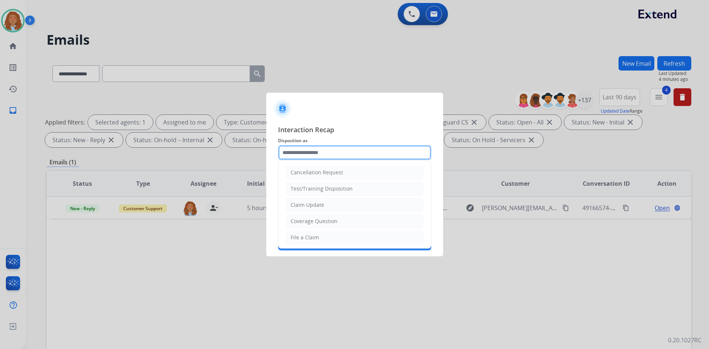
click at [314, 154] on input "text" at bounding box center [354, 152] width 153 height 15
click at [319, 204] on div "Claim Update" at bounding box center [308, 204] width 34 height 7
type input "**********"
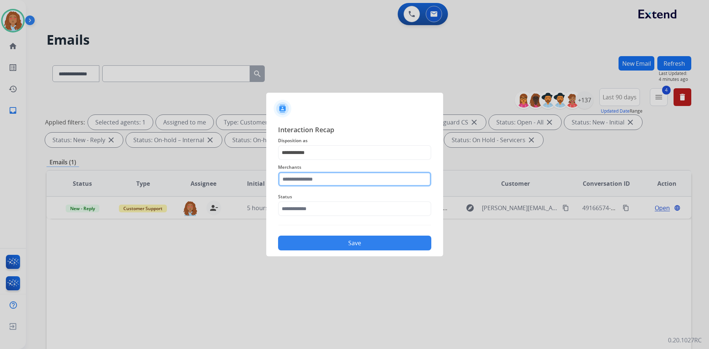
click at [314, 181] on input "text" at bounding box center [354, 179] width 153 height 15
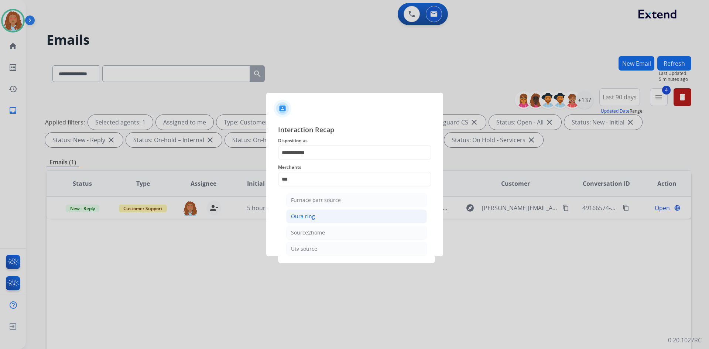
click at [305, 220] on div "Oura ring" at bounding box center [303, 216] width 24 height 7
type input "*********"
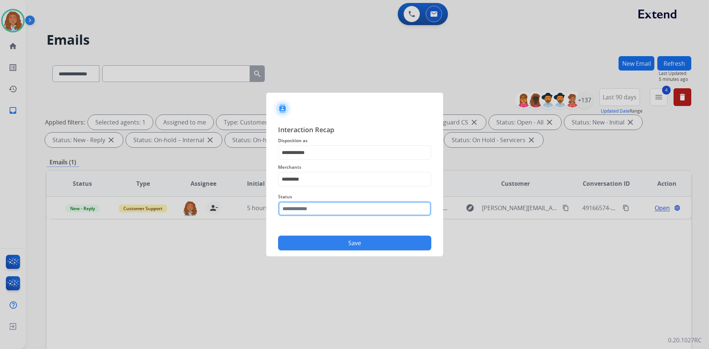
click at [313, 212] on input "text" at bounding box center [354, 208] width 153 height 15
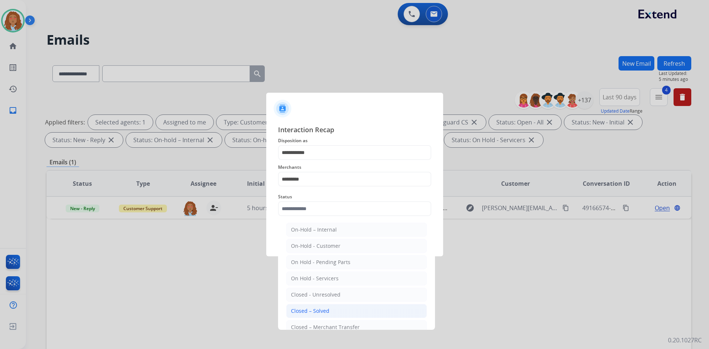
click at [308, 309] on div "Closed – Solved" at bounding box center [310, 310] width 38 height 7
type input "**********"
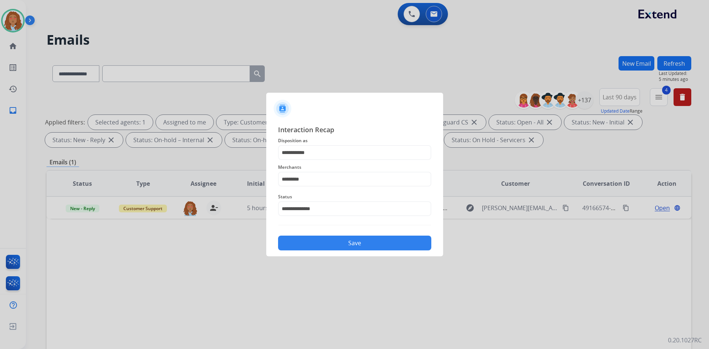
click at [342, 245] on button "Save" at bounding box center [354, 243] width 153 height 15
